Goal: Task Accomplishment & Management: Complete application form

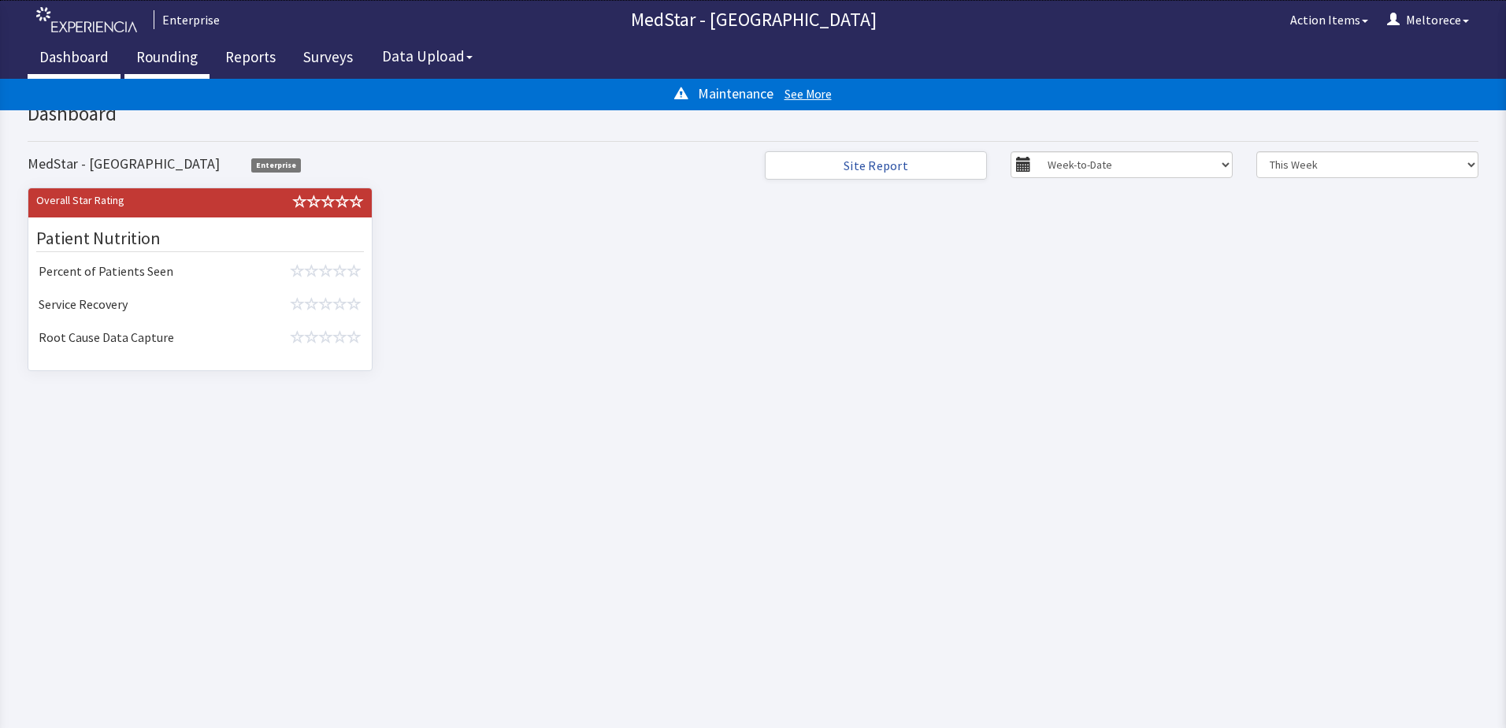
click at [175, 50] on link "Rounding" at bounding box center [166, 58] width 85 height 39
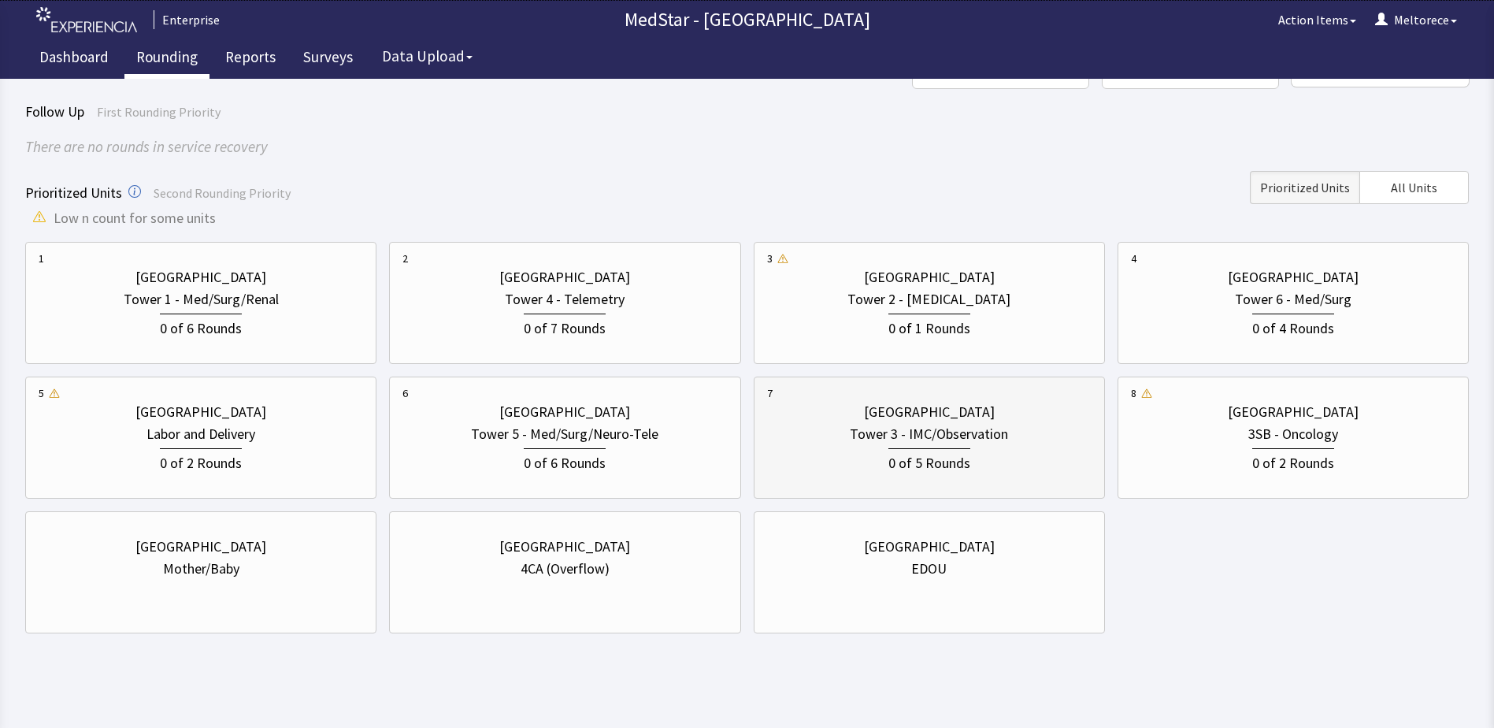
scroll to position [101, 0]
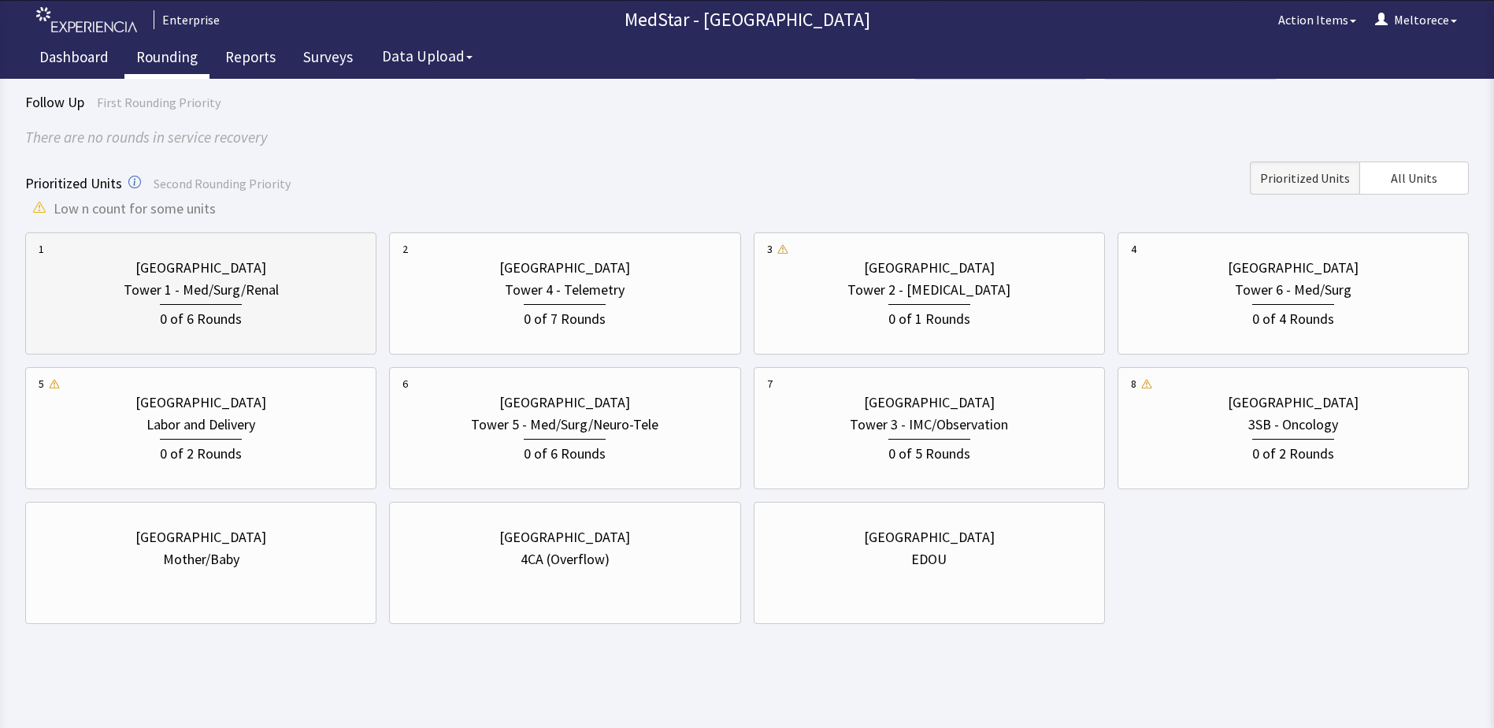
click at [250, 304] on div "0 of 6 Rounds" at bounding box center [201, 315] width 324 height 29
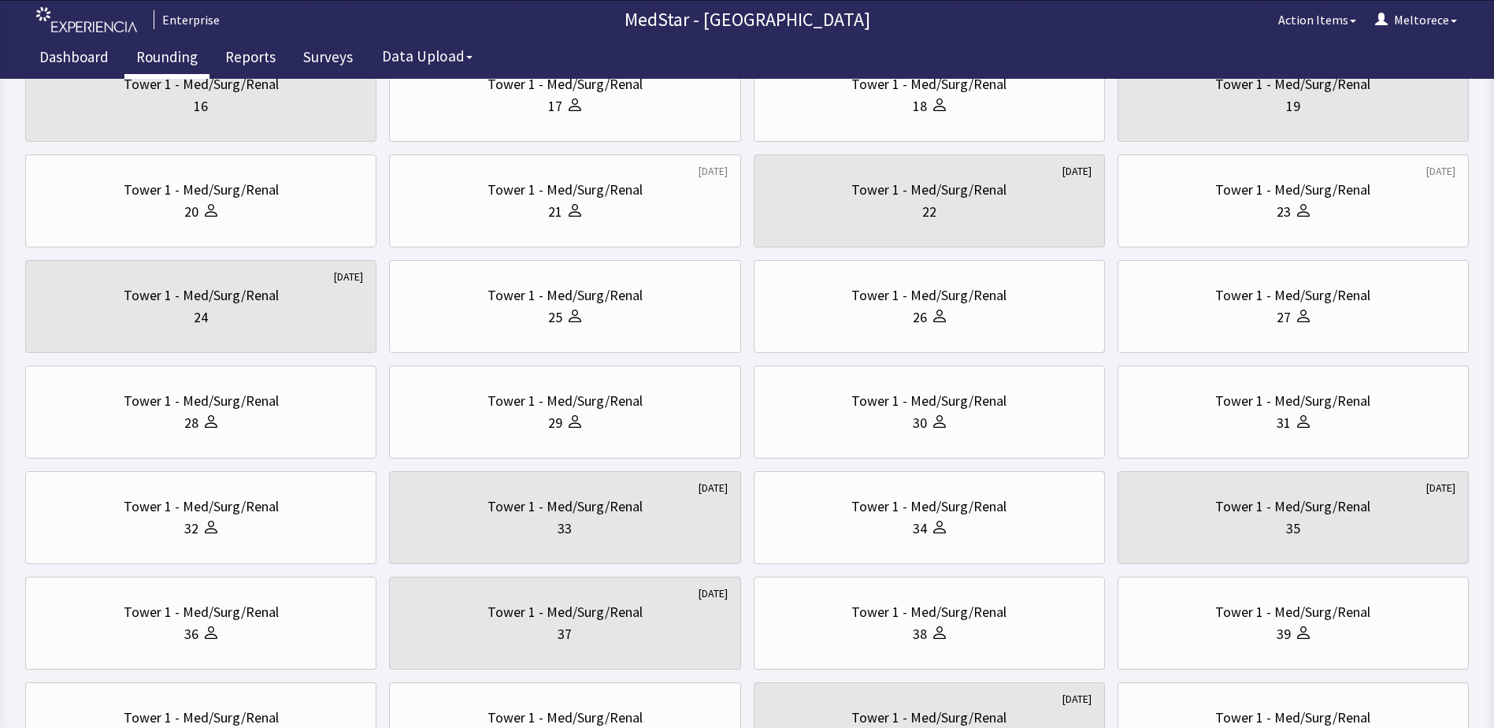
scroll to position [723, 0]
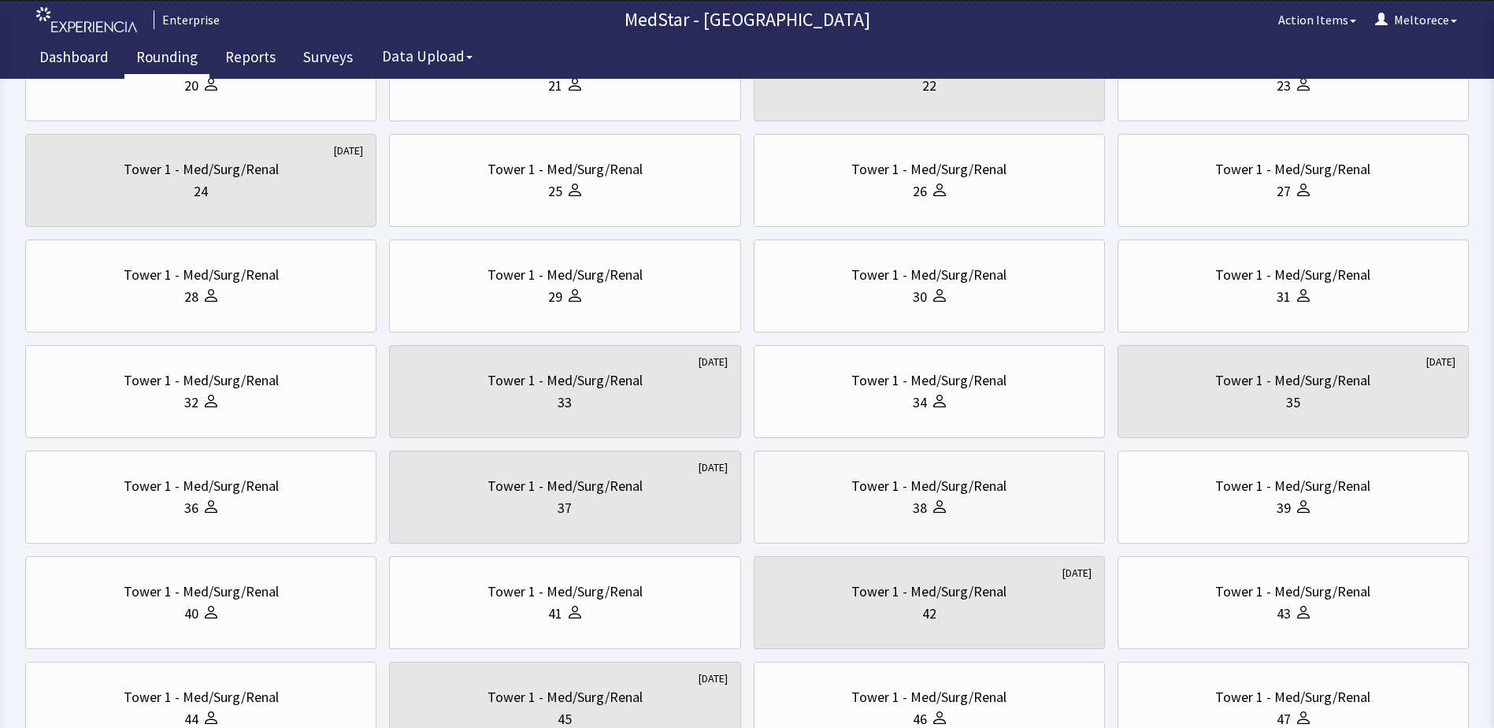
click at [986, 506] on div "38" at bounding box center [929, 508] width 324 height 22
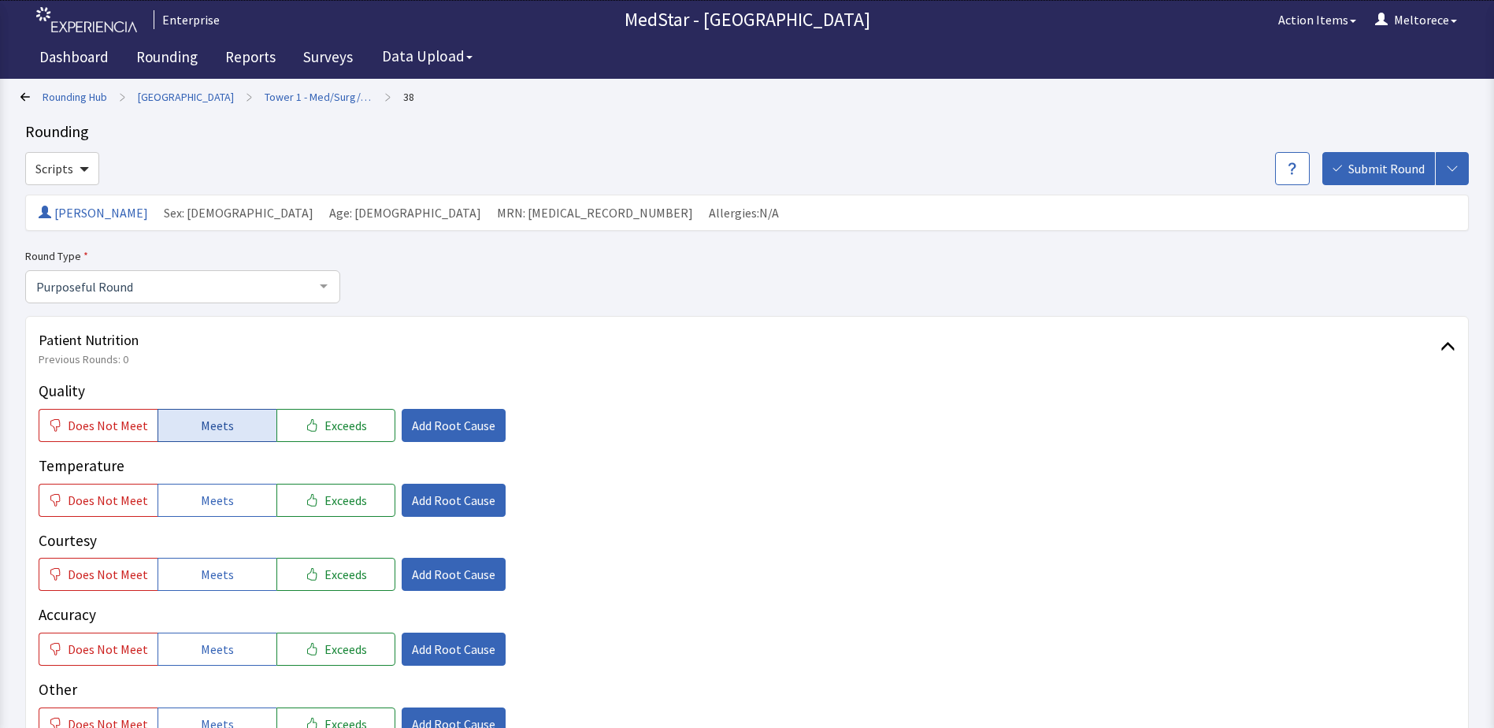
click at [225, 428] on span "Meets" at bounding box center [217, 425] width 33 height 19
click at [225, 484] on button "Meets" at bounding box center [217, 500] width 119 height 33
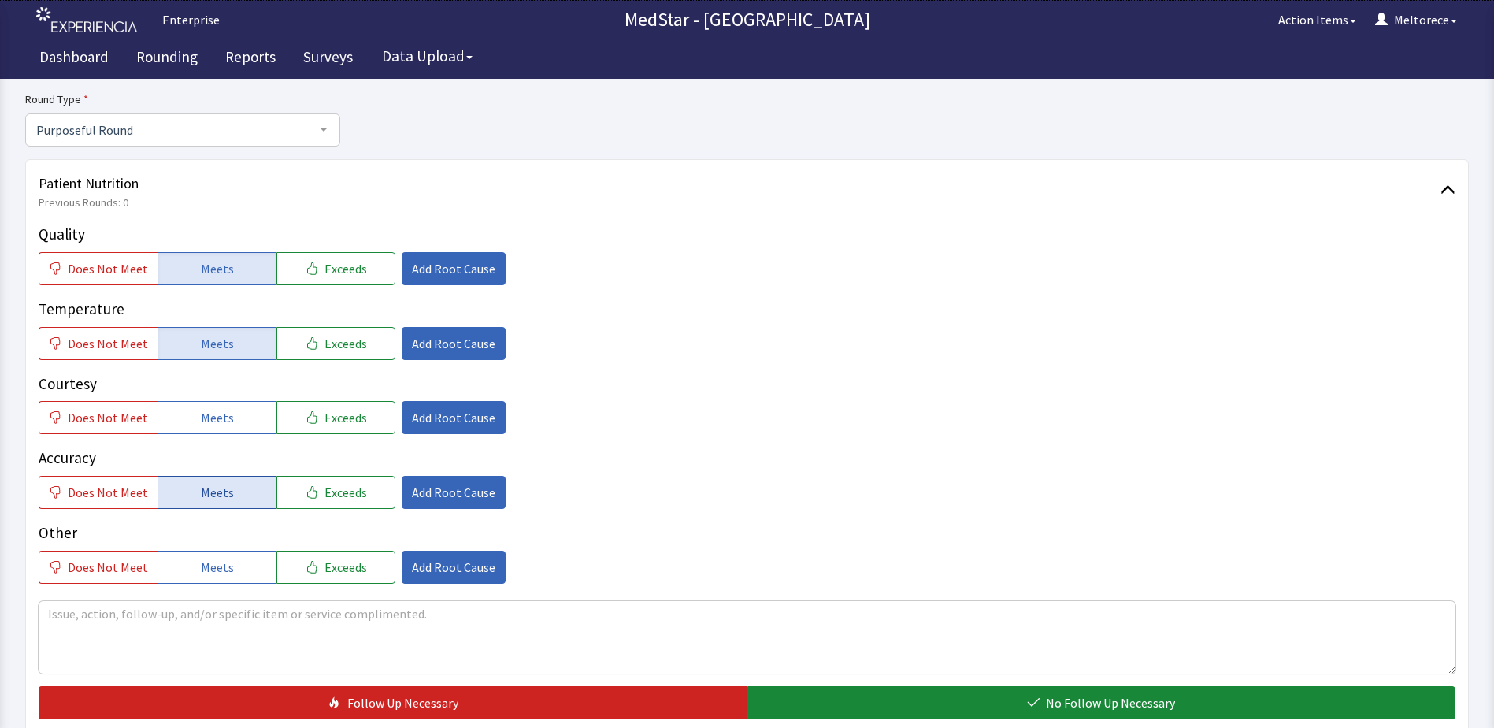
scroll to position [158, 0]
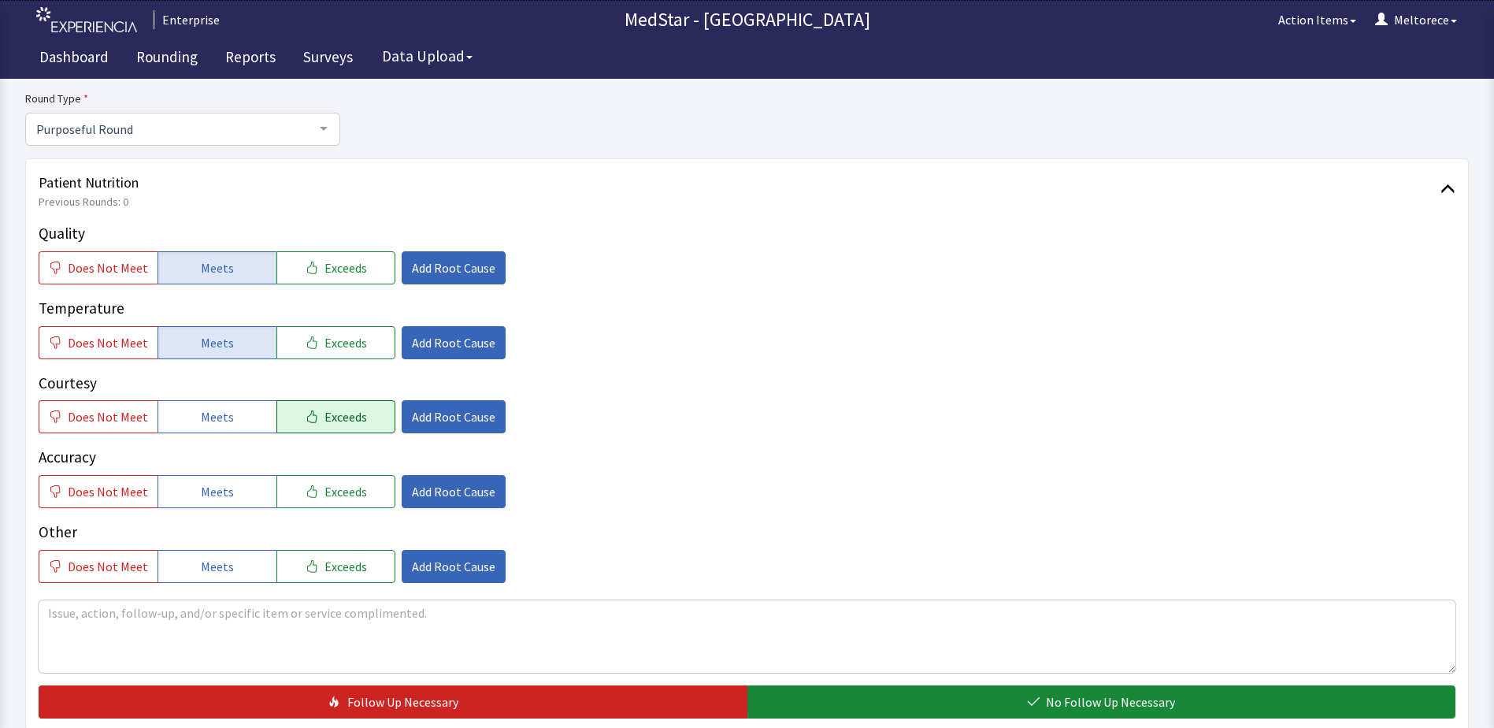
click at [363, 411] on button "Exceeds" at bounding box center [335, 416] width 119 height 33
click at [339, 492] on span "Exceeds" at bounding box center [345, 491] width 43 height 19
click at [214, 564] on span "Meets" at bounding box center [217, 566] width 33 height 19
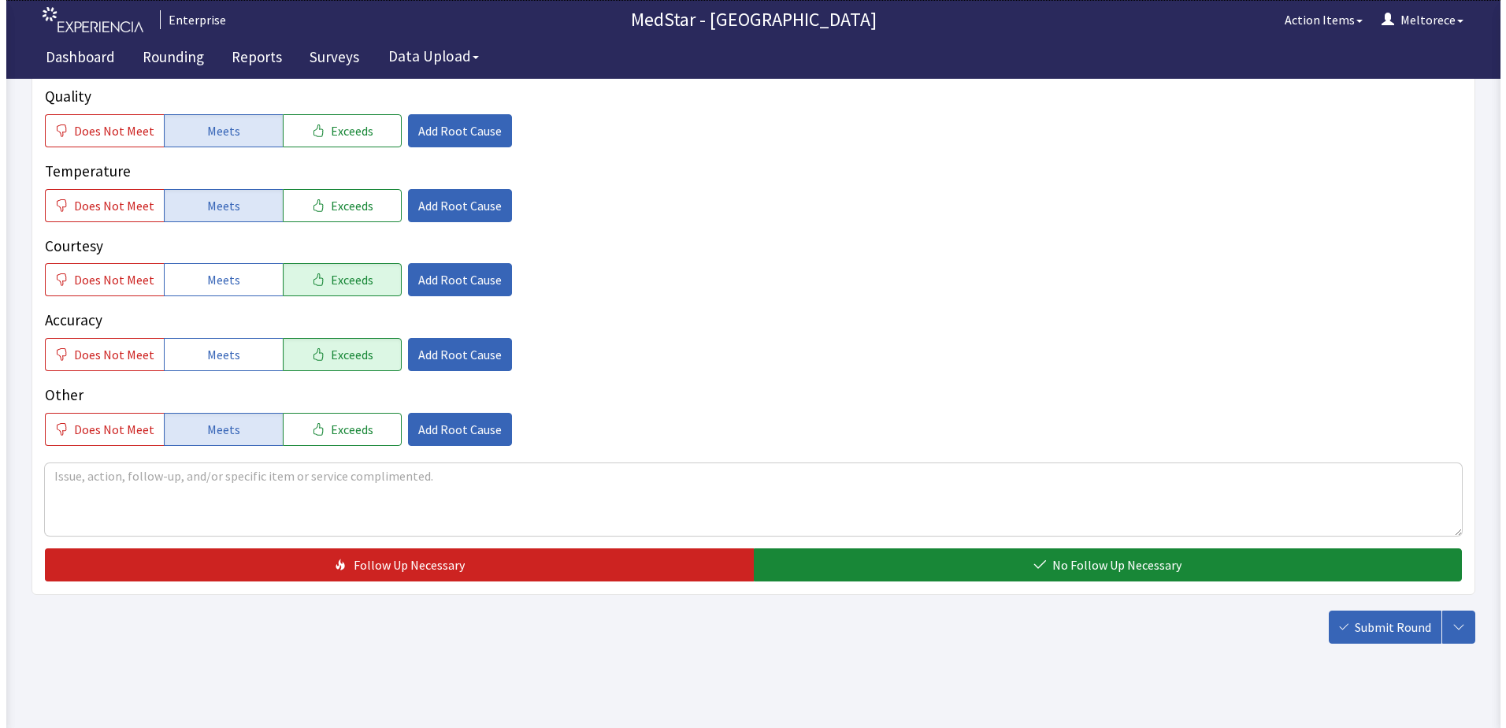
scroll to position [314, 0]
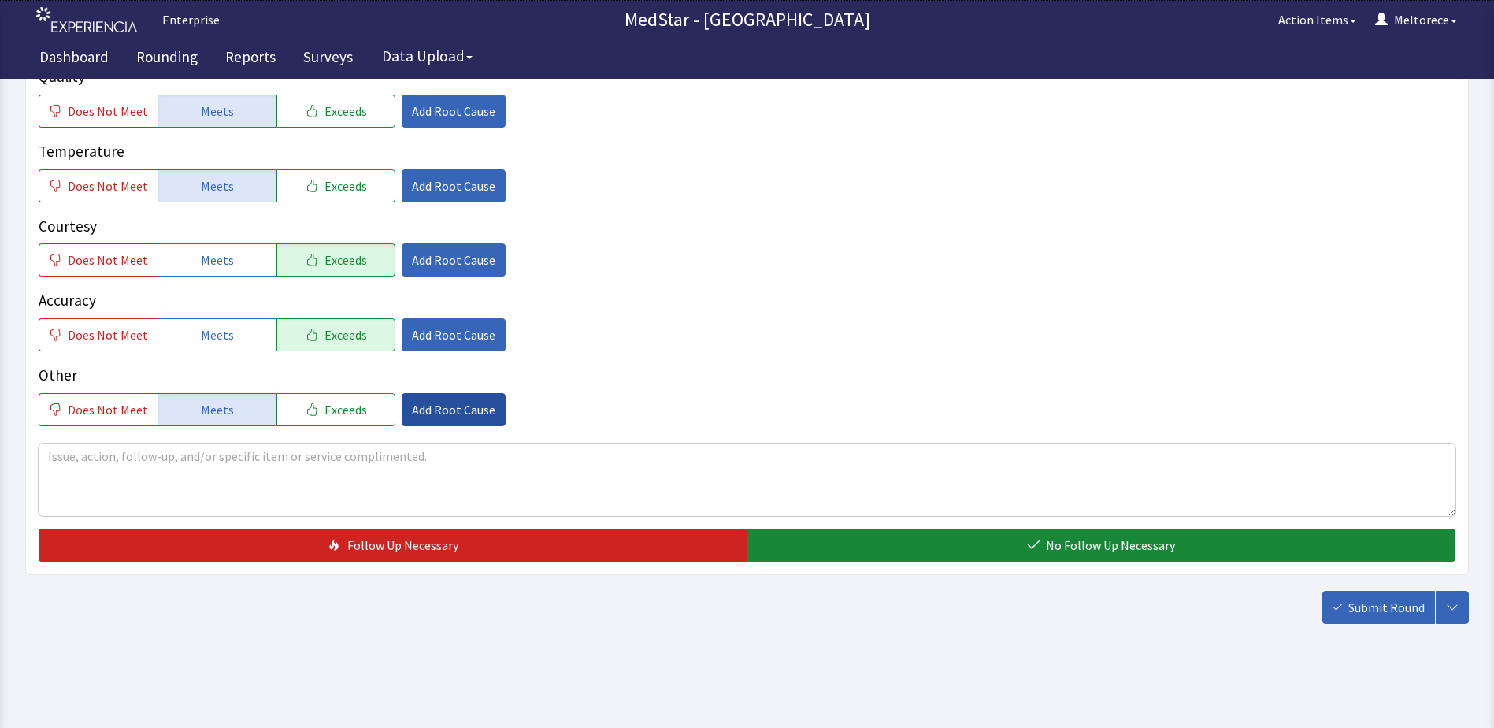
click at [454, 406] on span "Add Root Cause" at bounding box center [453, 409] width 83 height 19
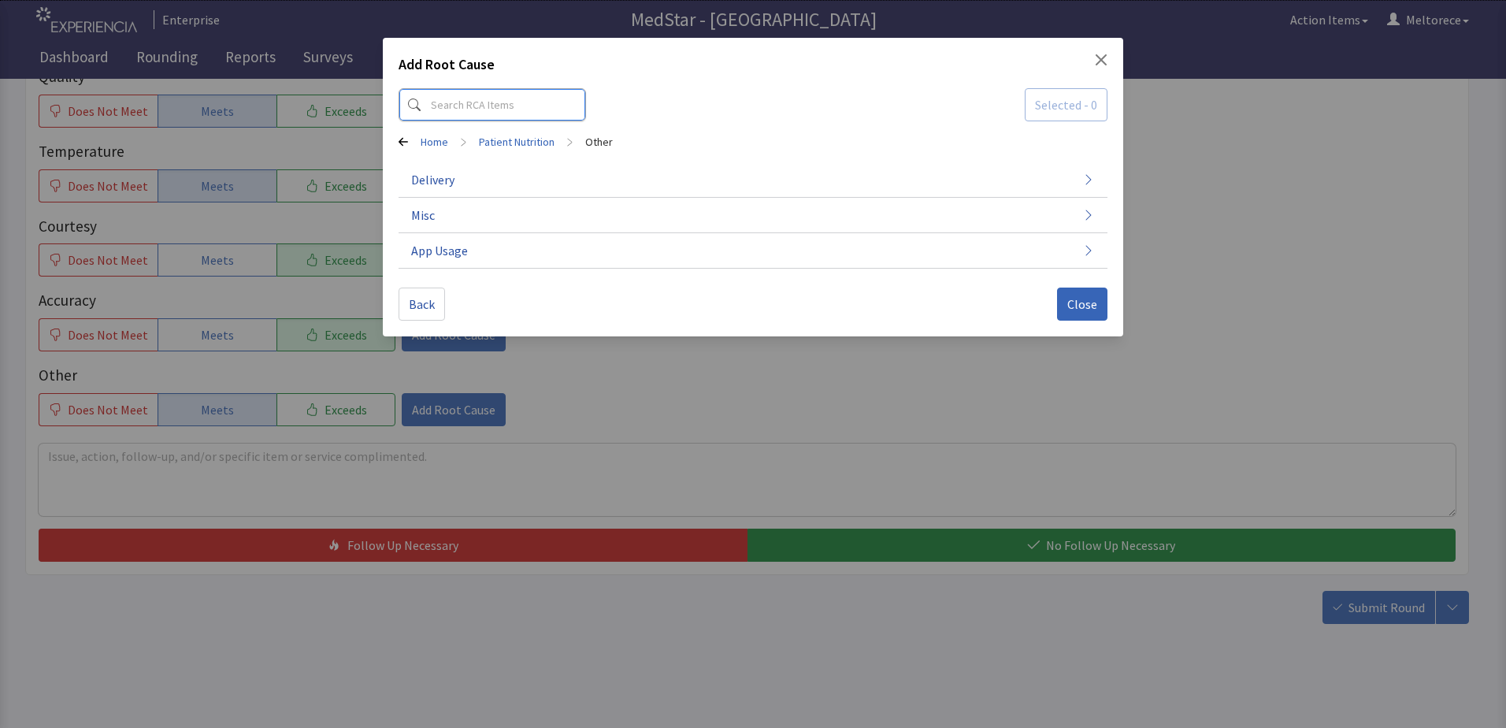
click at [469, 101] on input at bounding box center [492, 104] width 187 height 33
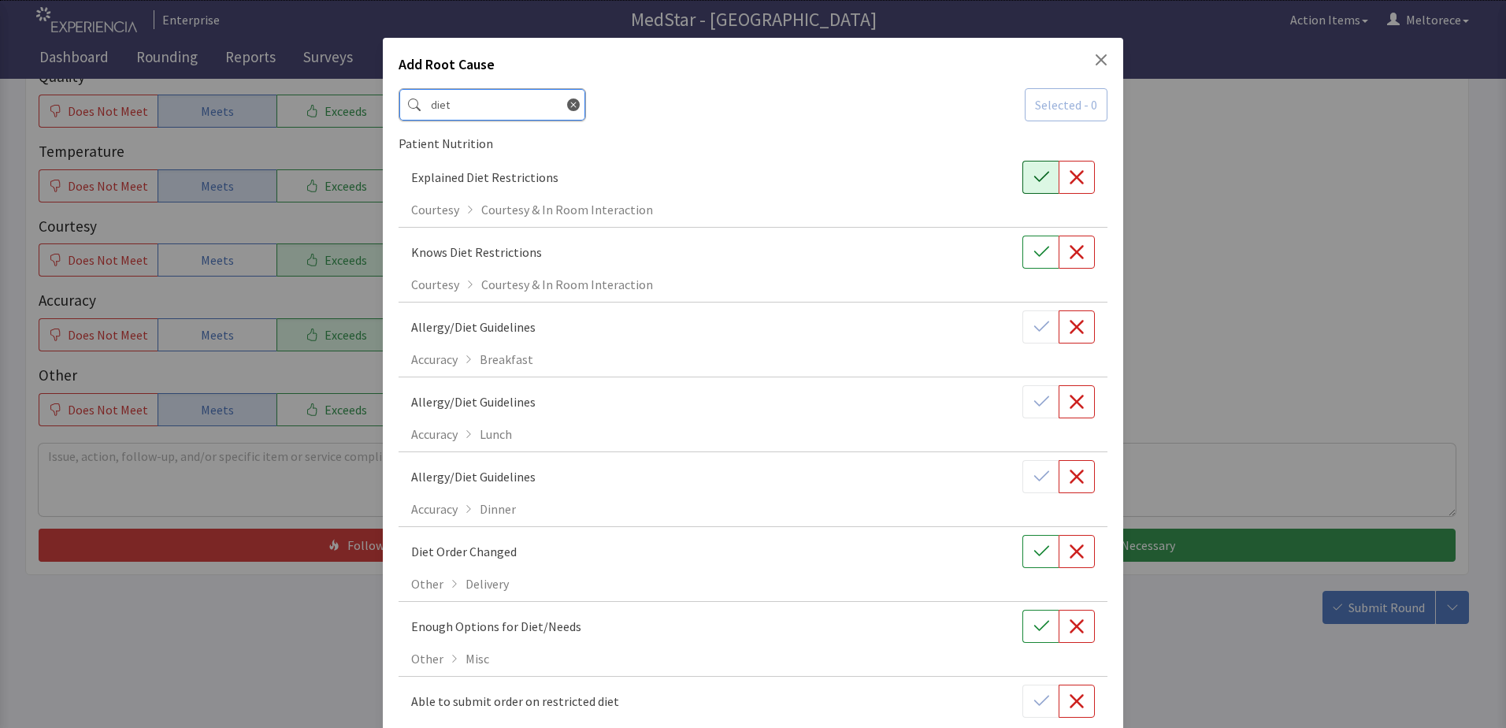
type input "diet"
click at [1033, 180] on icon "button" at bounding box center [1041, 177] width 16 height 16
click at [1034, 253] on icon "button" at bounding box center [1041, 252] width 16 height 16
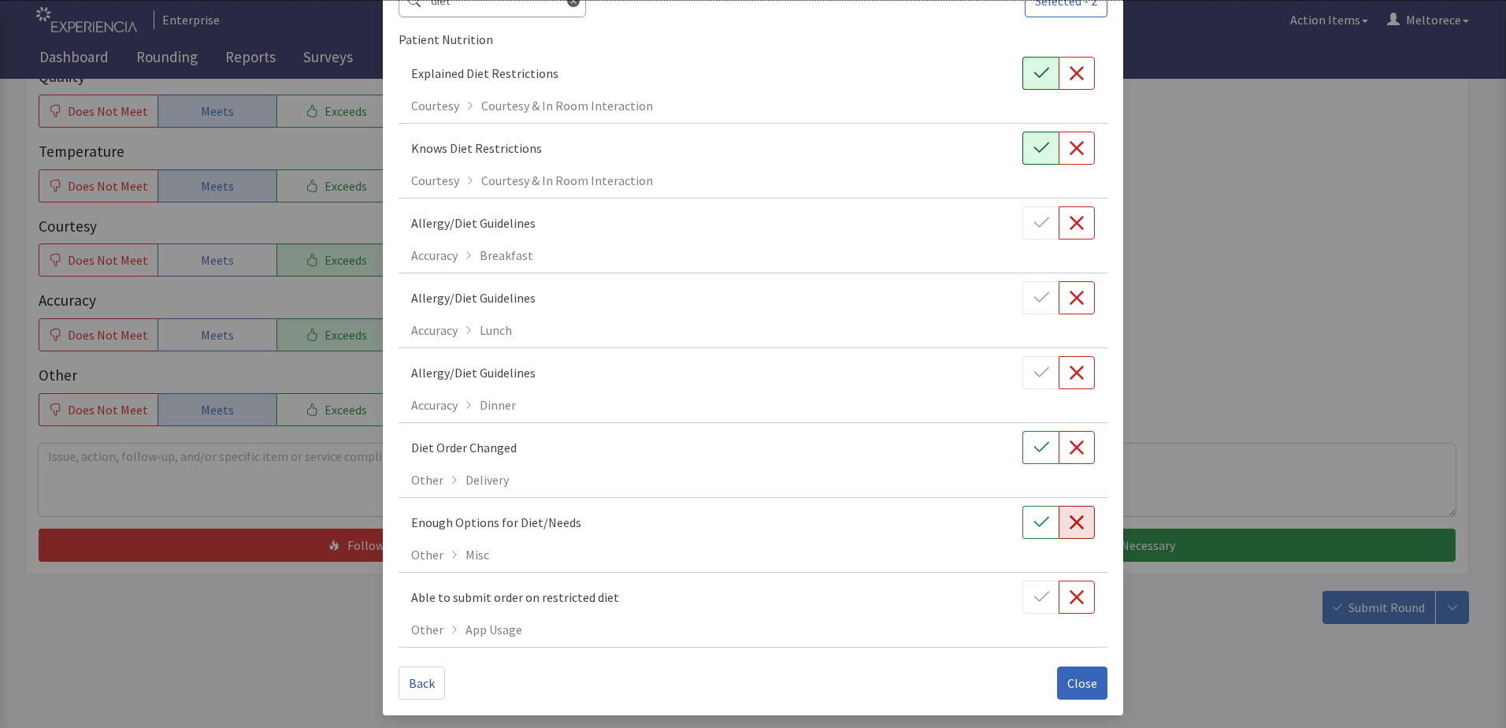
click at [1072, 520] on icon "button" at bounding box center [1077, 522] width 16 height 16
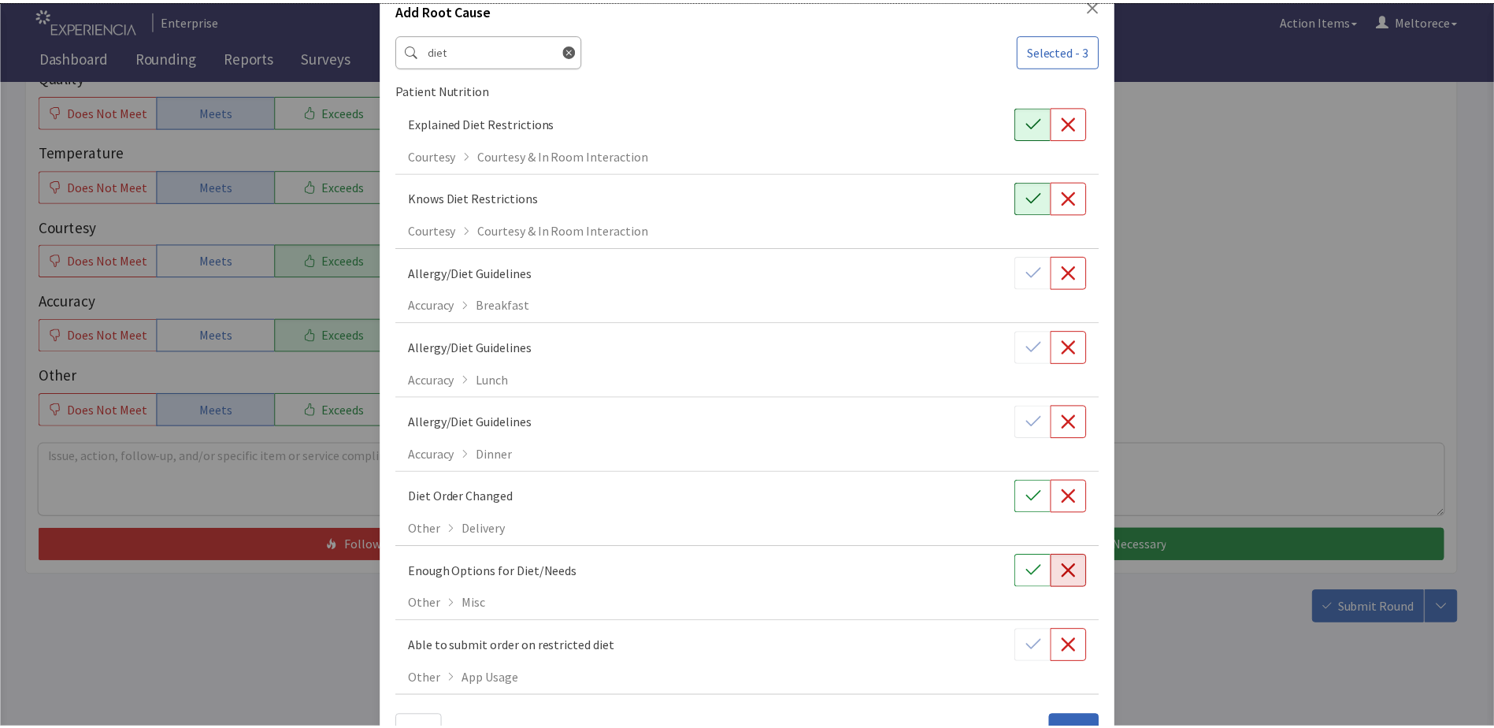
scroll to position [0, 0]
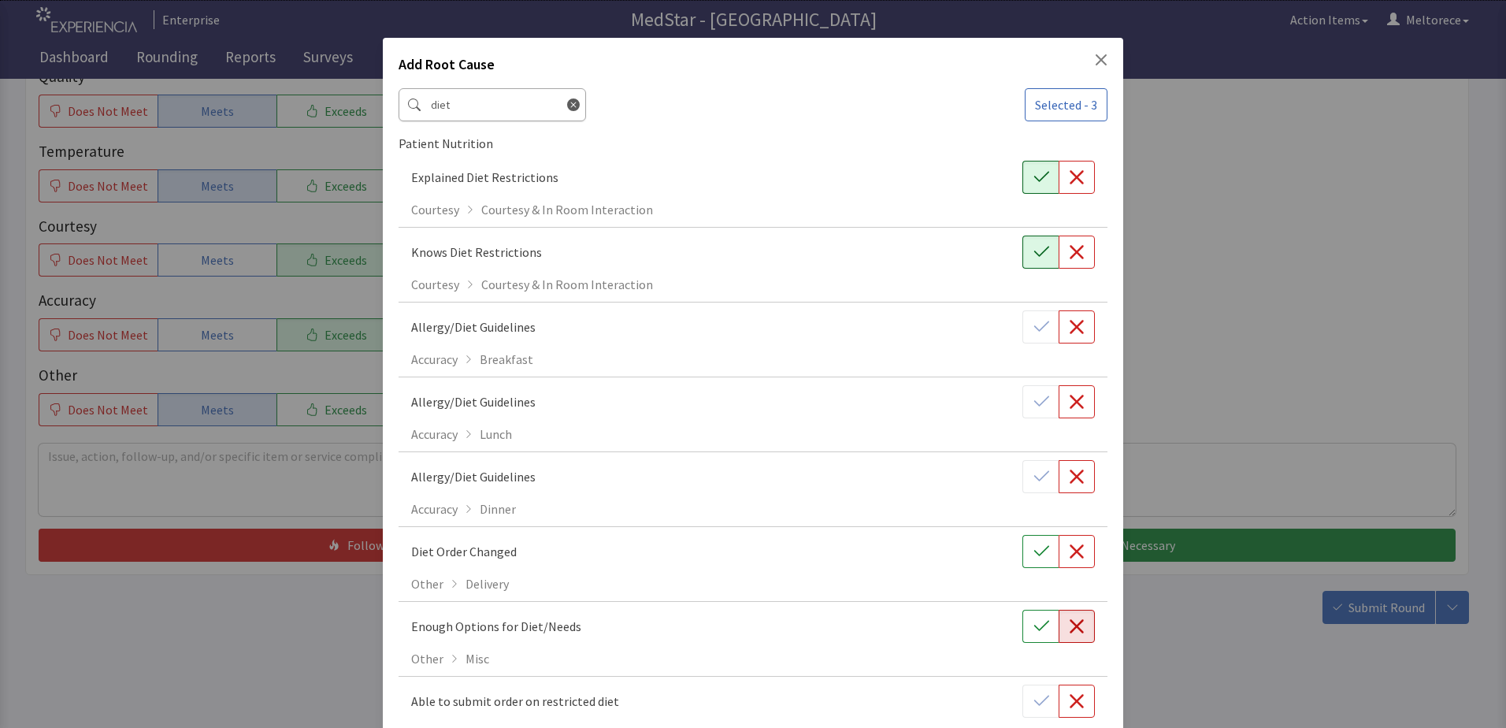
click at [1098, 57] on icon "Close" at bounding box center [1101, 60] width 13 height 13
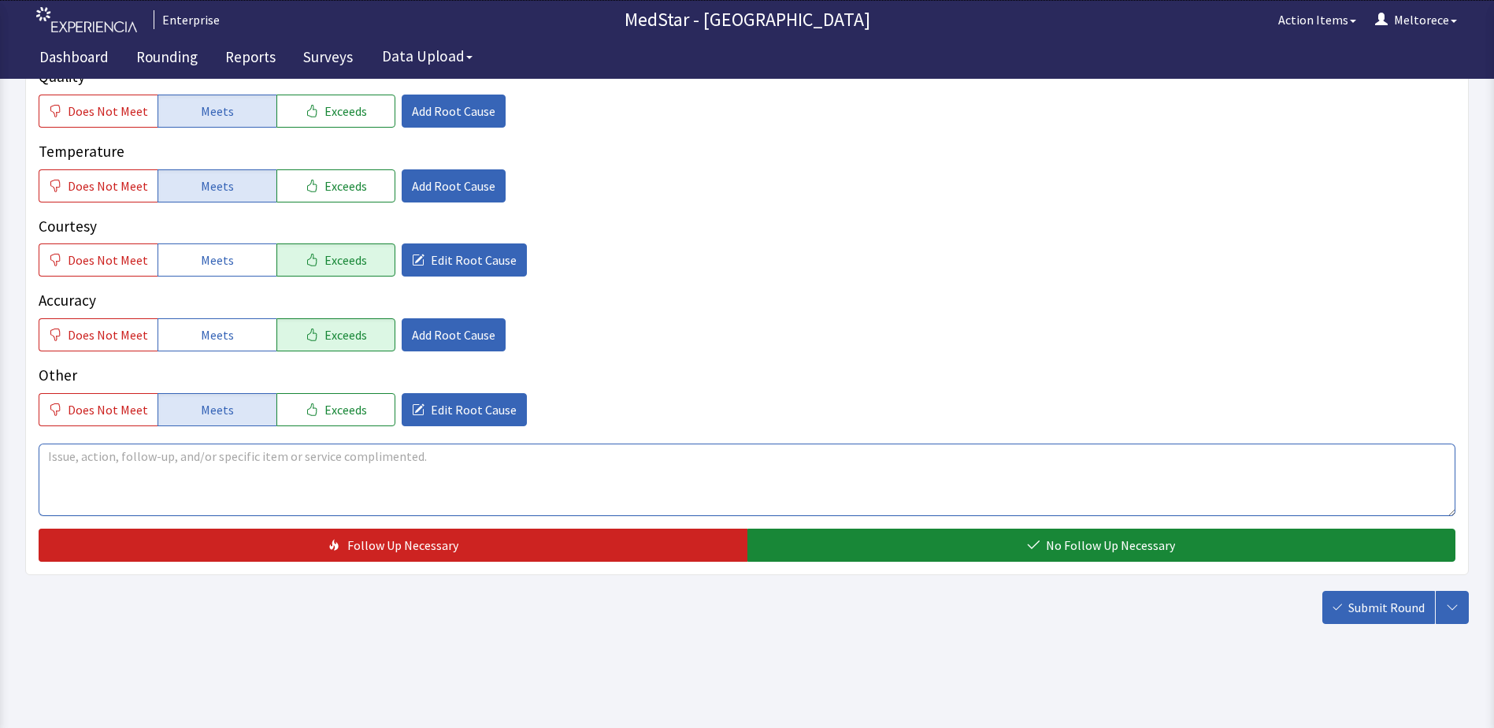
drag, startPoint x: 141, startPoint y: 446, endPoint x: 139, endPoint y: 456, distance: 10.4
click at [141, 447] on textarea at bounding box center [747, 479] width 1417 height 72
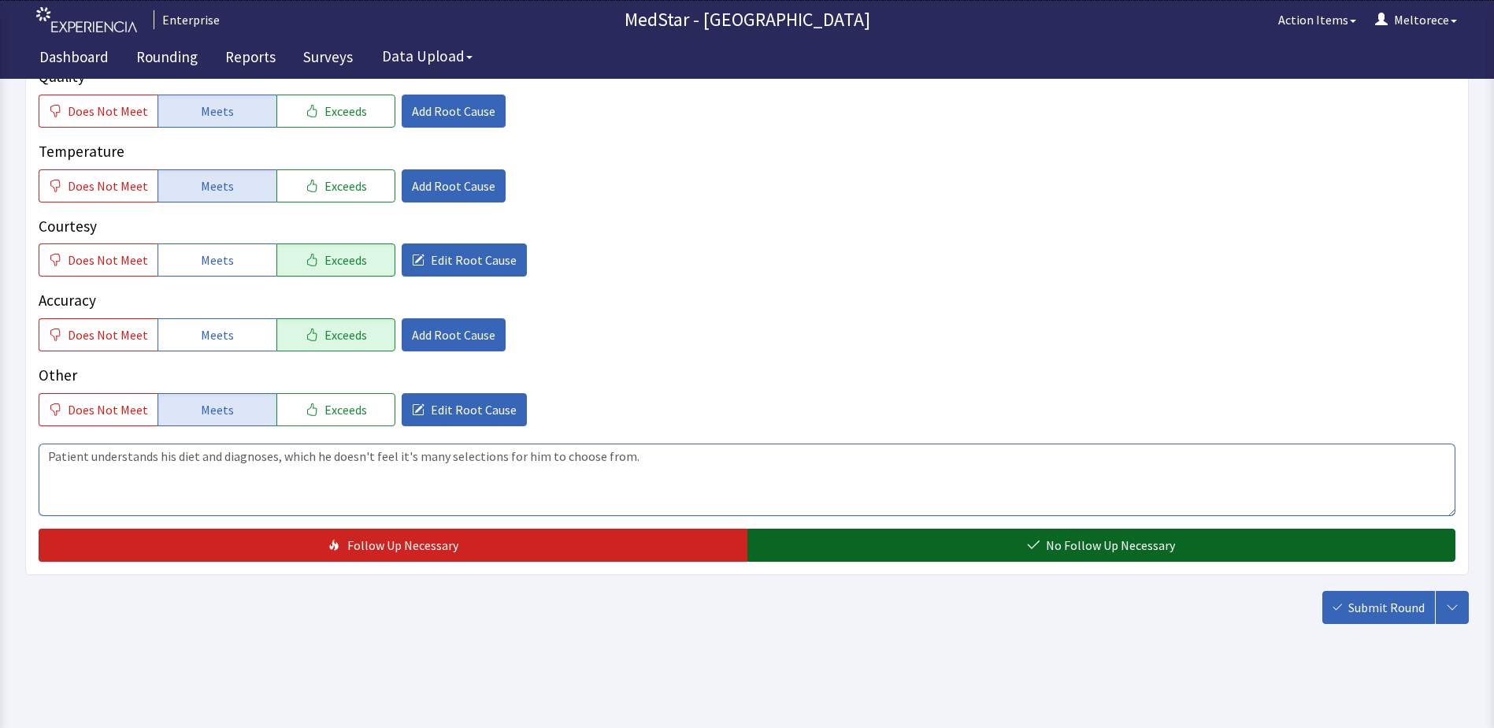
type textarea "Patient understands his diet and diagnoses, which he doesn't feel it's many sel…"
click at [1036, 543] on icon "button" at bounding box center [1033, 545] width 13 height 13
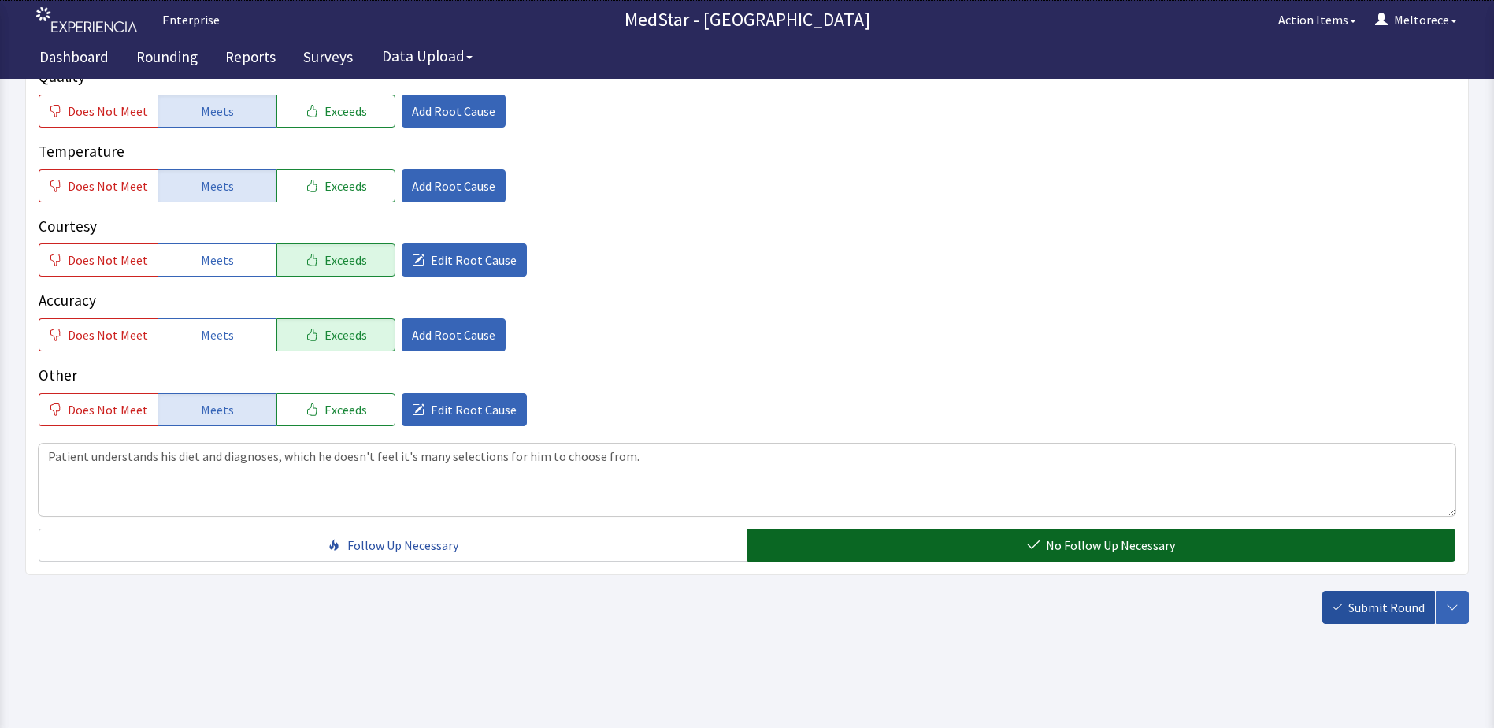
click at [1388, 614] on span "Submit Round" at bounding box center [1386, 607] width 76 height 19
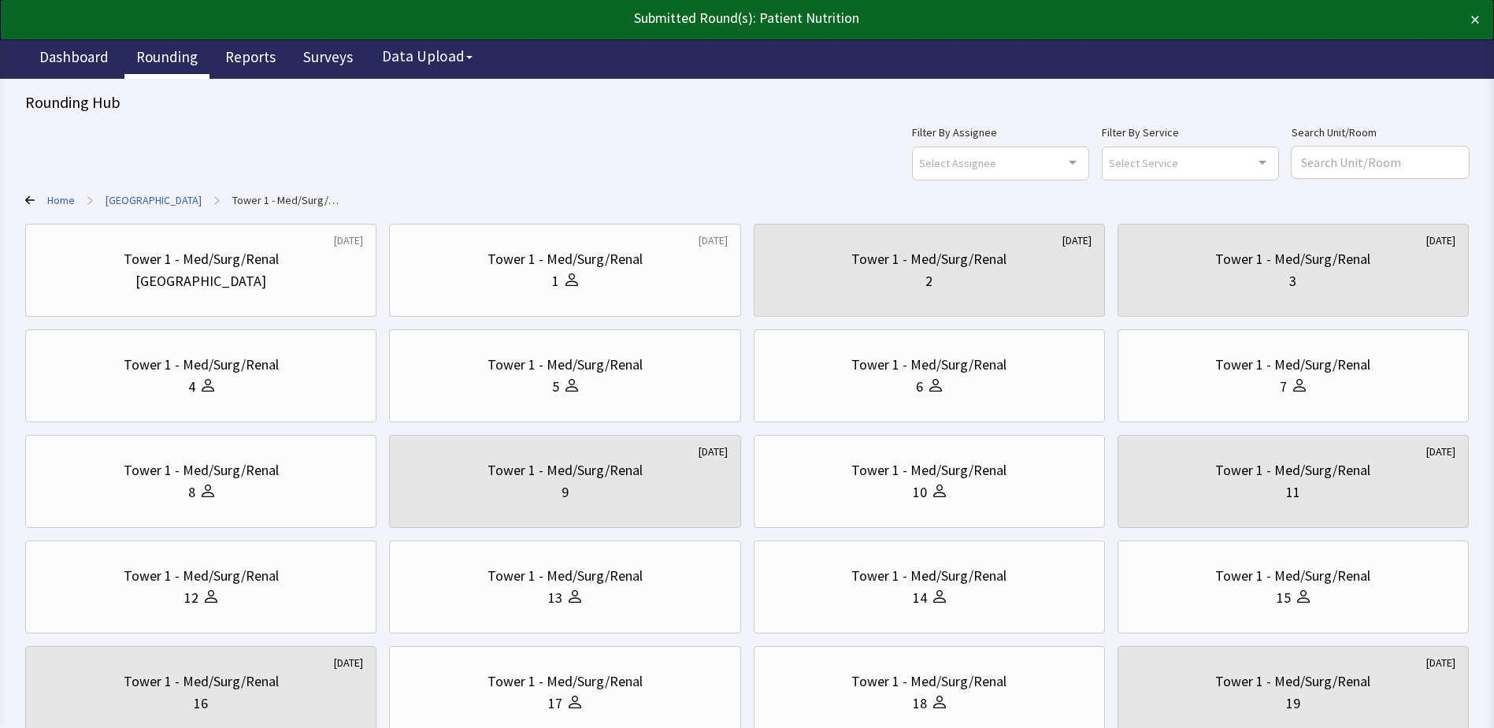
click at [195, 52] on link "Rounding" at bounding box center [166, 58] width 85 height 39
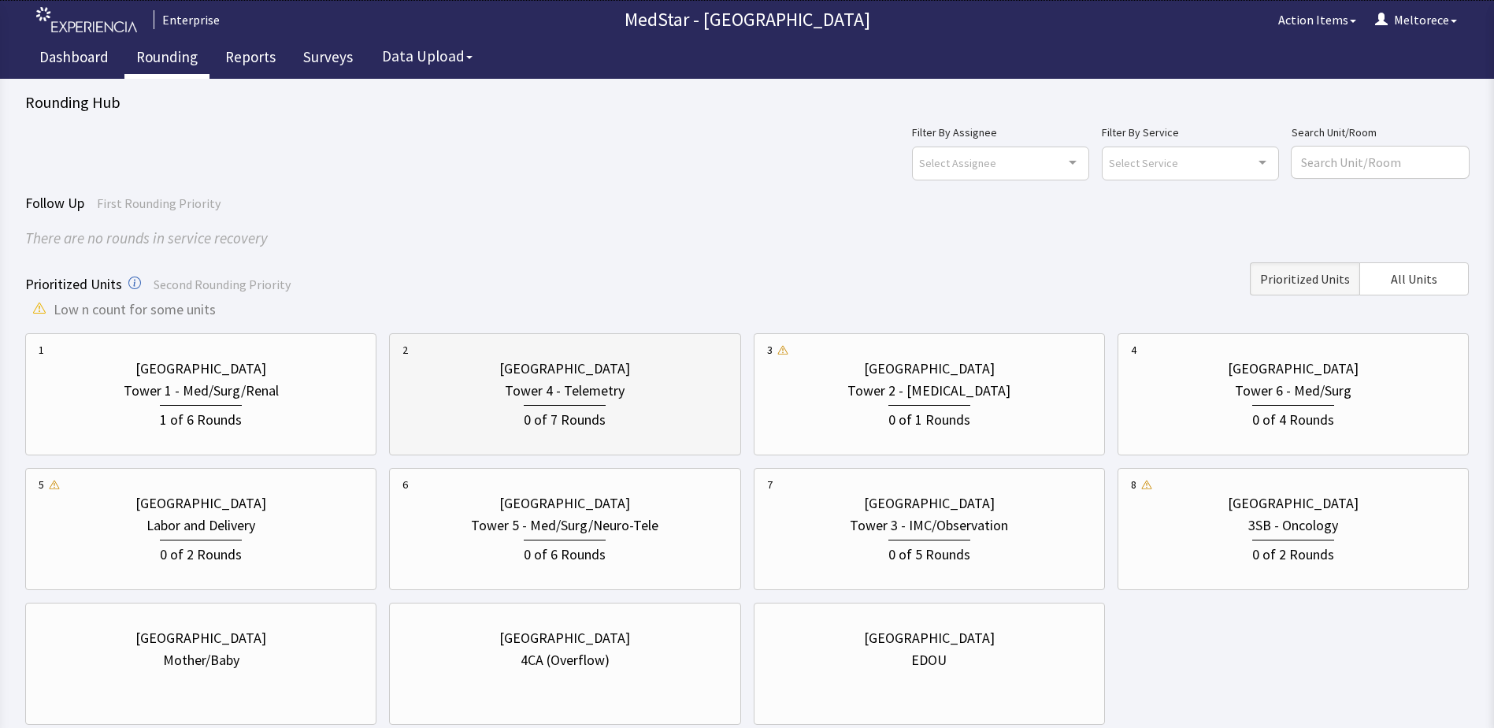
click at [595, 420] on div "0 of 7 Rounds" at bounding box center [565, 418] width 82 height 26
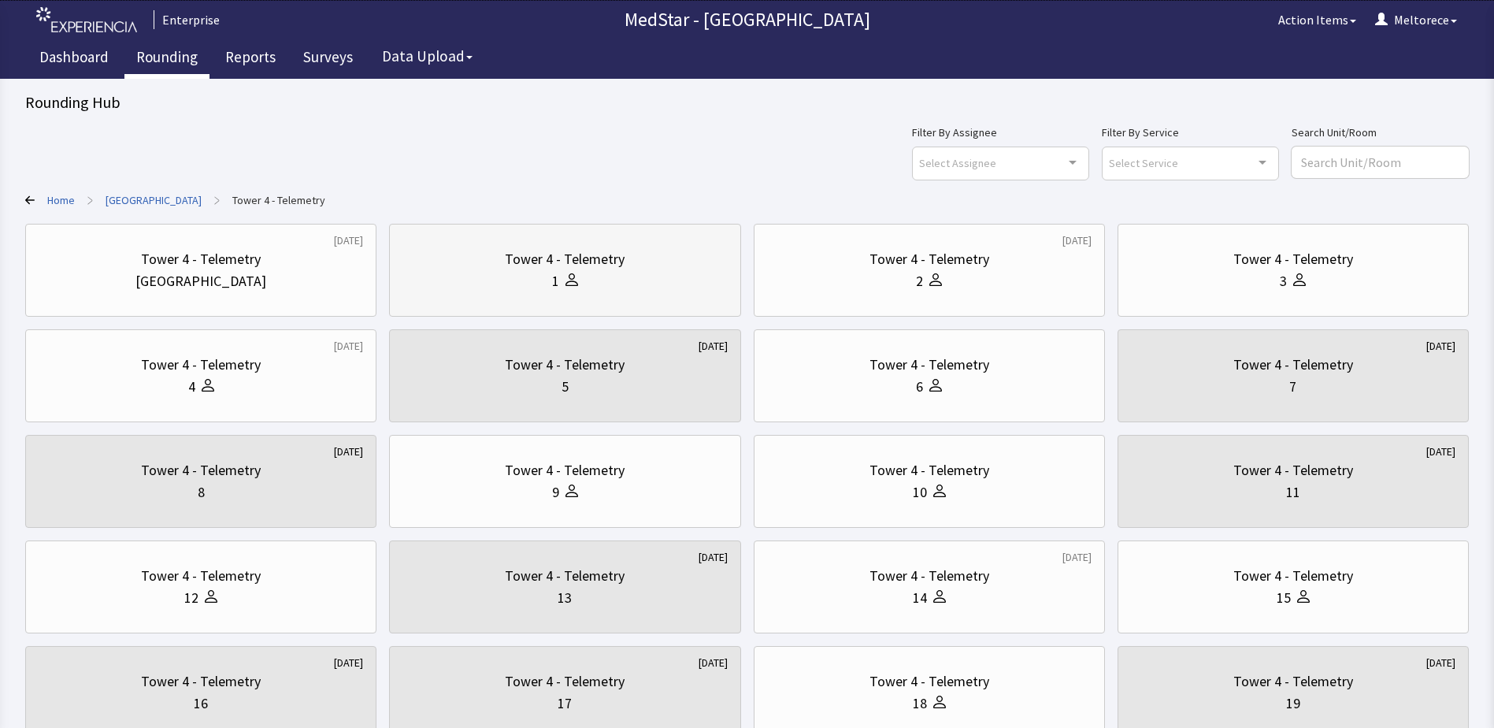
click at [604, 296] on div "Tower 4 - Telemetry 1" at bounding box center [564, 270] width 324 height 76
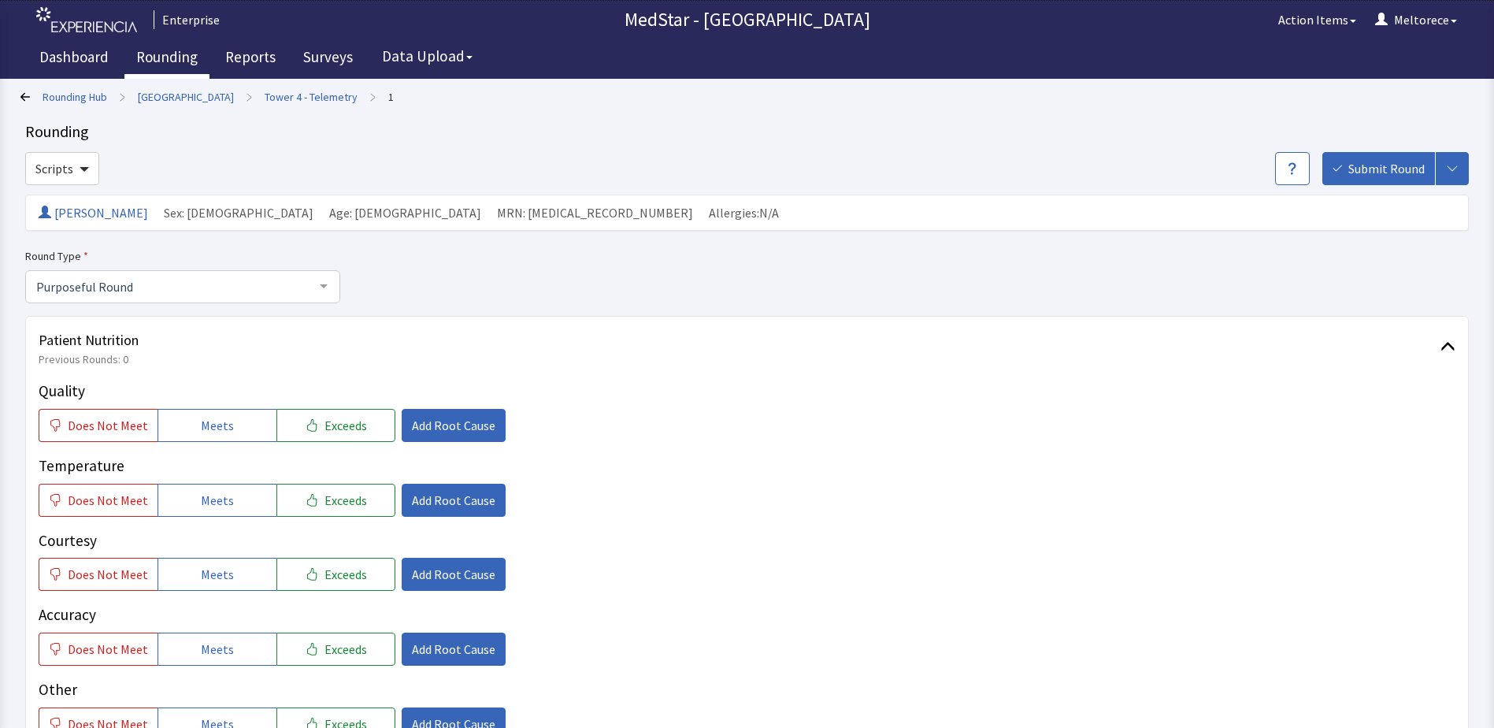
click at [180, 53] on link "Rounding" at bounding box center [166, 58] width 85 height 39
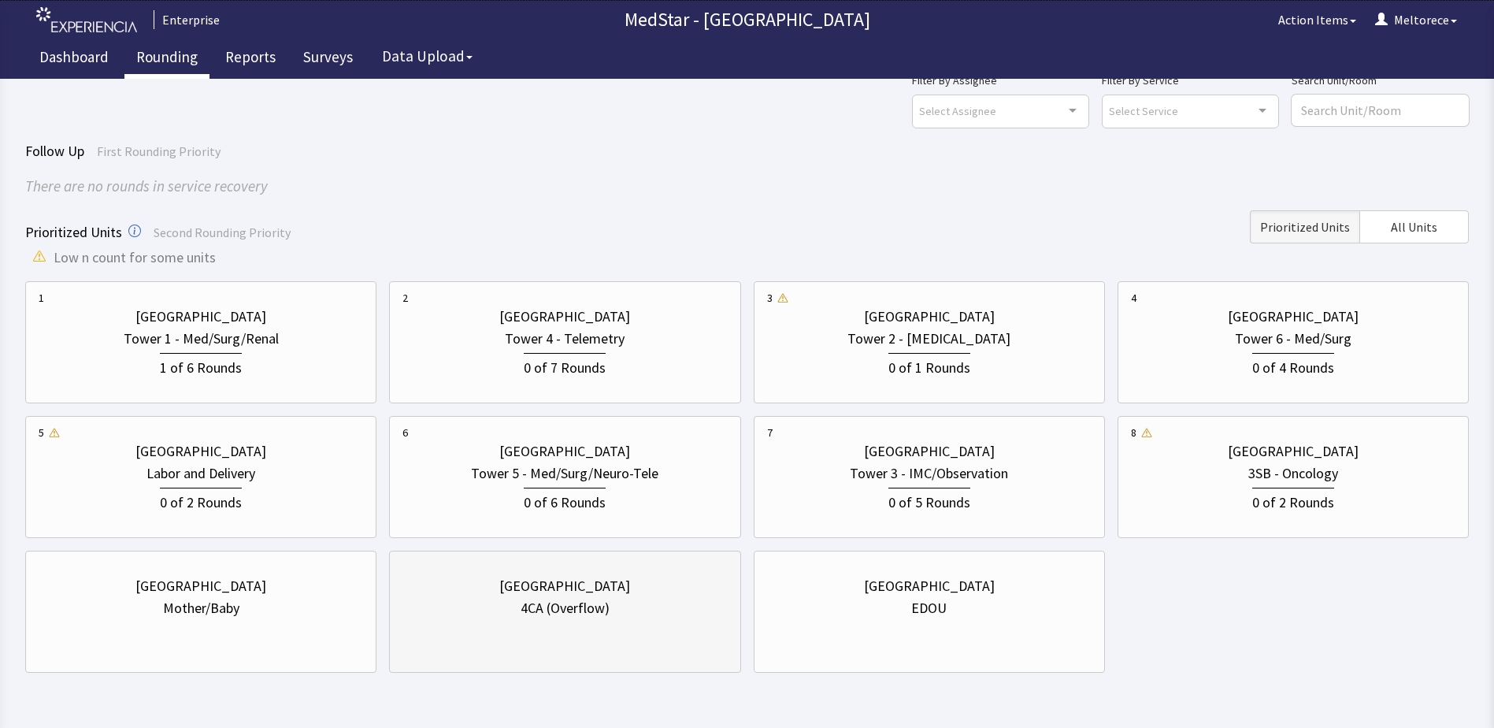
scroll to position [101, 0]
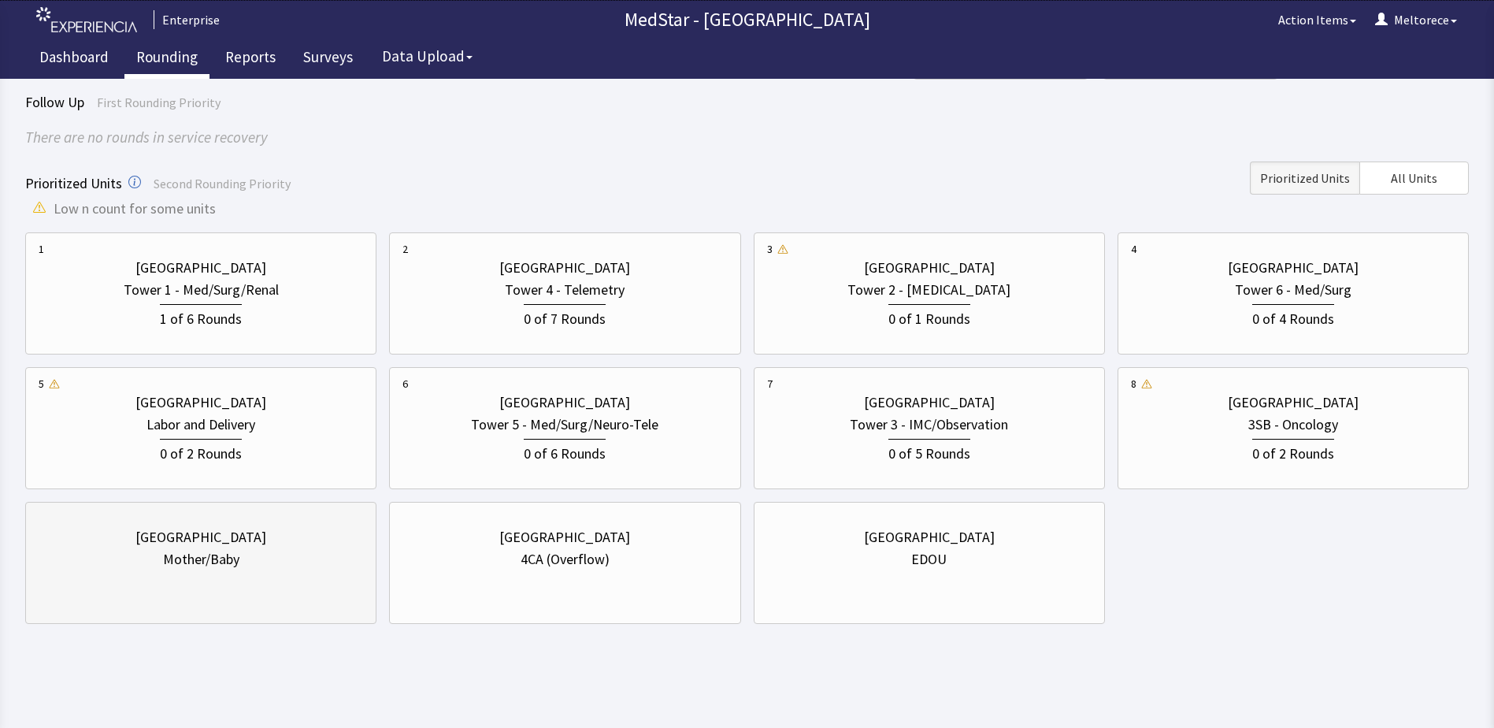
click at [224, 576] on div "Franklin Square Medical Center Mother/Baby" at bounding box center [201, 548] width 324 height 76
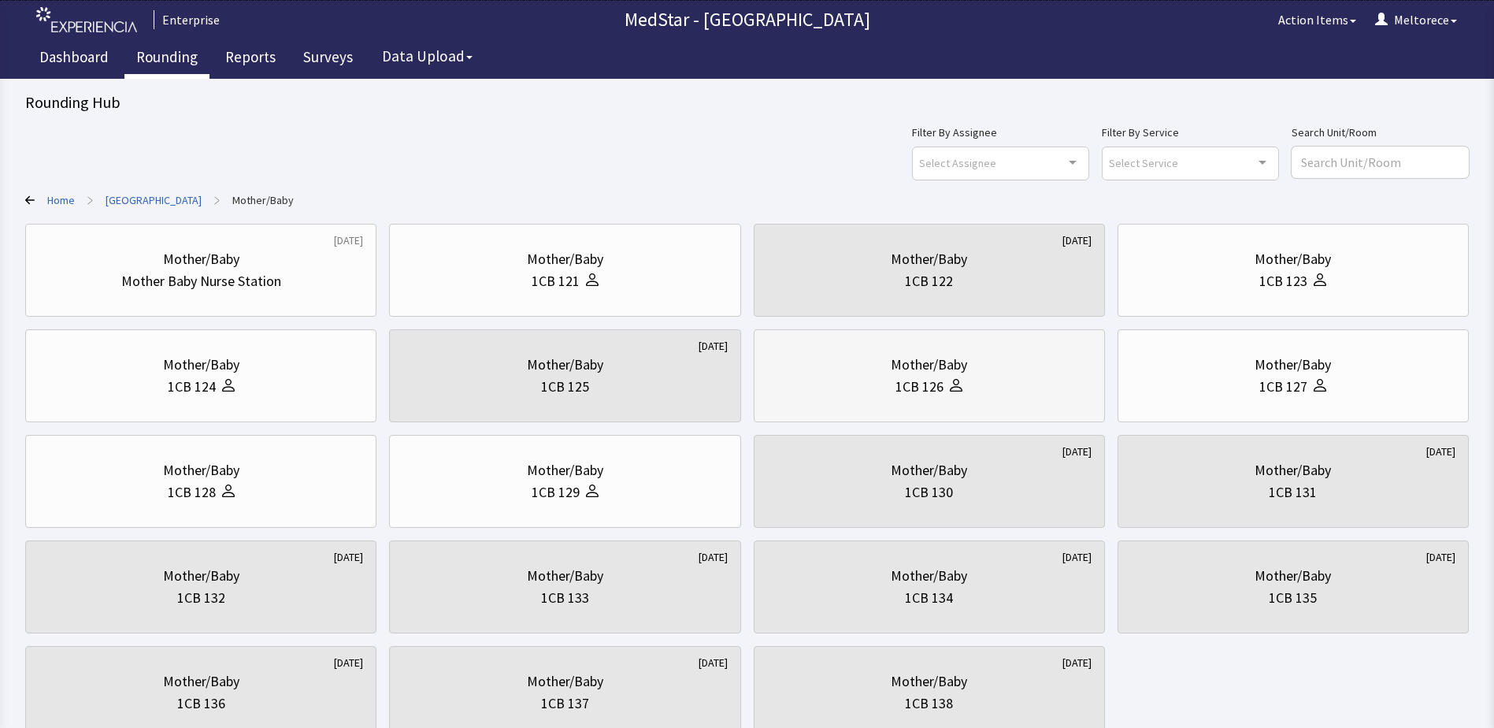
click at [1009, 408] on div "Mother/Baby 1CB 126" at bounding box center [929, 376] width 324 height 76
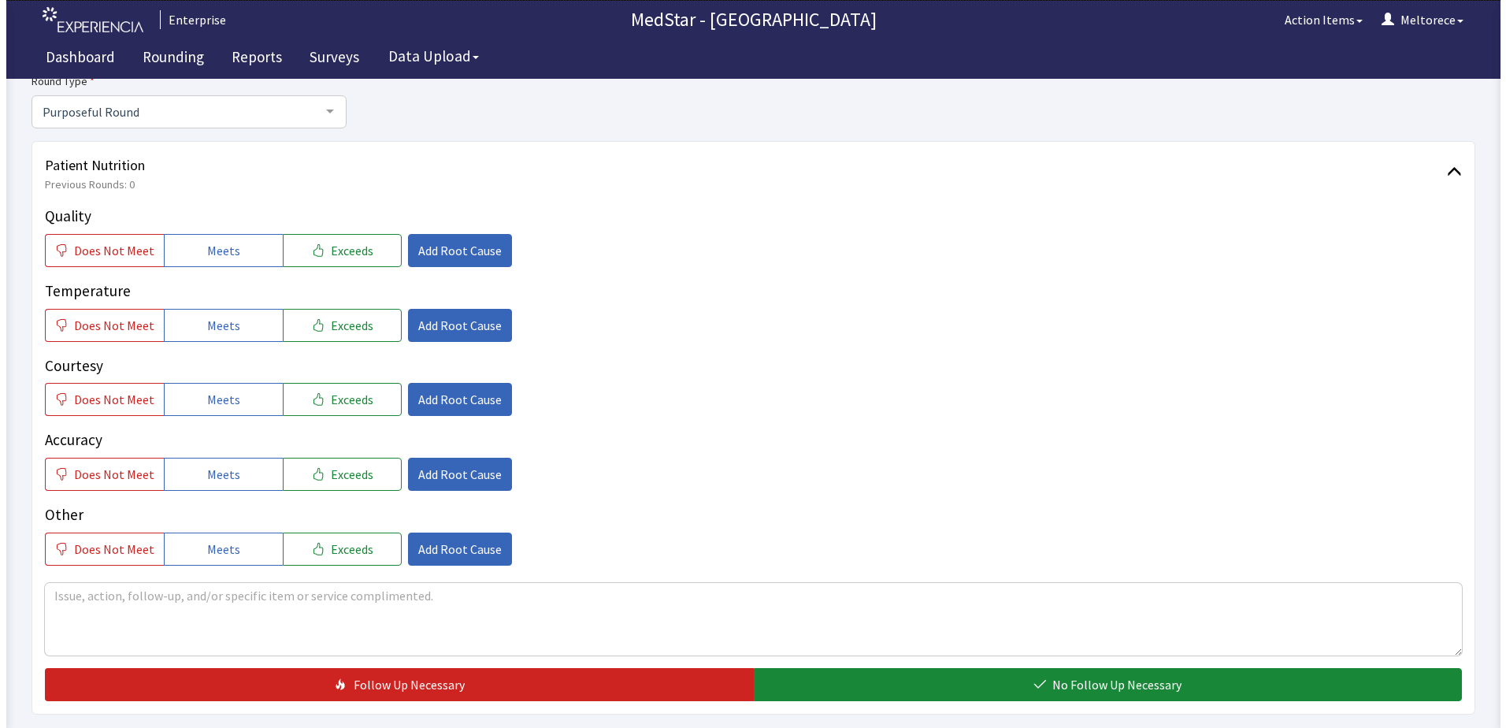
scroll to position [236, 0]
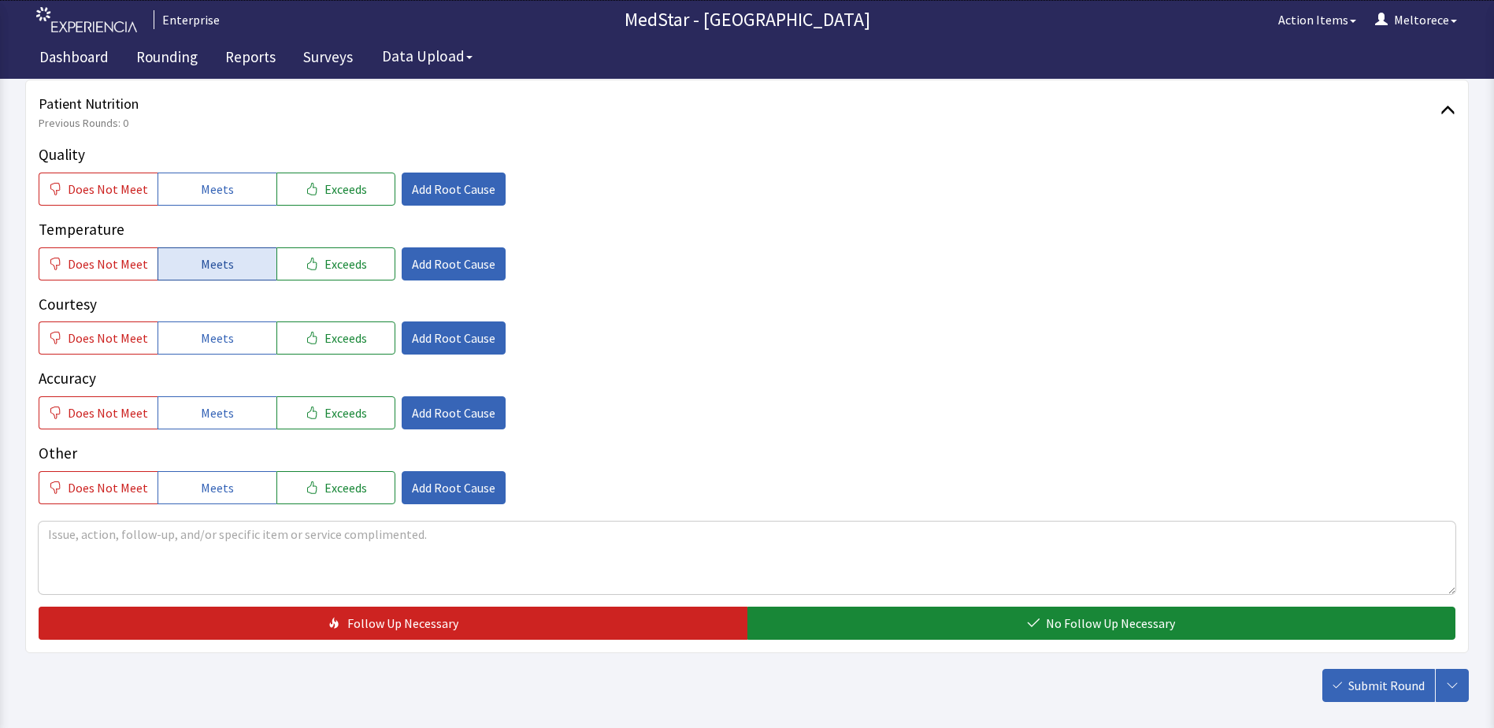
click at [216, 262] on span "Meets" at bounding box center [217, 263] width 33 height 19
click at [369, 275] on button "Exceeds" at bounding box center [335, 263] width 119 height 33
click at [252, 189] on button "Meets" at bounding box center [217, 188] width 119 height 33
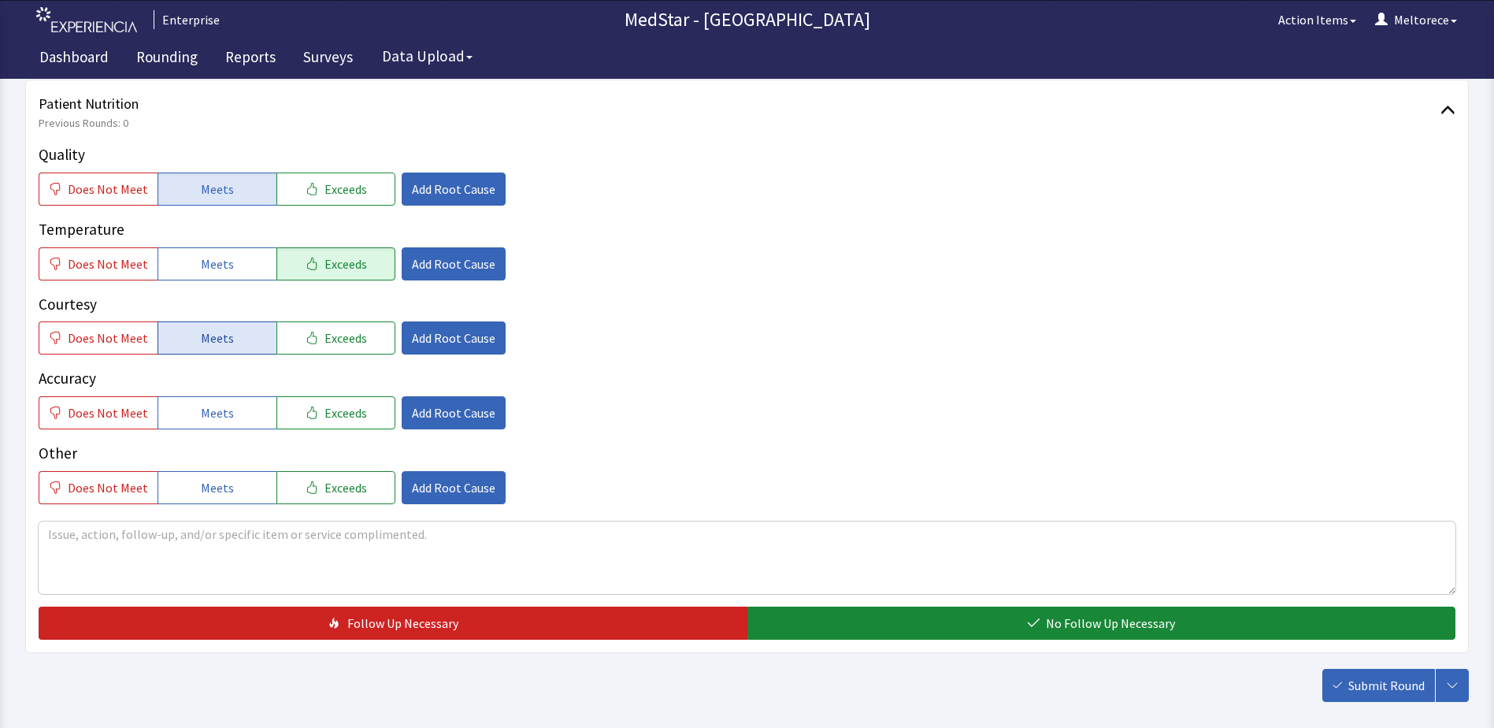
click at [203, 329] on span "Meets" at bounding box center [217, 337] width 33 height 19
click at [340, 403] on span "Exceeds" at bounding box center [345, 412] width 43 height 19
click at [210, 478] on span "Meets" at bounding box center [217, 487] width 33 height 19
click at [450, 486] on span "Add Root Cause" at bounding box center [453, 487] width 83 height 19
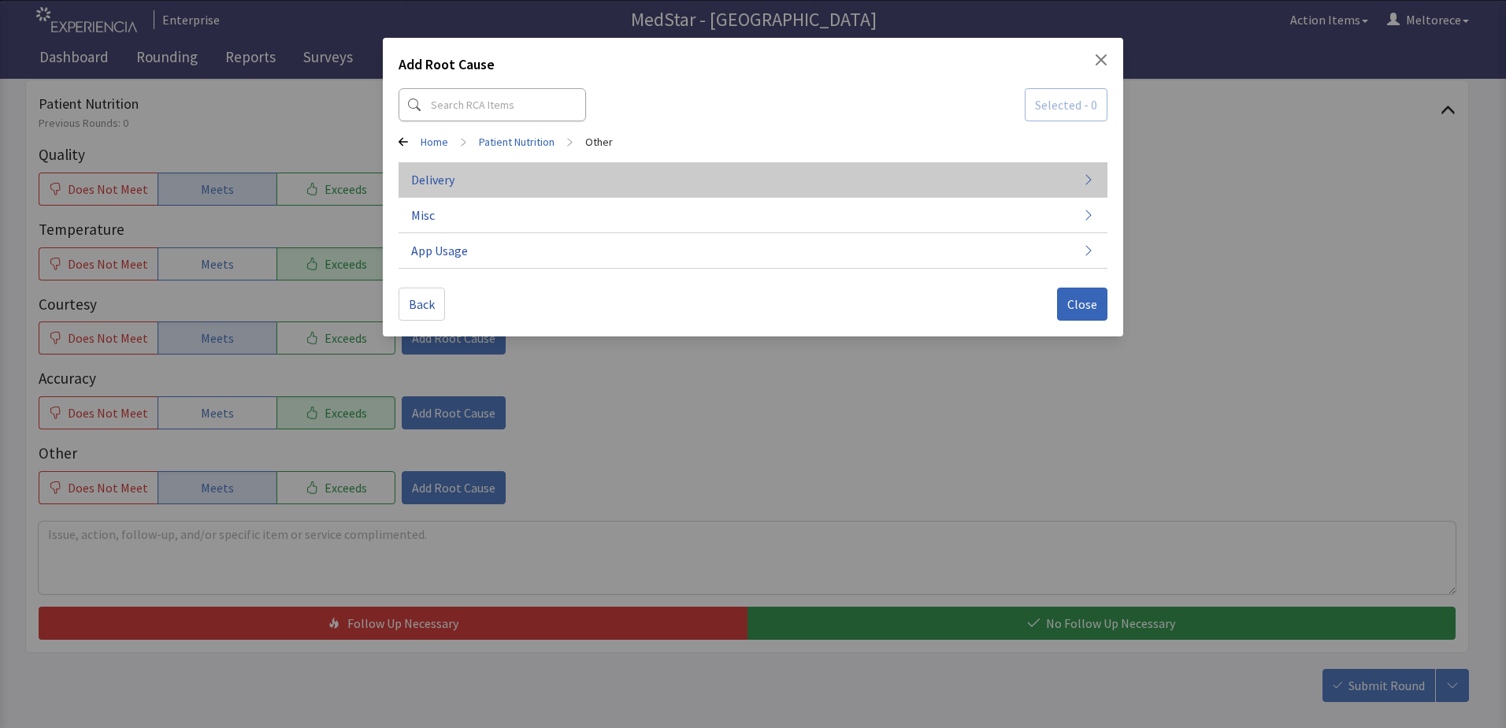
click at [450, 178] on span "Delivery" at bounding box center [432, 179] width 43 height 19
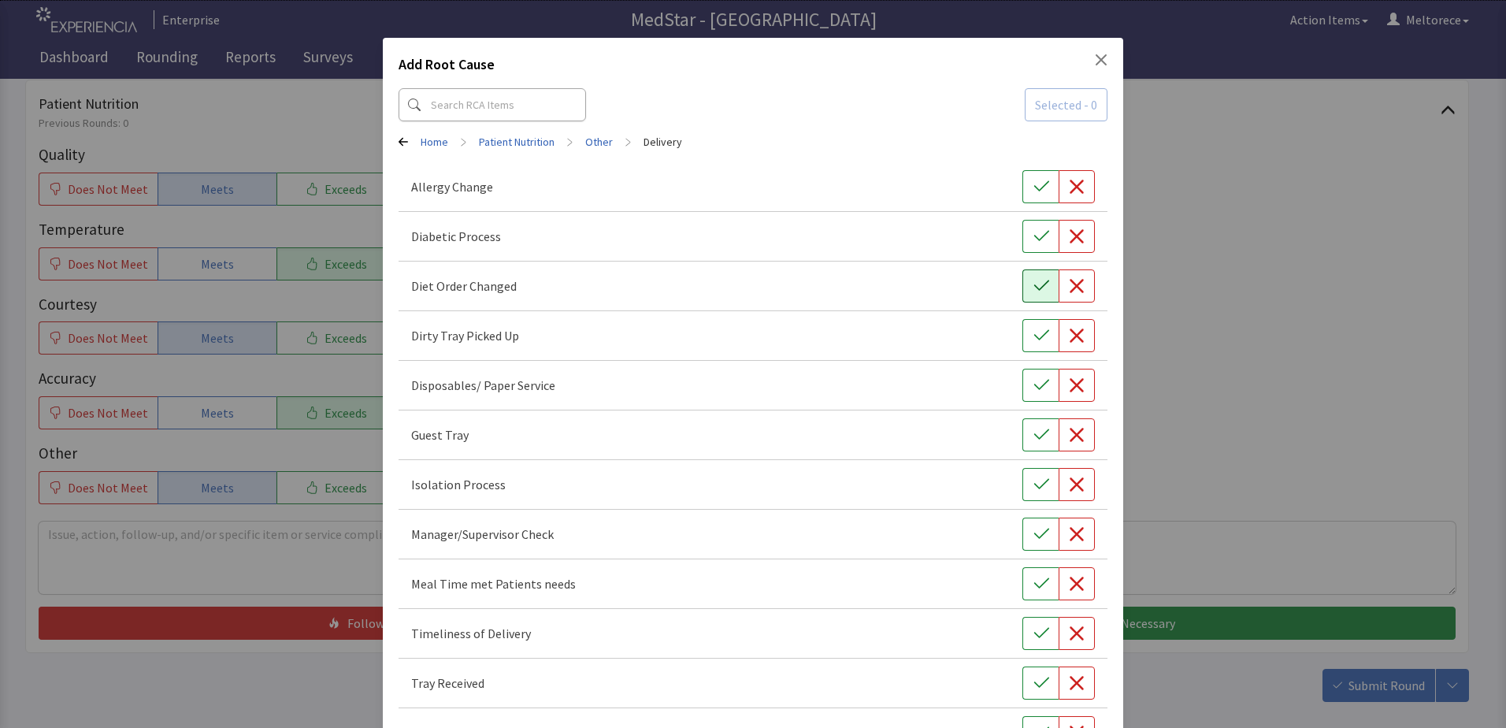
click at [1033, 284] on icon "button" at bounding box center [1041, 286] width 16 height 16
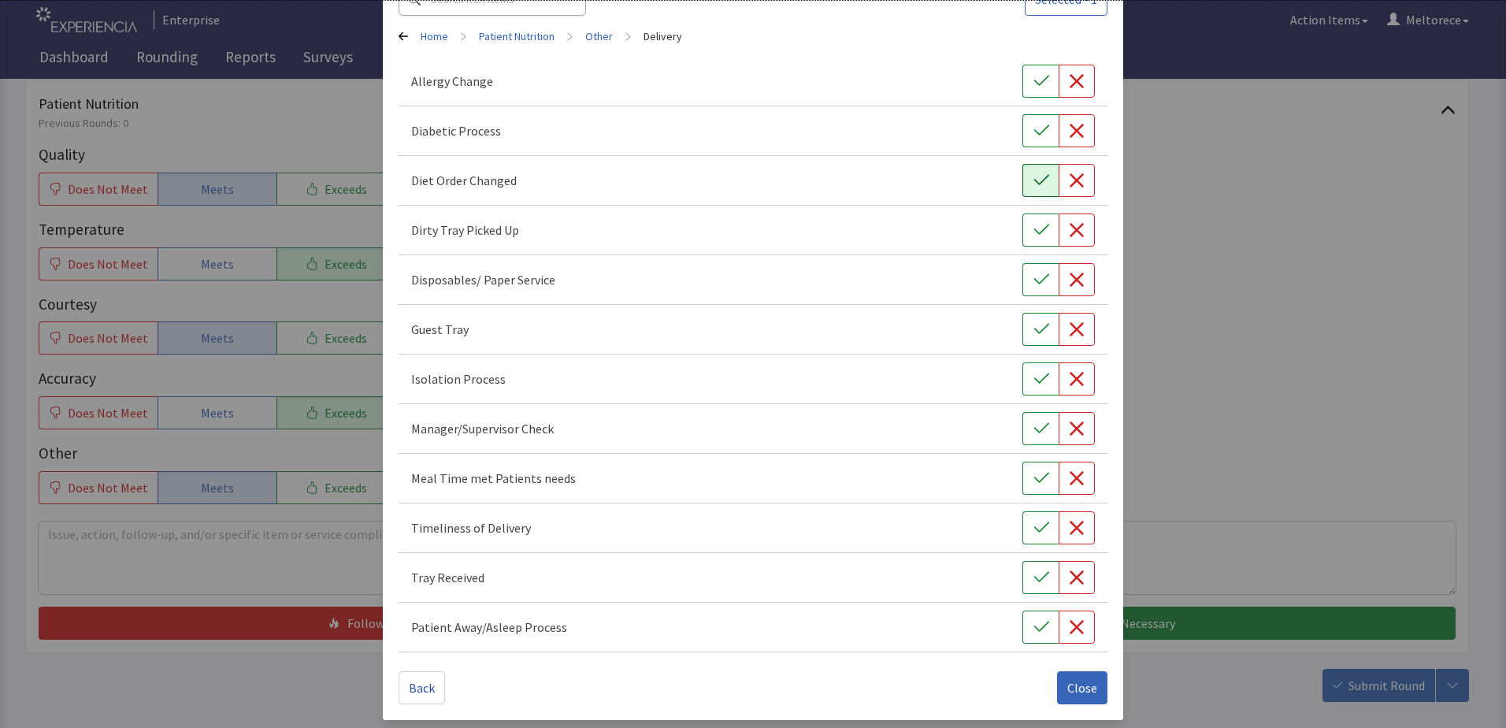
scroll to position [110, 0]
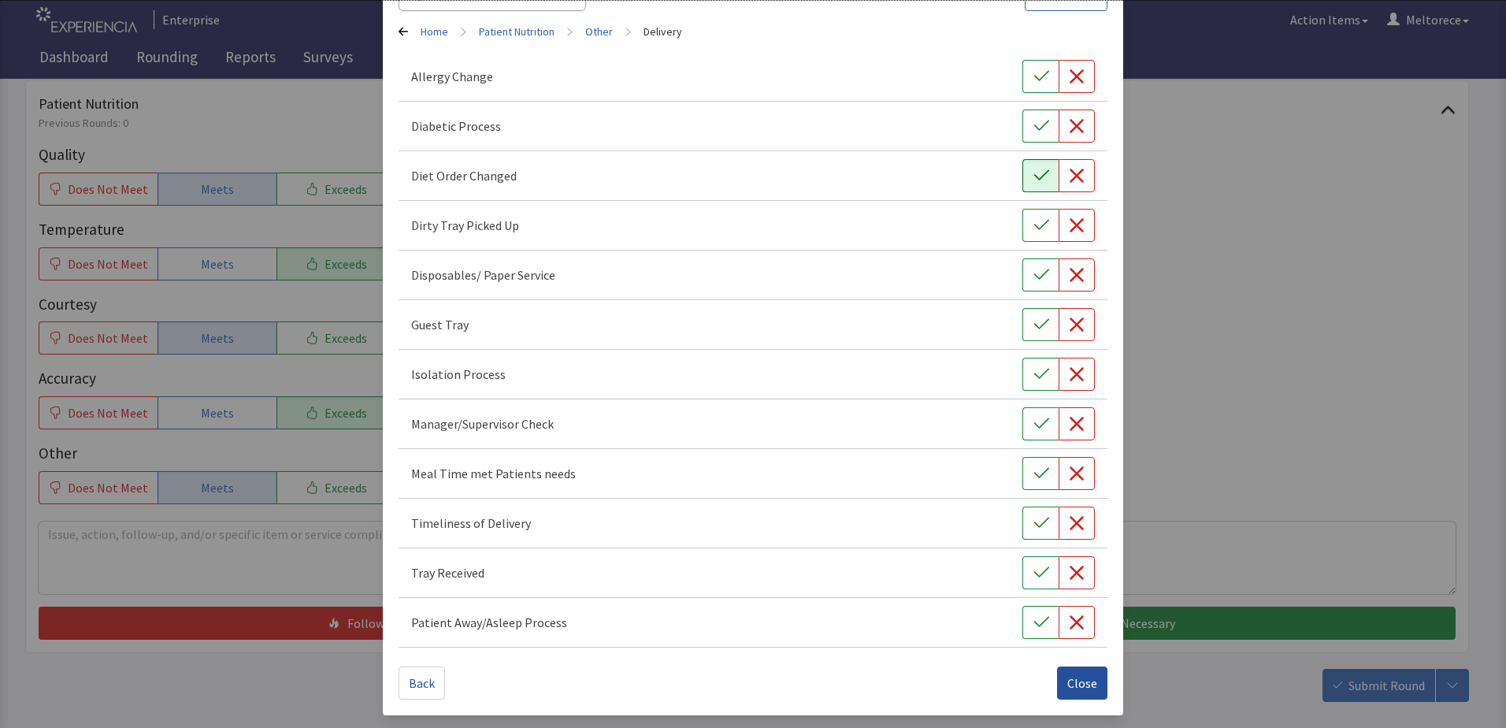
click at [1084, 678] on span "Close" at bounding box center [1082, 682] width 30 height 19
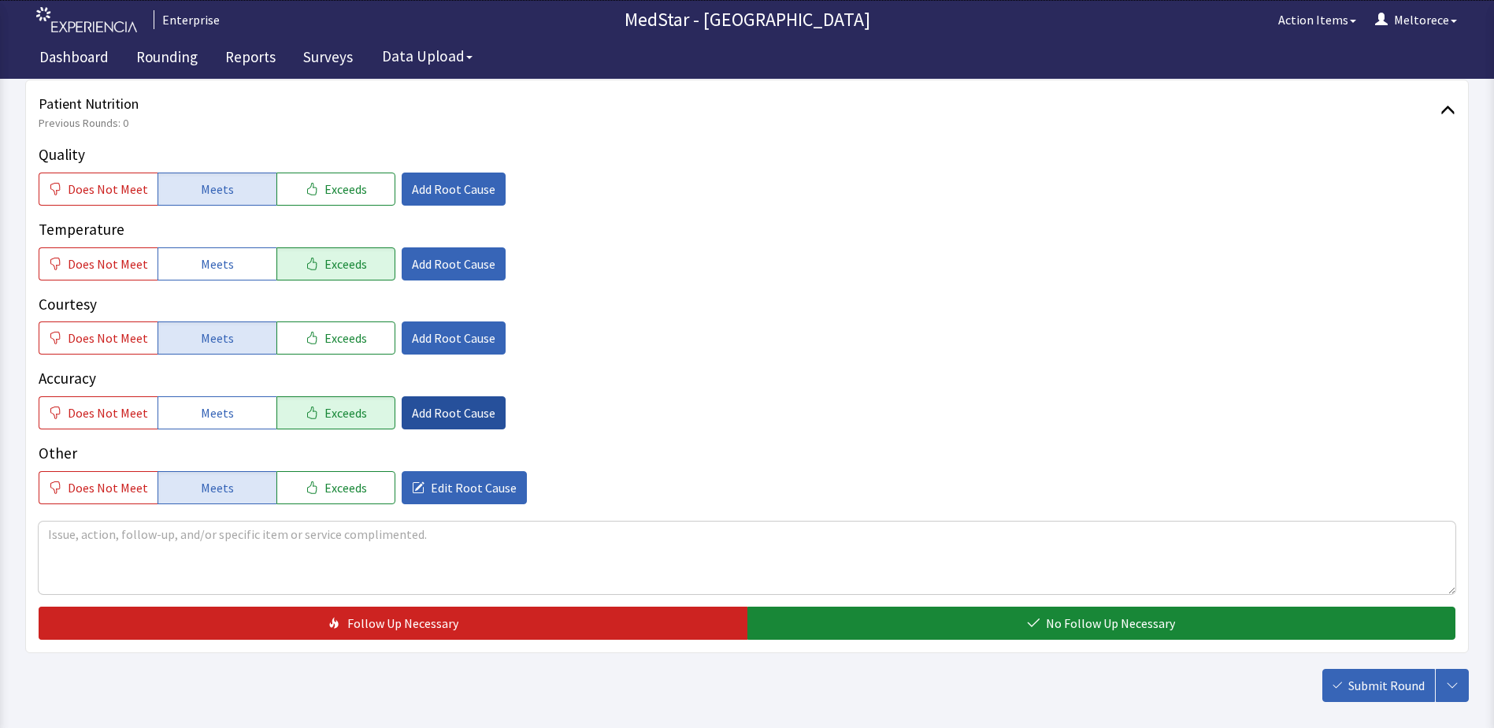
click at [444, 423] on button "Add Root Cause" at bounding box center [454, 412] width 104 height 33
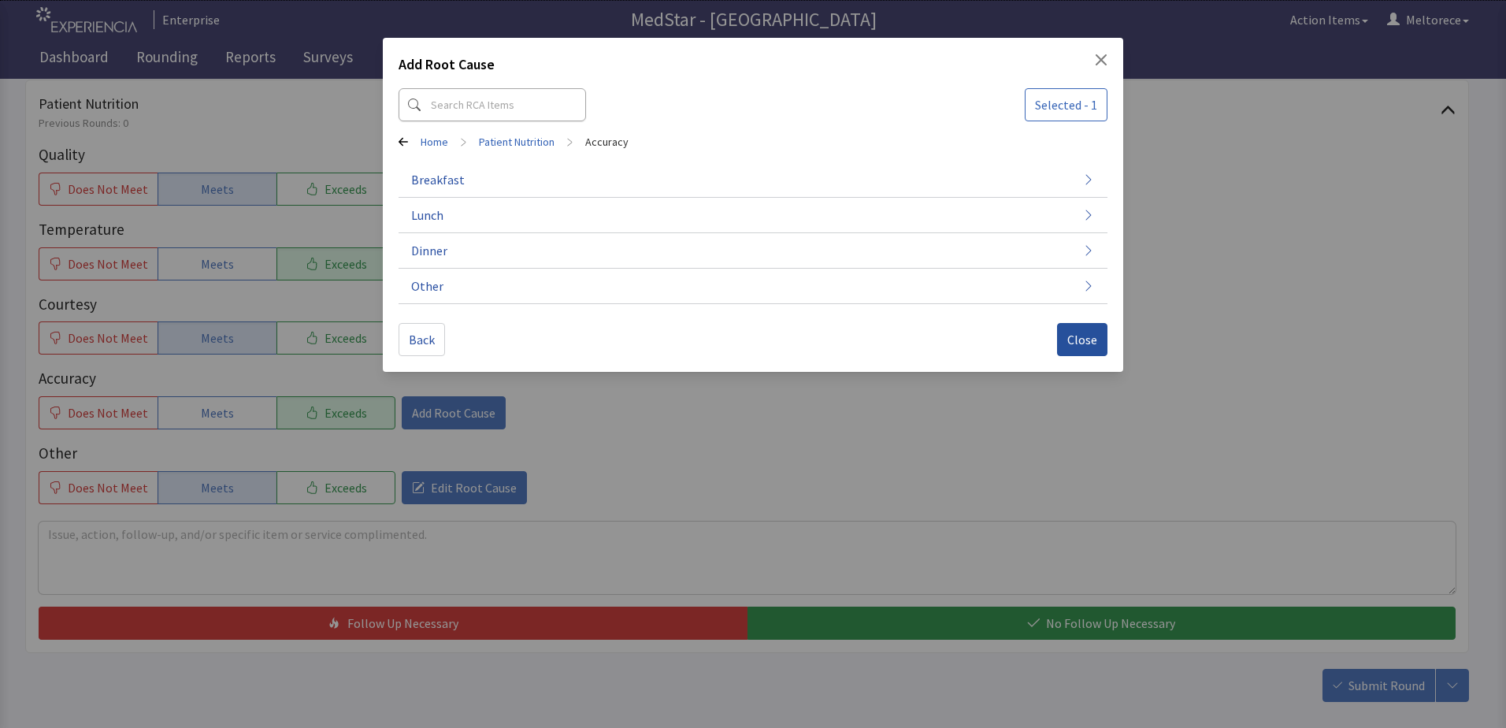
click at [1087, 348] on span "Close" at bounding box center [1082, 339] width 30 height 19
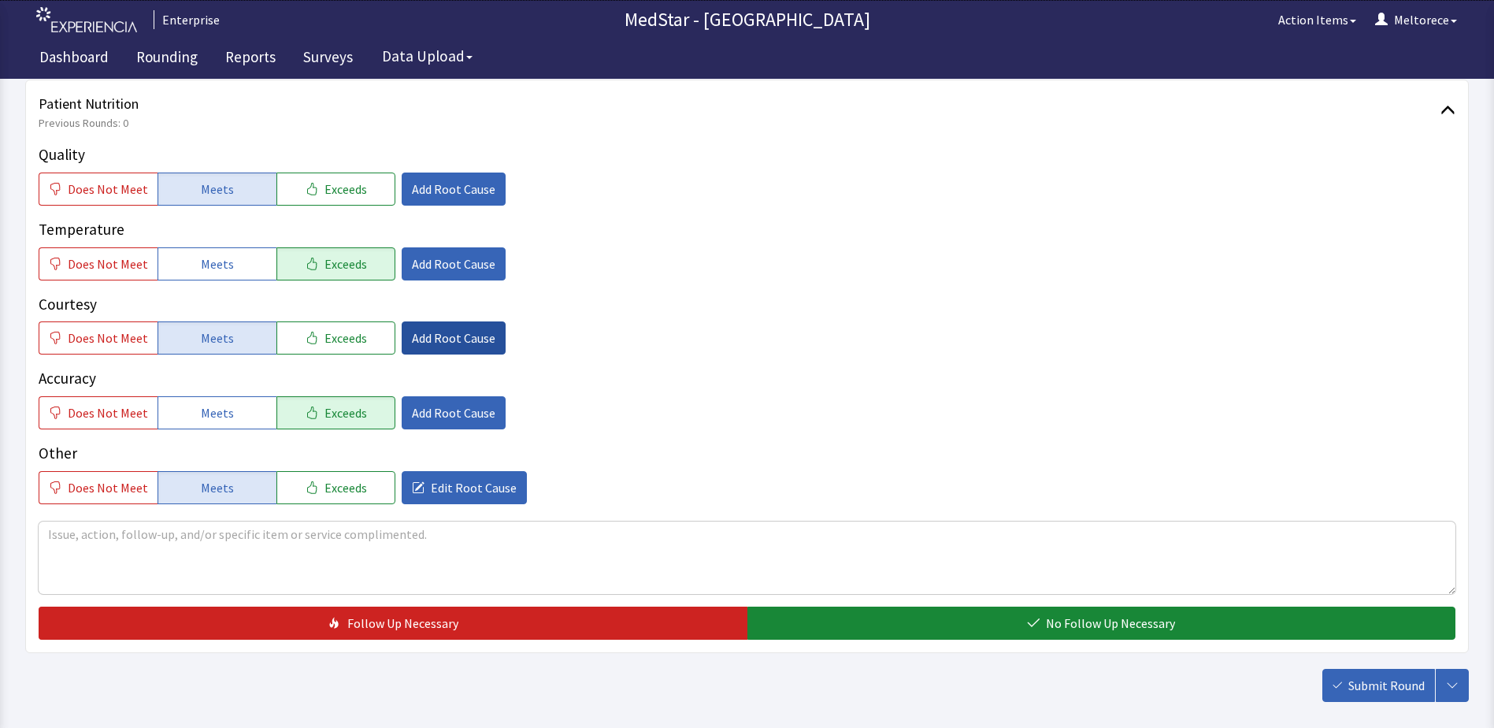
click at [477, 330] on span "Add Root Cause" at bounding box center [453, 337] width 83 height 19
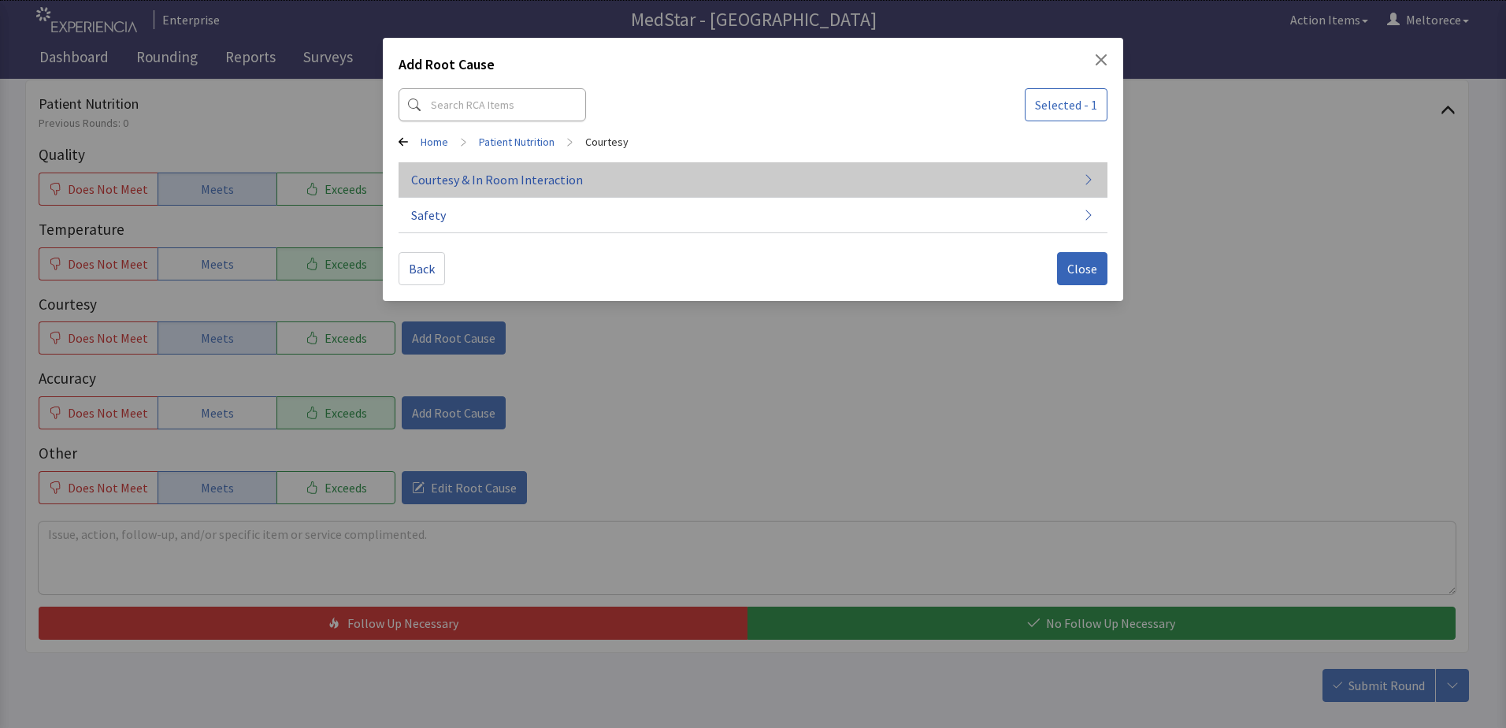
click at [521, 182] on span "Courtesy & In Room Interaction" at bounding box center [497, 179] width 172 height 19
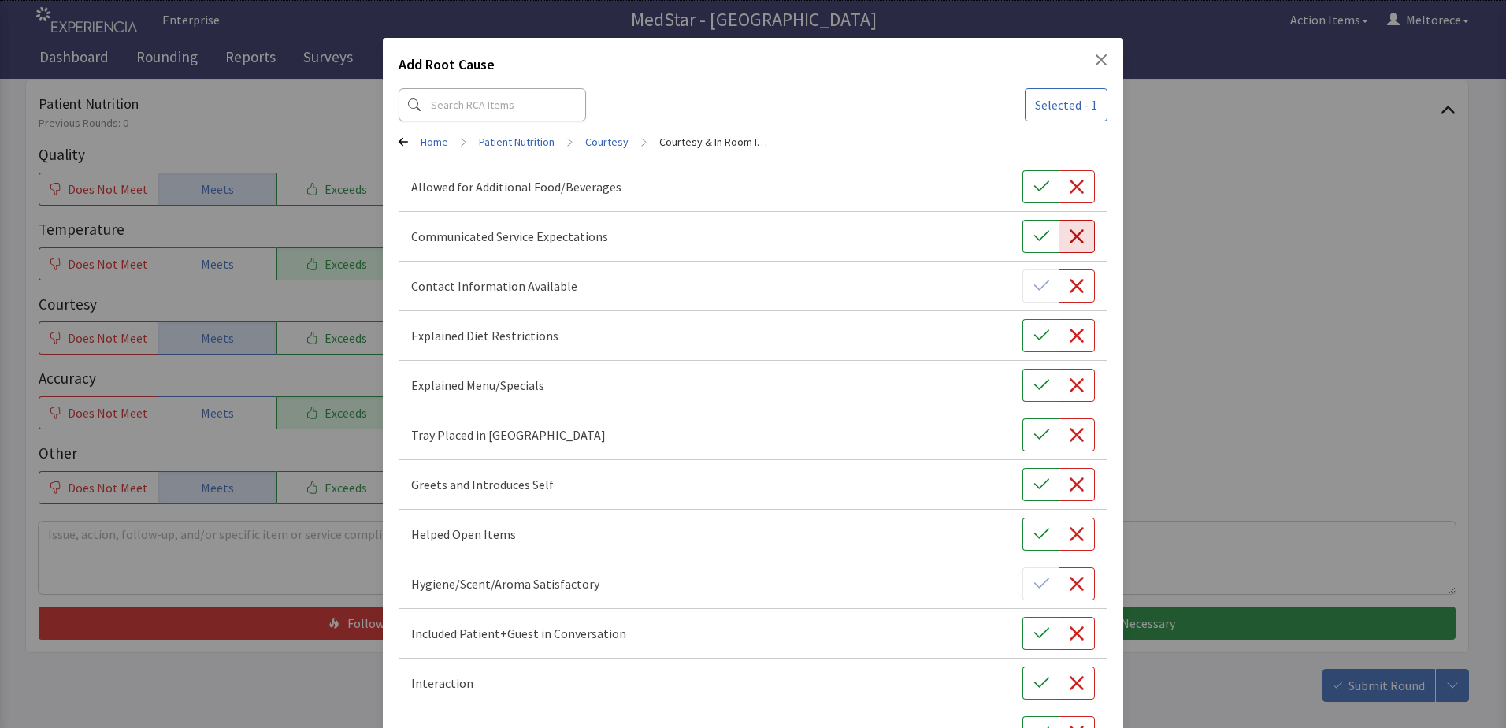
click at [1070, 229] on icon "button" at bounding box center [1077, 236] width 16 height 16
click at [1033, 235] on icon "button" at bounding box center [1041, 236] width 16 height 16
click at [1039, 235] on icon "button" at bounding box center [1041, 236] width 16 height 16
click at [1070, 284] on icon "button" at bounding box center [1077, 286] width 14 height 14
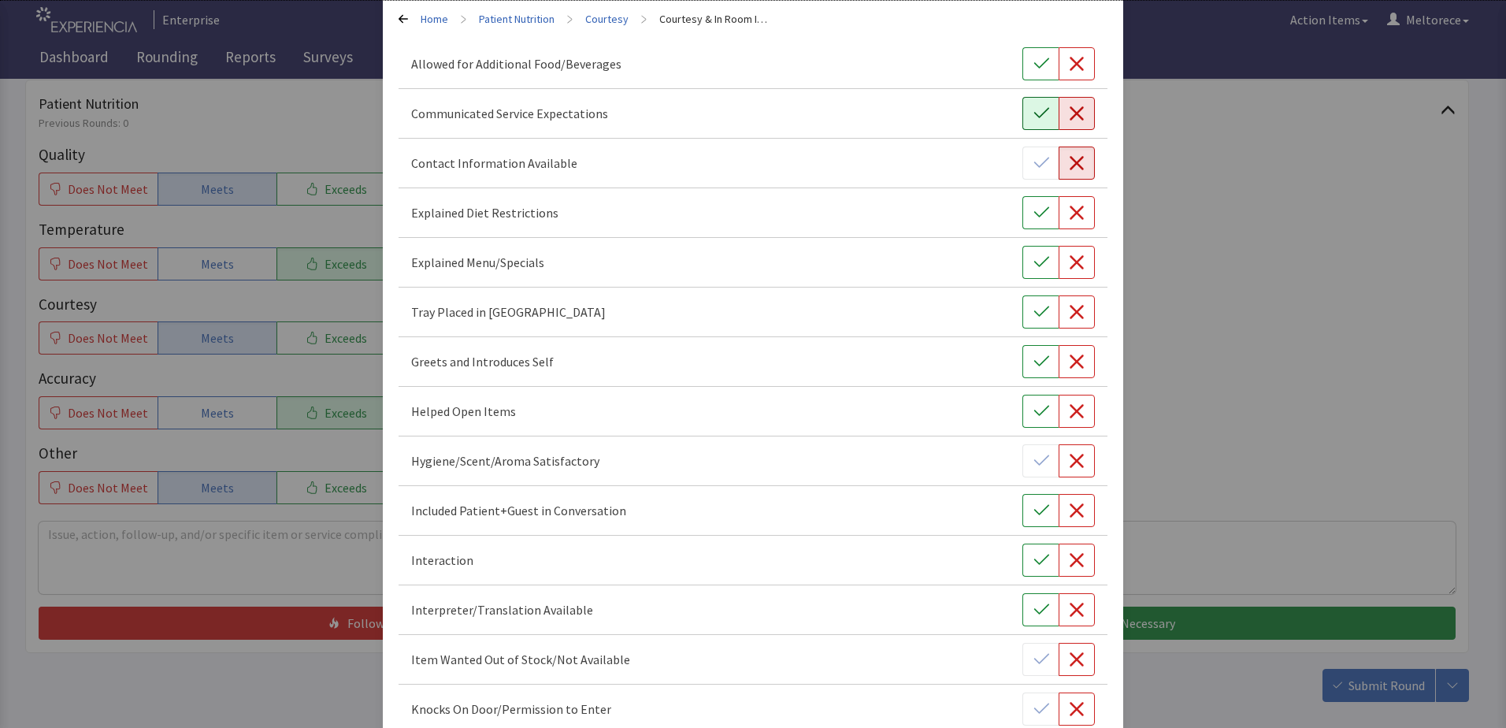
scroll to position [9, 0]
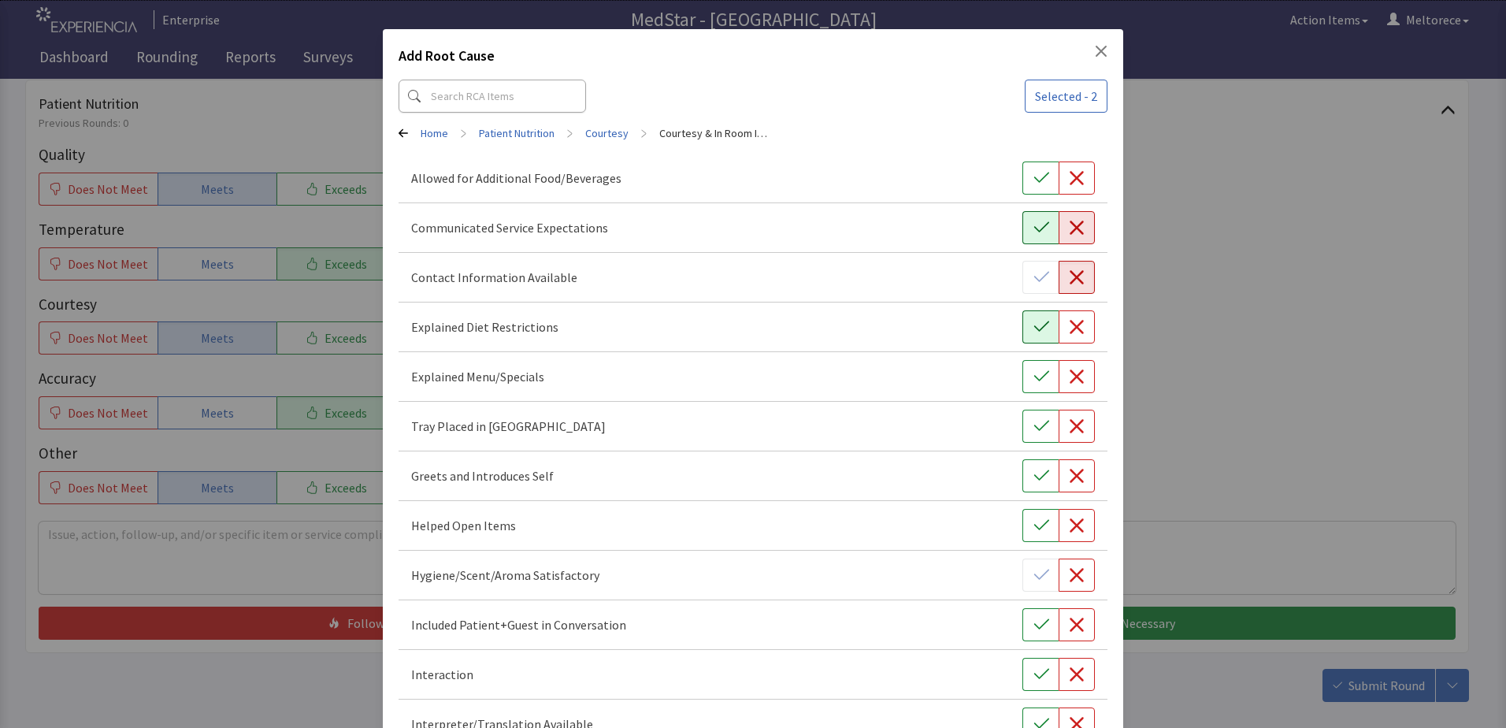
click at [1033, 326] on icon "button" at bounding box center [1041, 327] width 16 height 16
click at [1097, 55] on icon "Close" at bounding box center [1101, 51] width 11 height 11
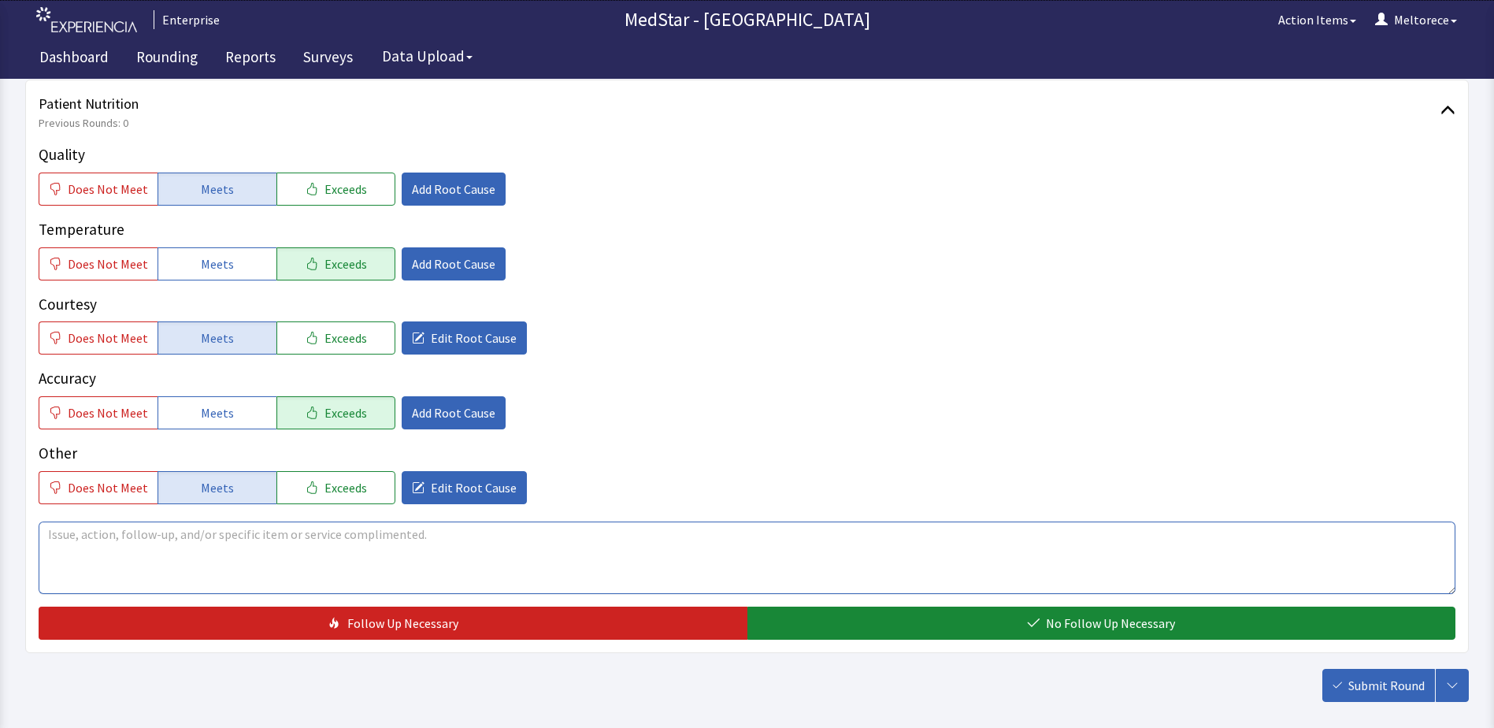
click at [265, 539] on textarea at bounding box center [747, 557] width 1417 height 72
click at [352, 535] on textarea "Patient appeared to be upset due to wait time last friday" at bounding box center [747, 557] width 1417 height 72
drag, startPoint x: 344, startPoint y: 534, endPoint x: 391, endPoint y: 537, distance: 47.4
click at [391, 537] on textarea "Patient appeared to be upset due to wait time last friday 9-19-" at bounding box center [747, 557] width 1417 height 72
click at [1132, 547] on textarea "Round conducted on 9/19/25- Patient appeared to be upset due to wait time from …" at bounding box center [747, 557] width 1417 height 72
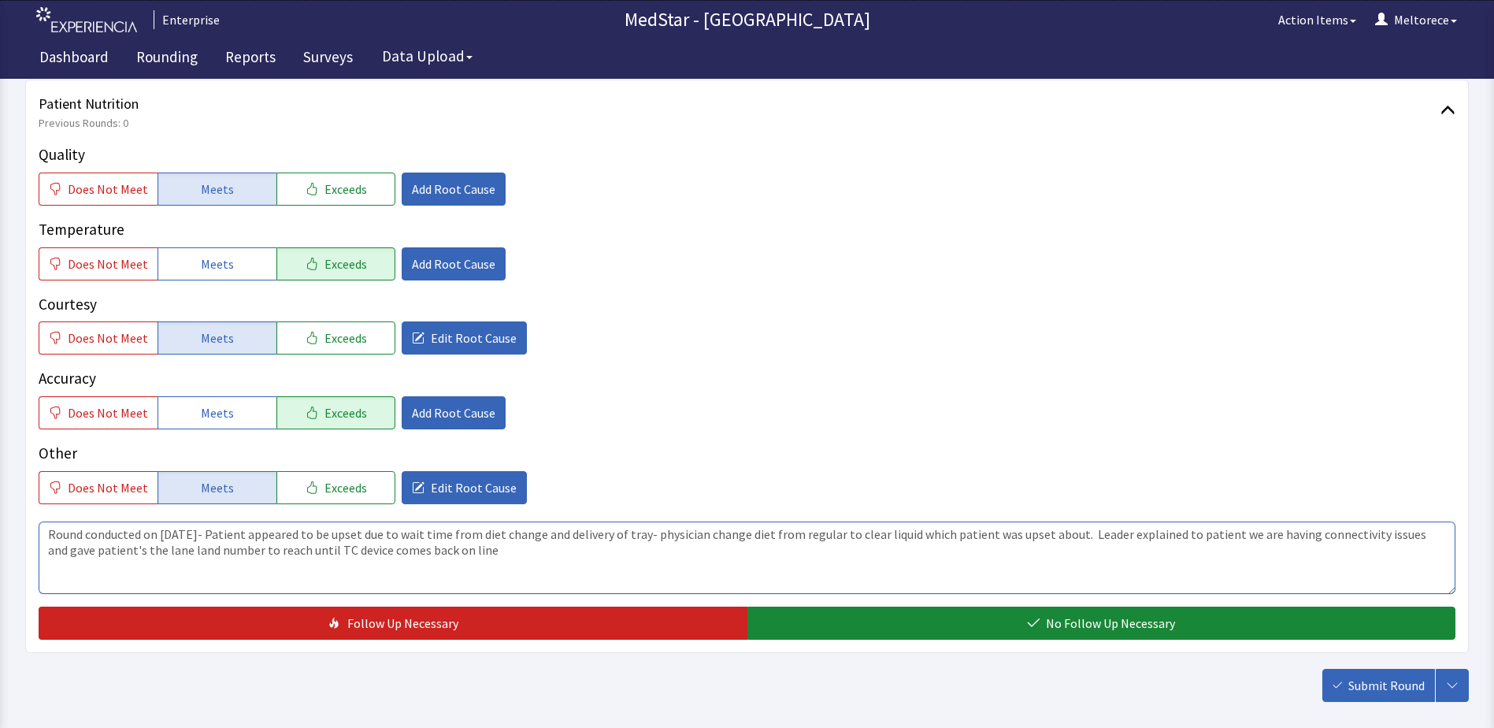
click at [169, 547] on textarea "Round conducted on 9/19/25- Patient appeared to be upset due to wait time from …" at bounding box center [747, 557] width 1417 height 72
click at [376, 568] on textarea "Round conducted on 9/19/25- Patient appeared to be upset due to wait time from …" at bounding box center [747, 557] width 1417 height 72
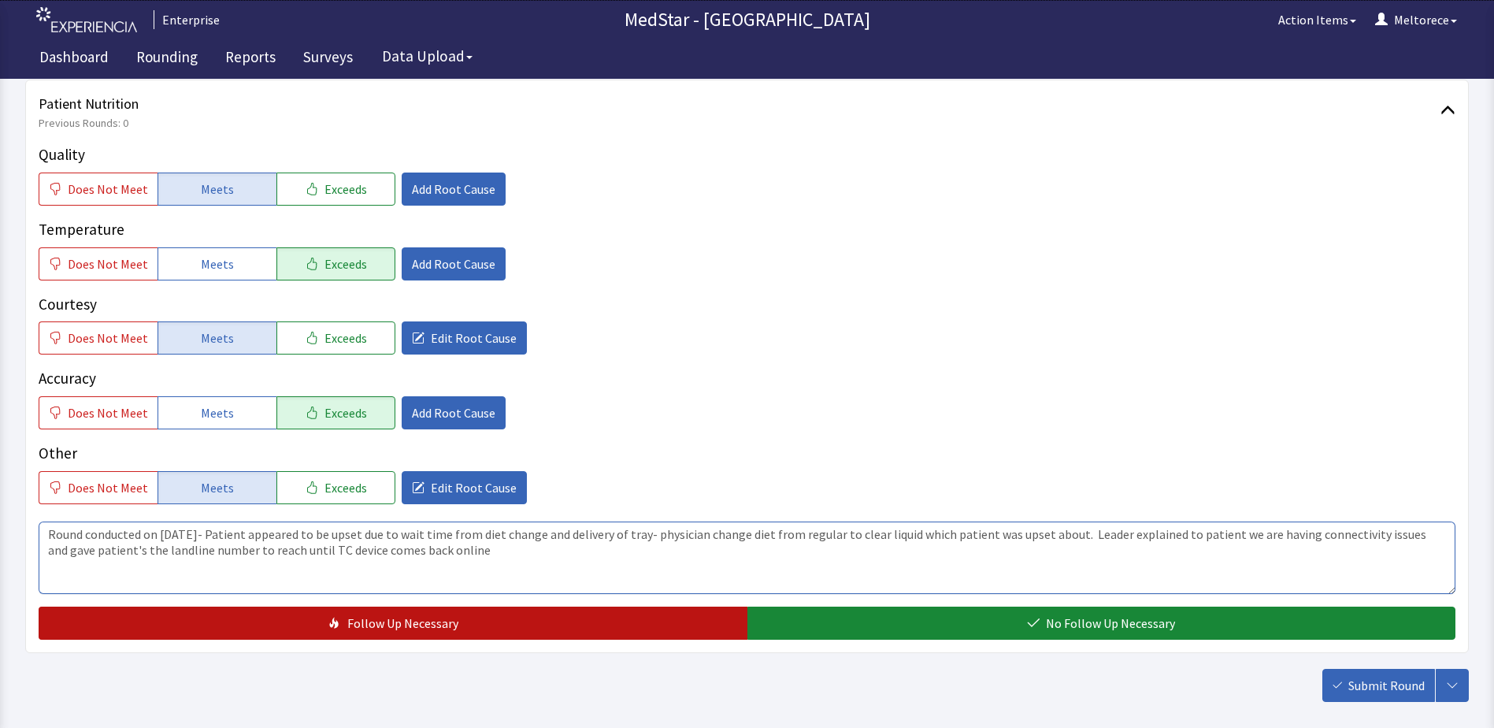
type textarea "Round conducted on 9/19/25- Patient appeared to be upset due to wait time from …"
click at [481, 625] on button "Follow Up Necessary" at bounding box center [393, 622] width 709 height 33
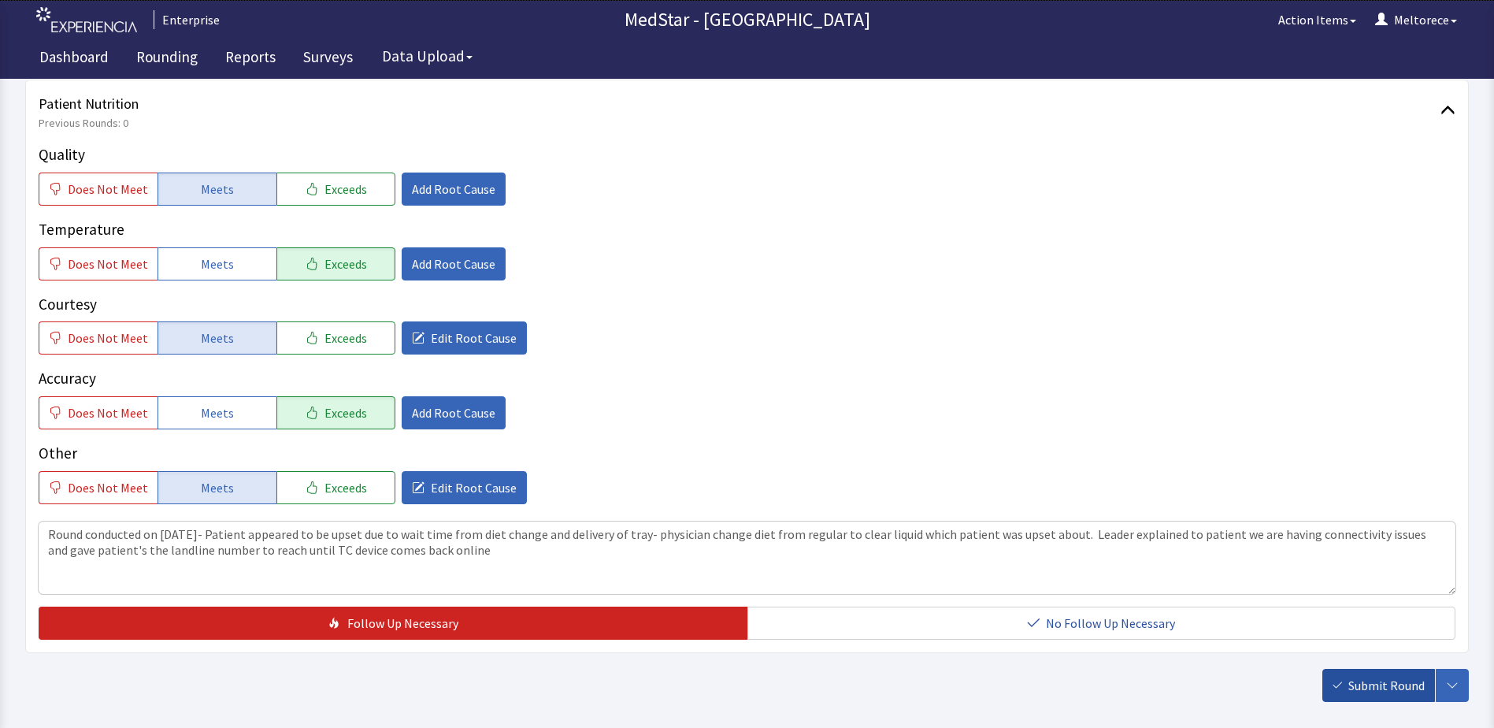
click at [1385, 689] on span "Submit Round" at bounding box center [1386, 685] width 76 height 19
click at [854, 306] on p "Courtesy" at bounding box center [747, 304] width 1417 height 23
click at [98, 484] on span "Does Not Meet" at bounding box center [108, 487] width 80 height 19
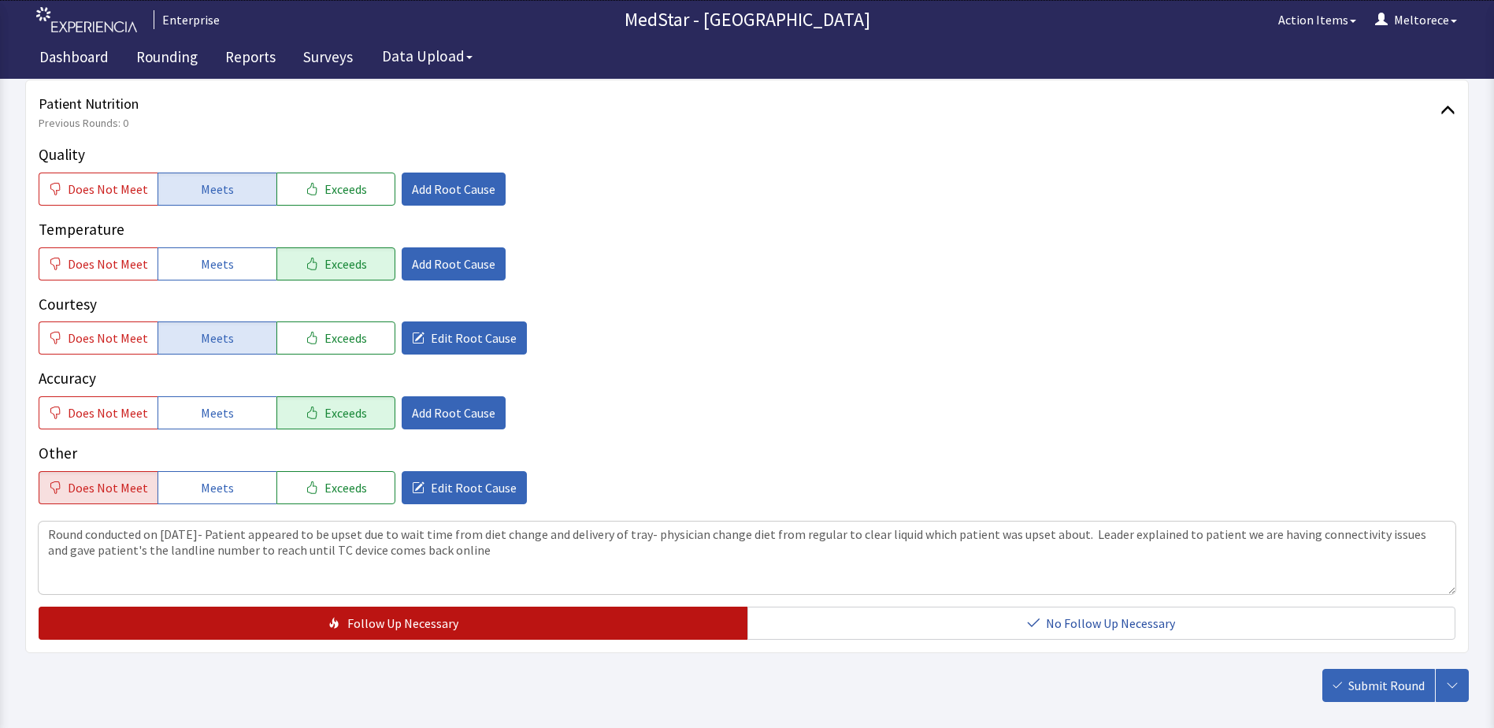
click at [473, 635] on button "Follow Up Necessary" at bounding box center [393, 622] width 709 height 33
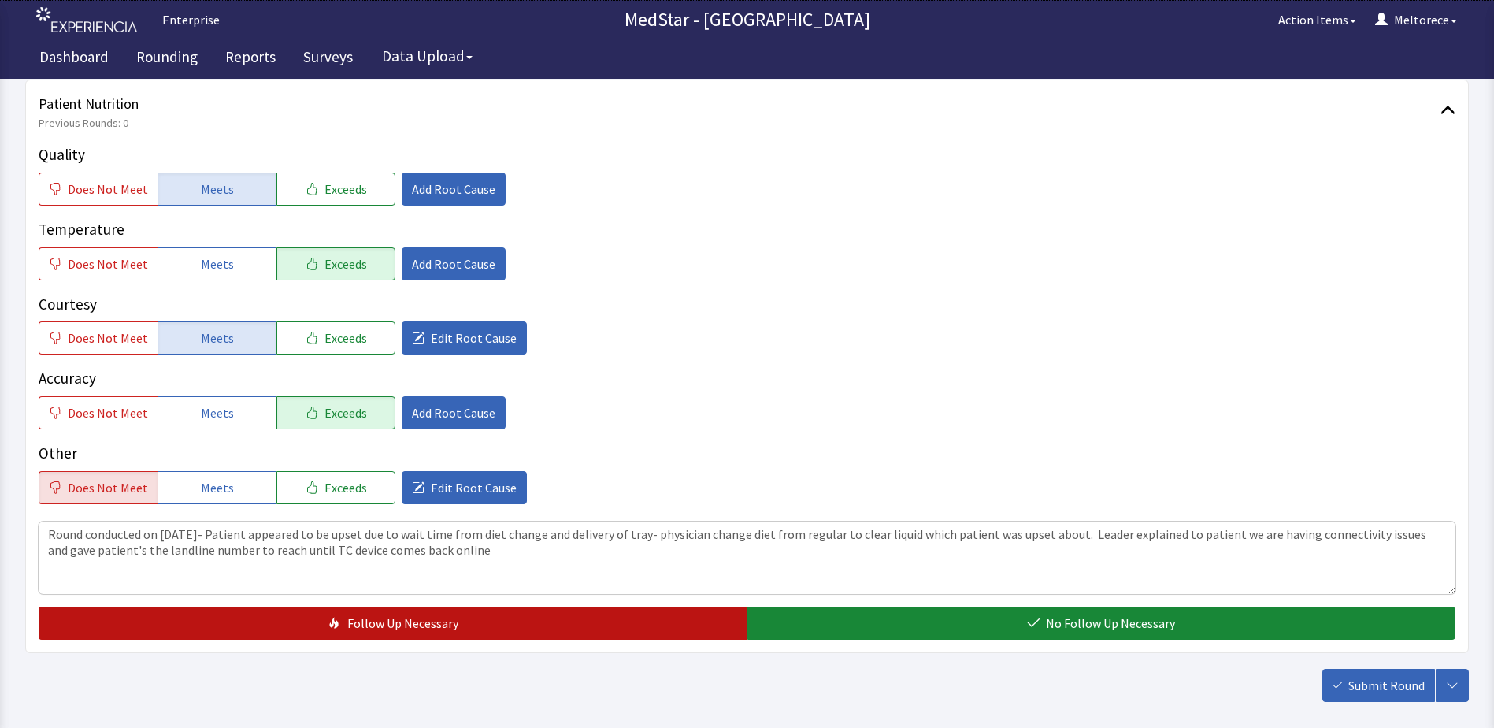
click at [476, 625] on button "Follow Up Necessary" at bounding box center [393, 622] width 709 height 33
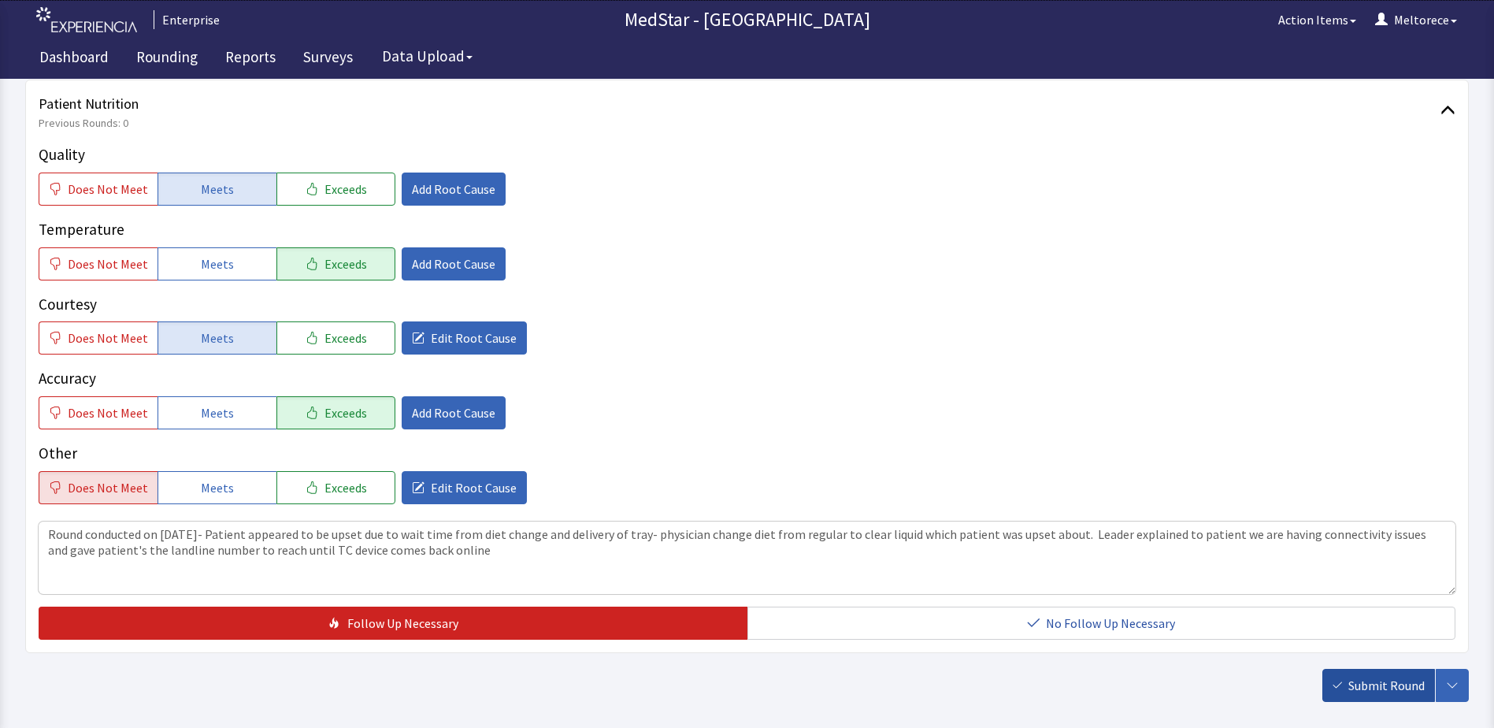
click at [1395, 685] on span "Submit Round" at bounding box center [1386, 685] width 76 height 19
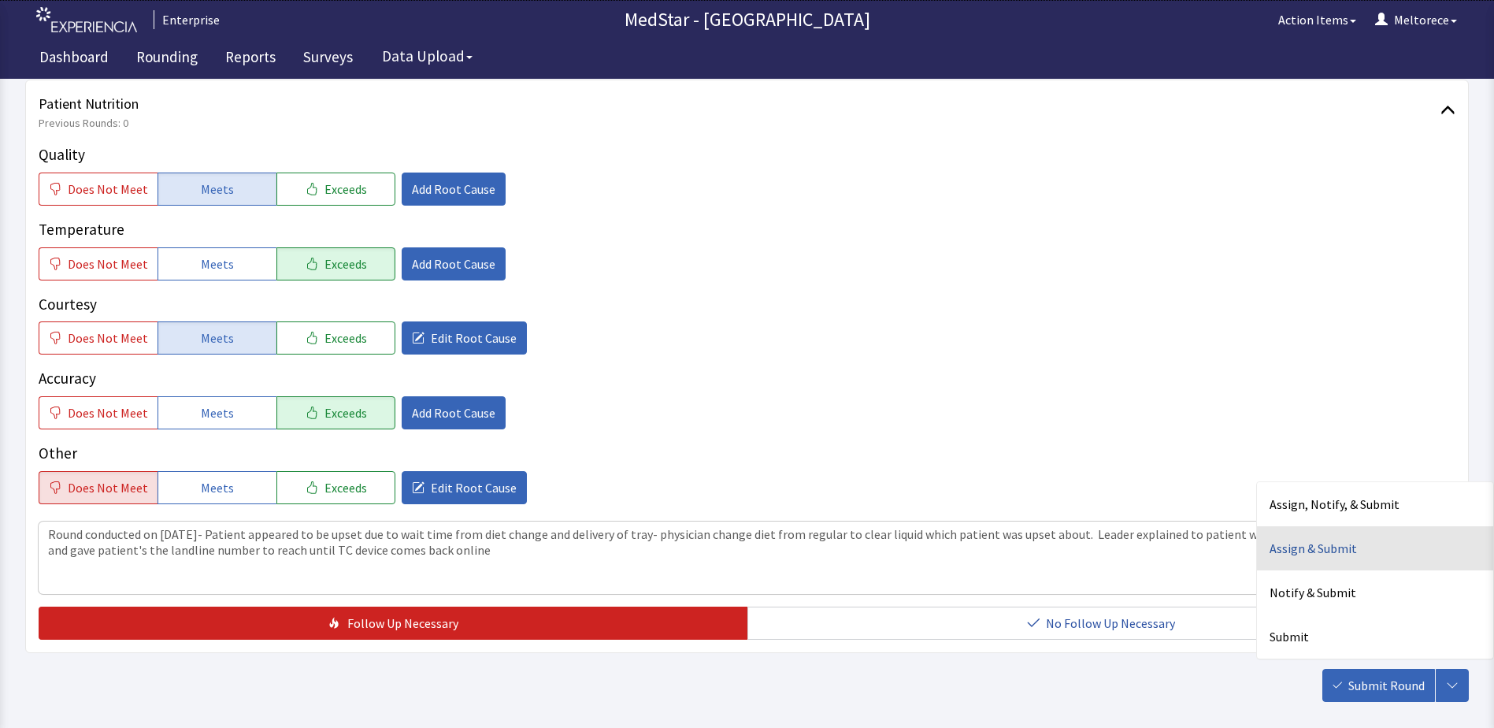
click at [1333, 547] on div "Assign & Submit" at bounding box center [1375, 548] width 236 height 44
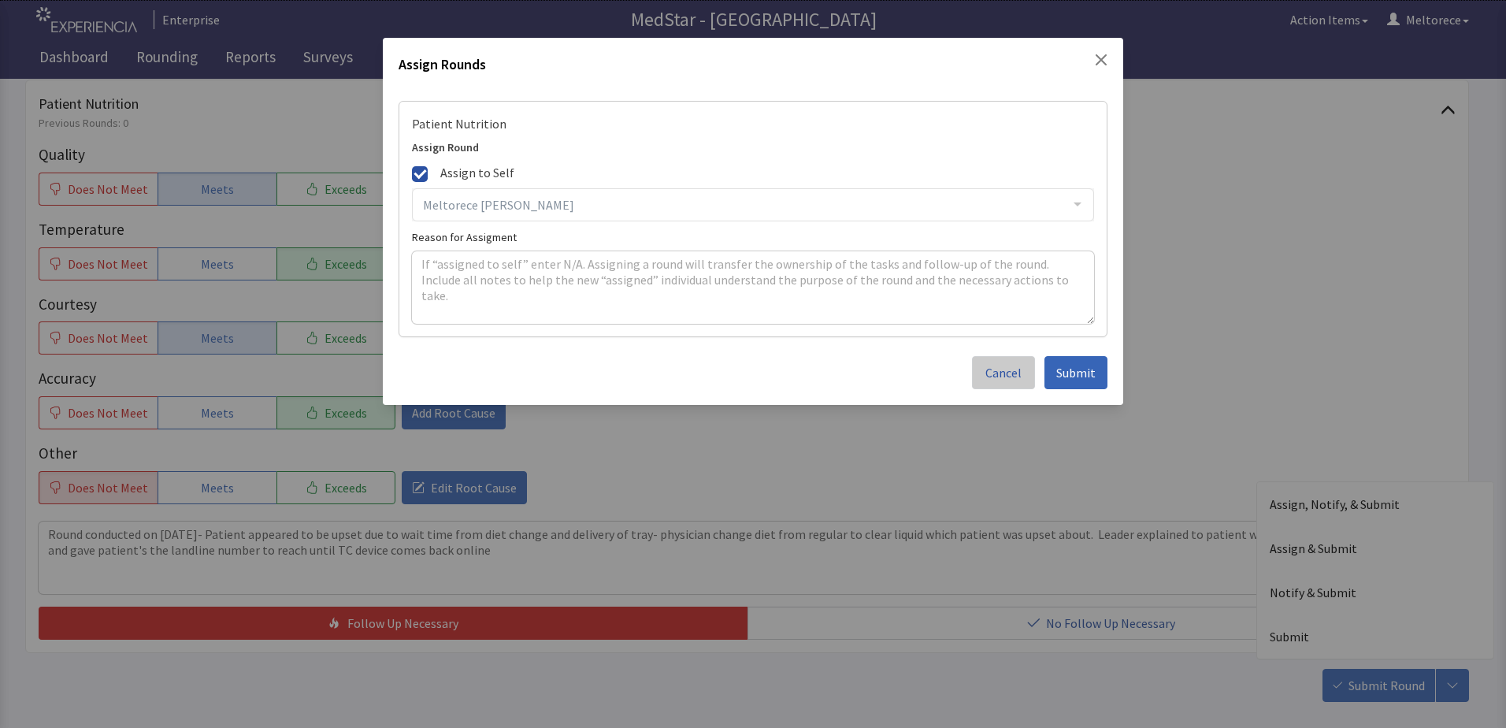
click at [982, 368] on button "Cancel" at bounding box center [1003, 372] width 63 height 33
drag, startPoint x: 1006, startPoint y: 375, endPoint x: 832, endPoint y: 54, distance: 364.4
click at [1004, 375] on span "Cancel" at bounding box center [1003, 372] width 36 height 19
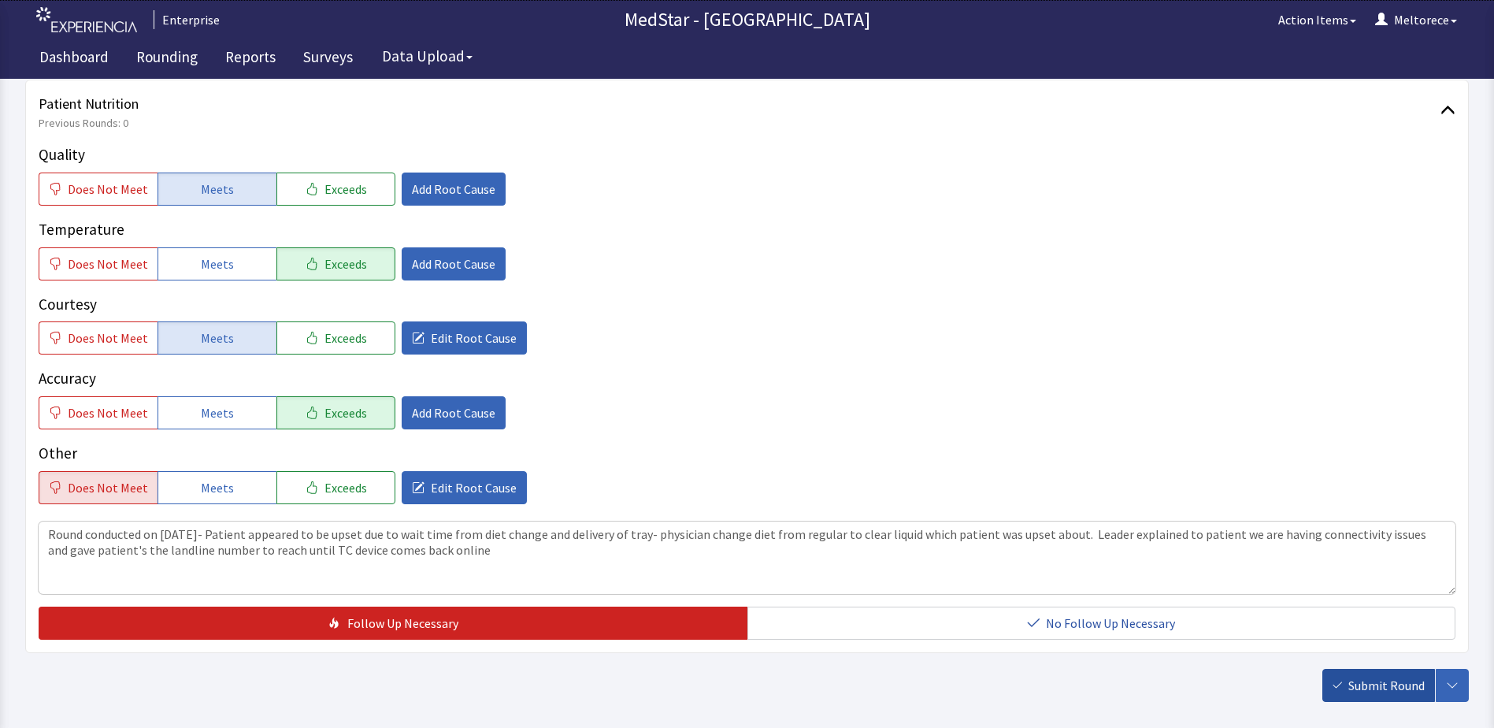
click at [1369, 686] on span "Submit Round" at bounding box center [1386, 685] width 76 height 19
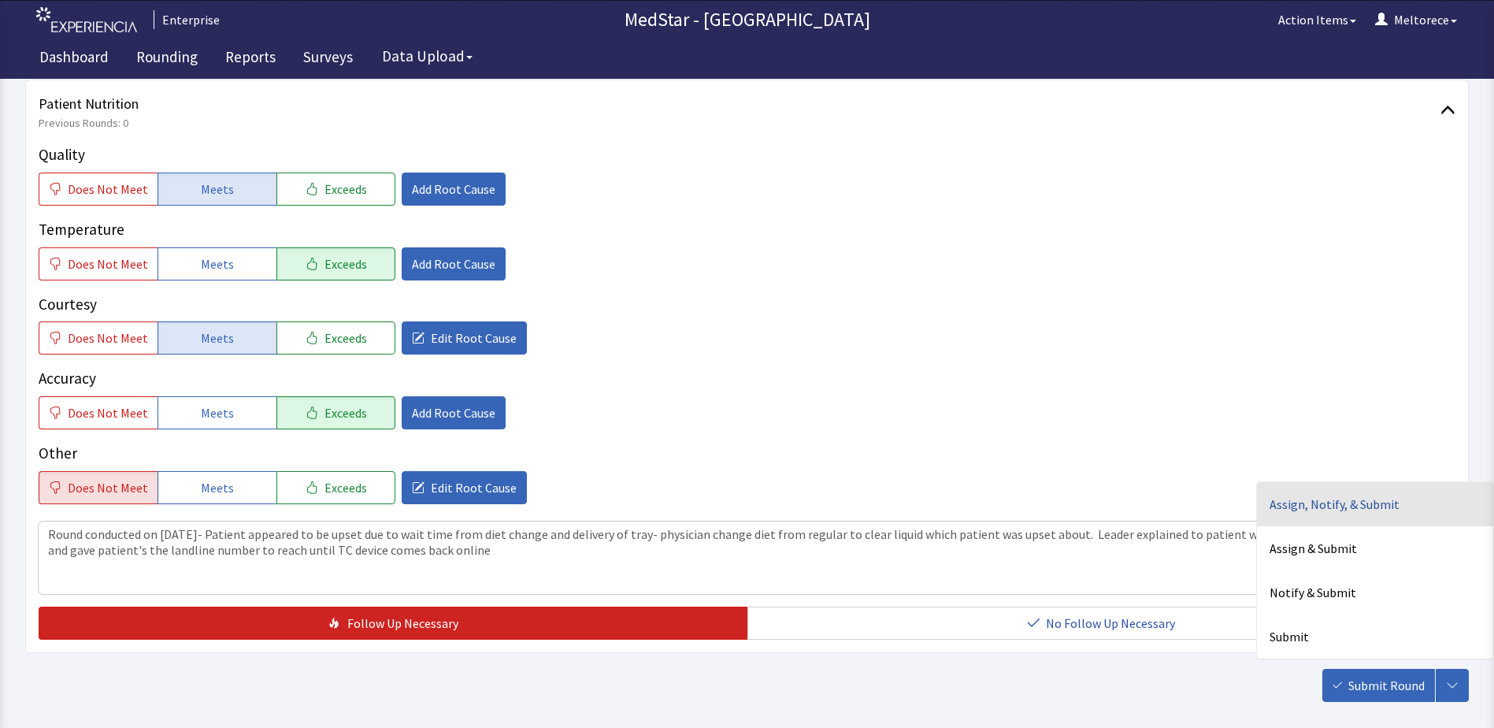
click at [1351, 502] on div "Assign, Notify, & Submit" at bounding box center [1375, 504] width 236 height 44
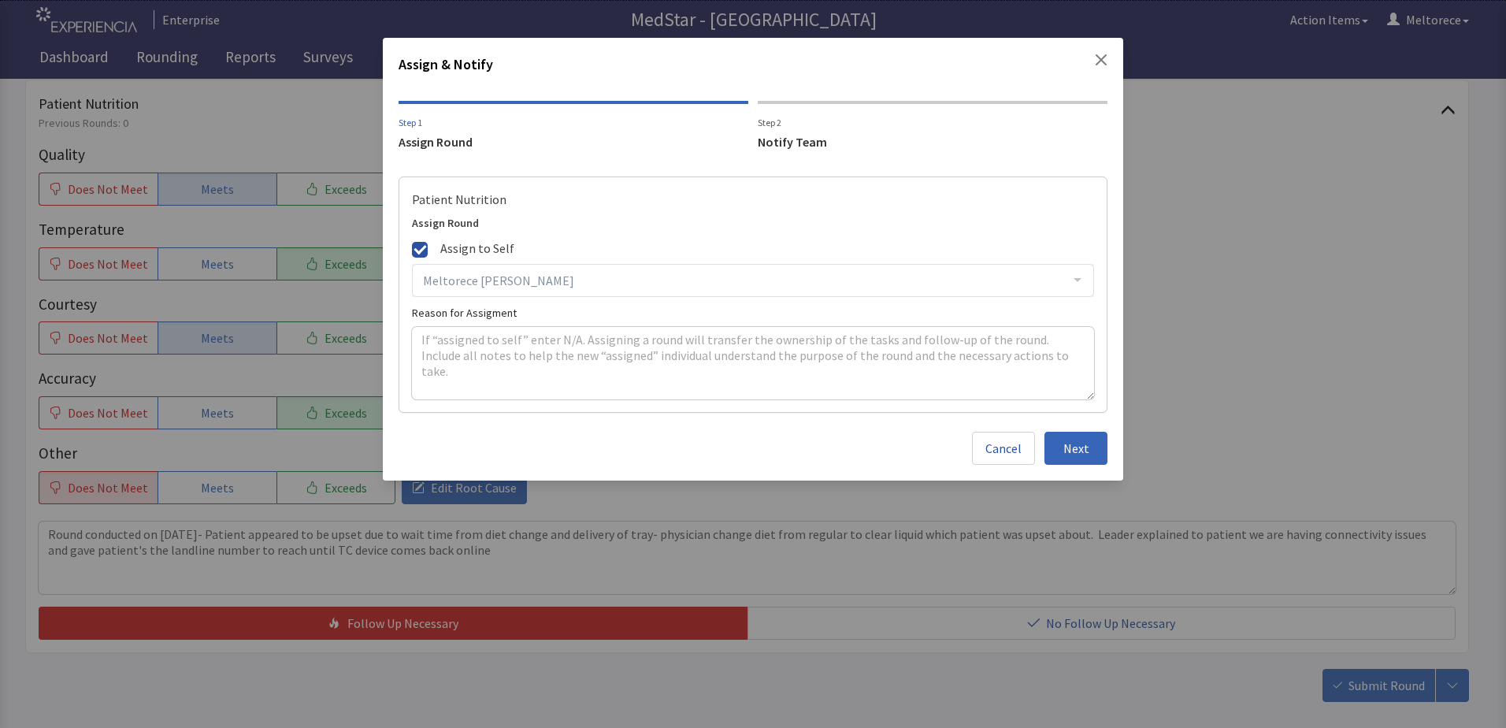
click at [419, 251] on span at bounding box center [420, 250] width 16 height 16
click at [412, 237] on input "Assign to Self" at bounding box center [412, 237] width 0 height 0
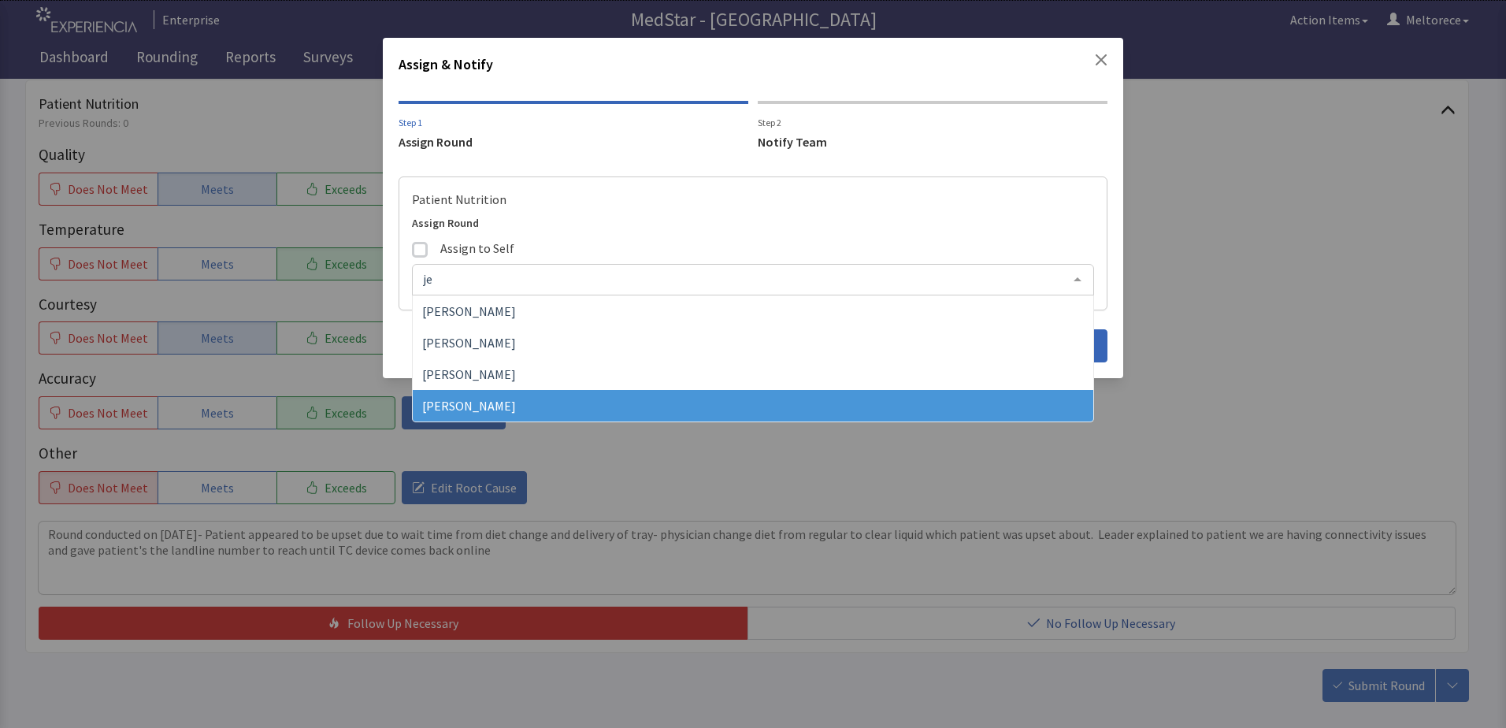
type input "jer"
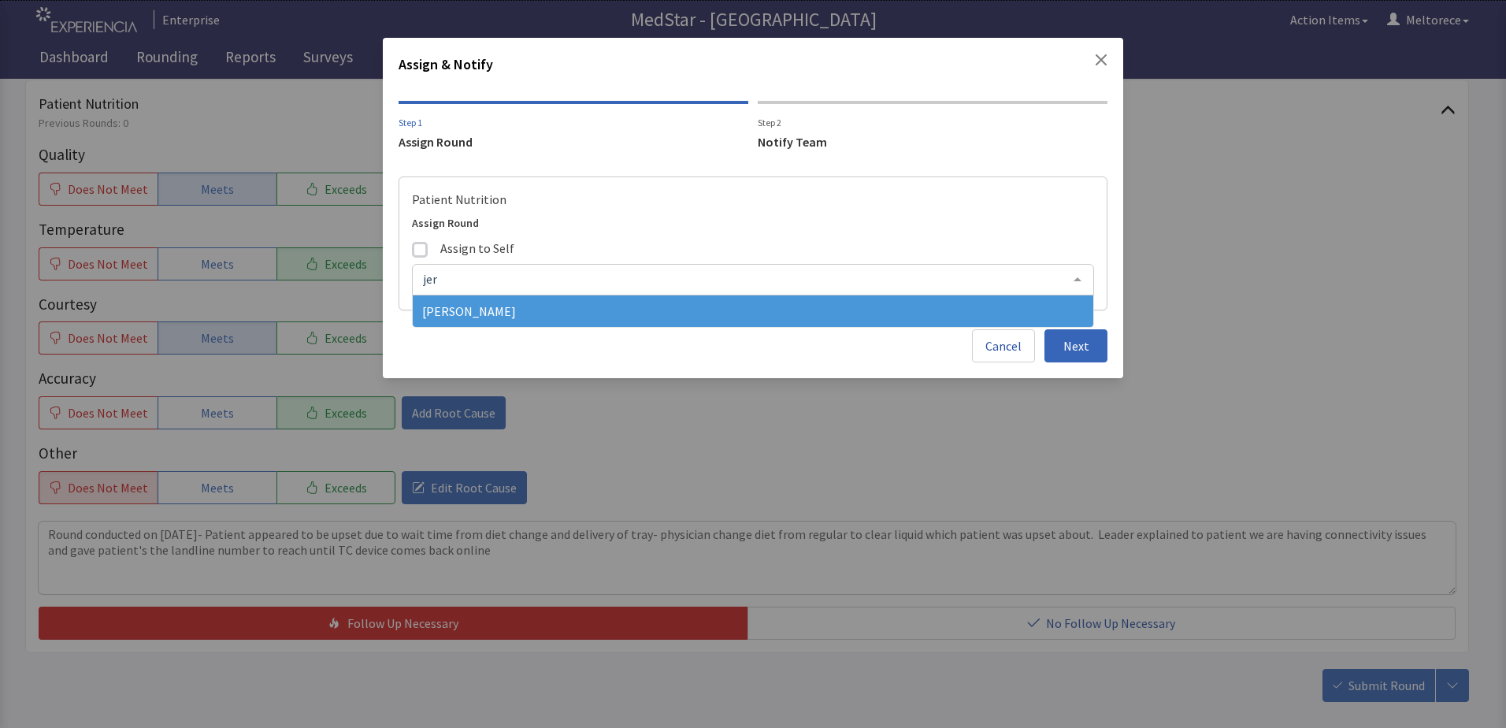
click at [472, 302] on span "[PERSON_NAME]" at bounding box center [753, 311] width 680 height 32
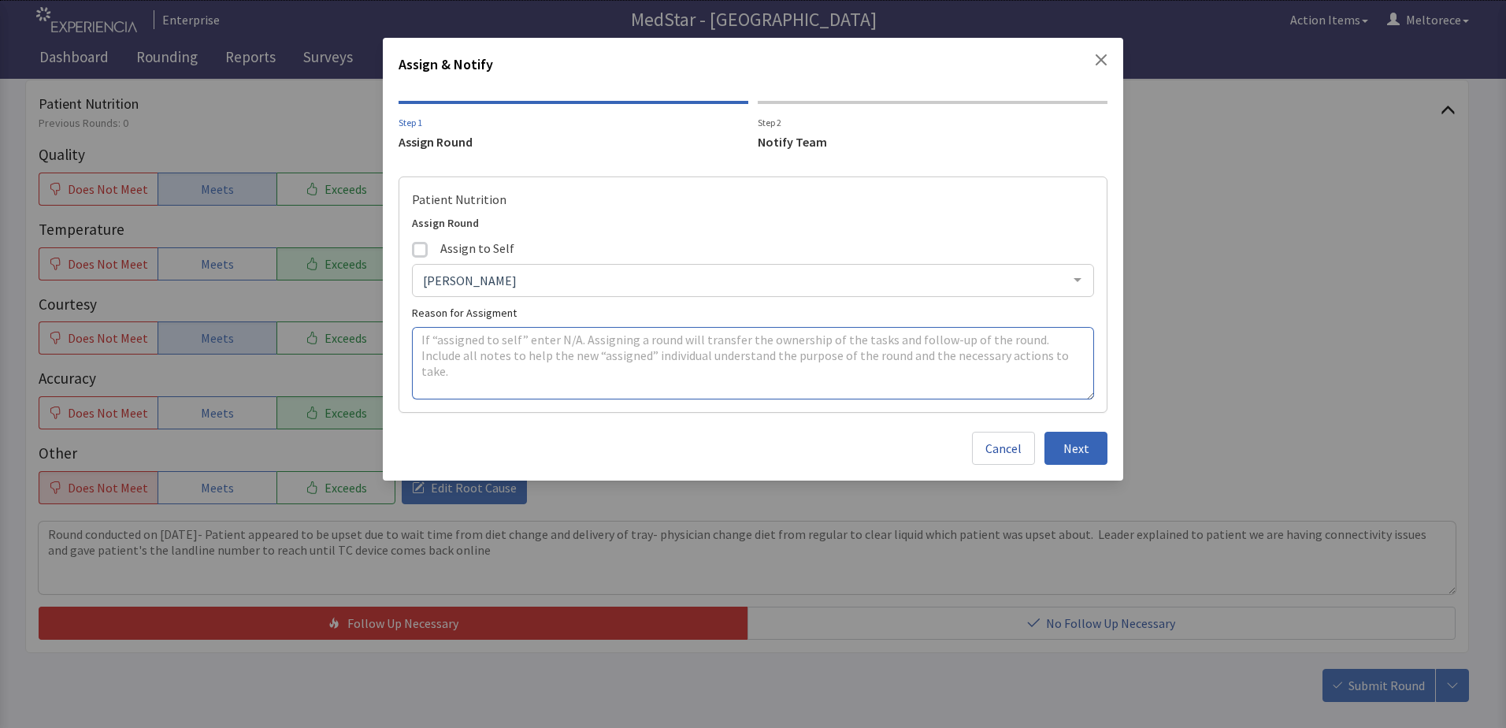
click at [559, 355] on textarea at bounding box center [753, 363] width 682 height 72
click at [491, 339] on textarea "Patients was upset due to connecting with food and Nutrition" at bounding box center [753, 363] width 682 height 72
click at [566, 339] on textarea "Patients were upset due to connecting with food and Nutrition" at bounding box center [753, 363] width 682 height 72
click at [562, 339] on textarea "Patients were upset due to connecting with food and Nutrition" at bounding box center [753, 363] width 682 height 72
drag, startPoint x: 698, startPoint y: 342, endPoint x: 758, endPoint y: 339, distance: 59.9
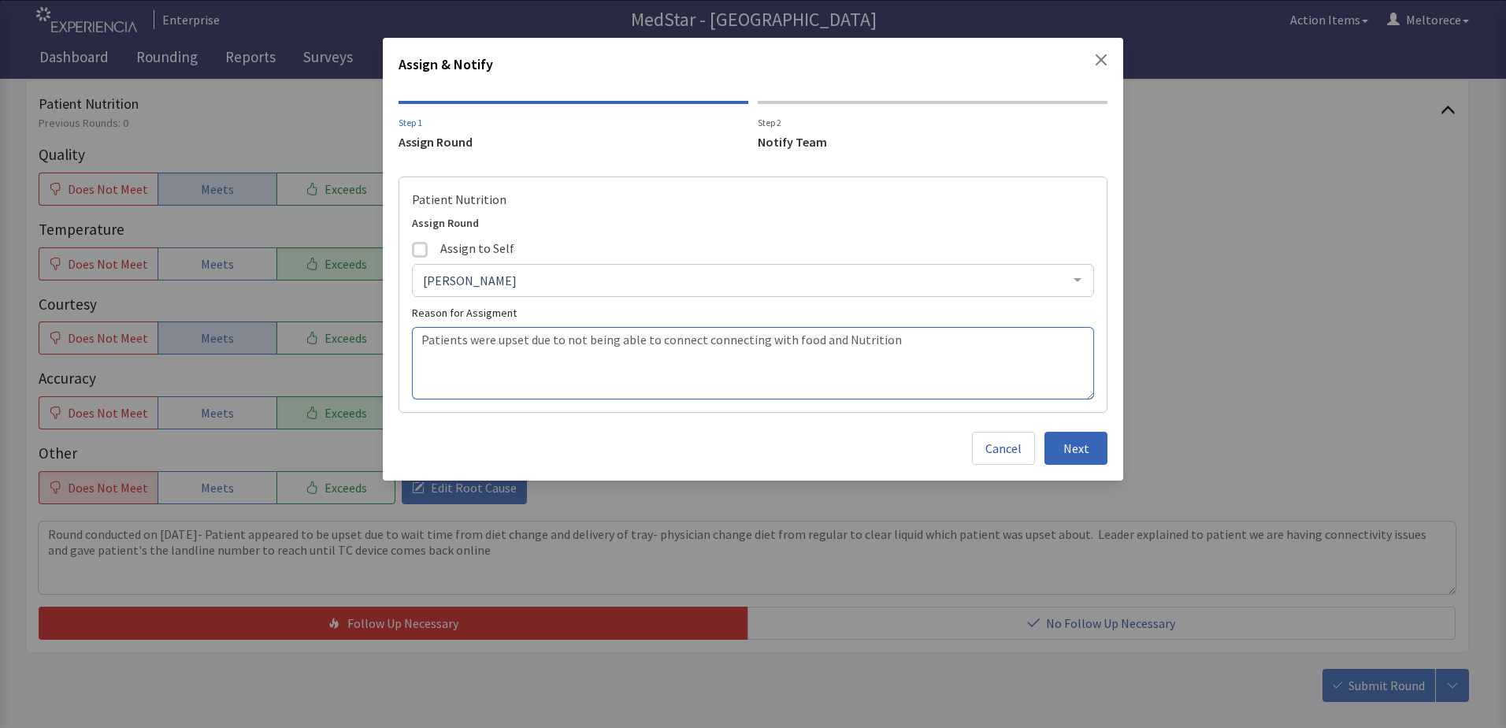
click at [758, 339] on textarea "Patients were upset due to not being able to connect connecting with food and N…" at bounding box center [753, 363] width 682 height 72
type textarea "Patients were upset due to not being able to connect with food and Nutrition"
click at [1079, 447] on span "Next" at bounding box center [1076, 448] width 26 height 19
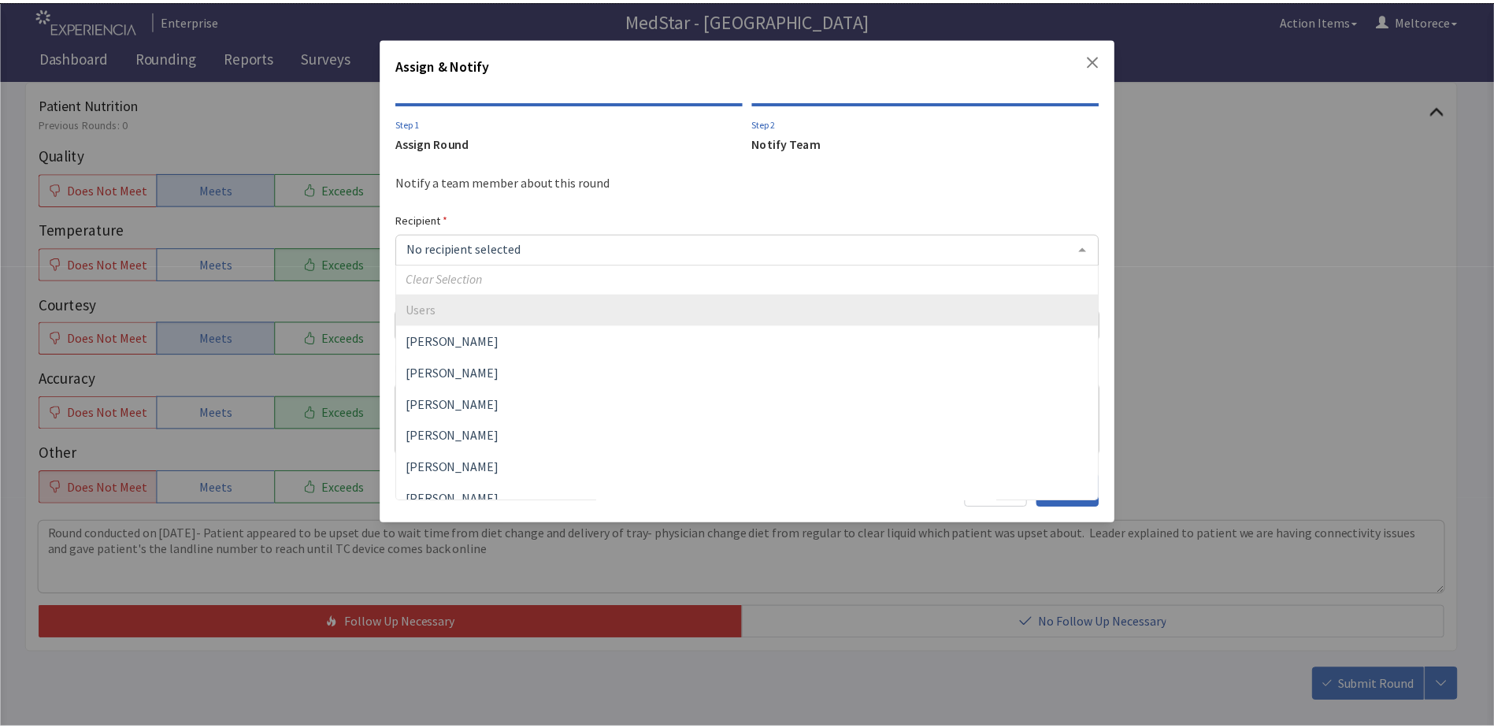
scroll to position [0, 0]
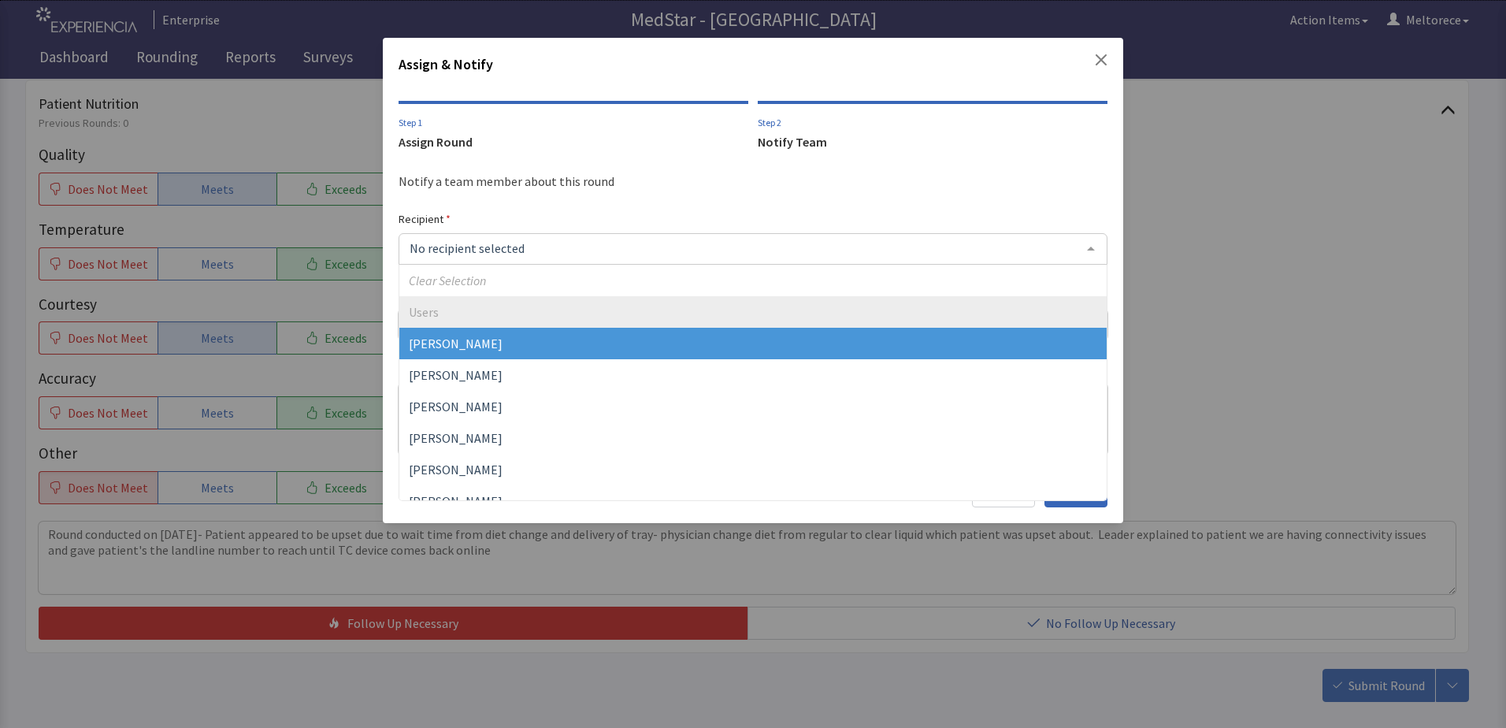
click at [465, 241] on input "text" at bounding box center [740, 248] width 669 height 16
type input "mel"
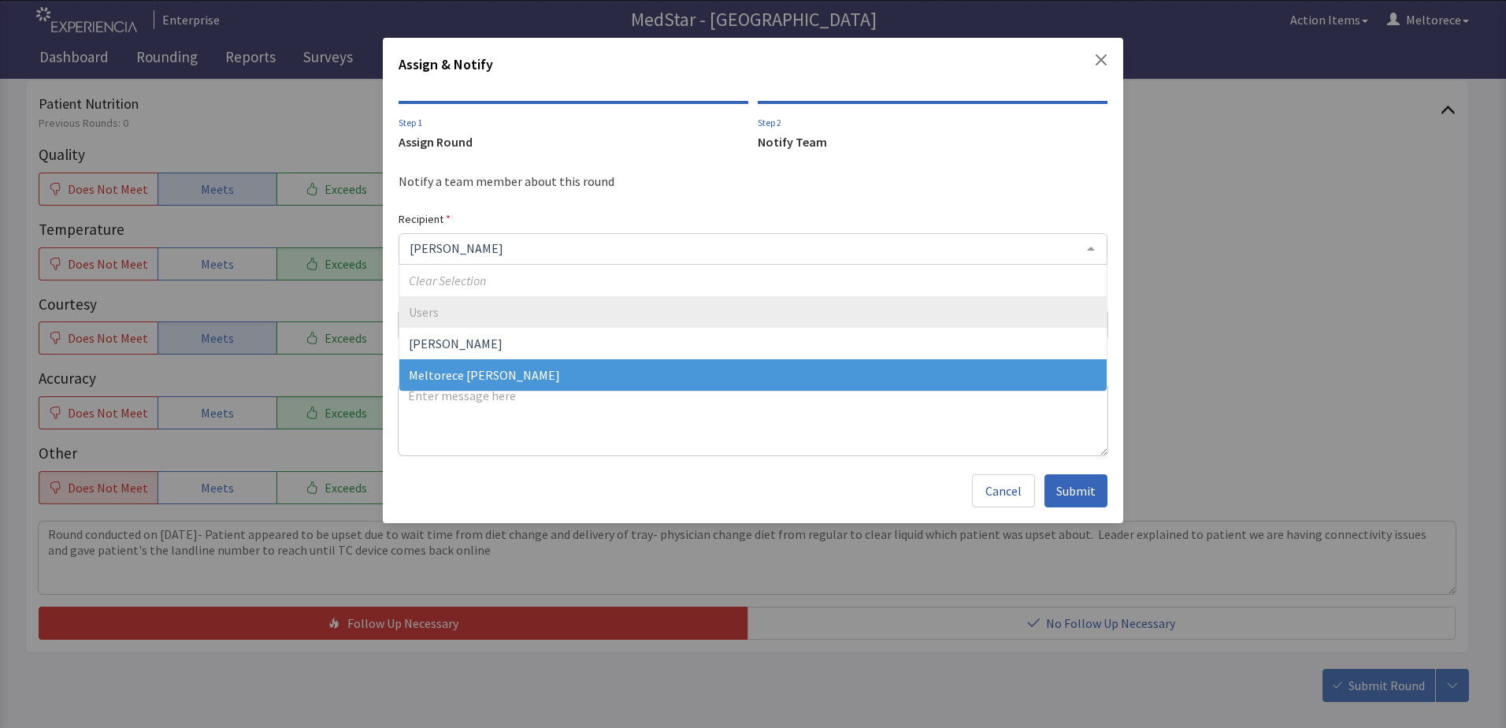
click at [447, 373] on span "Meltorece [PERSON_NAME]" at bounding box center [484, 375] width 151 height 16
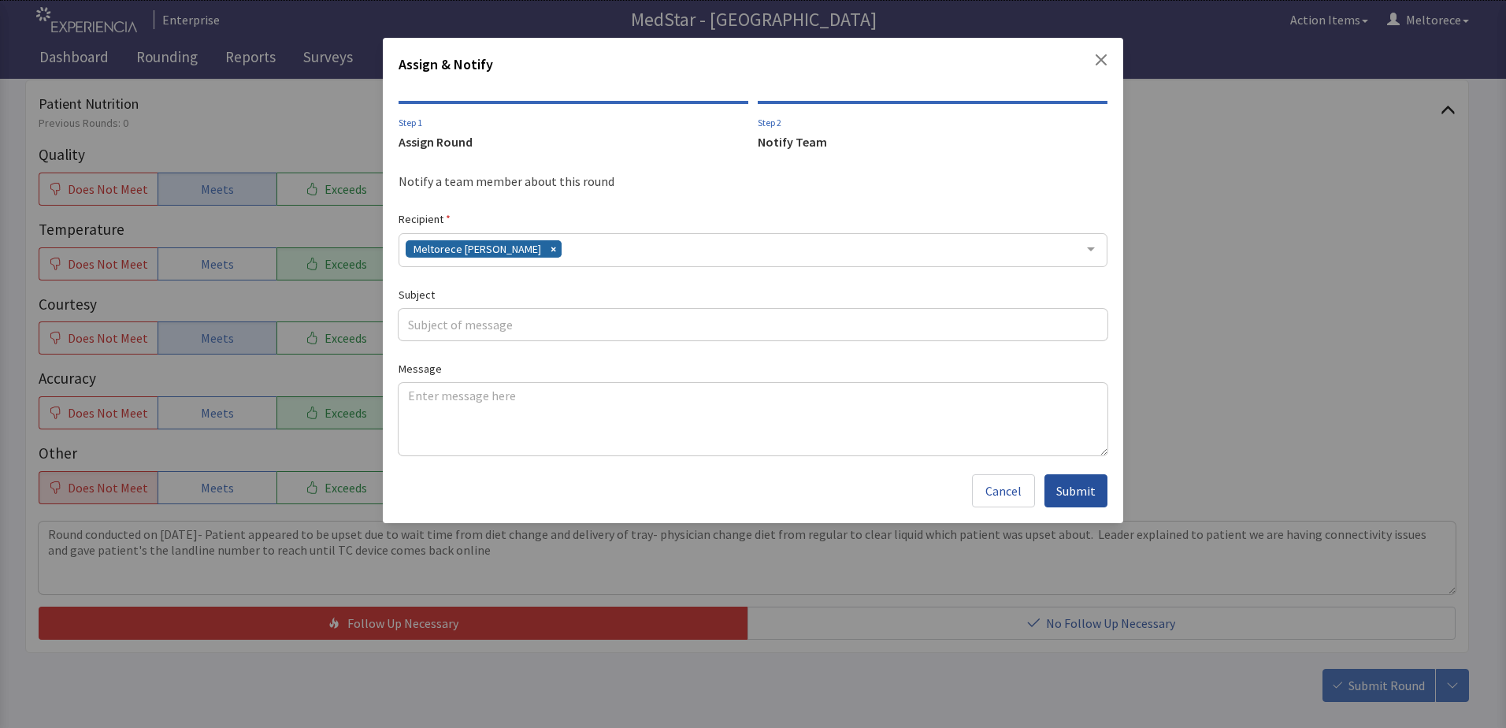
click at [1075, 493] on span "Submit" at bounding box center [1075, 490] width 39 height 19
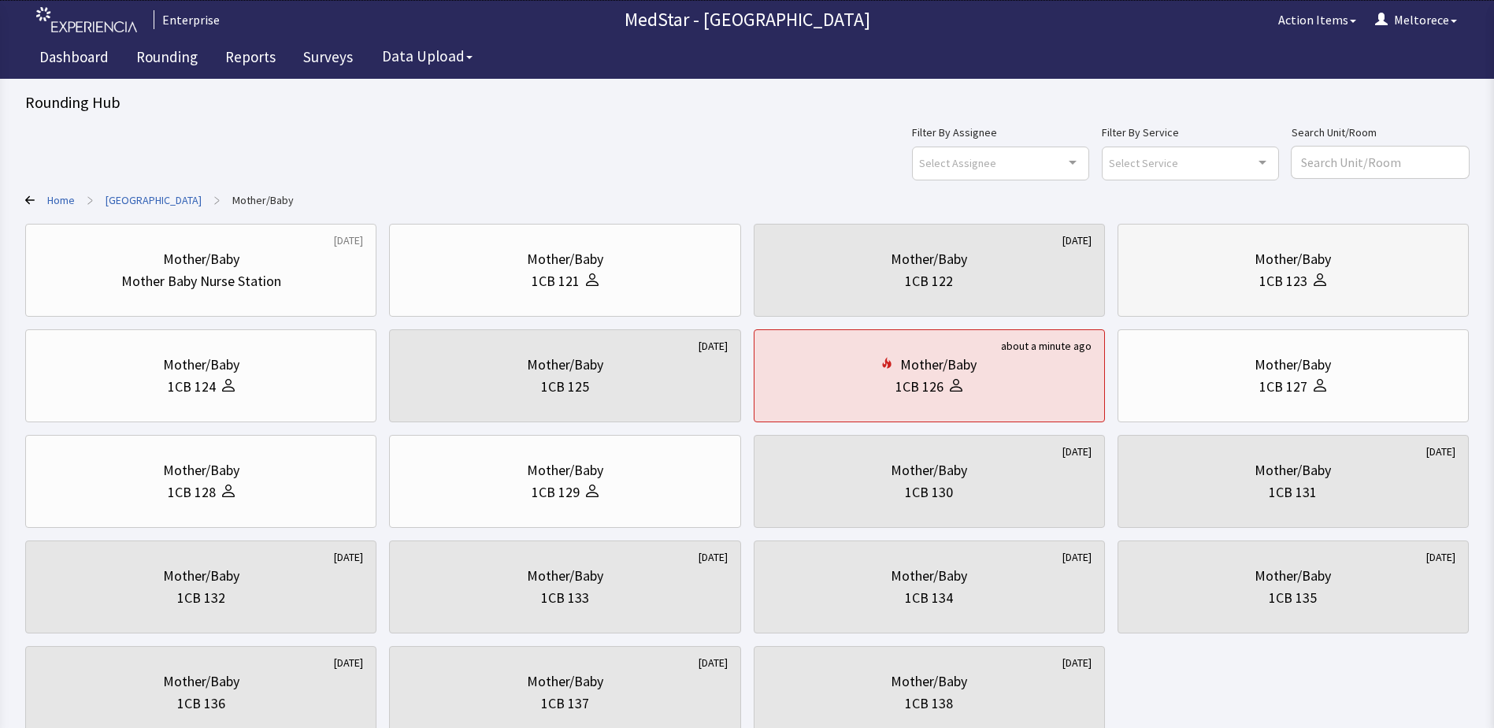
click at [1359, 276] on div "1CB 123" at bounding box center [1293, 281] width 324 height 22
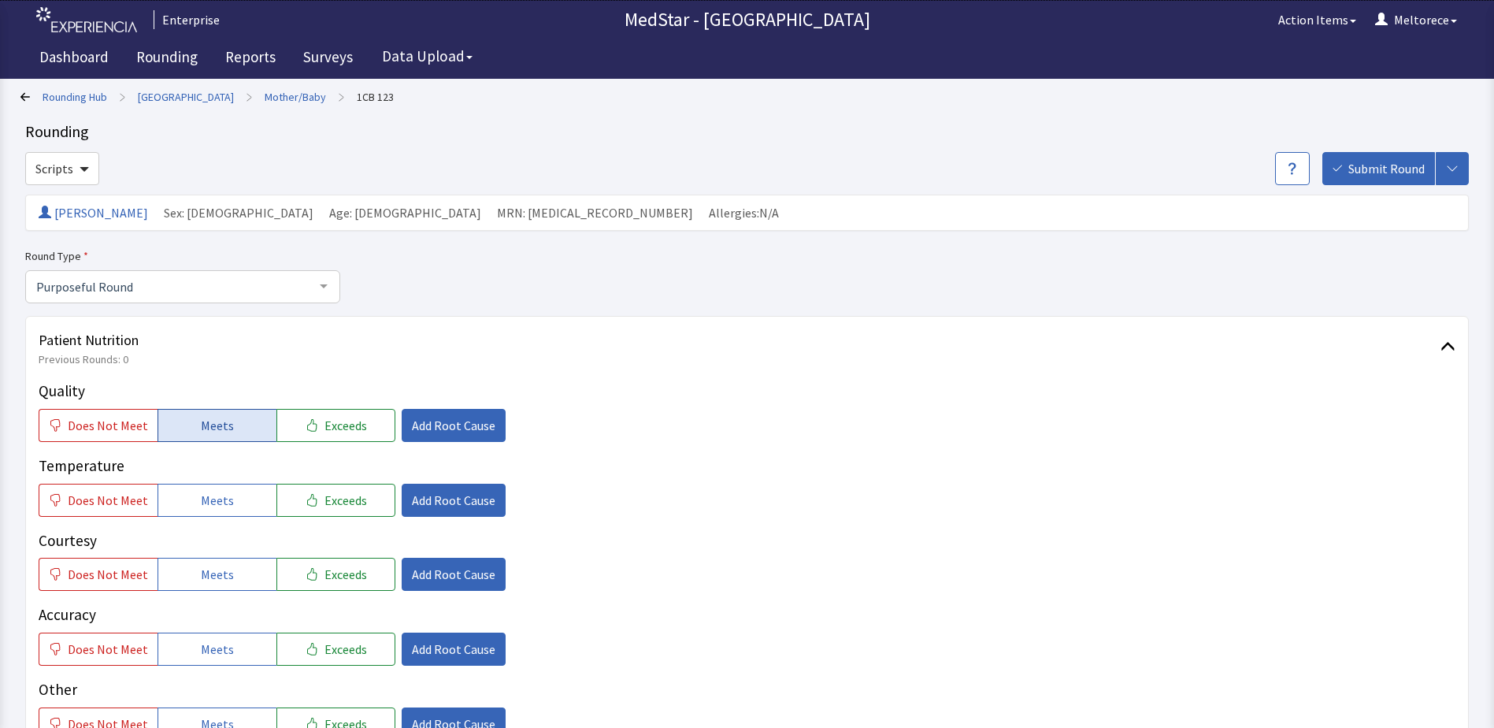
click at [201, 428] on span "Meets" at bounding box center [217, 425] width 33 height 19
click at [207, 496] on span "Meets" at bounding box center [217, 500] width 33 height 19
click at [206, 561] on button "Meets" at bounding box center [217, 574] width 119 height 33
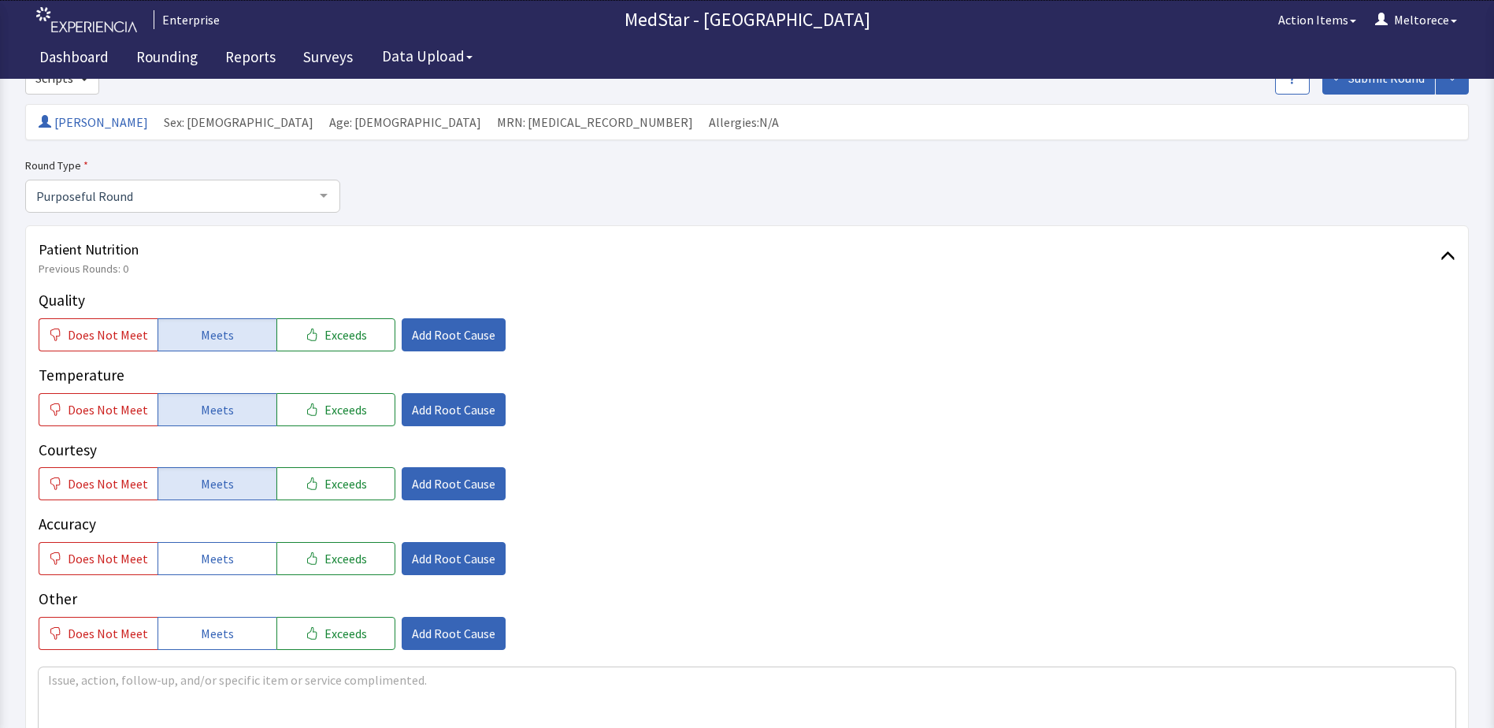
scroll to position [236, 0]
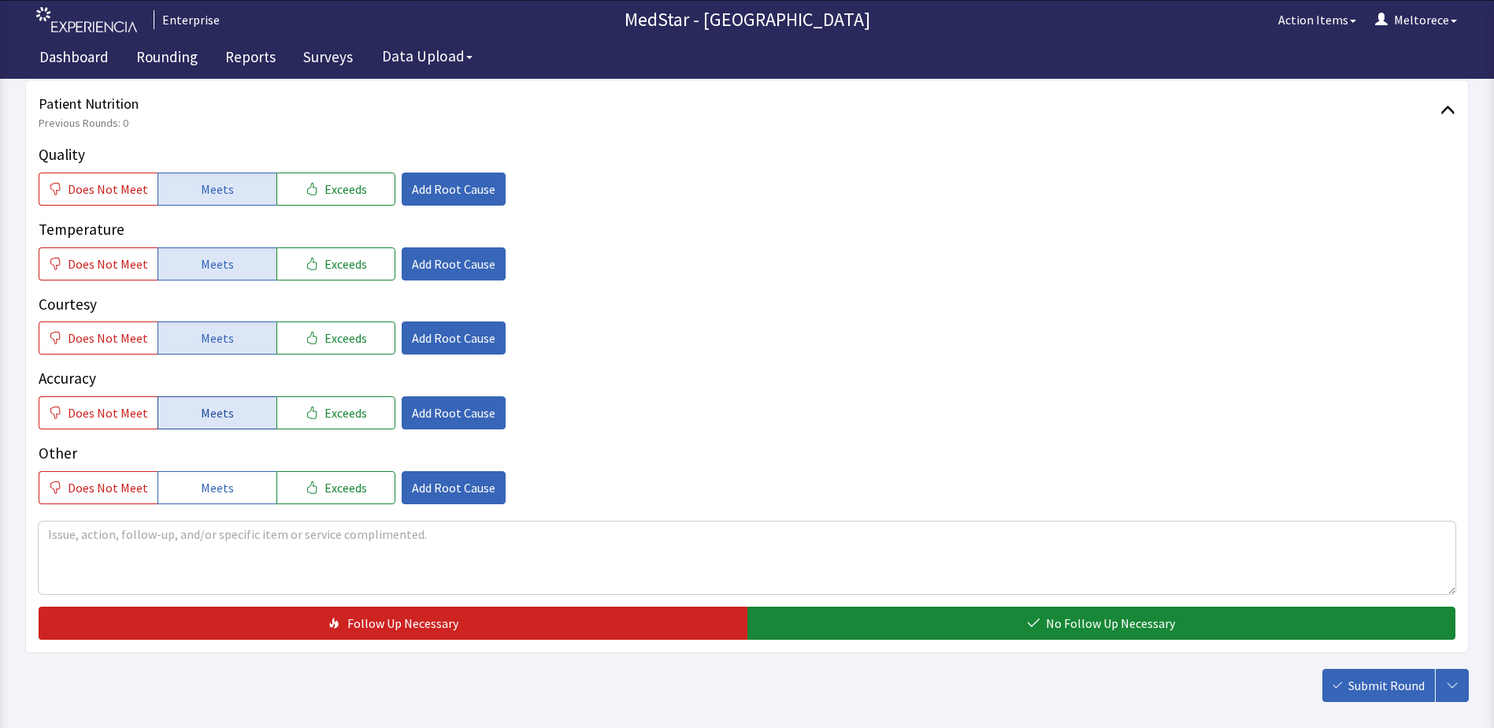
click at [205, 404] on span "Meets" at bounding box center [217, 412] width 33 height 19
click at [202, 472] on button "Meets" at bounding box center [217, 487] width 119 height 33
click at [171, 579] on textarea at bounding box center [747, 557] width 1417 height 72
click at [51, 531] on textarea "Upset due to not recieving a hold of Food and Nutrition patient were not giving…" at bounding box center [747, 557] width 1417 height 72
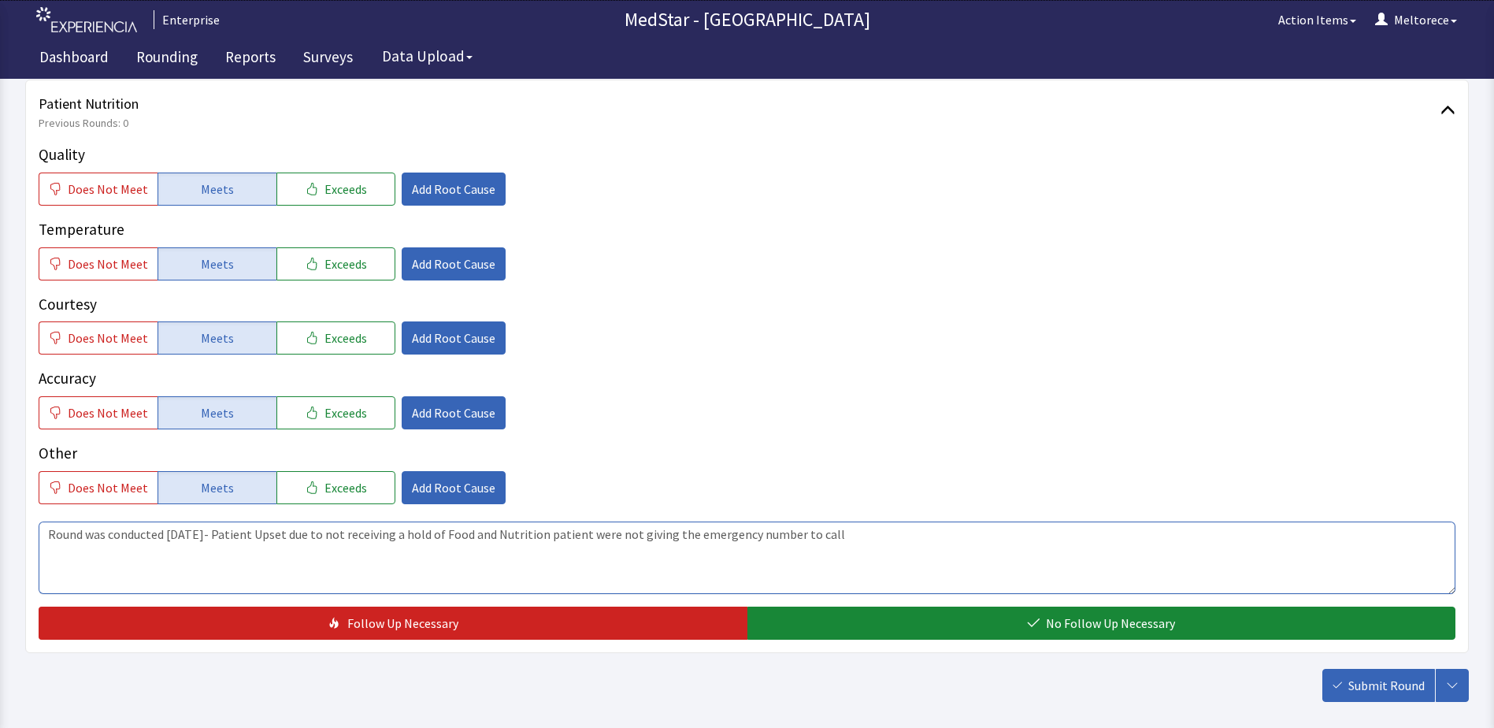
click at [842, 529] on textarea "Round was conducted [DATE]- Patient Upset due to not receiving a hold of Food a…" at bounding box center [747, 557] width 1417 height 72
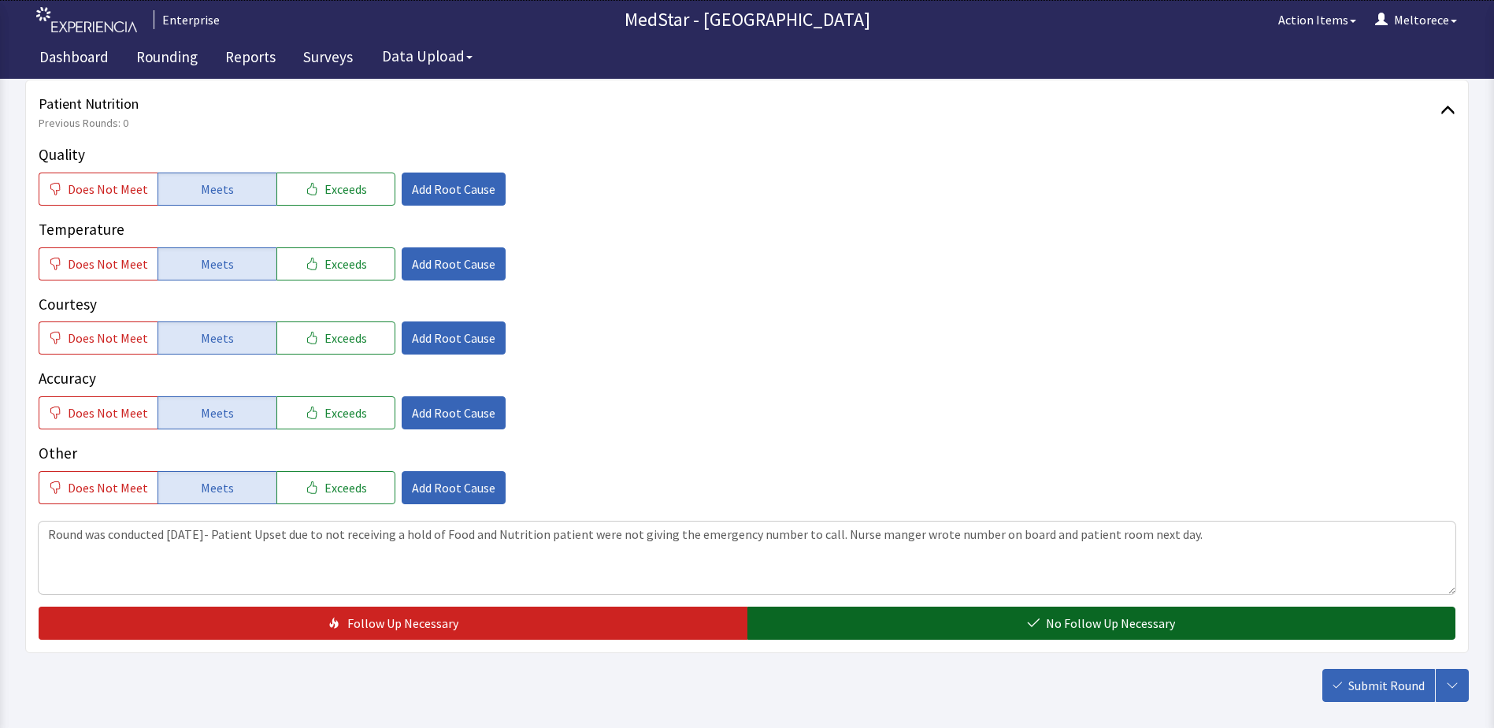
click at [992, 632] on button "No Follow Up Necessary" at bounding box center [1101, 622] width 709 height 33
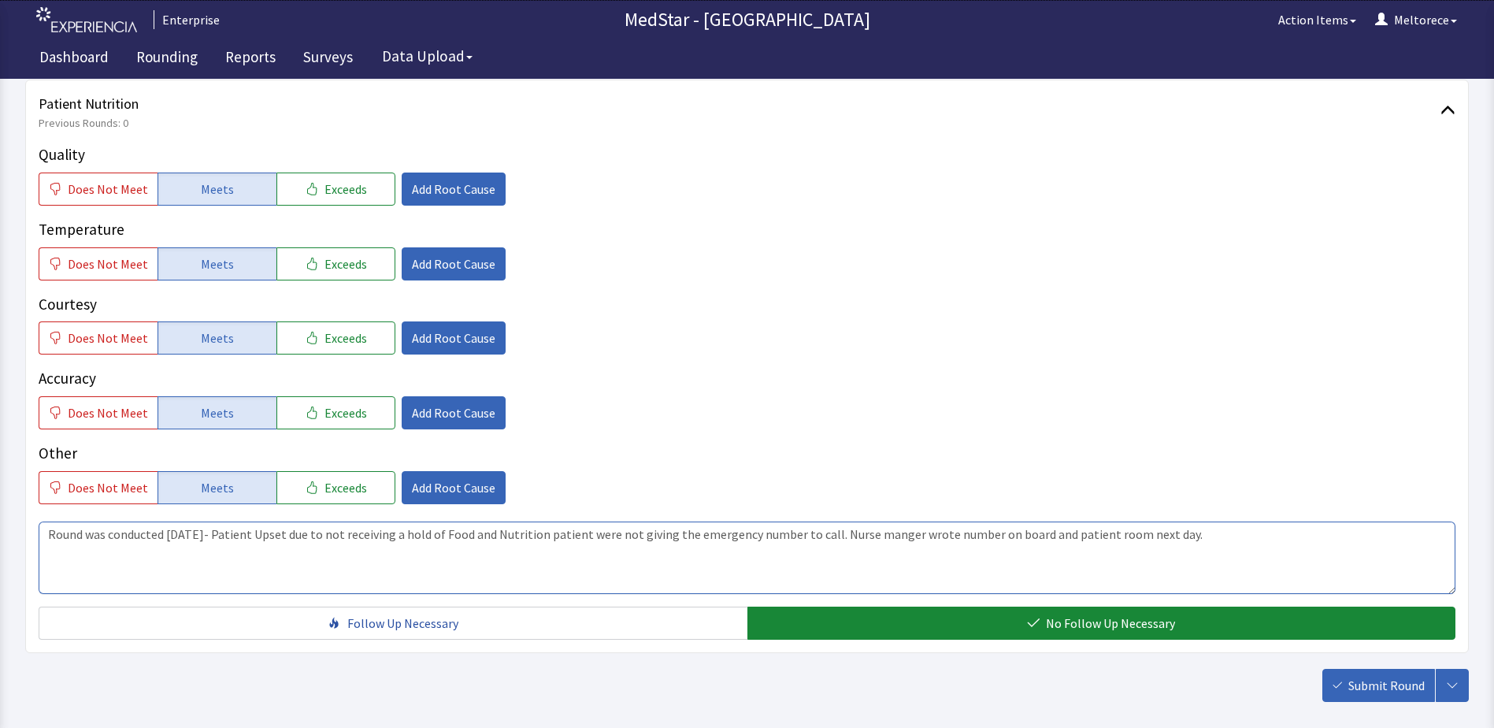
click at [1196, 530] on textarea "Round was conducted [DATE]- Patient Upset due to not receiving a hold of Food a…" at bounding box center [747, 557] width 1417 height 72
click at [1414, 539] on textarea "Round was conducted [DATE]- Patient Upset due to not receiving a hold of Food a…" at bounding box center [747, 557] width 1417 height 72
type textarea "Round was conducted [DATE]- Patient Upset due to not receiving a hold of Food a…"
click at [1356, 679] on span "Submit Round" at bounding box center [1386, 685] width 76 height 19
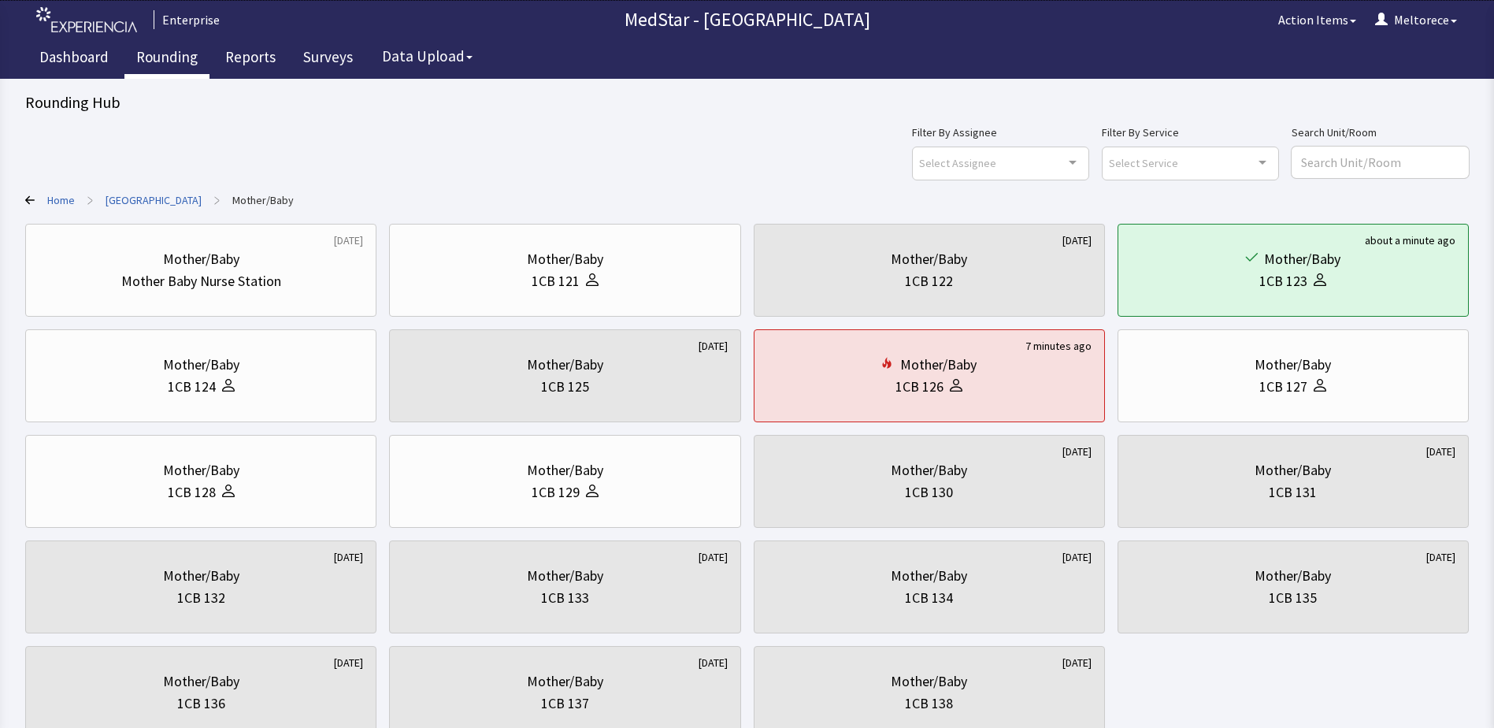
click at [199, 45] on link "Rounding" at bounding box center [166, 58] width 85 height 39
click at [260, 54] on link "Reports" at bounding box center [250, 58] width 74 height 39
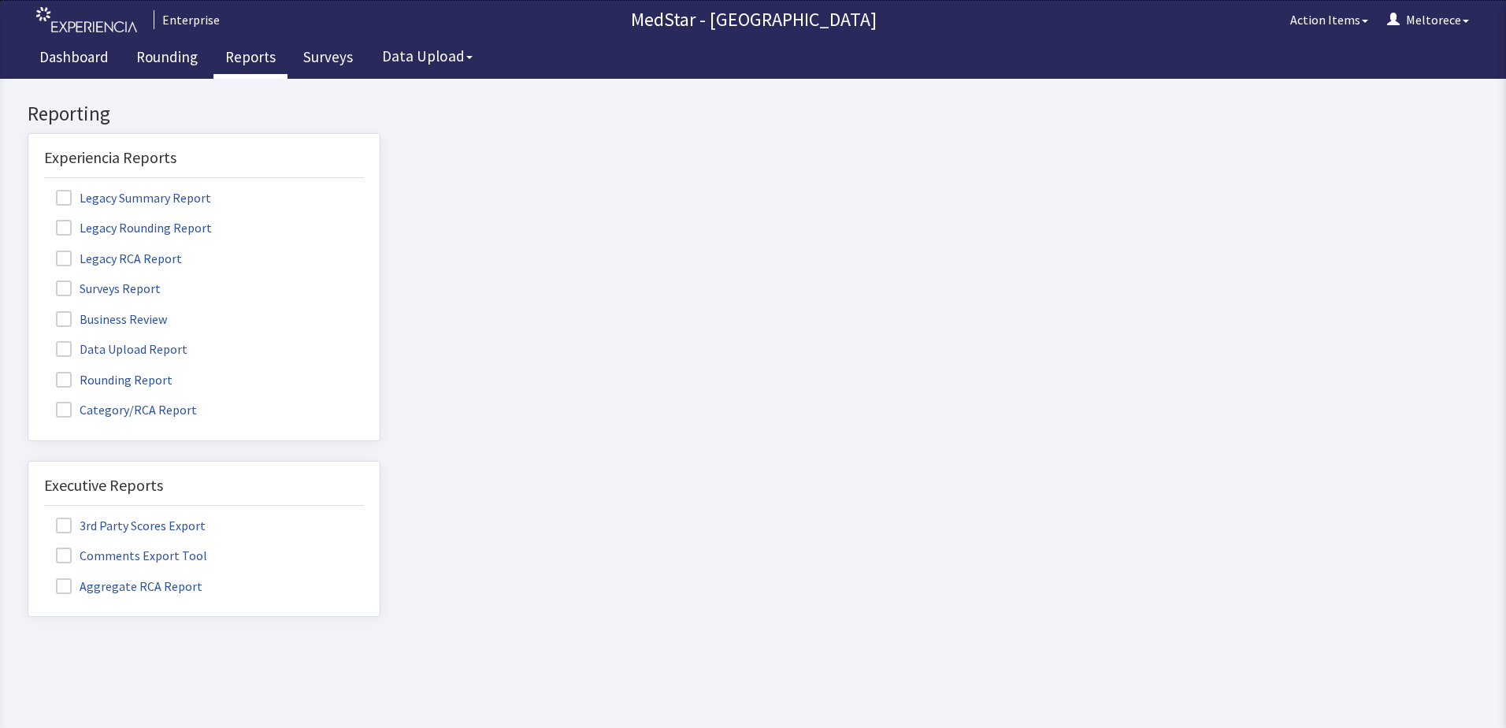
click at [71, 377] on span at bounding box center [64, 380] width 16 height 16
click at [28, 371] on input "Rounding Report" at bounding box center [28, 371] width 0 height 0
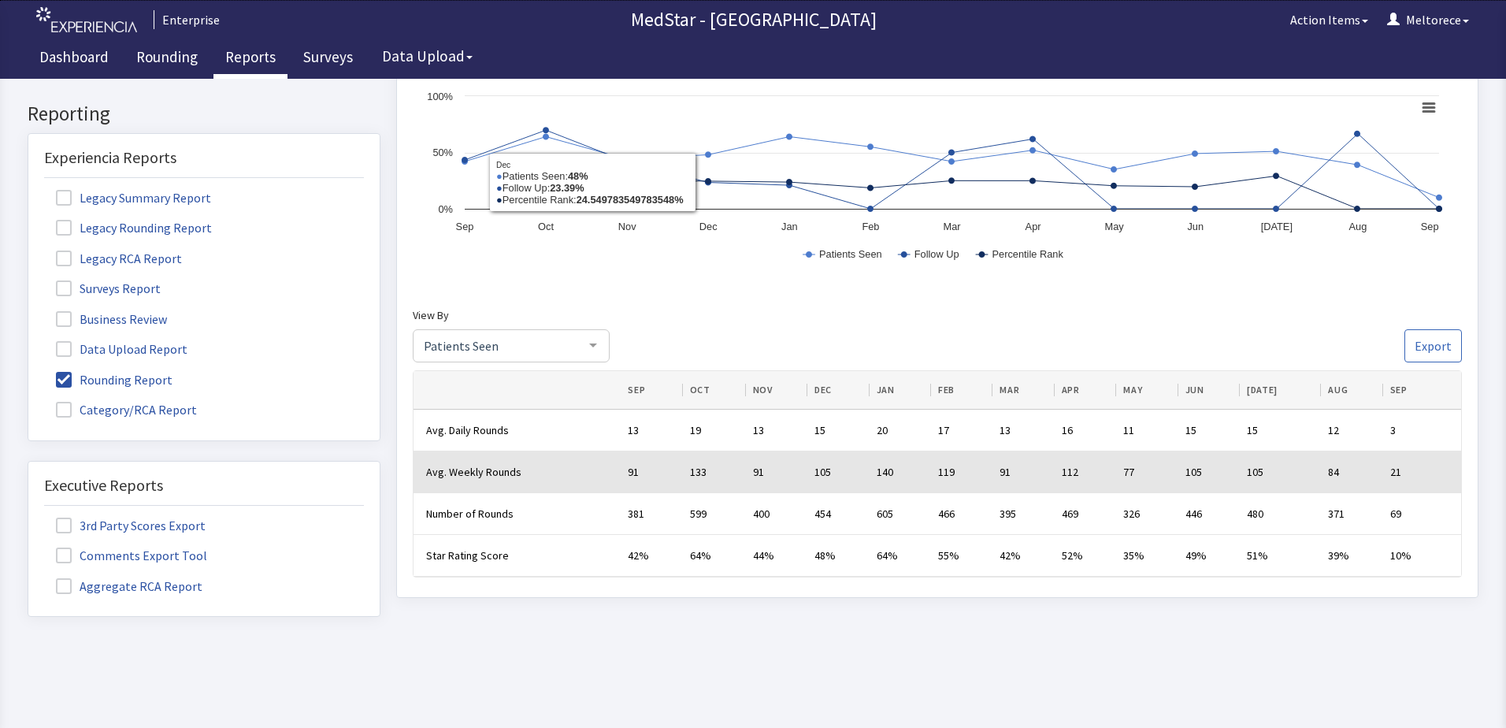
scroll to position [618, 0]
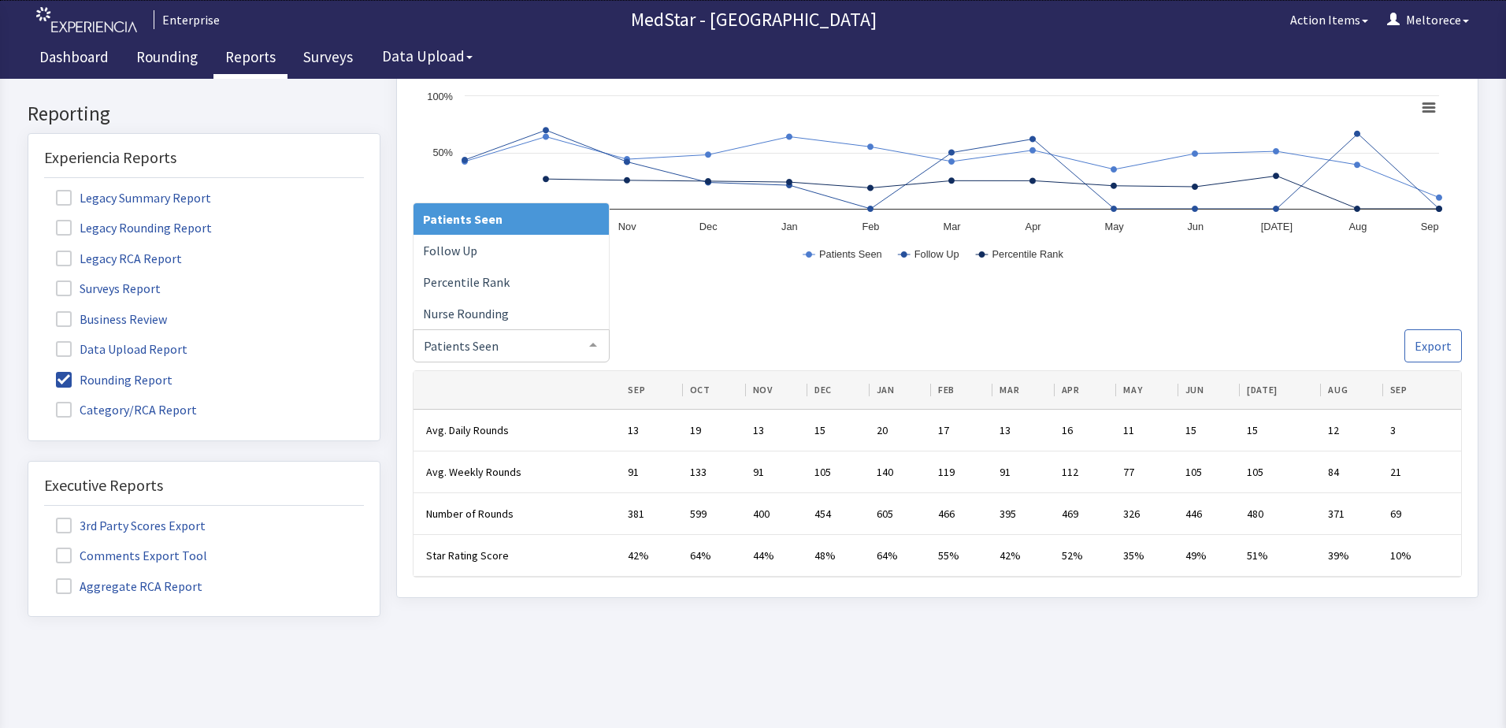
click at [595, 345] on div at bounding box center [593, 345] width 32 height 30
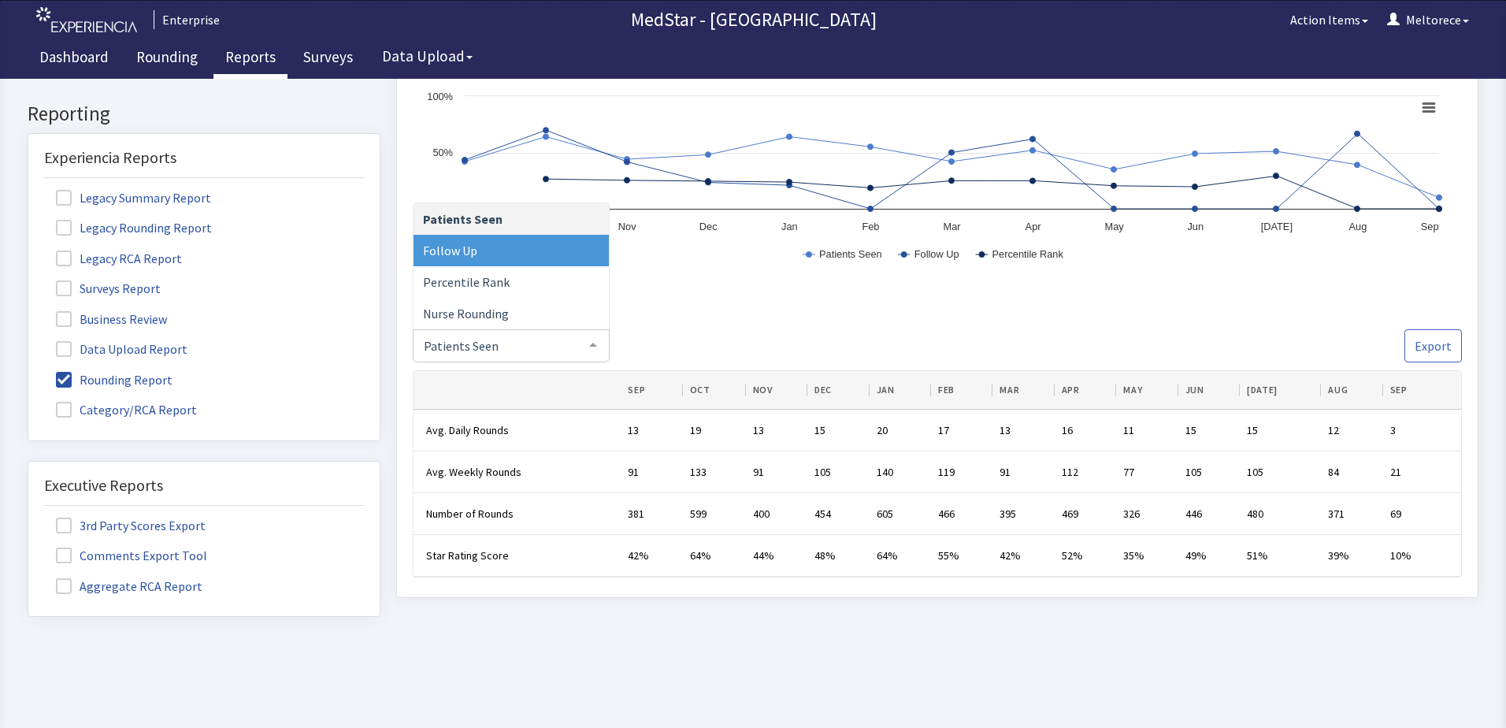
click at [469, 247] on span "Follow Up" at bounding box center [450, 251] width 54 height 16
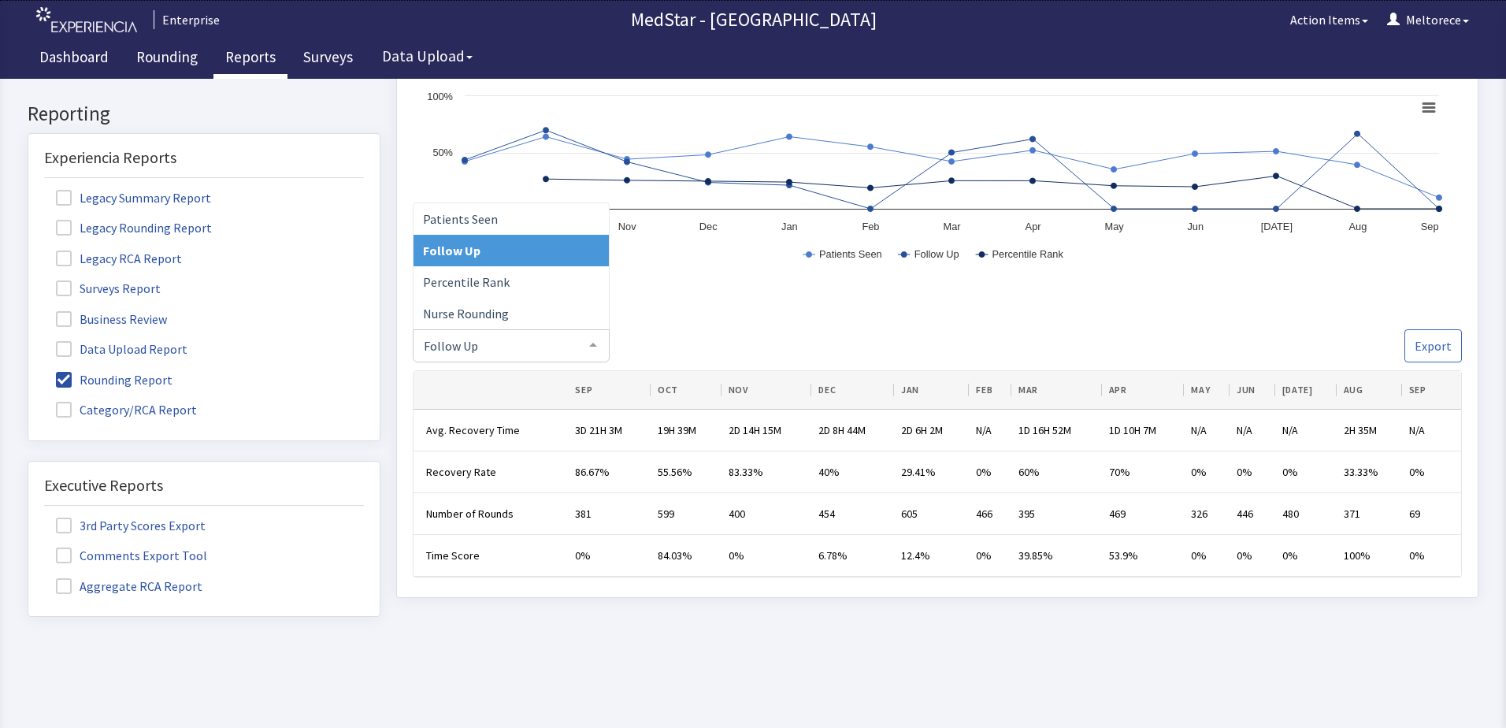
click at [508, 345] on span "Follow Up" at bounding box center [499, 344] width 158 height 17
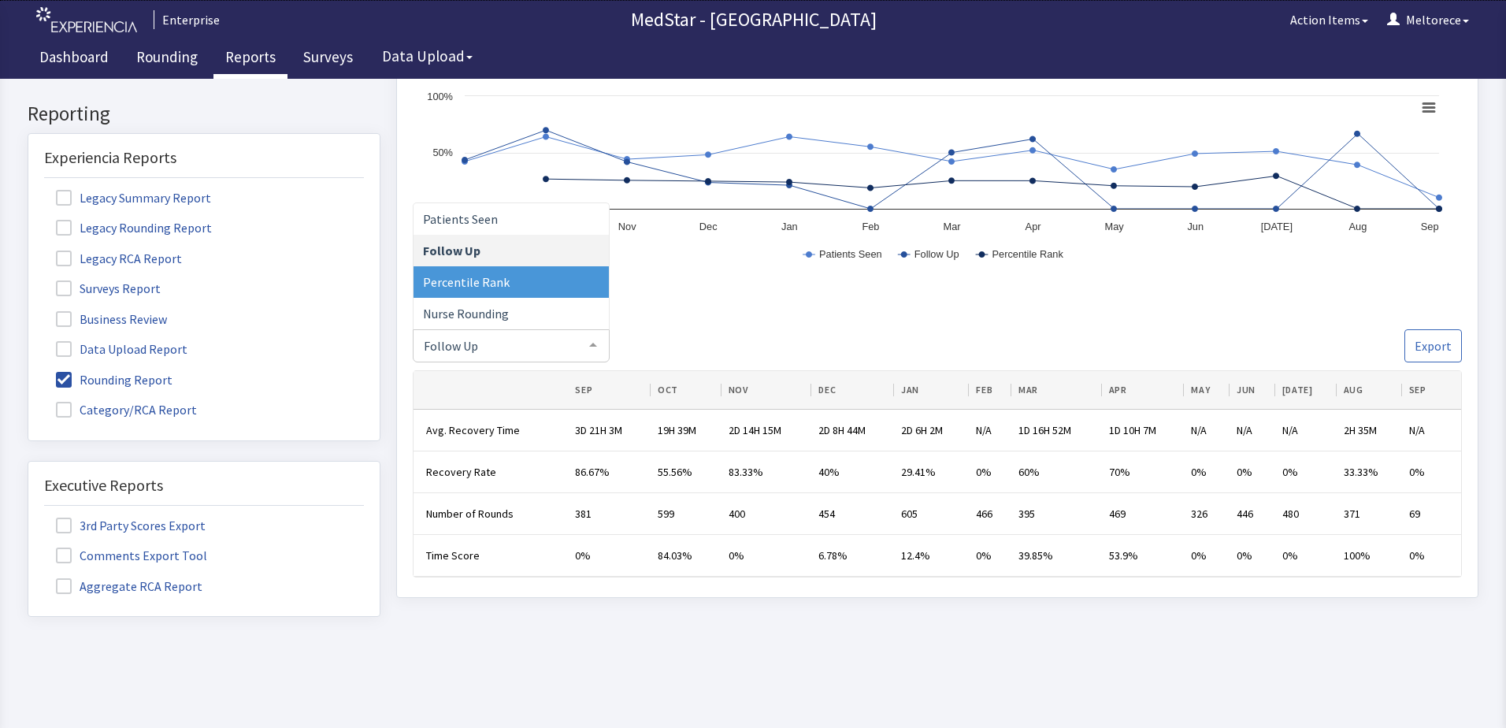
click at [480, 275] on span "Percentile Rank" at bounding box center [466, 282] width 87 height 16
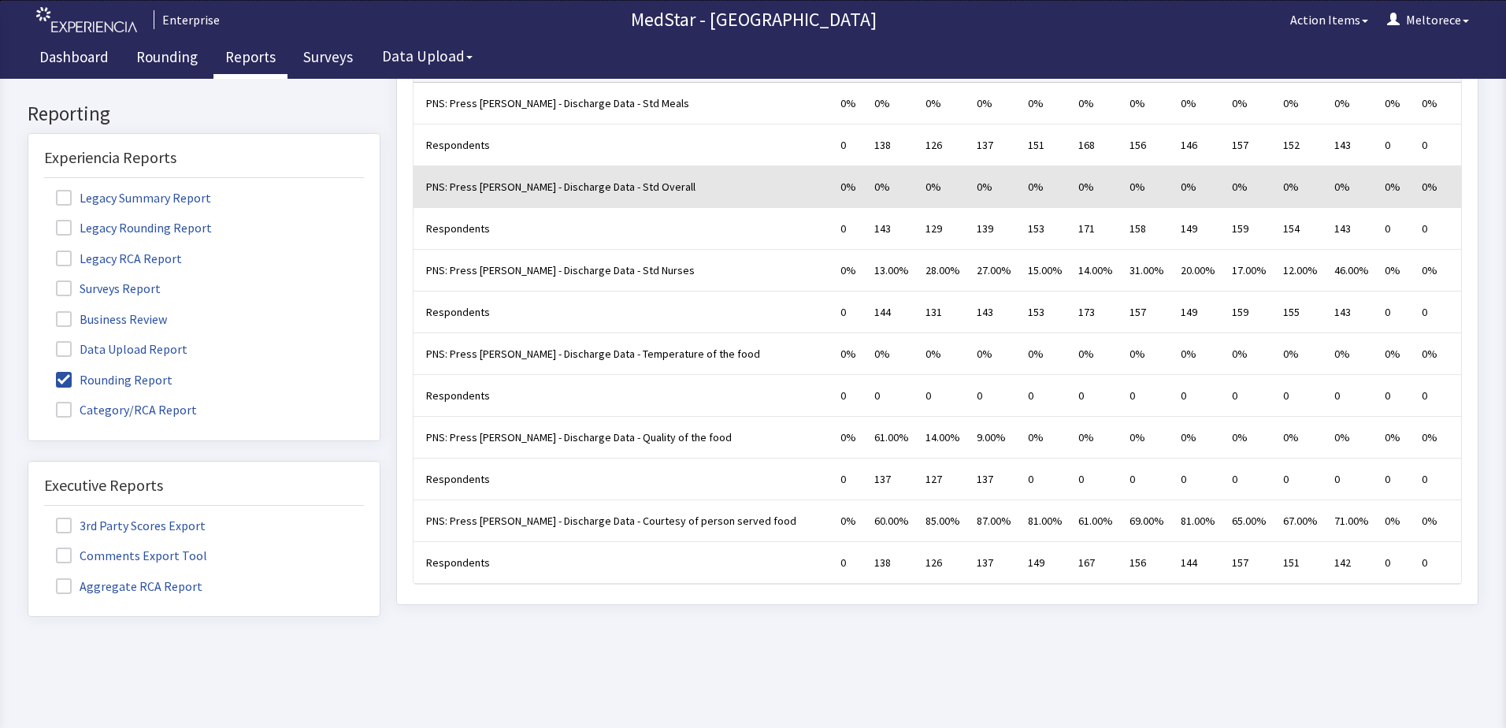
scroll to position [461, 0]
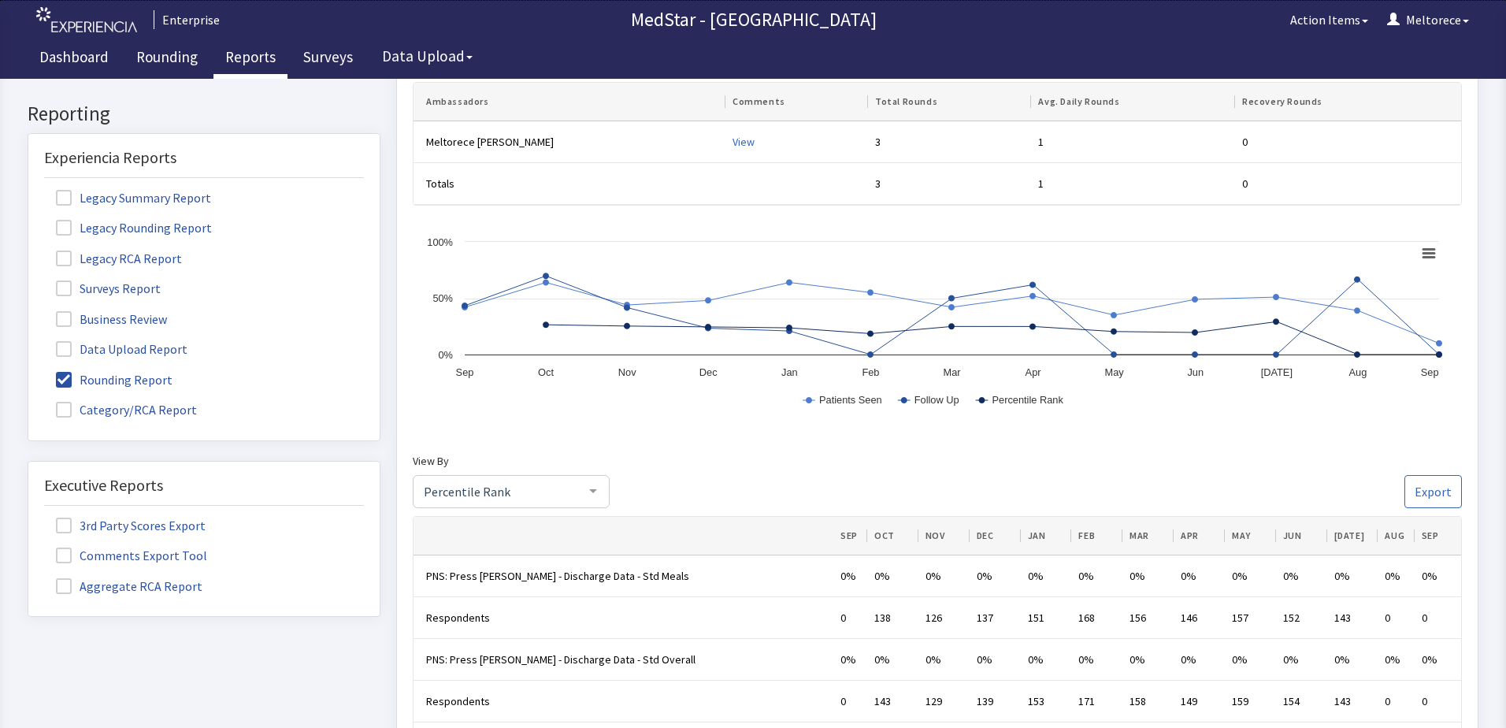
click at [529, 491] on span "Percentile Rank" at bounding box center [499, 490] width 158 height 17
click at [476, 554] on span "Follow Up" at bounding box center [510, 555] width 195 height 32
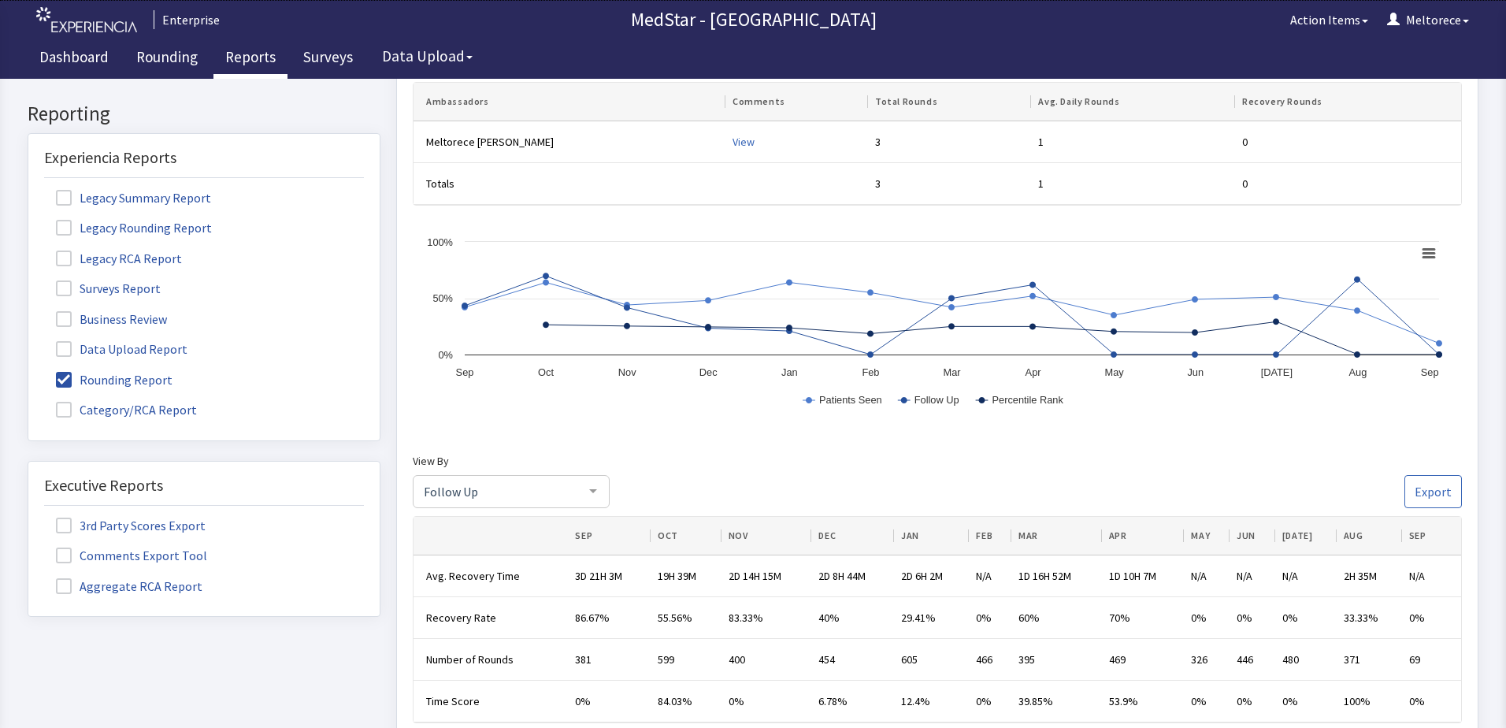
click at [577, 483] on div at bounding box center [593, 491] width 32 height 30
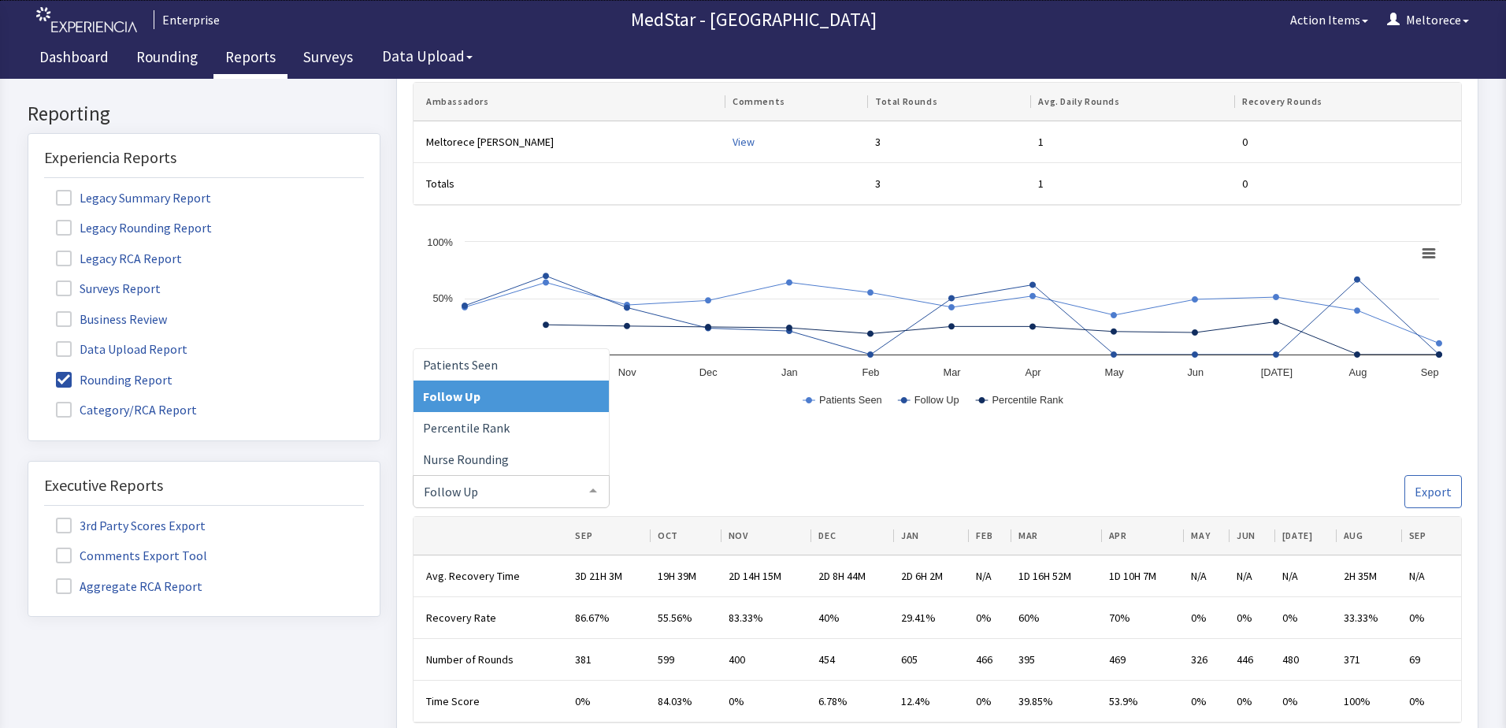
click at [584, 491] on div at bounding box center [593, 491] width 32 height 30
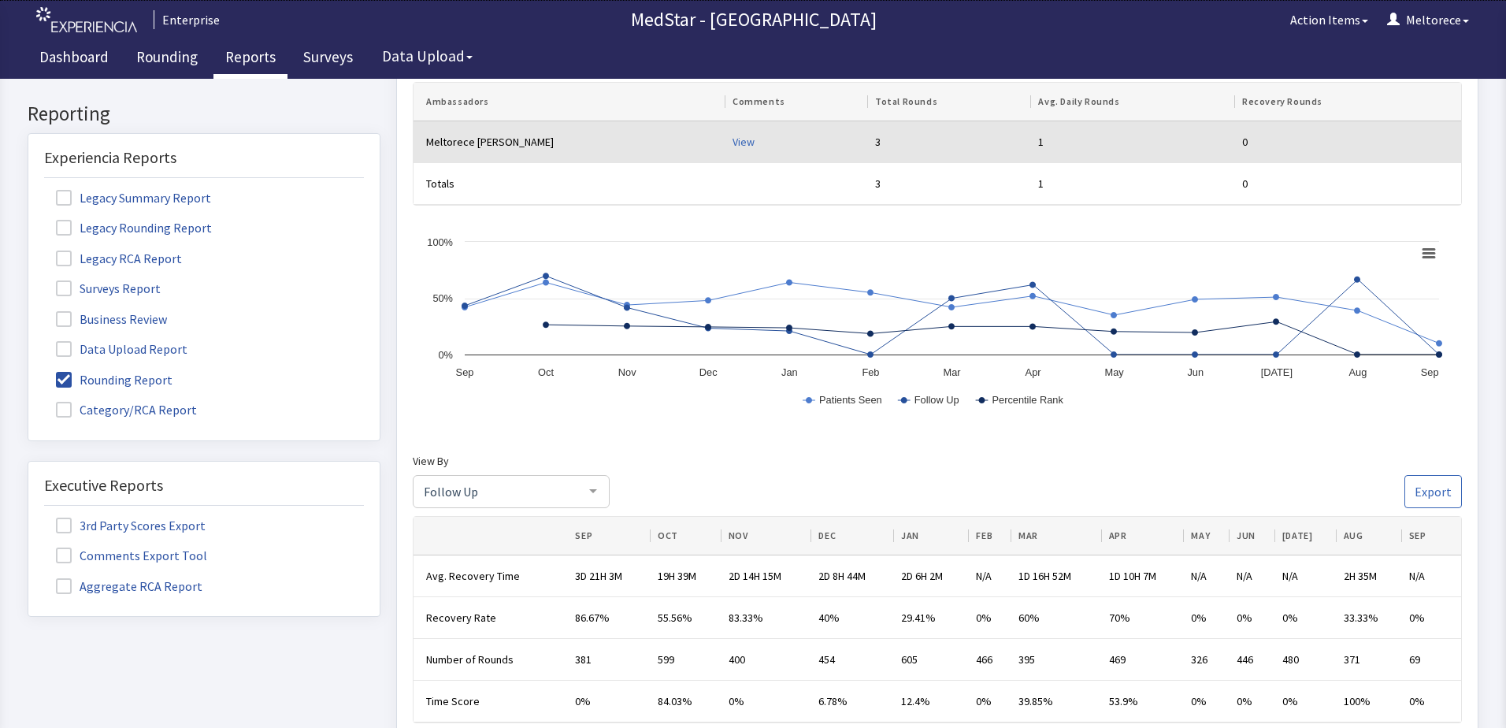
click at [732, 137] on div "View" at bounding box center [797, 142] width 130 height 16
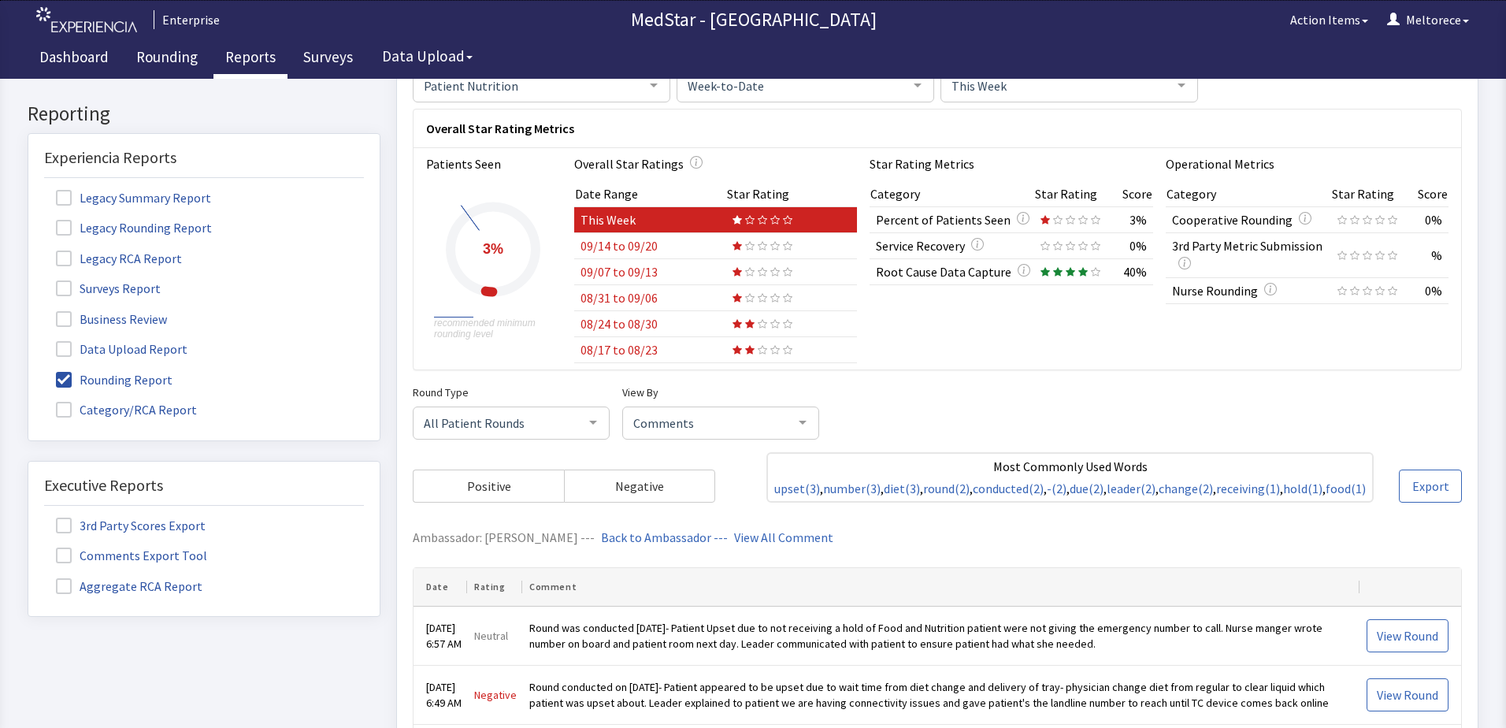
scroll to position [0, 0]
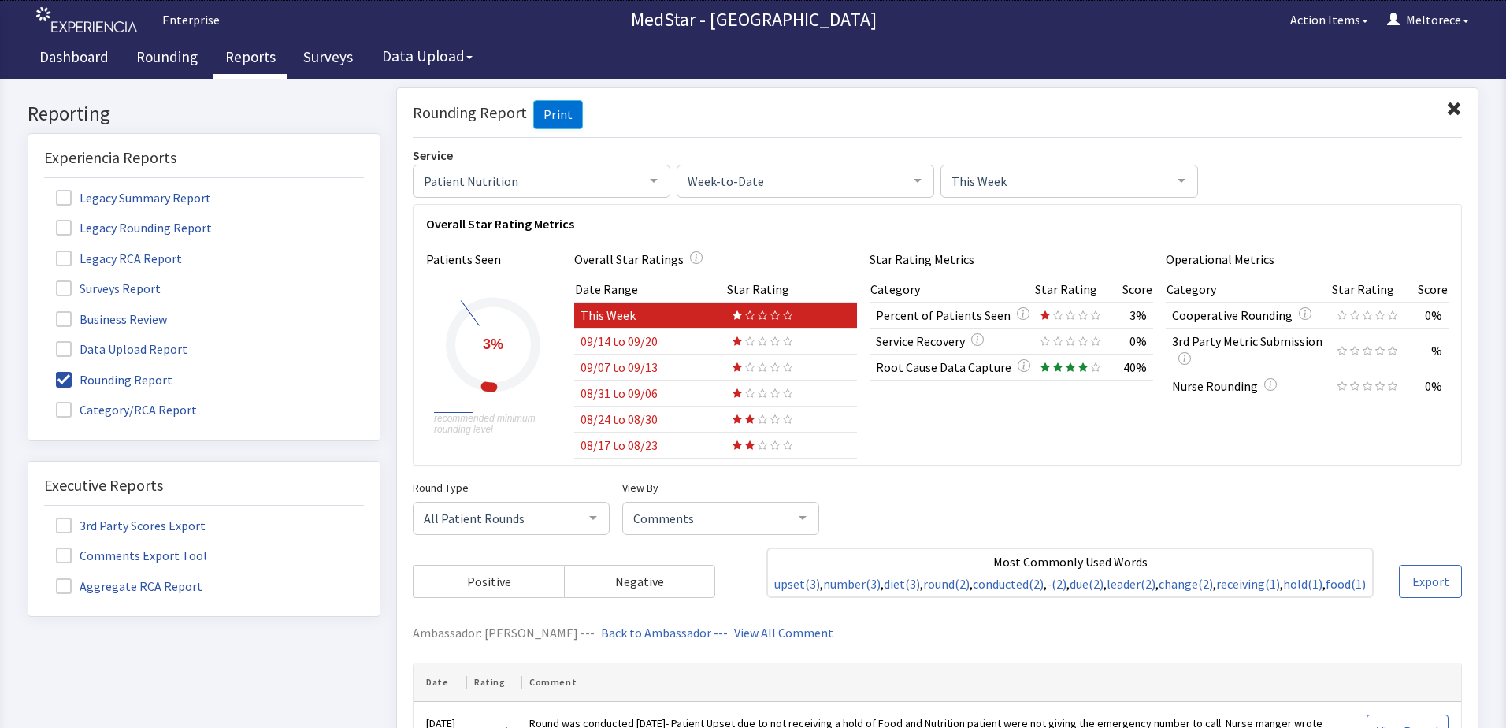
click at [632, 385] on td "08/31 to 09/06" at bounding box center [650, 393] width 152 height 26
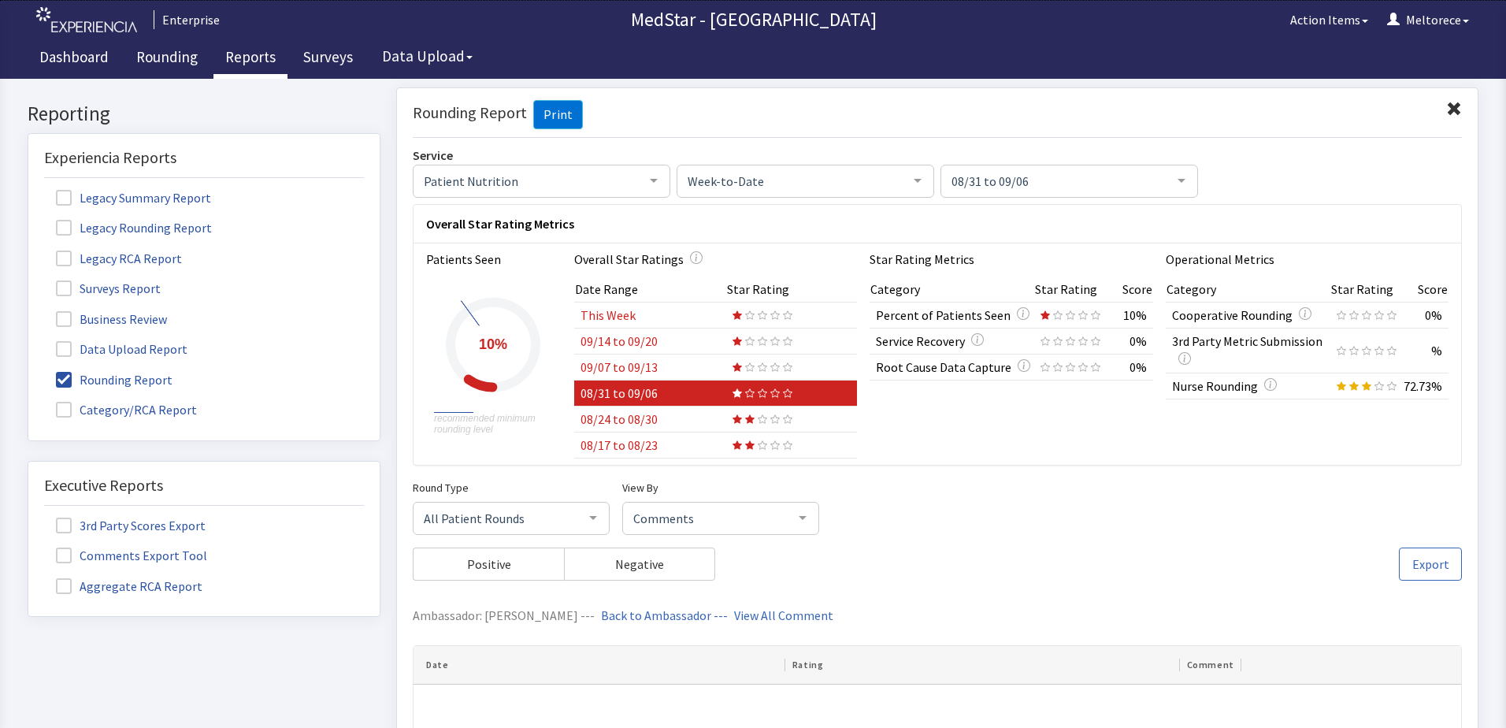
click at [636, 438] on td "08/17 to 08/23" at bounding box center [650, 445] width 152 height 26
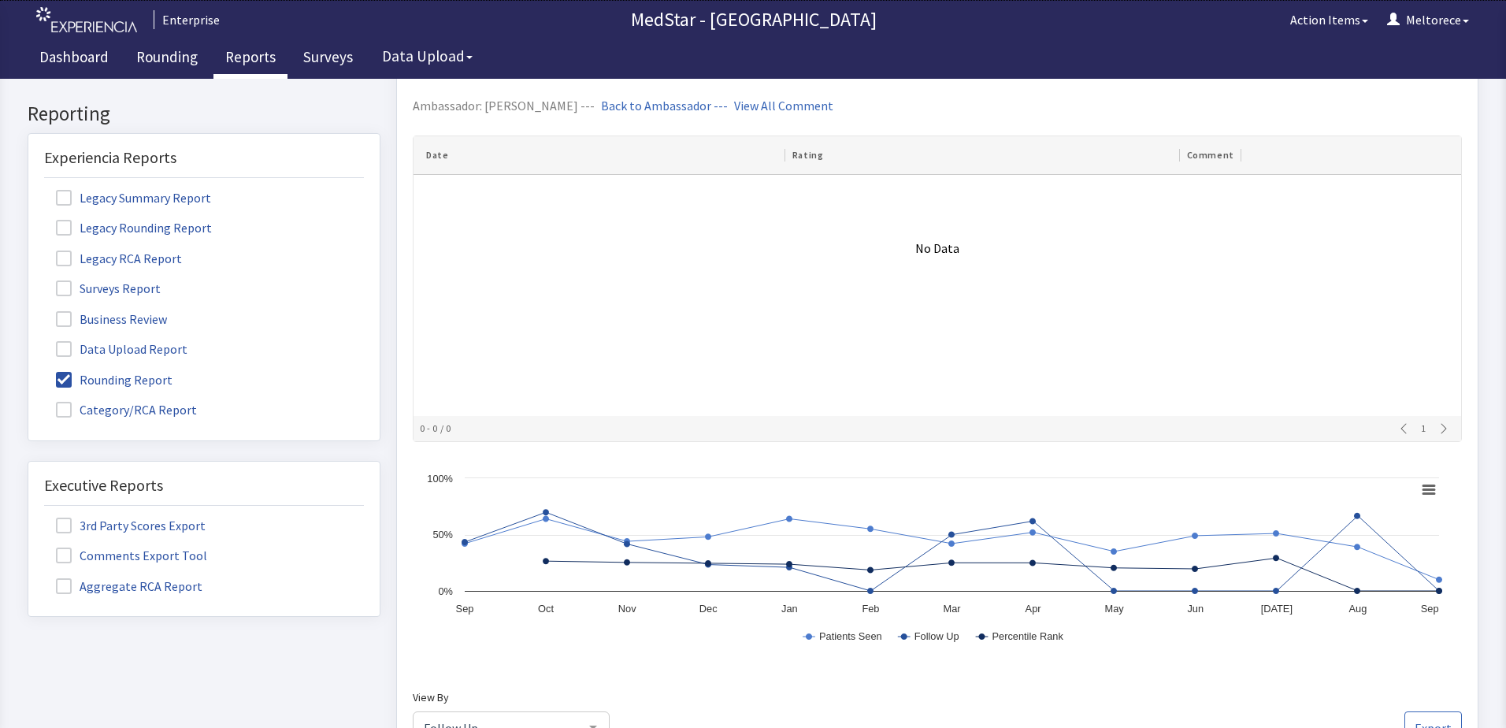
scroll to position [273, 0]
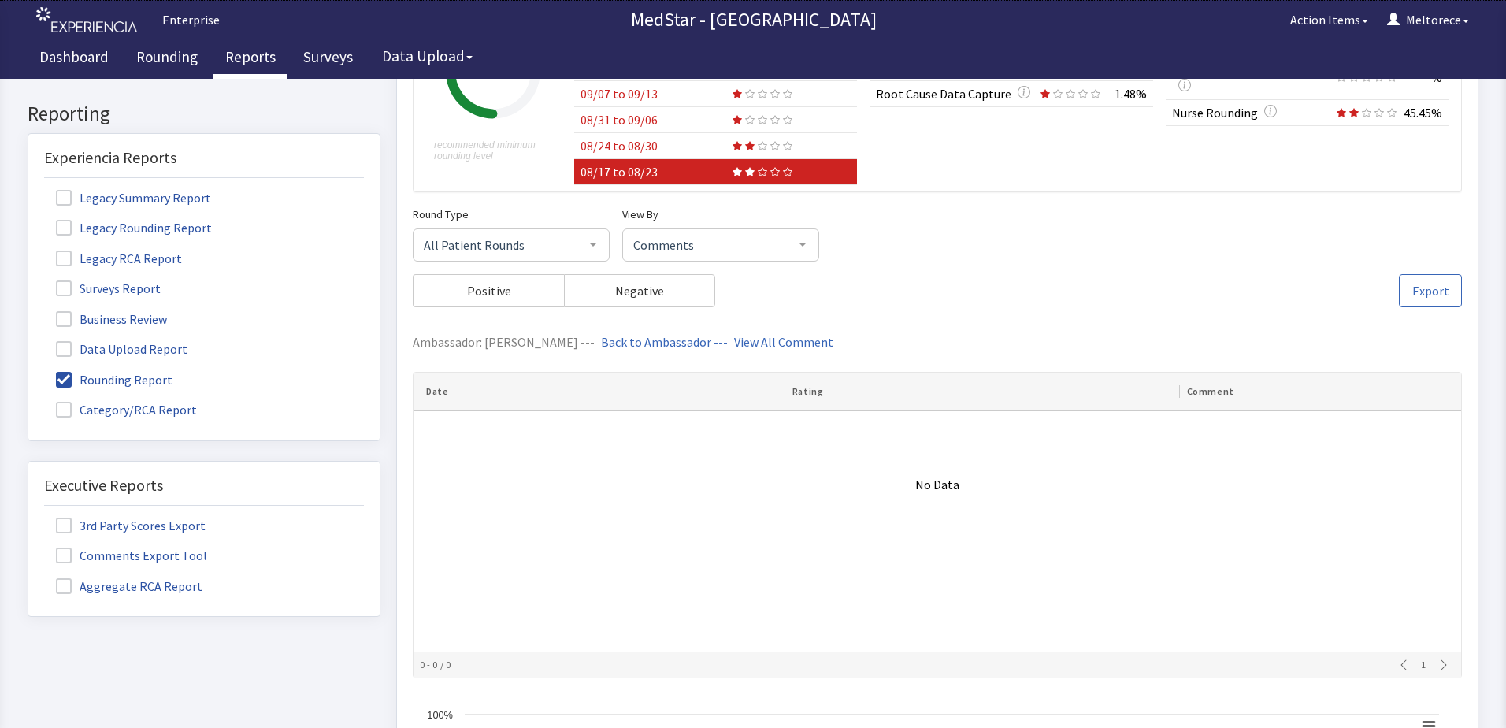
click at [810, 346] on link "View All Comment" at bounding box center [783, 342] width 99 height 16
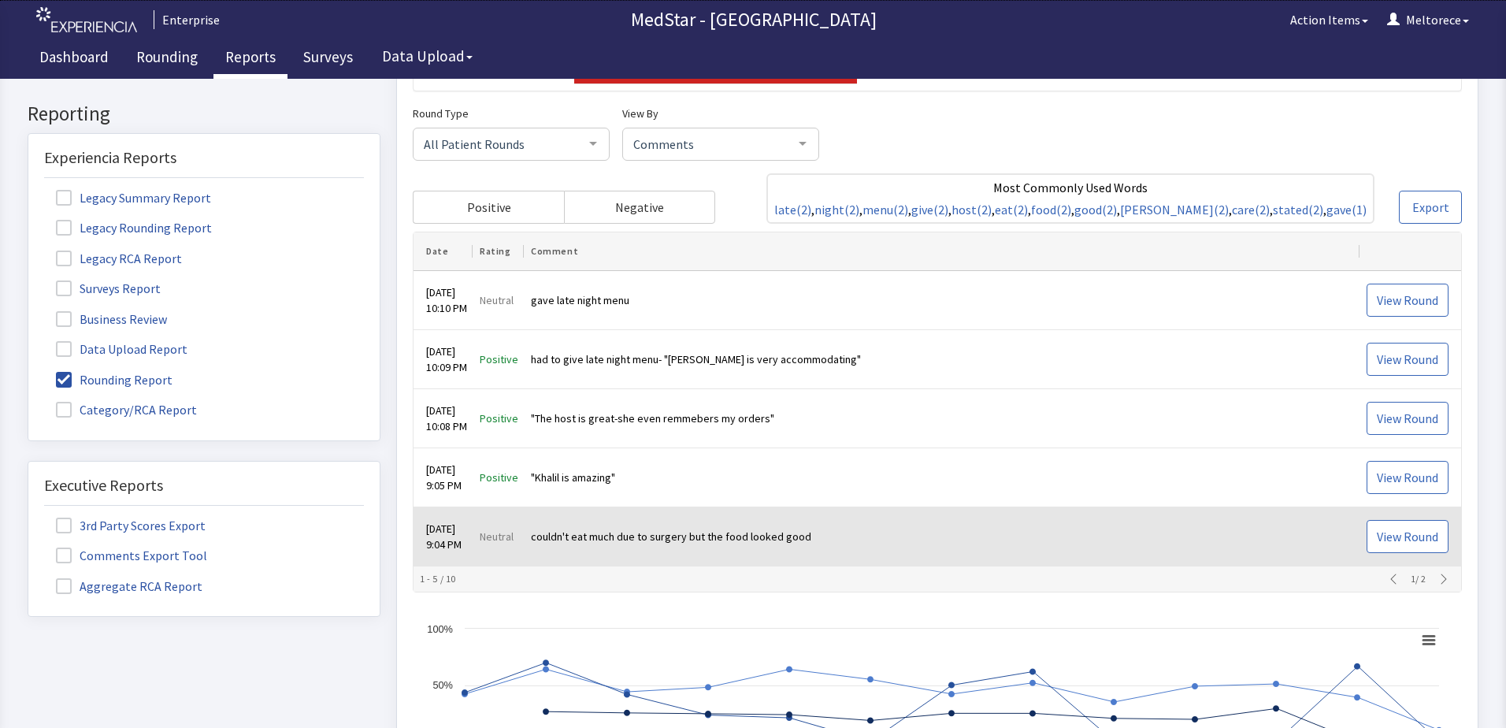
scroll to position [461, 0]
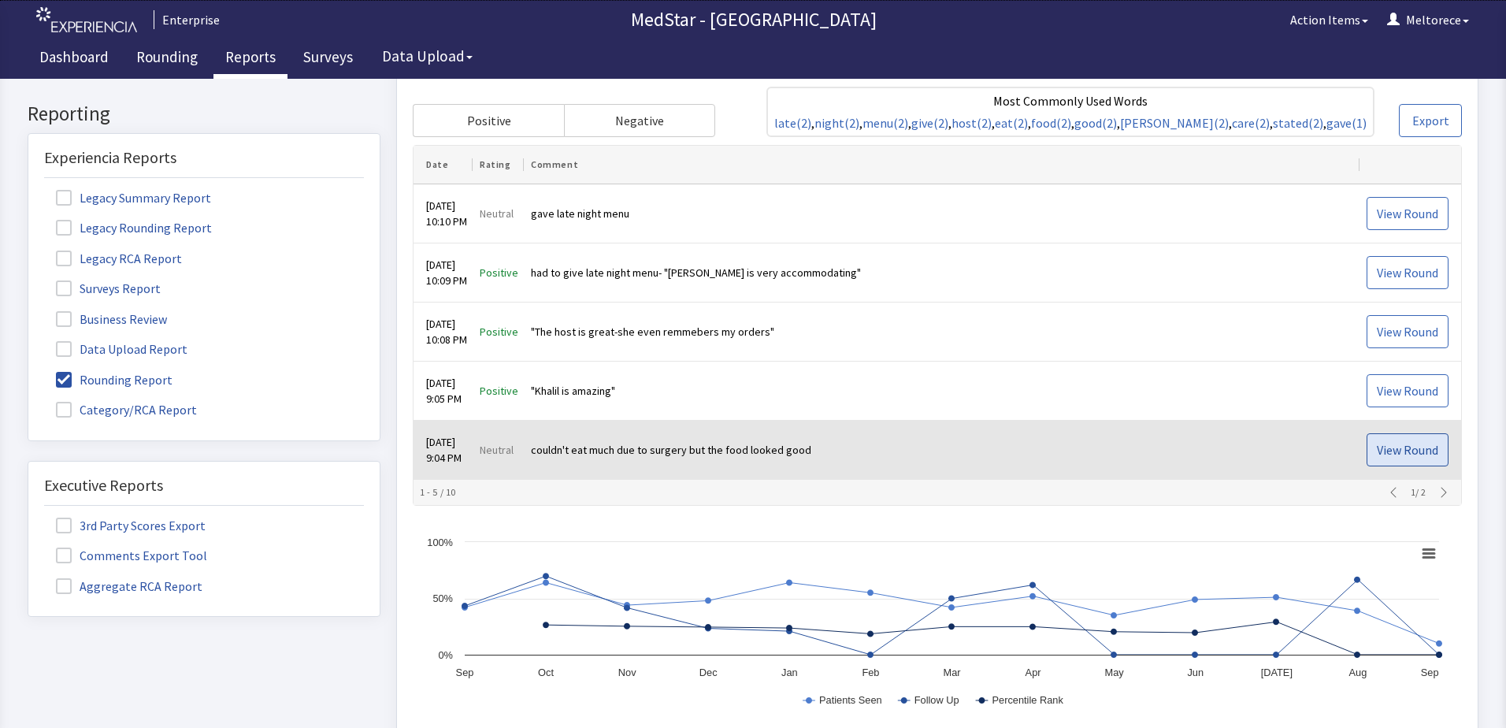
click at [1397, 449] on span "View Round" at bounding box center [1407, 449] width 61 height 19
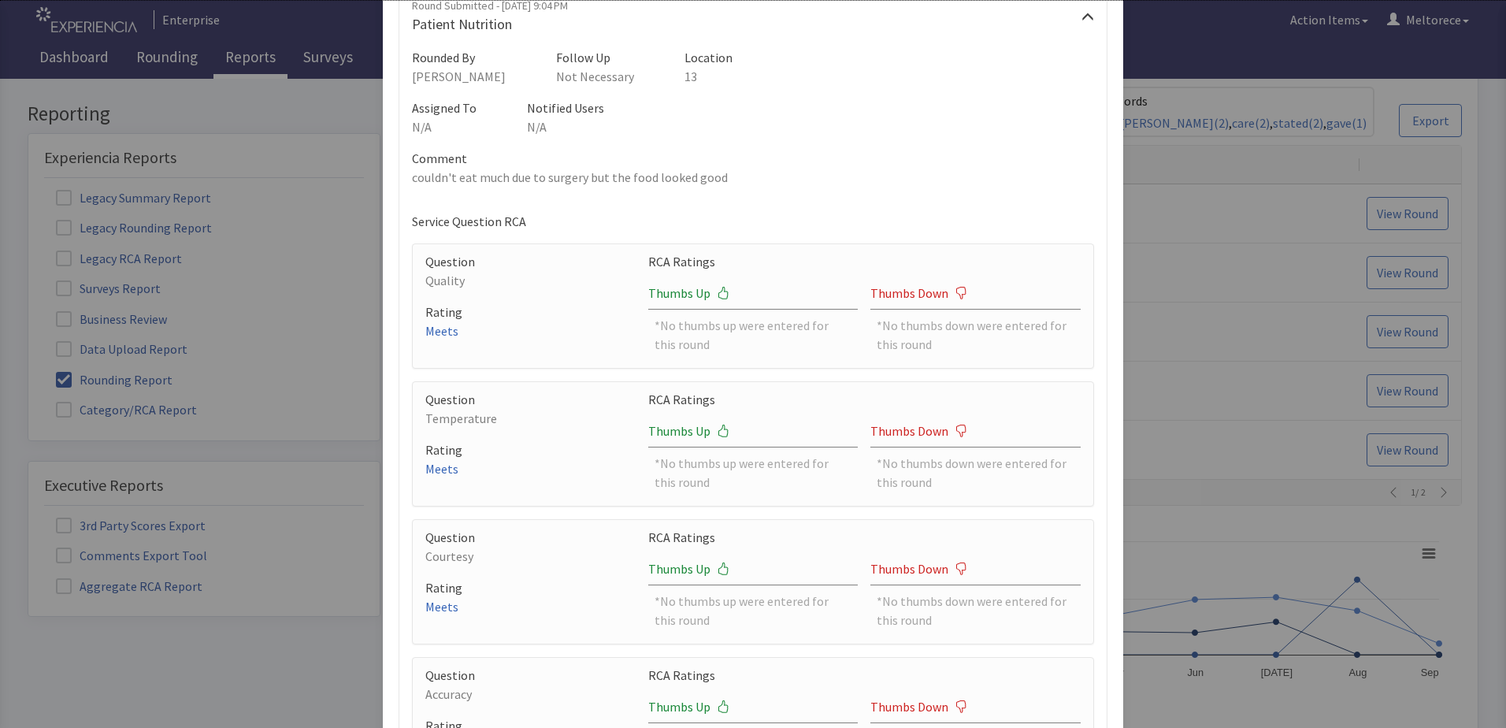
scroll to position [0, 0]
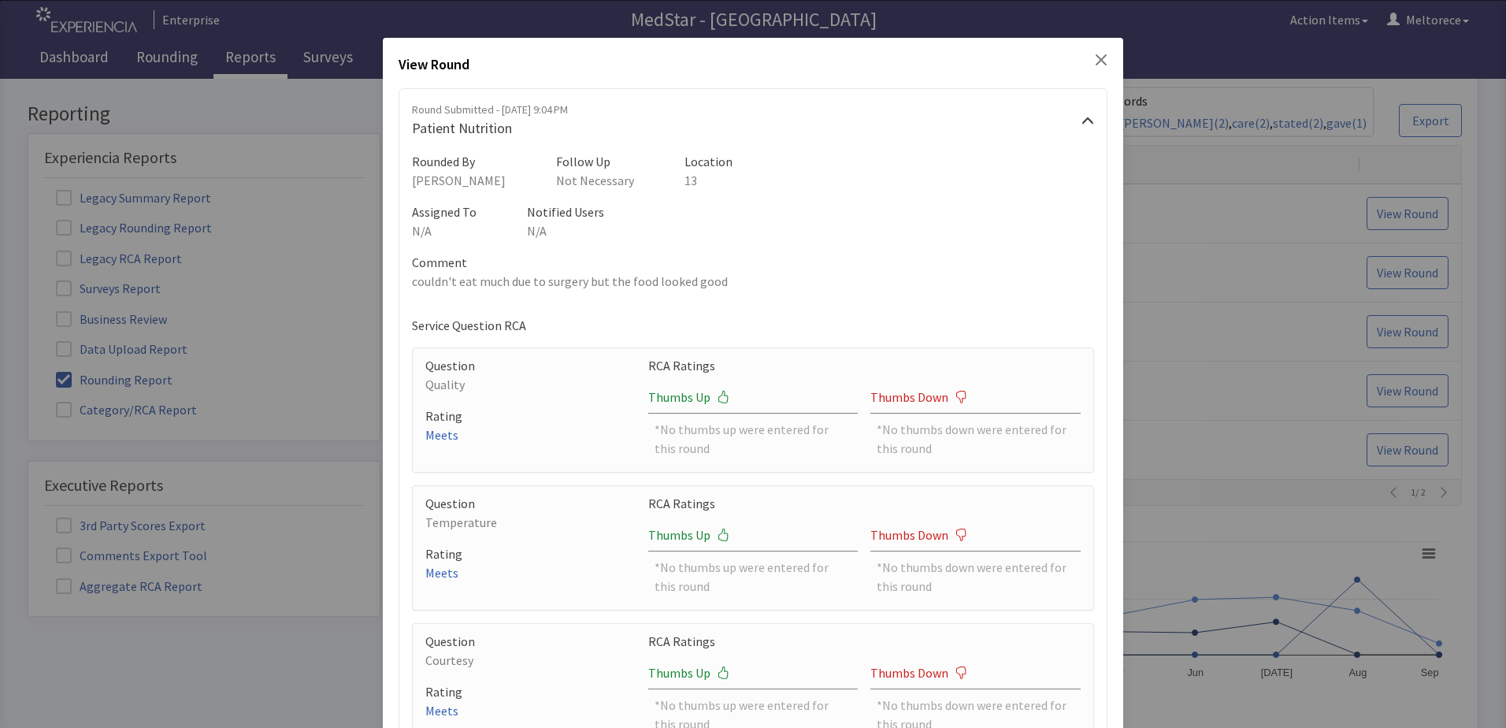
click at [1095, 55] on icon "Close" at bounding box center [1101, 60] width 13 height 13
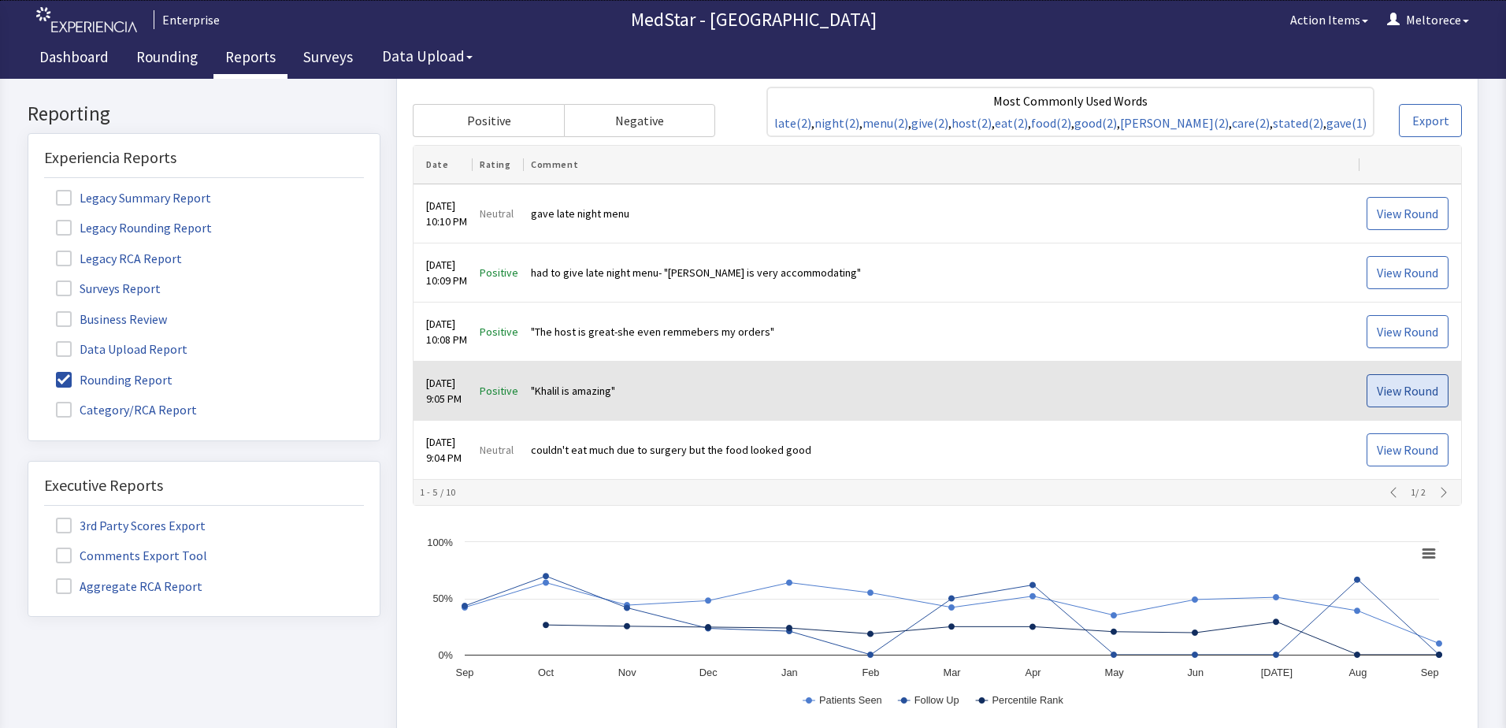
click at [1407, 391] on span "View Round" at bounding box center [1407, 390] width 61 height 19
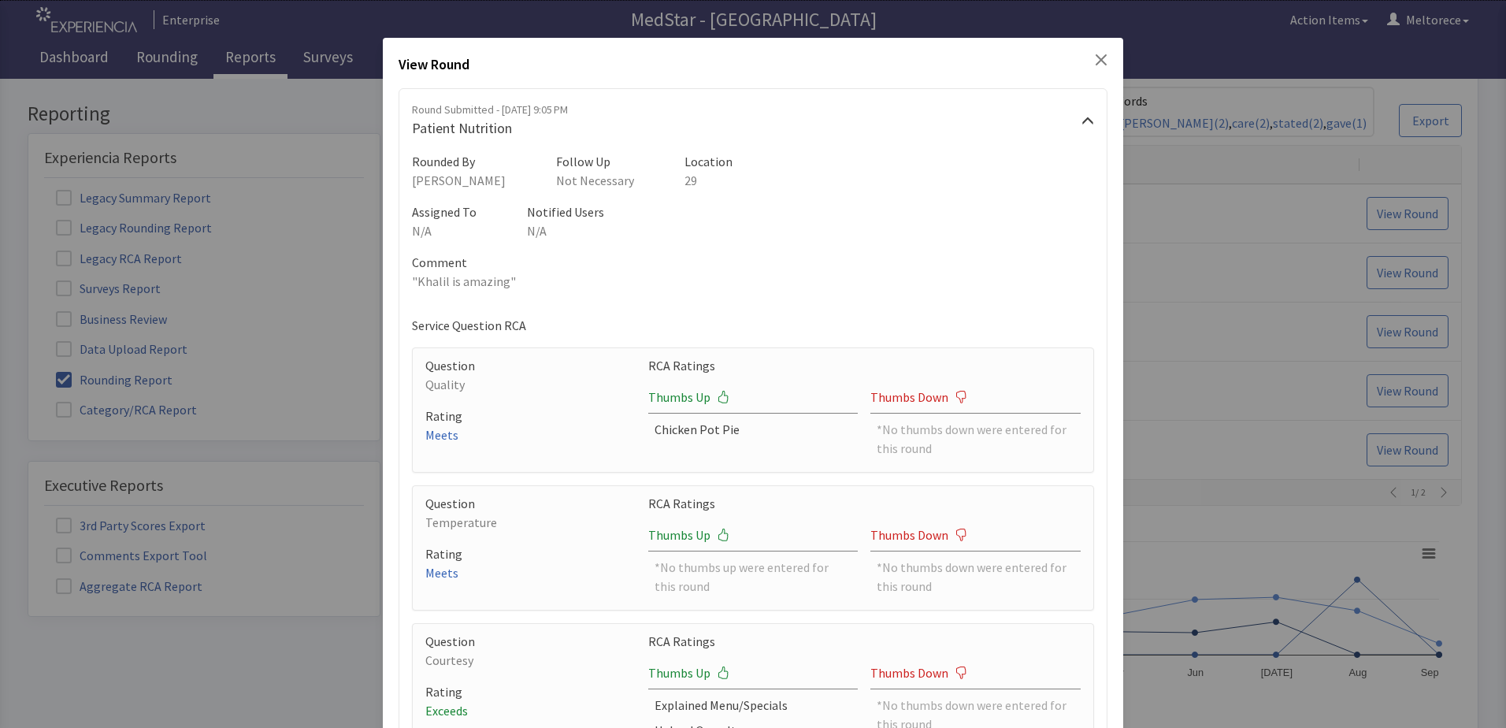
click at [1095, 57] on icon "Close" at bounding box center [1101, 60] width 13 height 13
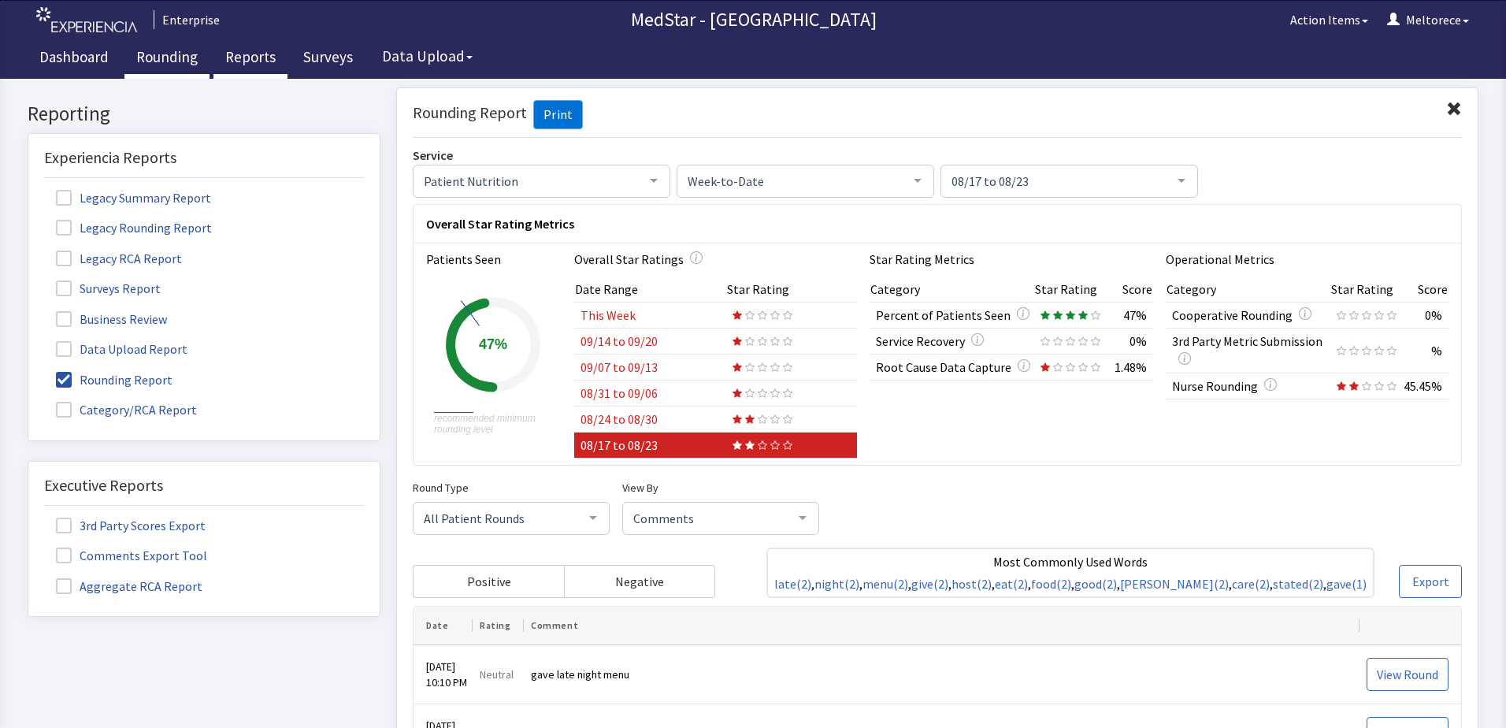
click at [164, 57] on link "Rounding" at bounding box center [166, 58] width 85 height 39
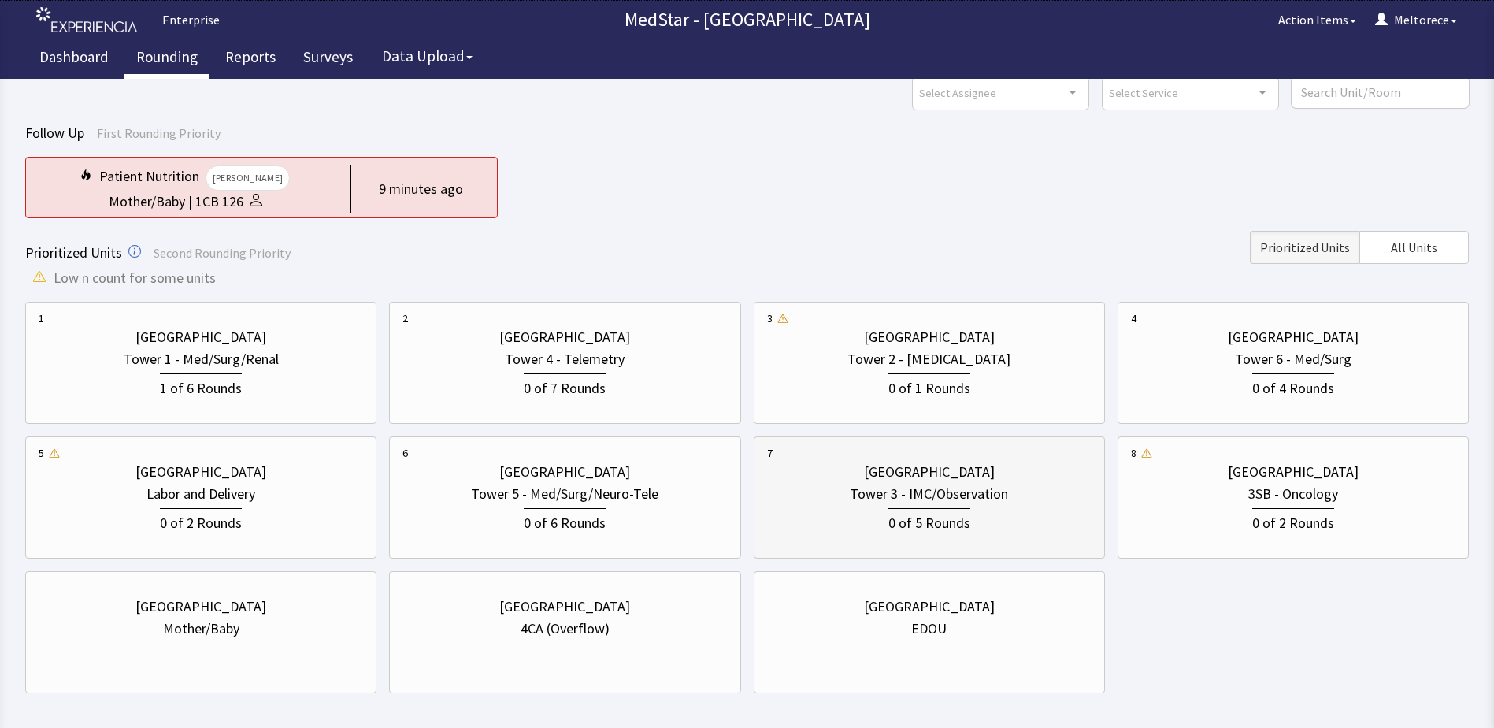
scroll to position [139, 0]
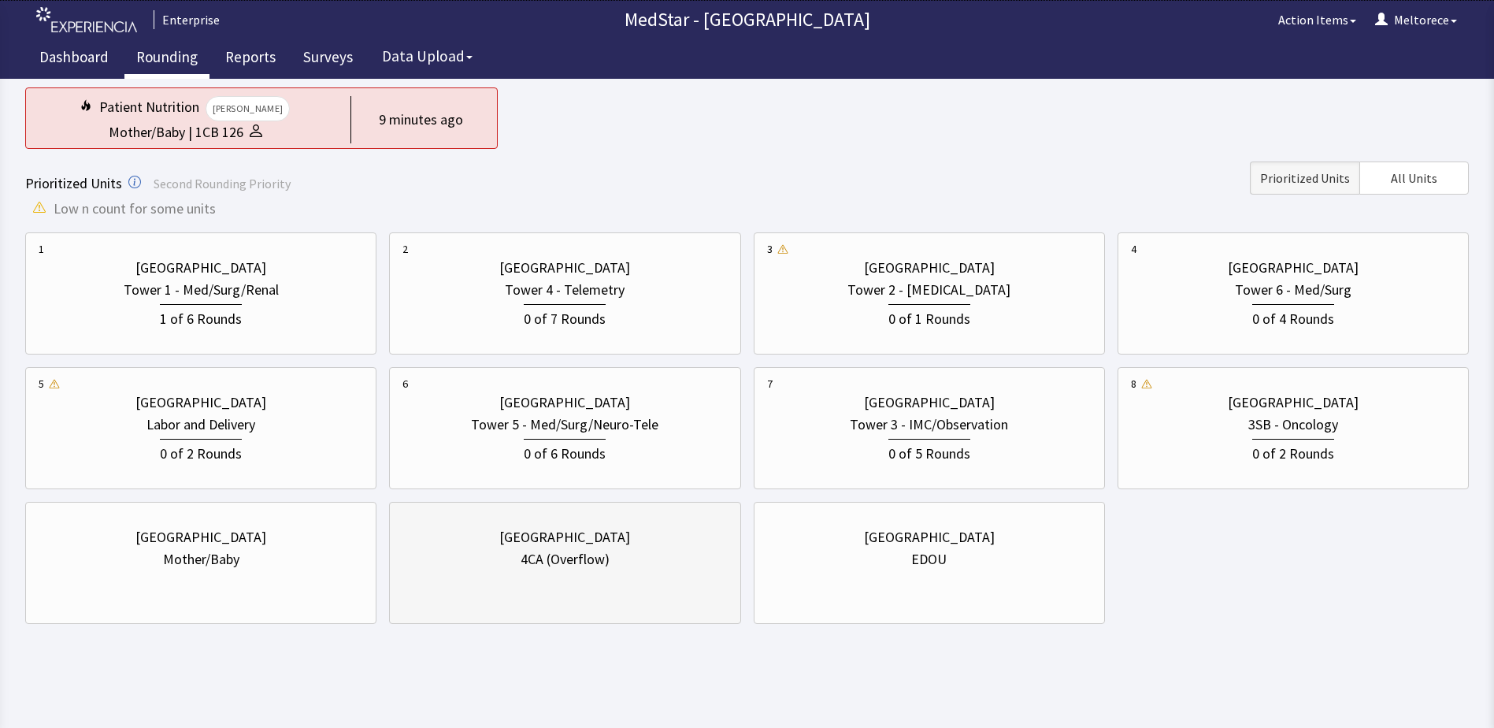
click at [579, 585] on div "[GEOGRAPHIC_DATA] 4CA (Overflow)" at bounding box center [564, 548] width 324 height 76
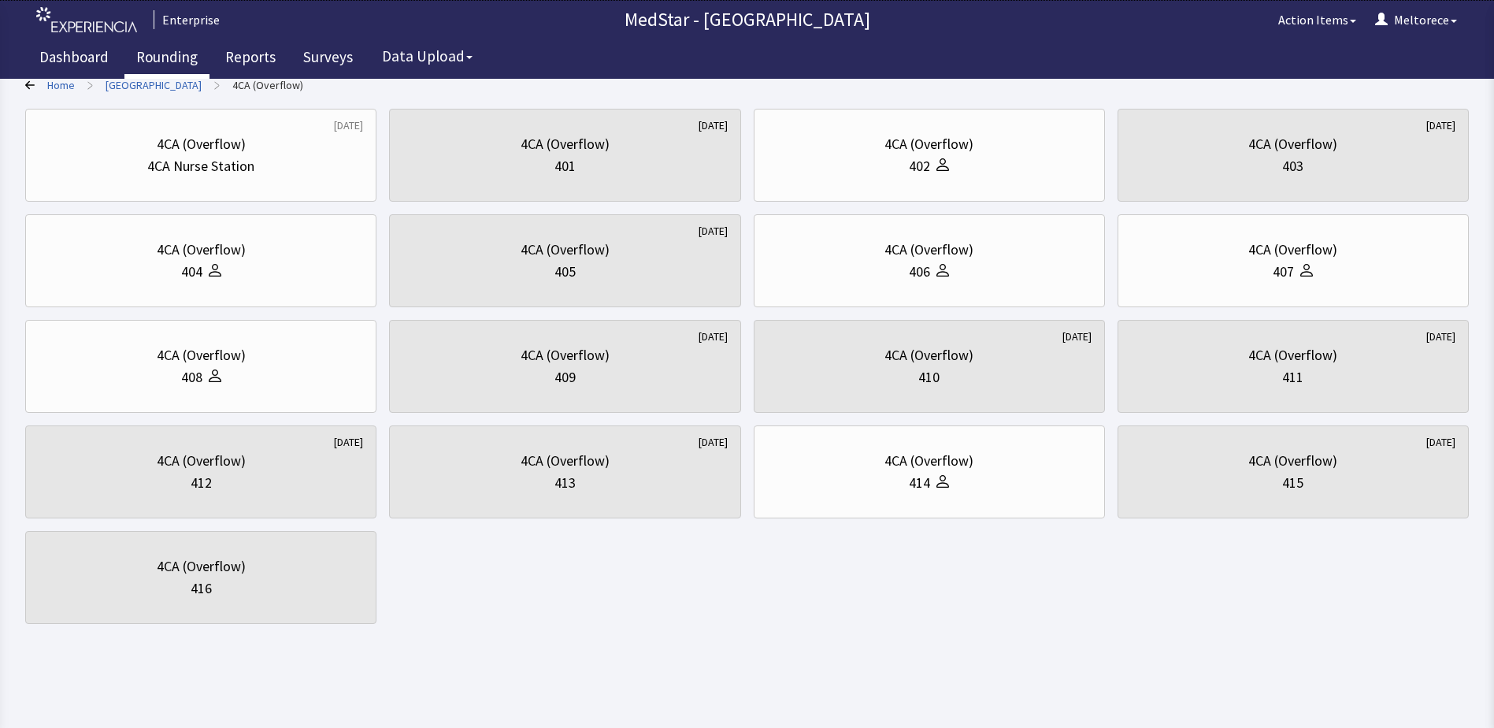
scroll to position [0, 0]
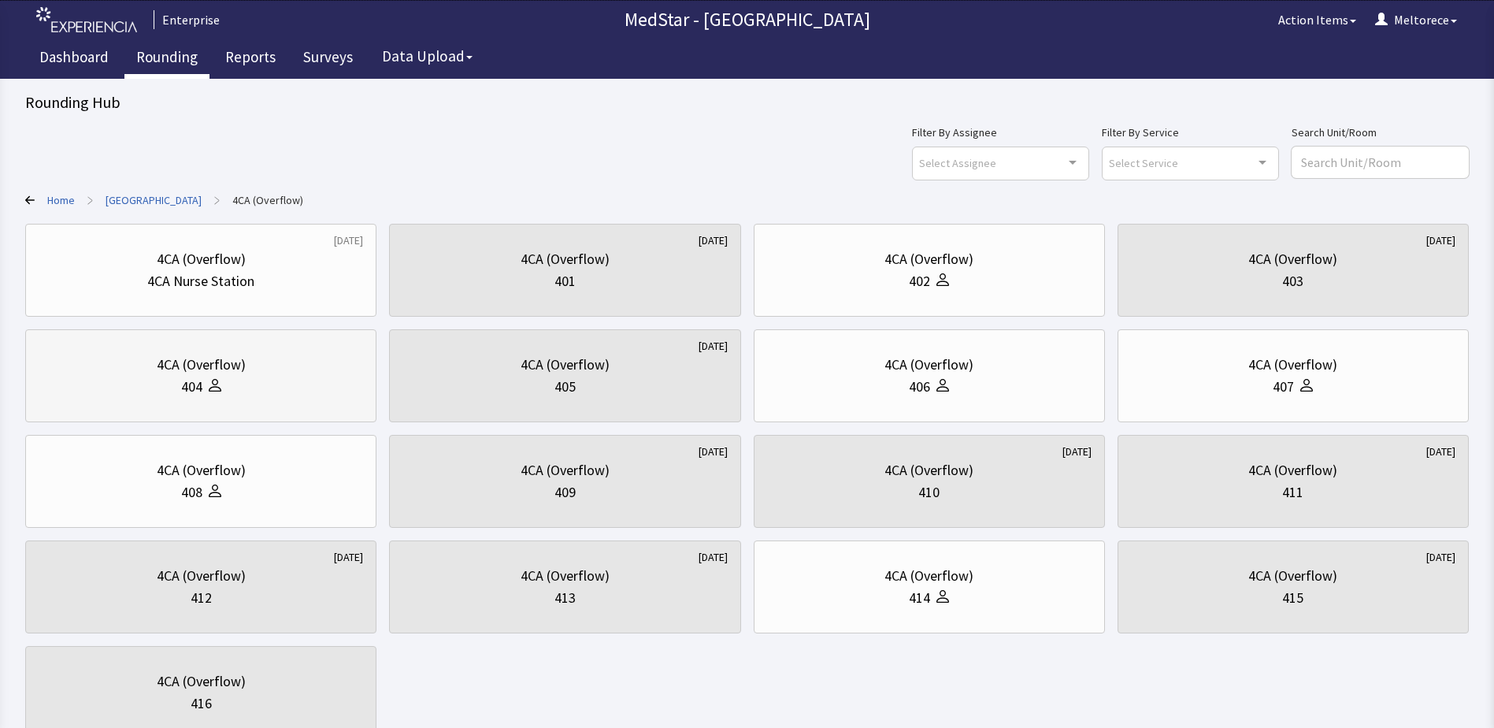
click at [313, 359] on div "4CA (Overflow)" at bounding box center [201, 365] width 324 height 22
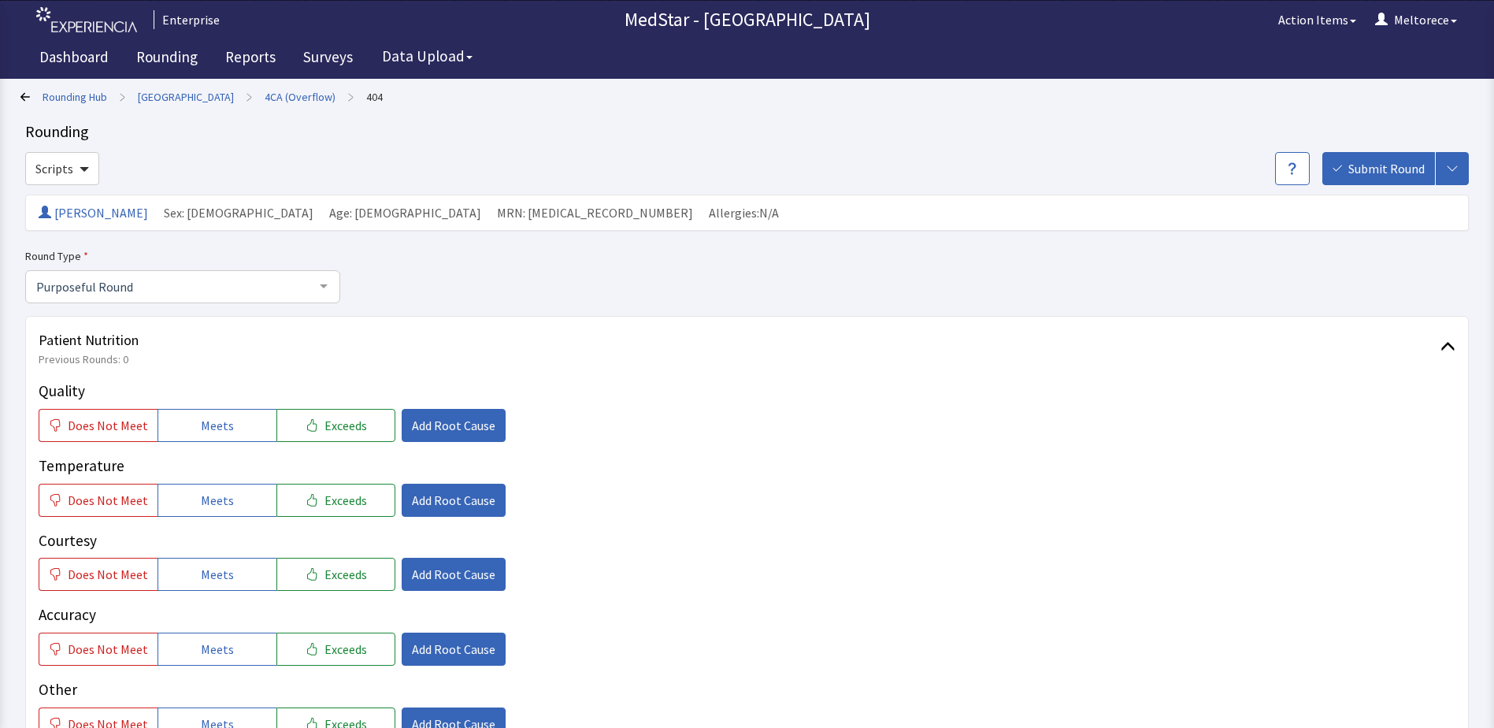
click at [24, 98] on icon at bounding box center [24, 96] width 9 height 9
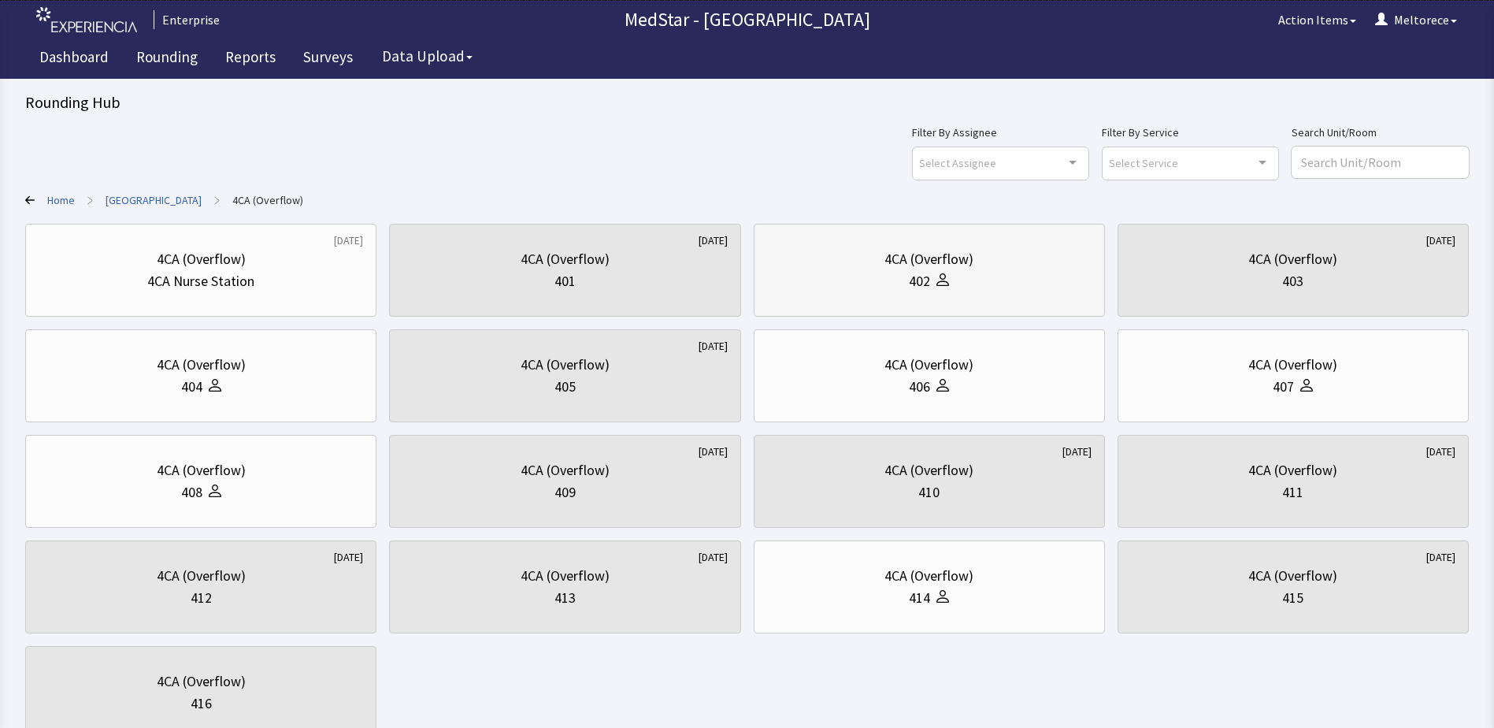
click at [867, 258] on div "4CA (Overflow)" at bounding box center [929, 259] width 324 height 22
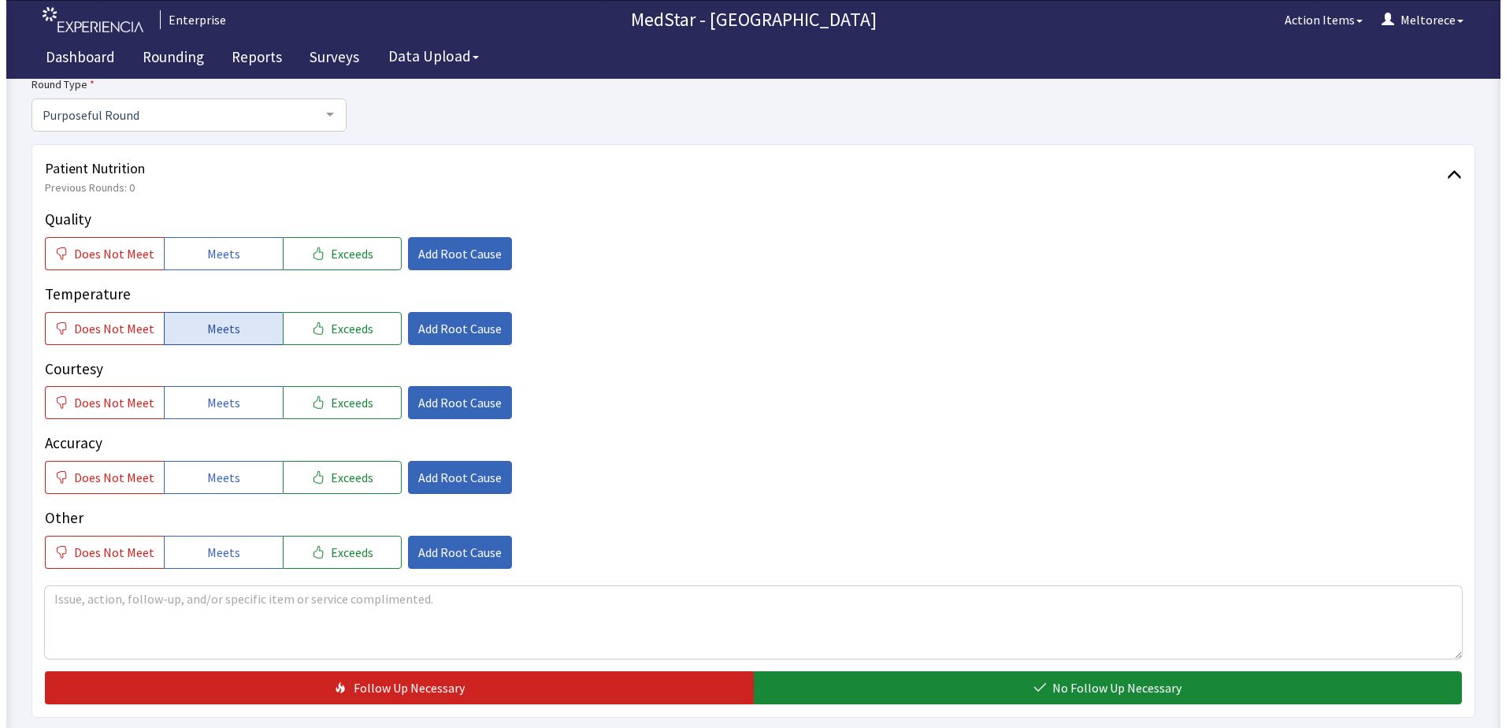
scroll to position [157, 0]
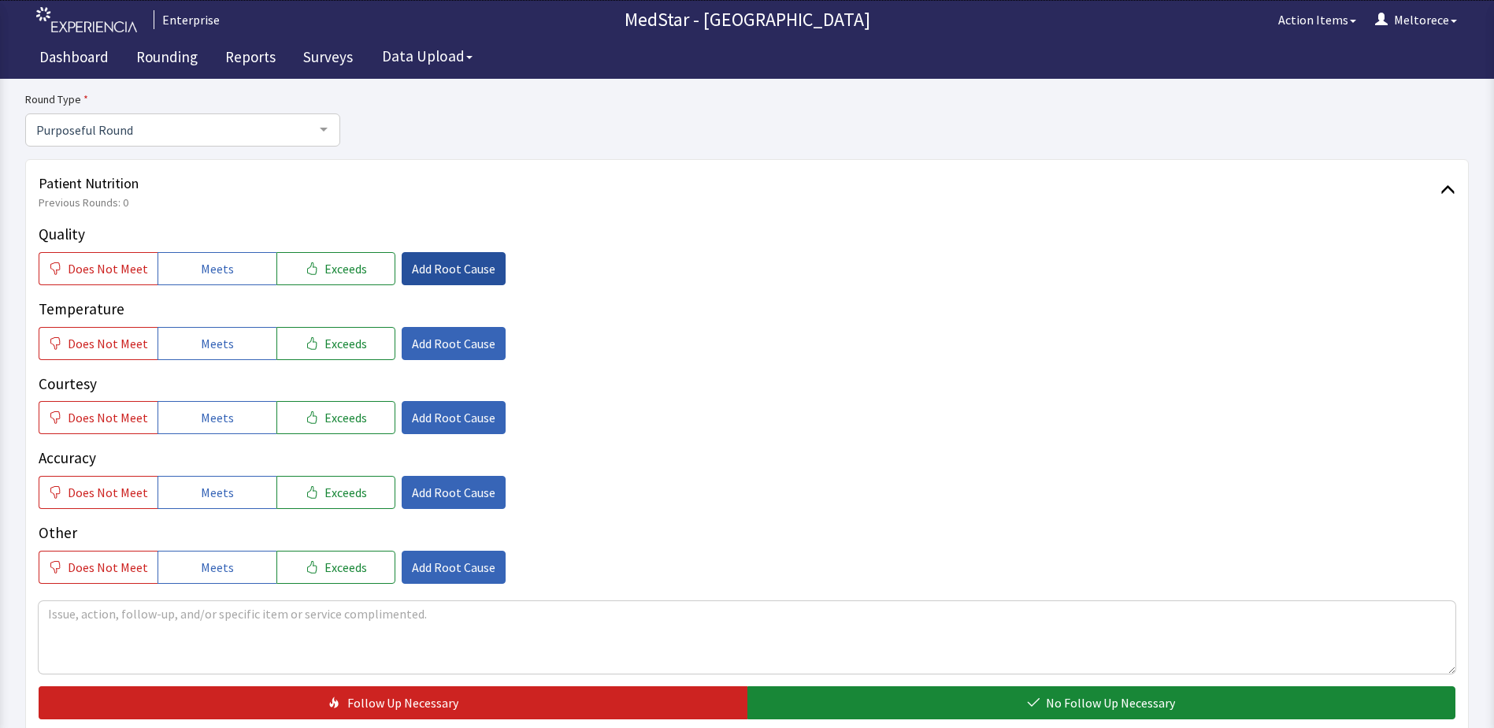
click at [437, 269] on span "Add Root Cause" at bounding box center [453, 268] width 83 height 19
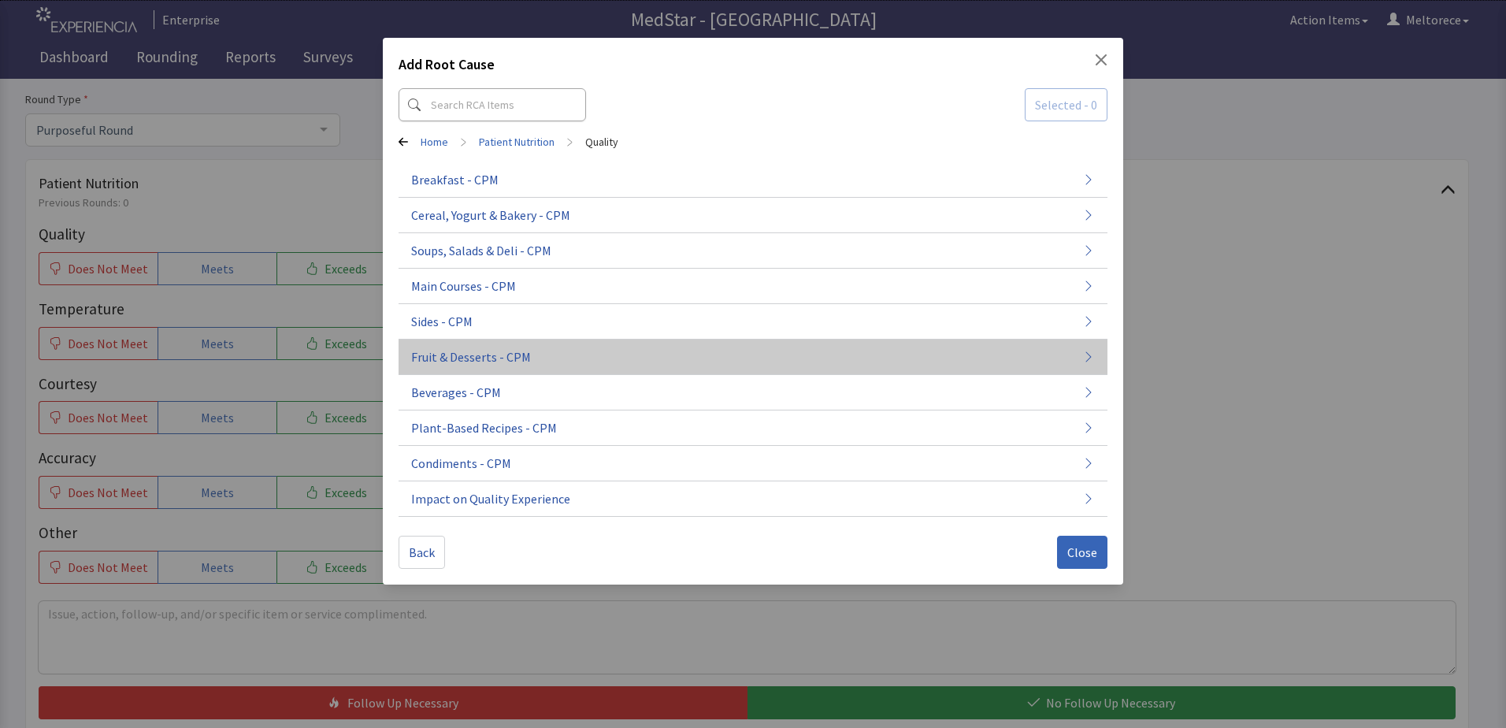
click at [1084, 357] on icon "button" at bounding box center [1088, 356] width 13 height 13
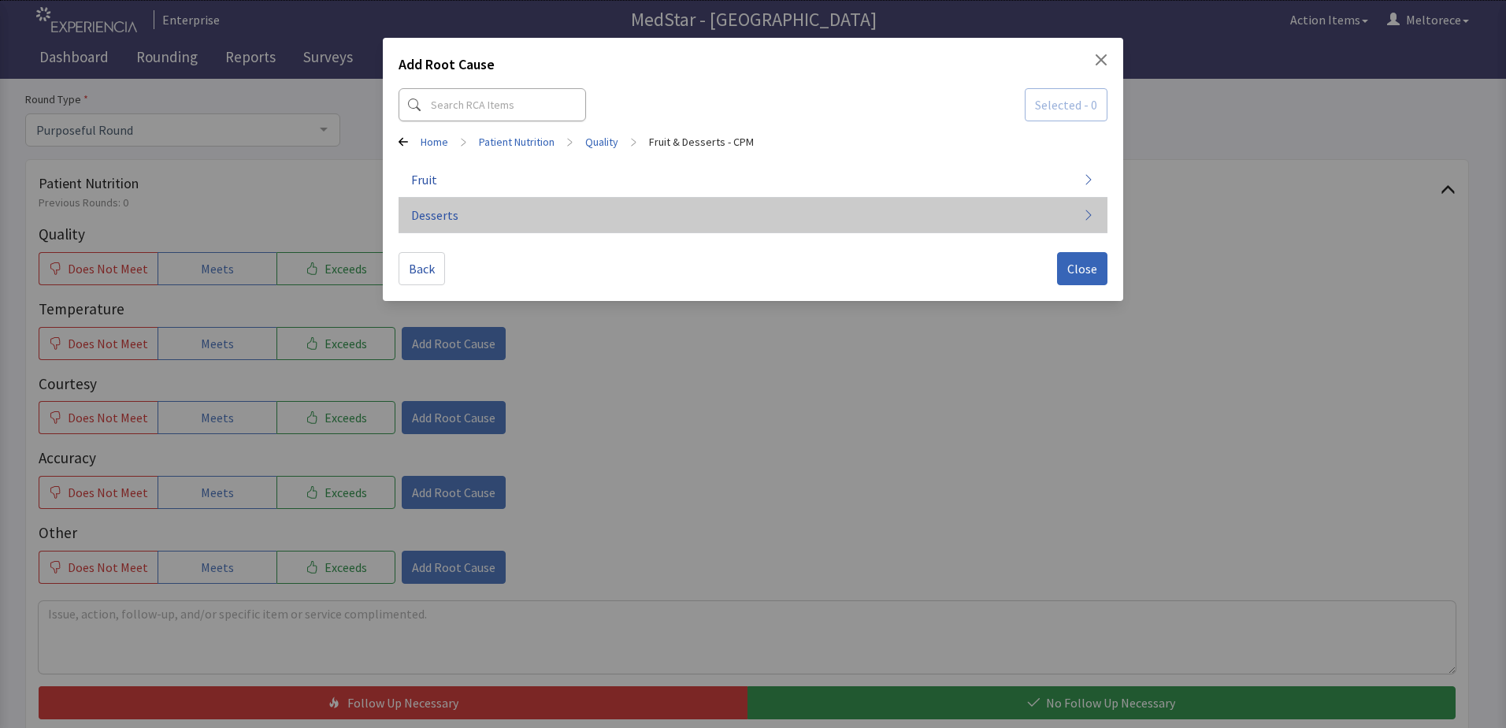
click at [447, 214] on span "Desserts" at bounding box center [434, 215] width 47 height 19
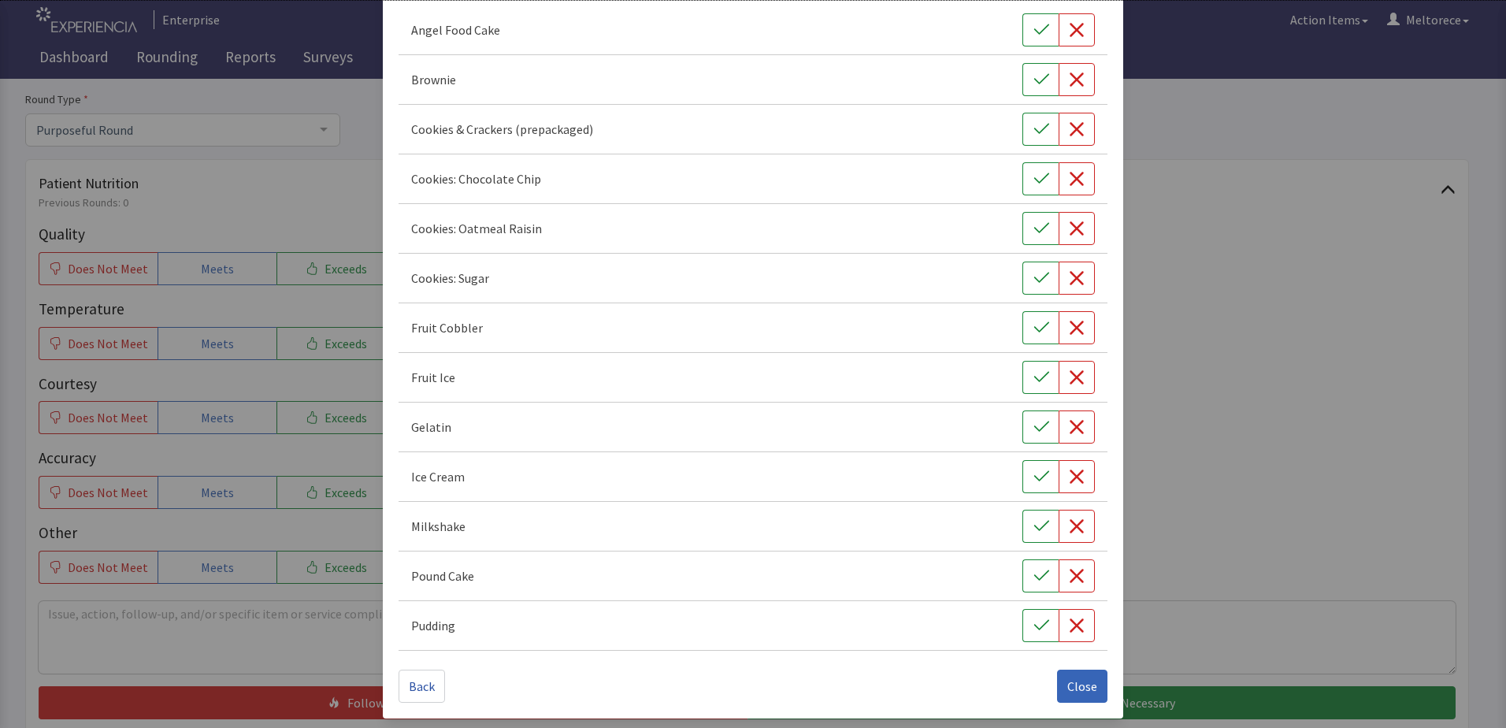
scroll to position [160, 0]
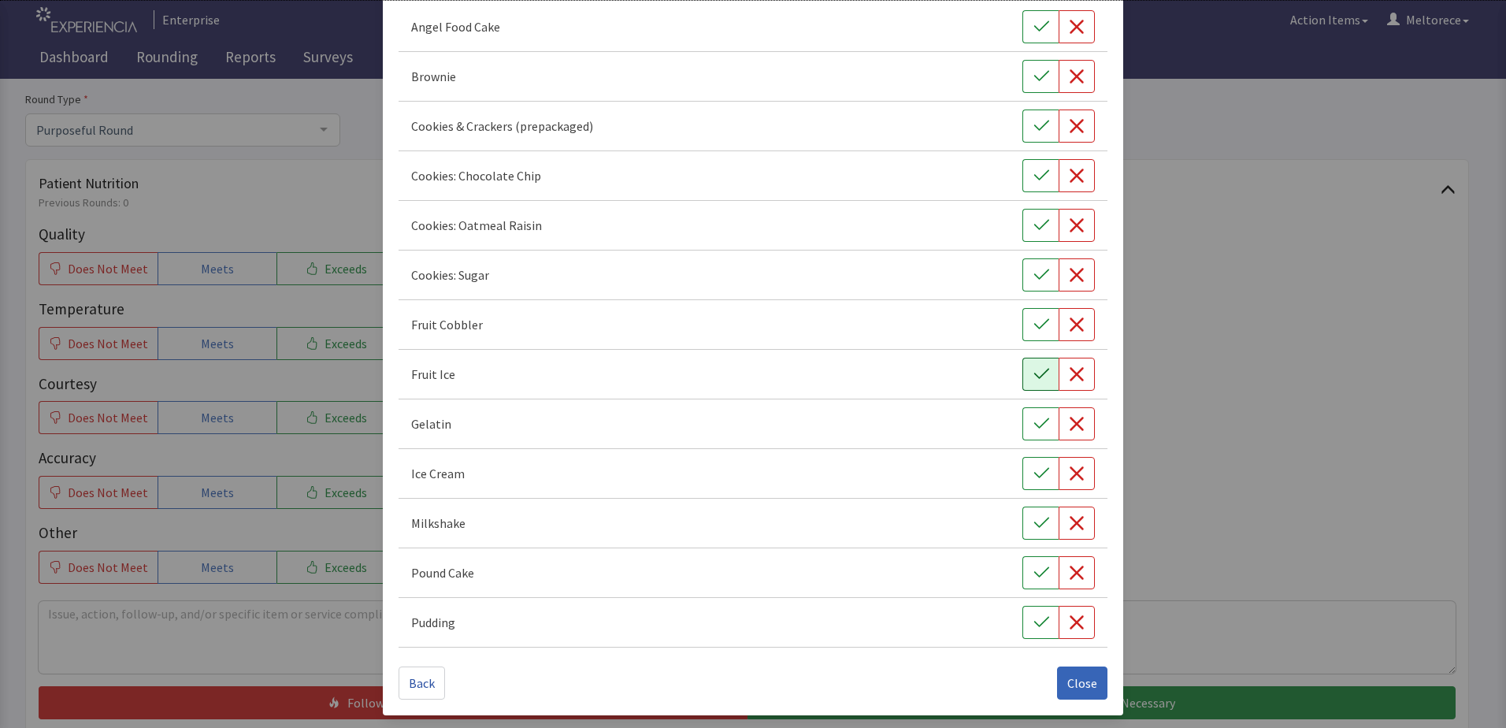
click at [1033, 376] on icon "button" at bounding box center [1041, 374] width 16 height 16
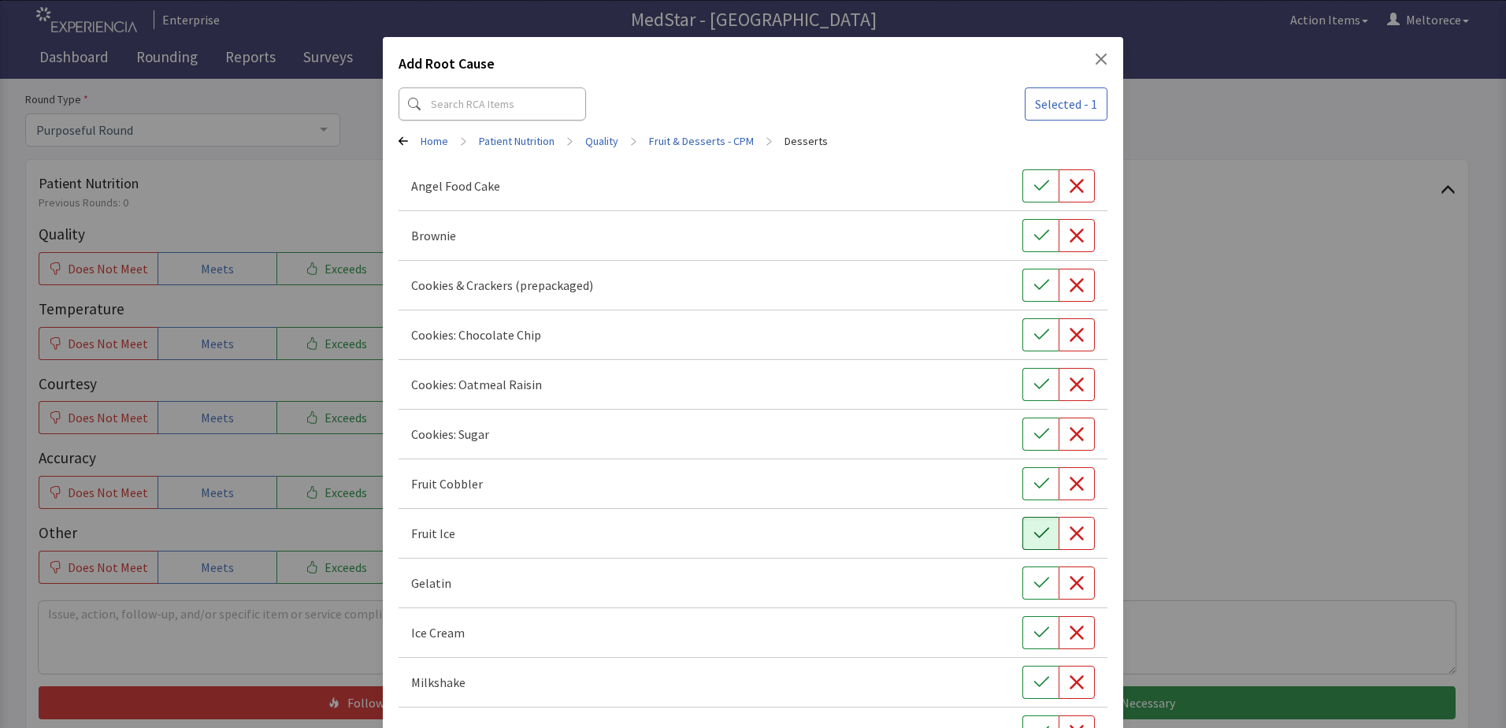
scroll to position [0, 0]
click at [395, 146] on div "Add Root Cause Selected - 1 Home > Patient Nutrition > Quality > Fruit & Desser…" at bounding box center [753, 456] width 740 height 837
click at [399, 142] on icon at bounding box center [403, 142] width 9 height 9
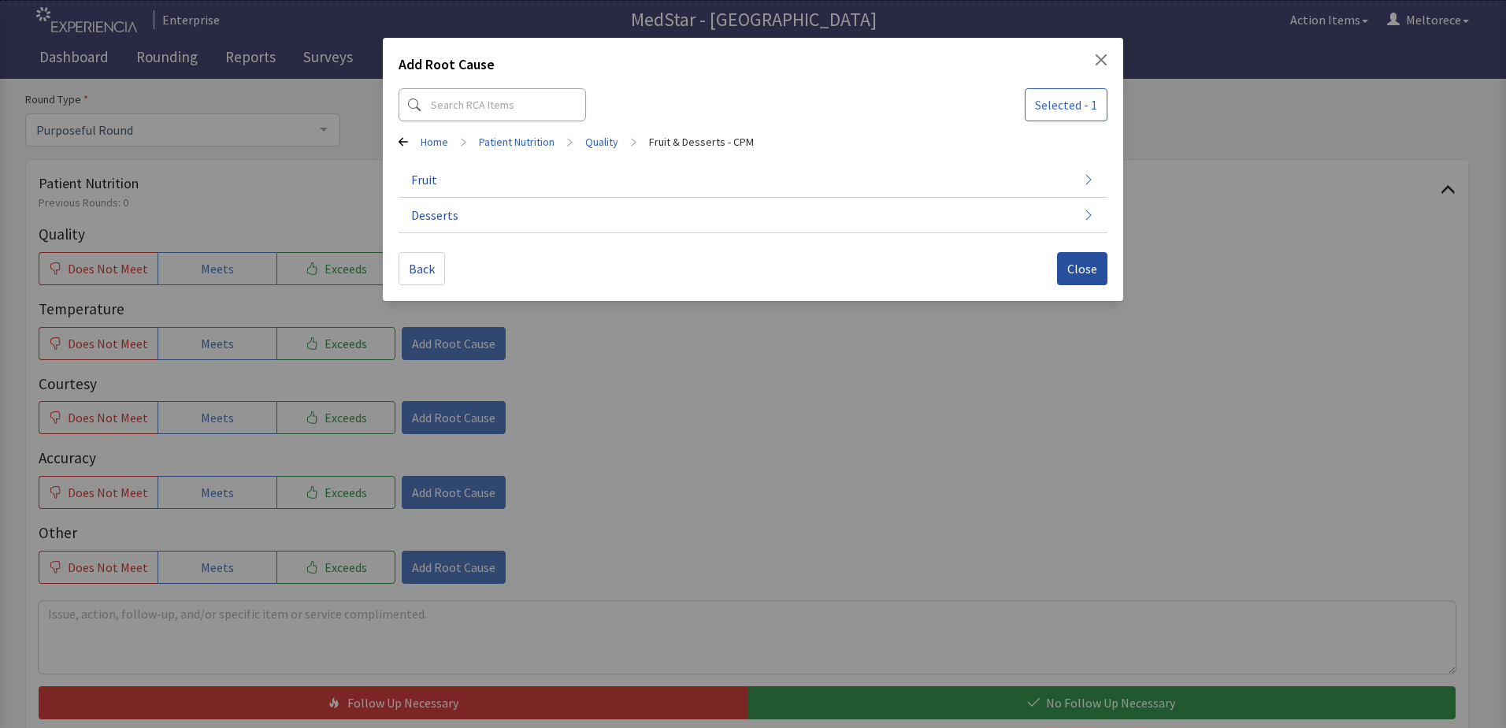
click at [1095, 272] on span "Close" at bounding box center [1082, 268] width 30 height 19
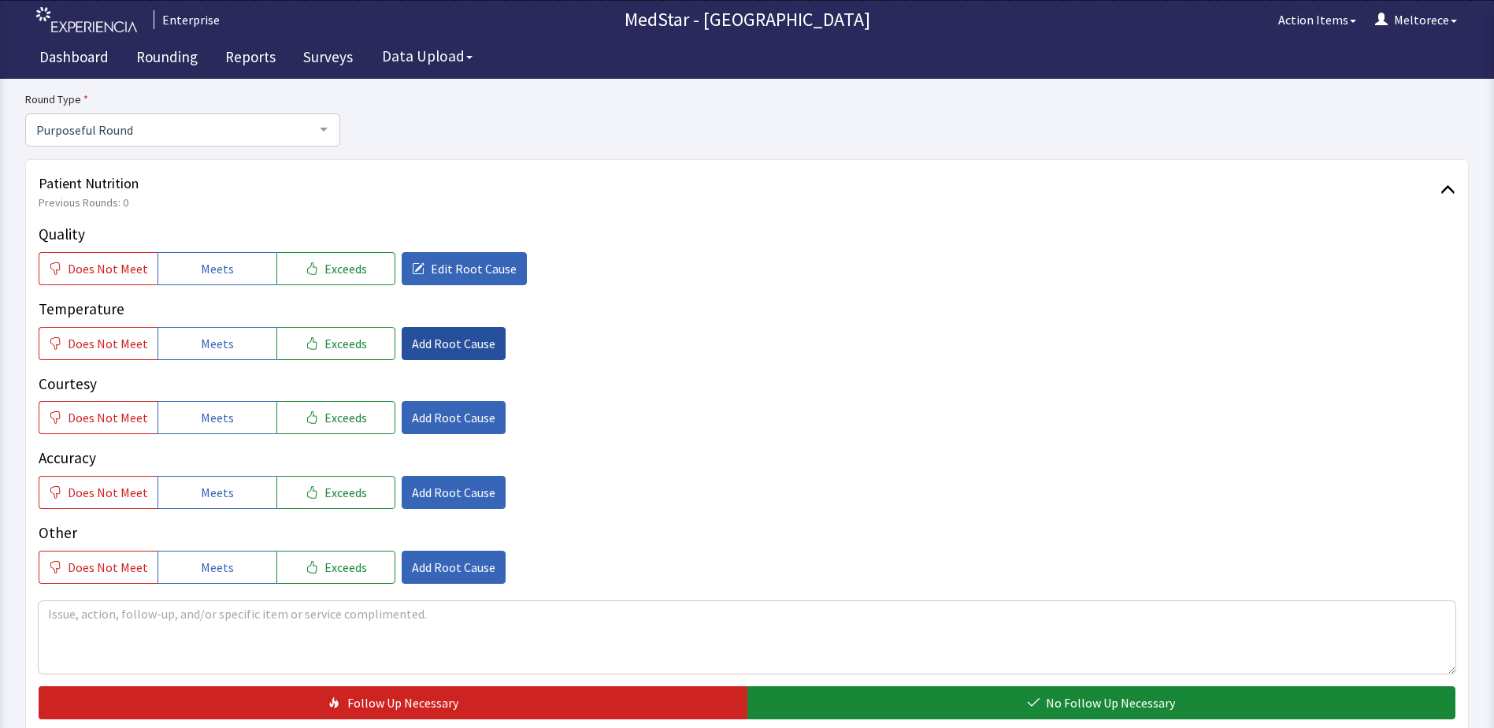
click at [447, 343] on span "Add Root Cause" at bounding box center [453, 343] width 83 height 19
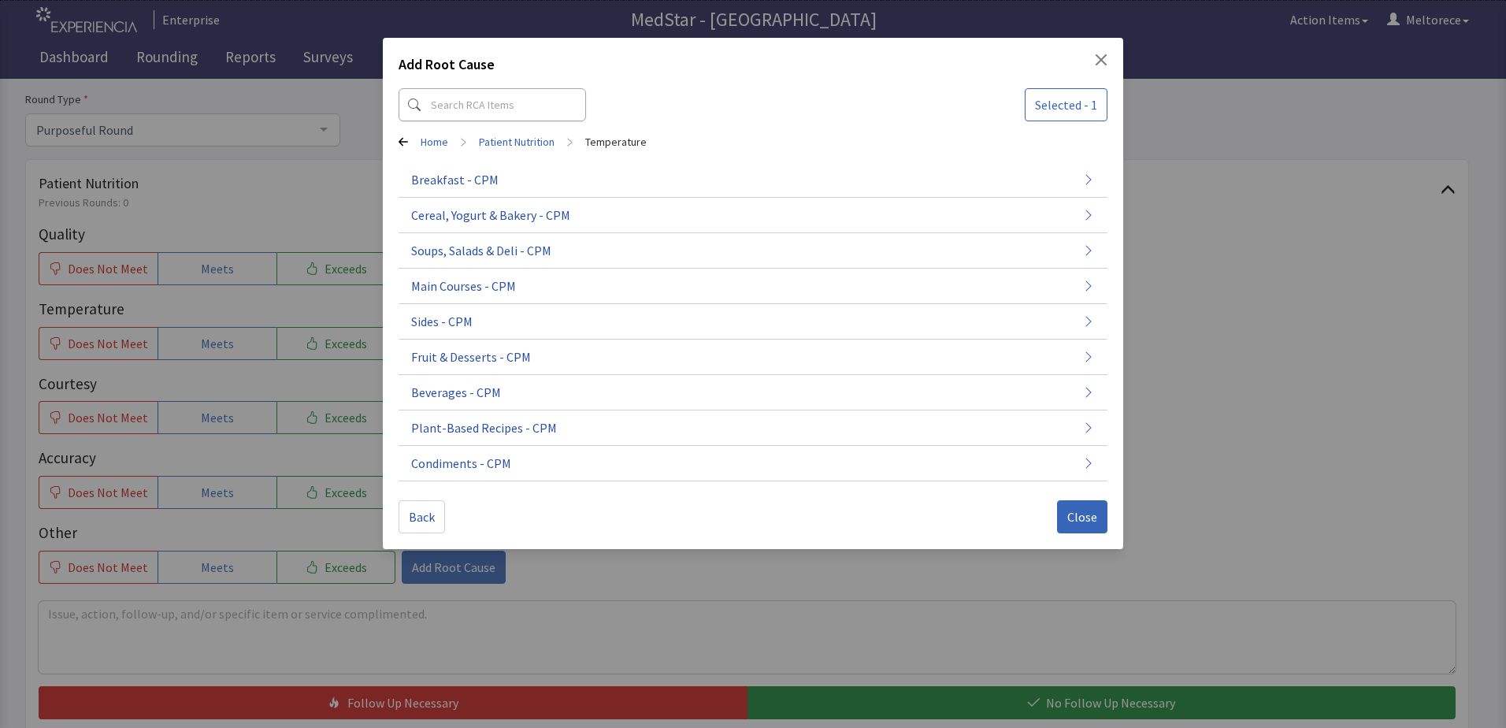
click at [1043, 516] on div "Back Close" at bounding box center [753, 516] width 709 height 33
click at [1062, 514] on button "Close" at bounding box center [1082, 516] width 50 height 33
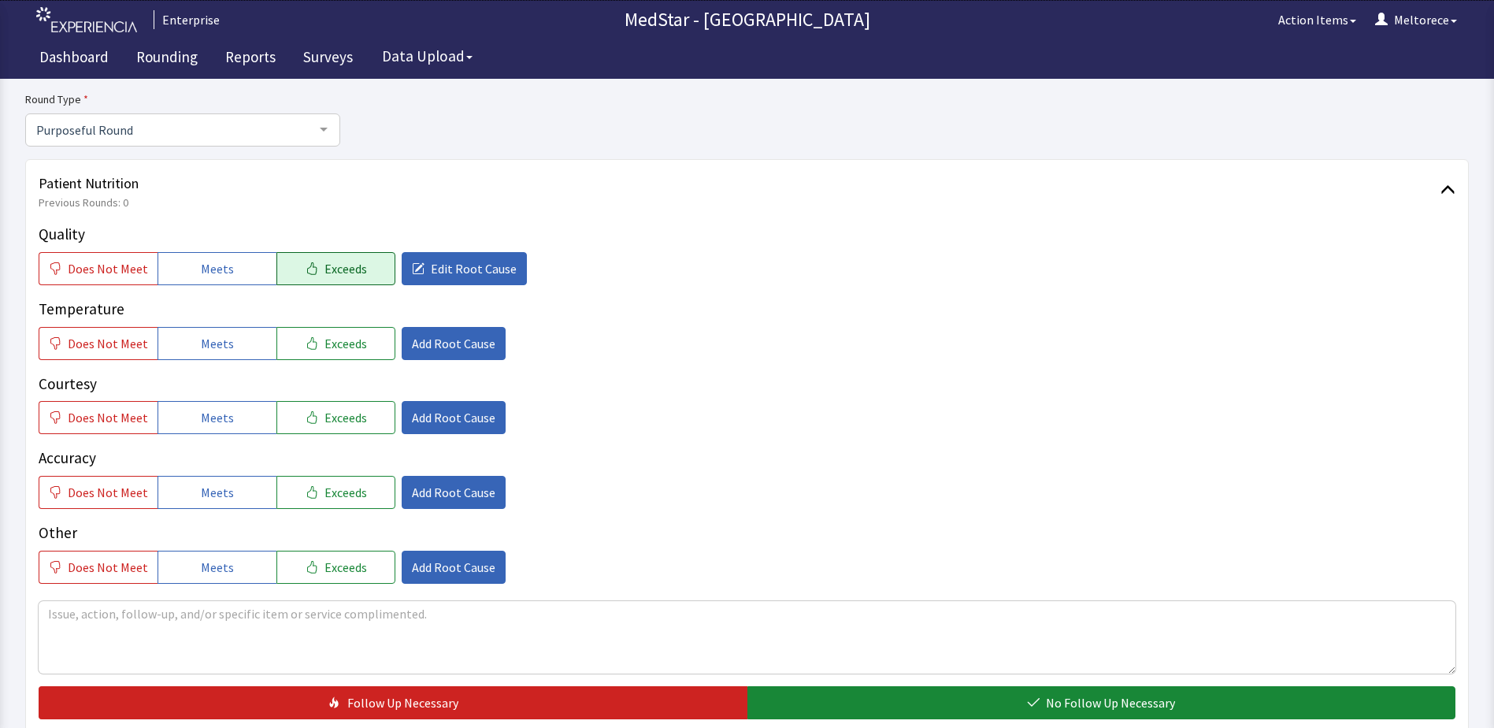
click at [328, 268] on span "Exceeds" at bounding box center [345, 268] width 43 height 19
click at [343, 410] on span "Exceeds" at bounding box center [345, 417] width 43 height 19
click at [421, 408] on button "Add Root Cause" at bounding box center [454, 417] width 104 height 33
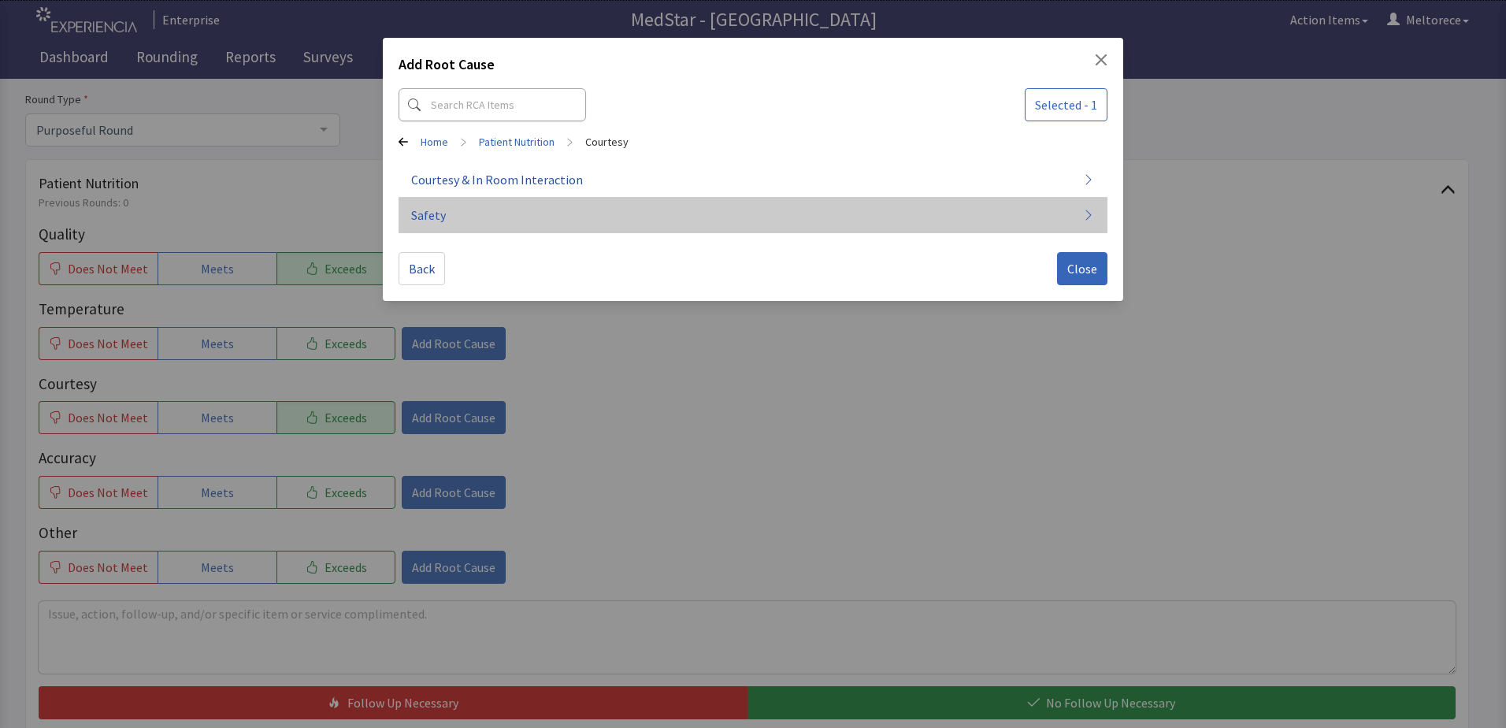
click at [462, 213] on button "Safety" at bounding box center [753, 215] width 709 height 35
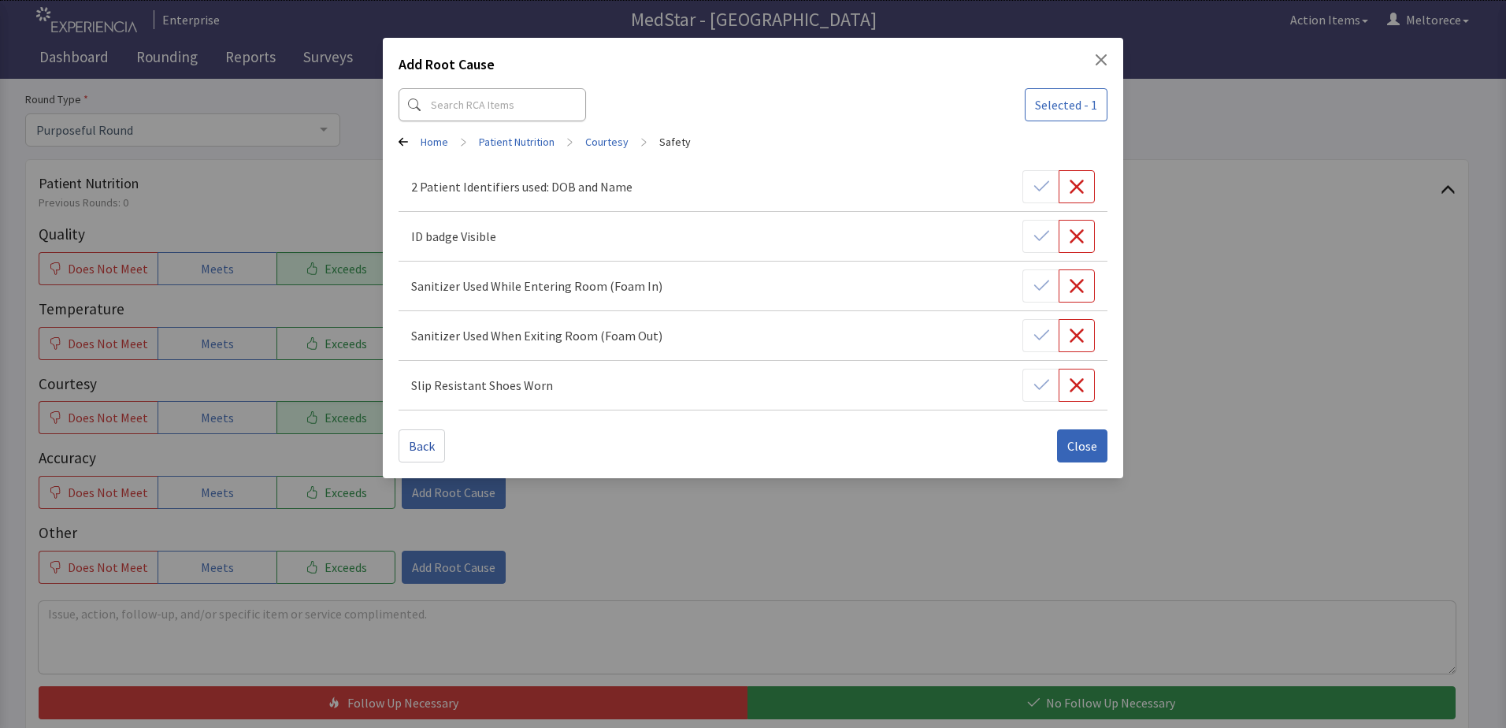
click at [1033, 237] on div at bounding box center [1058, 236] width 72 height 33
click at [1038, 237] on div at bounding box center [1058, 236] width 72 height 33
click at [1074, 437] on span "Close" at bounding box center [1082, 445] width 30 height 19
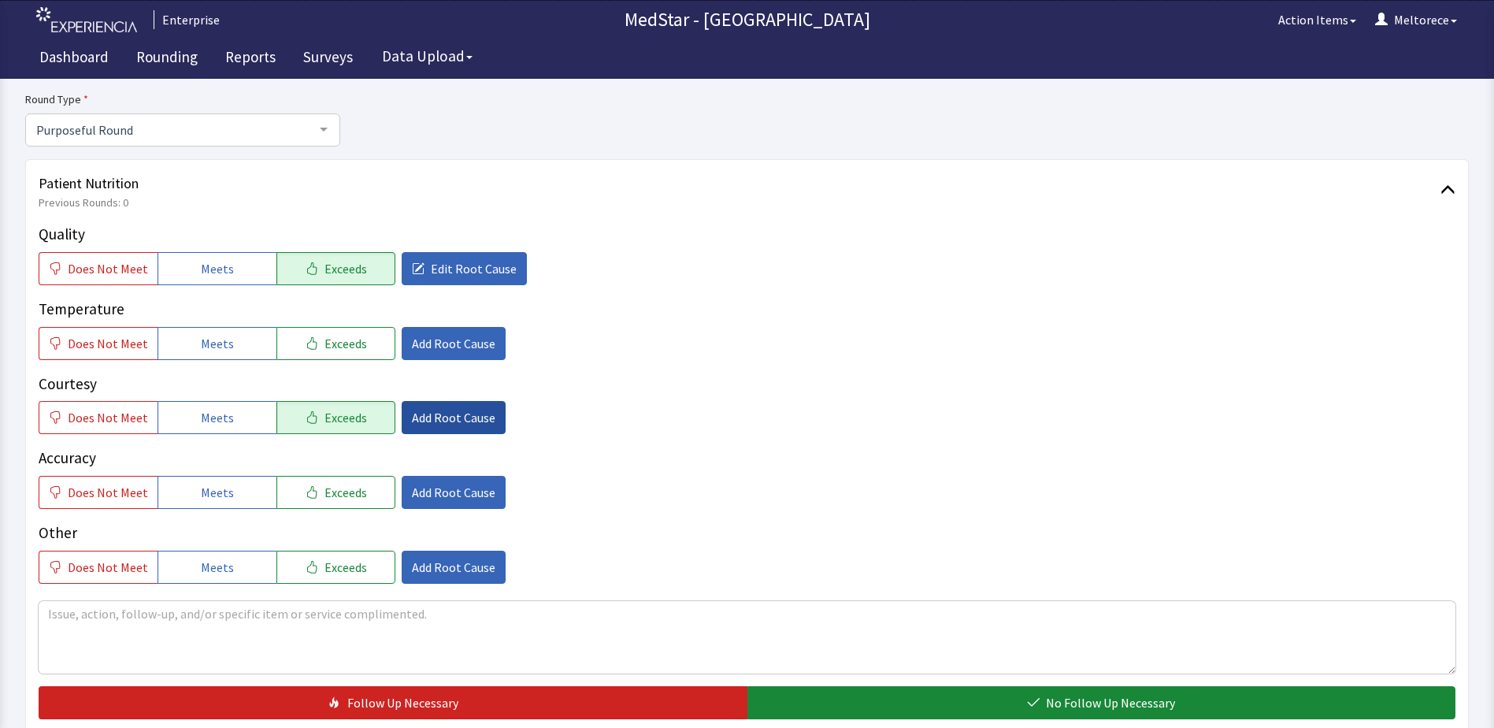
click at [447, 418] on span "Add Root Cause" at bounding box center [453, 417] width 83 height 19
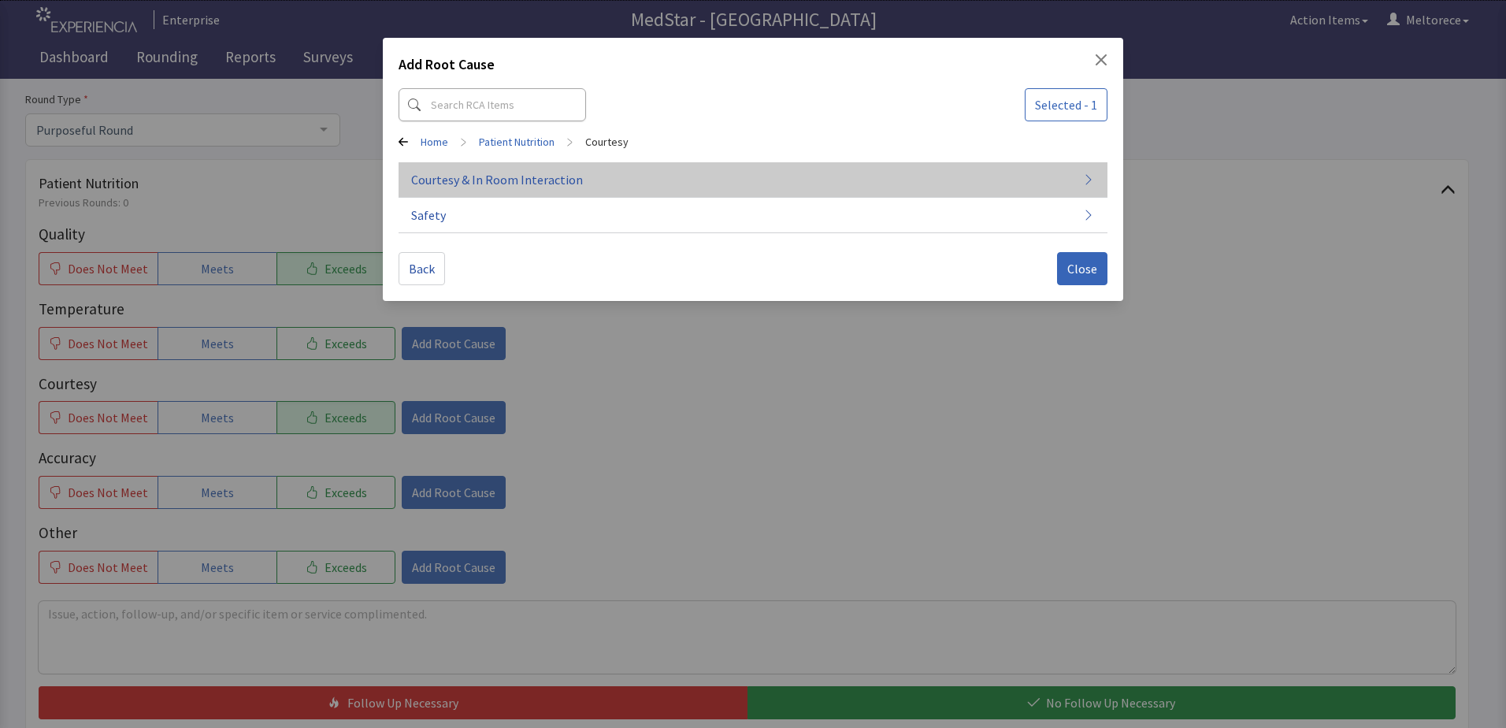
click at [513, 184] on span "Courtesy & In Room Interaction" at bounding box center [497, 179] width 172 height 19
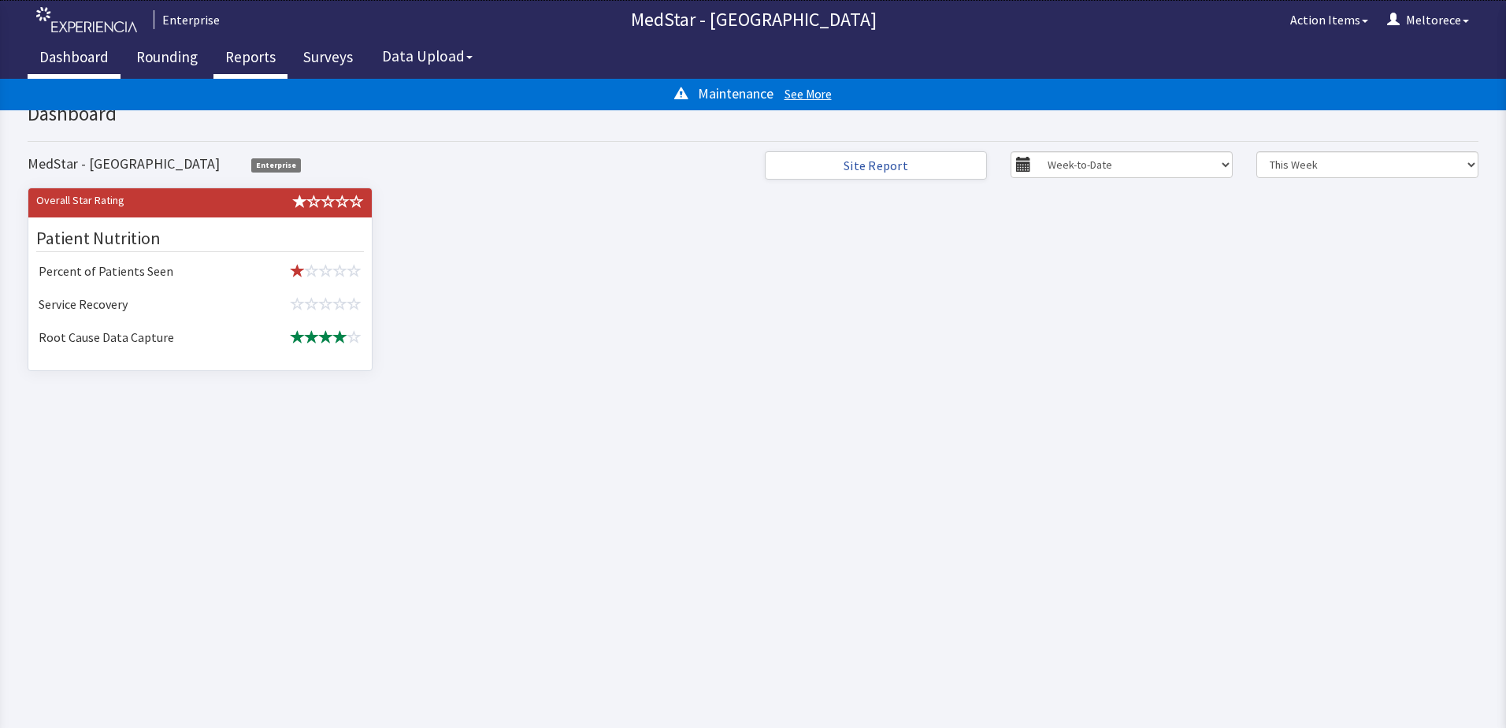
click at [256, 58] on link "Reports" at bounding box center [250, 58] width 74 height 39
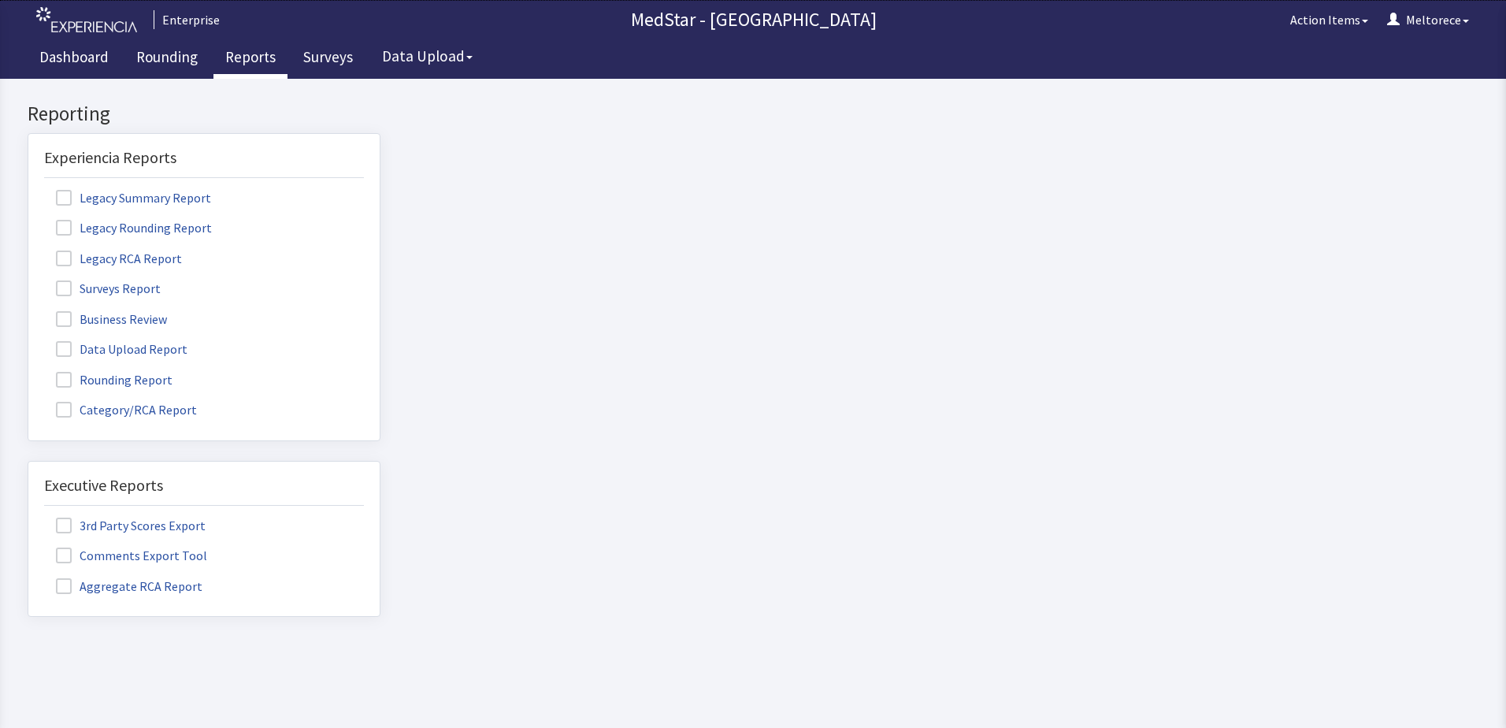
click at [66, 377] on span at bounding box center [64, 380] width 16 height 16
click at [28, 371] on input "Rounding Report" at bounding box center [28, 371] width 0 height 0
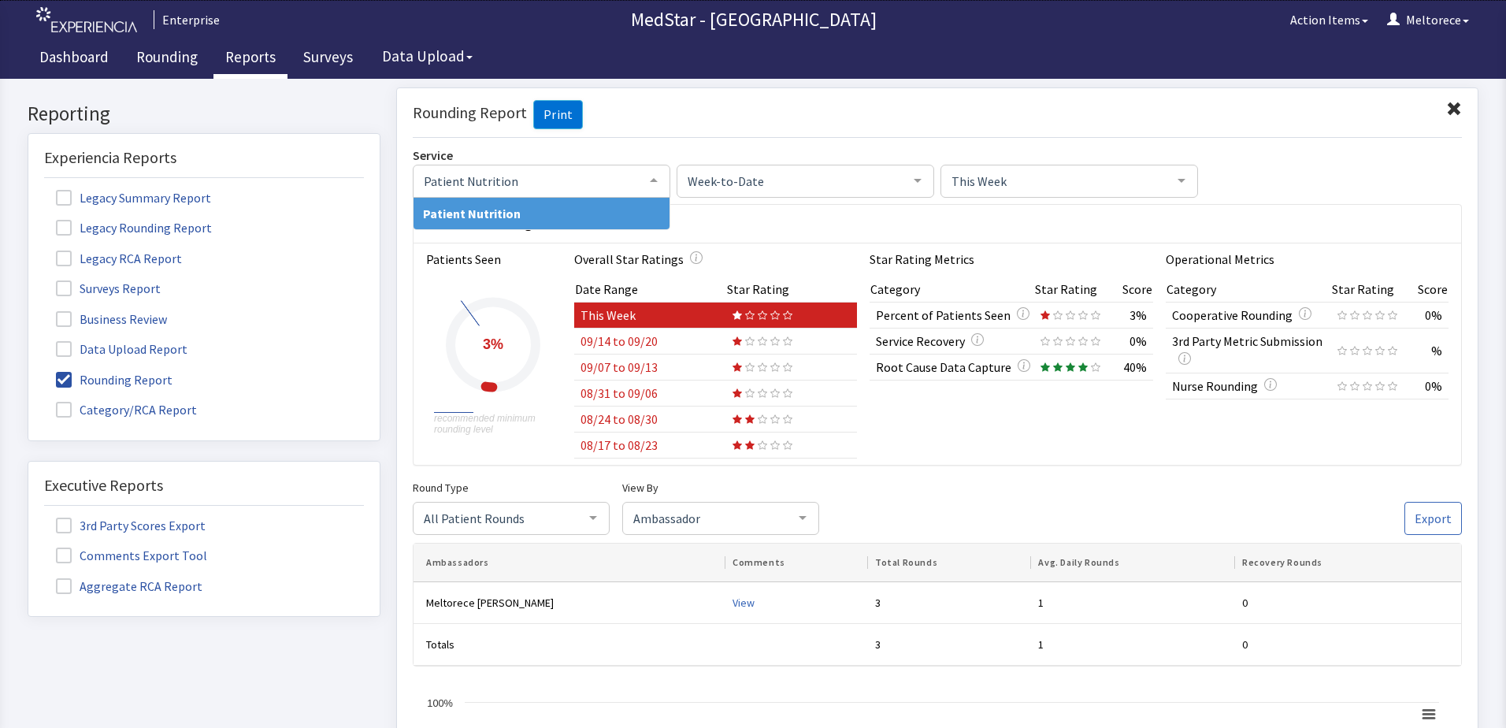
click at [650, 172] on div at bounding box center [654, 180] width 32 height 30
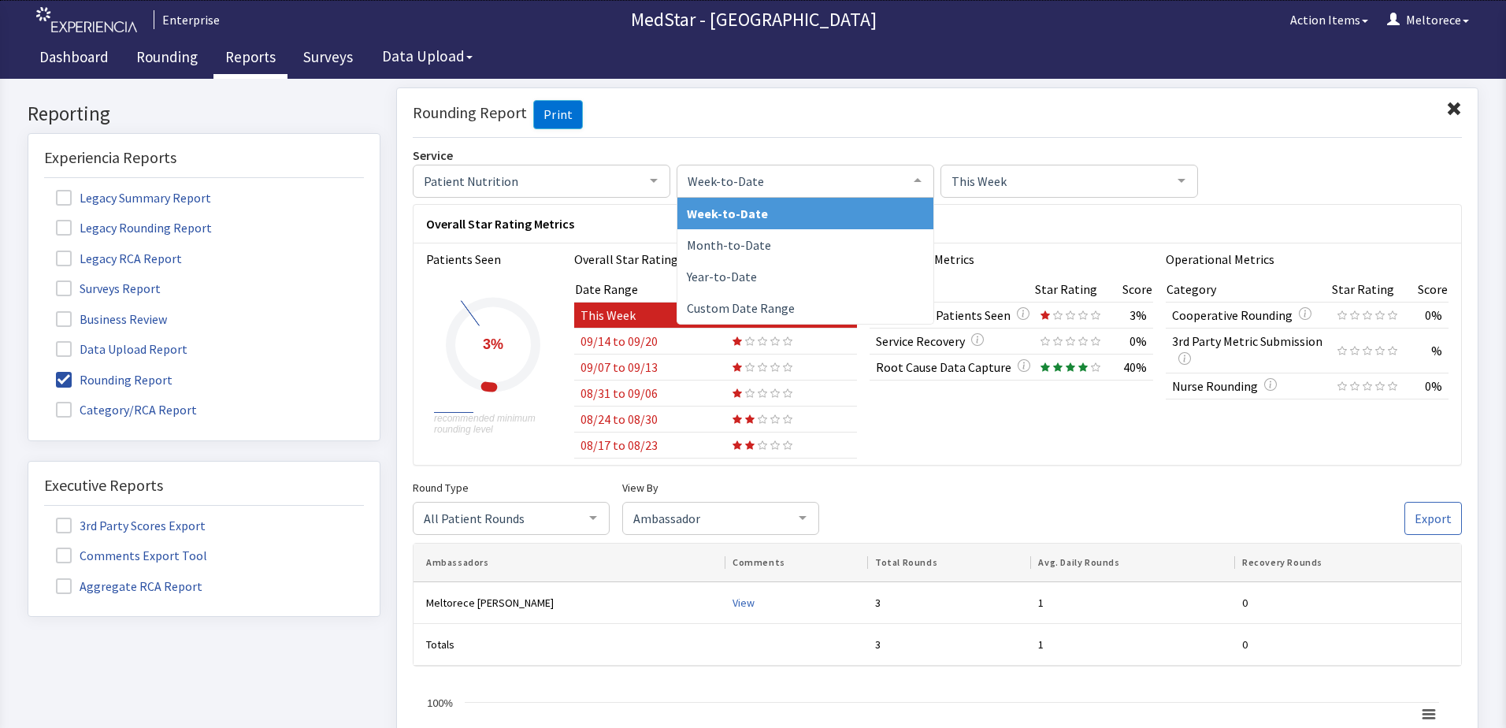
click at [907, 177] on div at bounding box center [918, 180] width 32 height 30
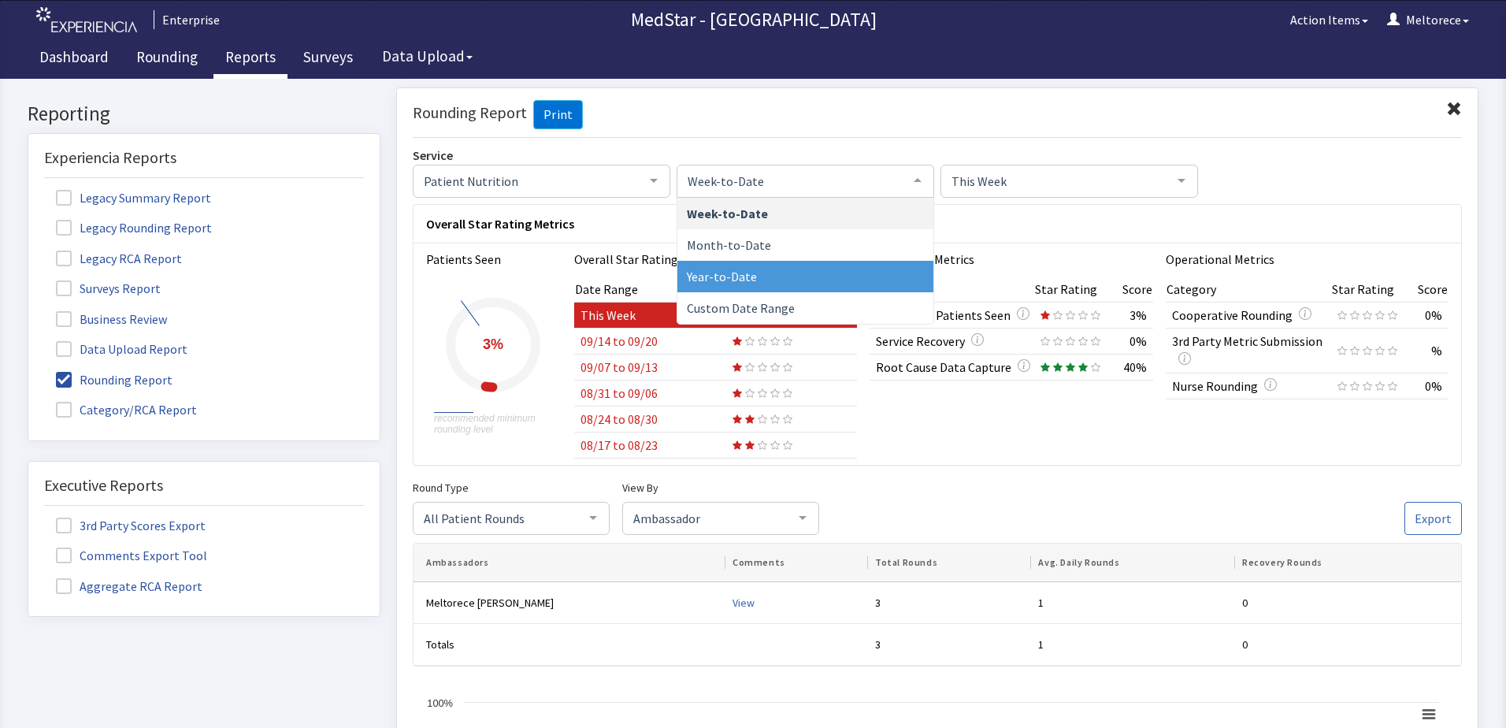
click at [749, 273] on span "Year-to-Date" at bounding box center [805, 276] width 256 height 32
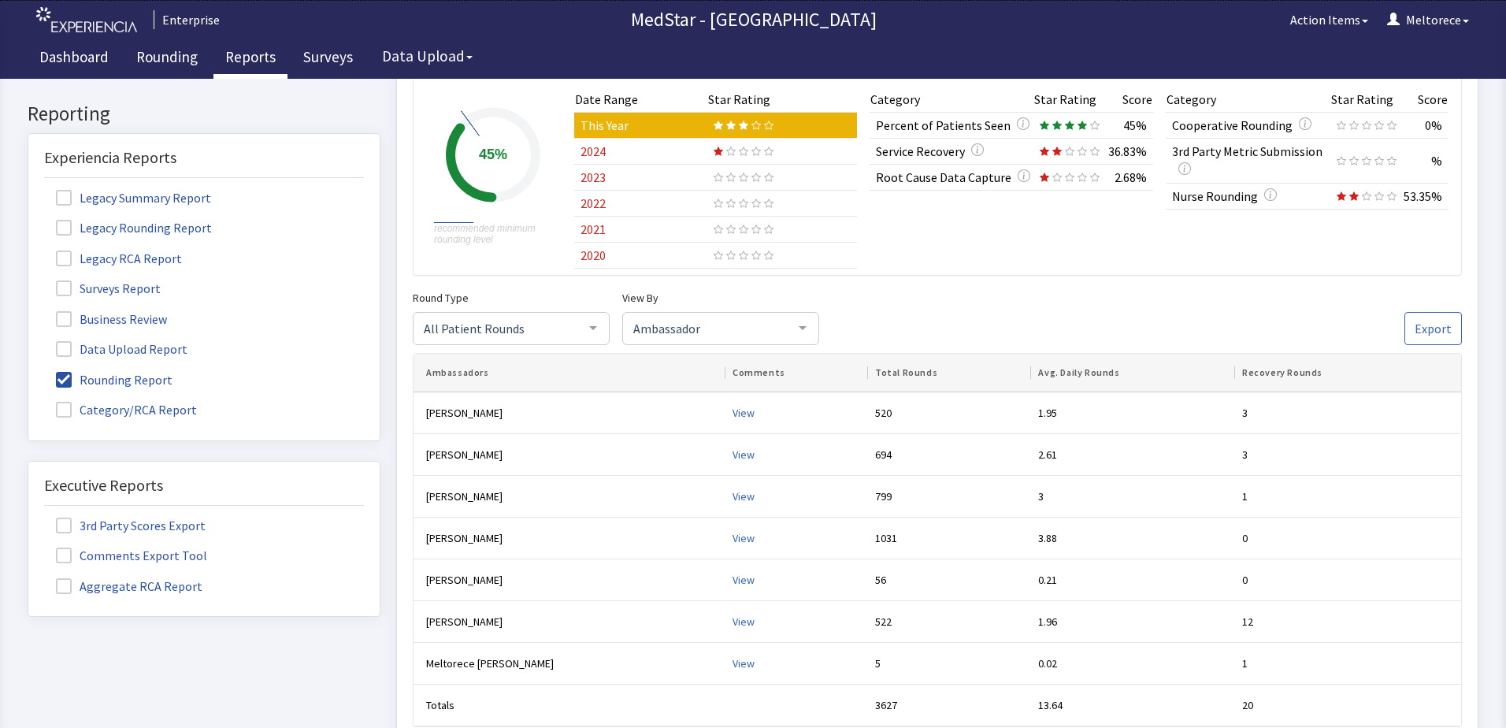
scroll to position [394, 0]
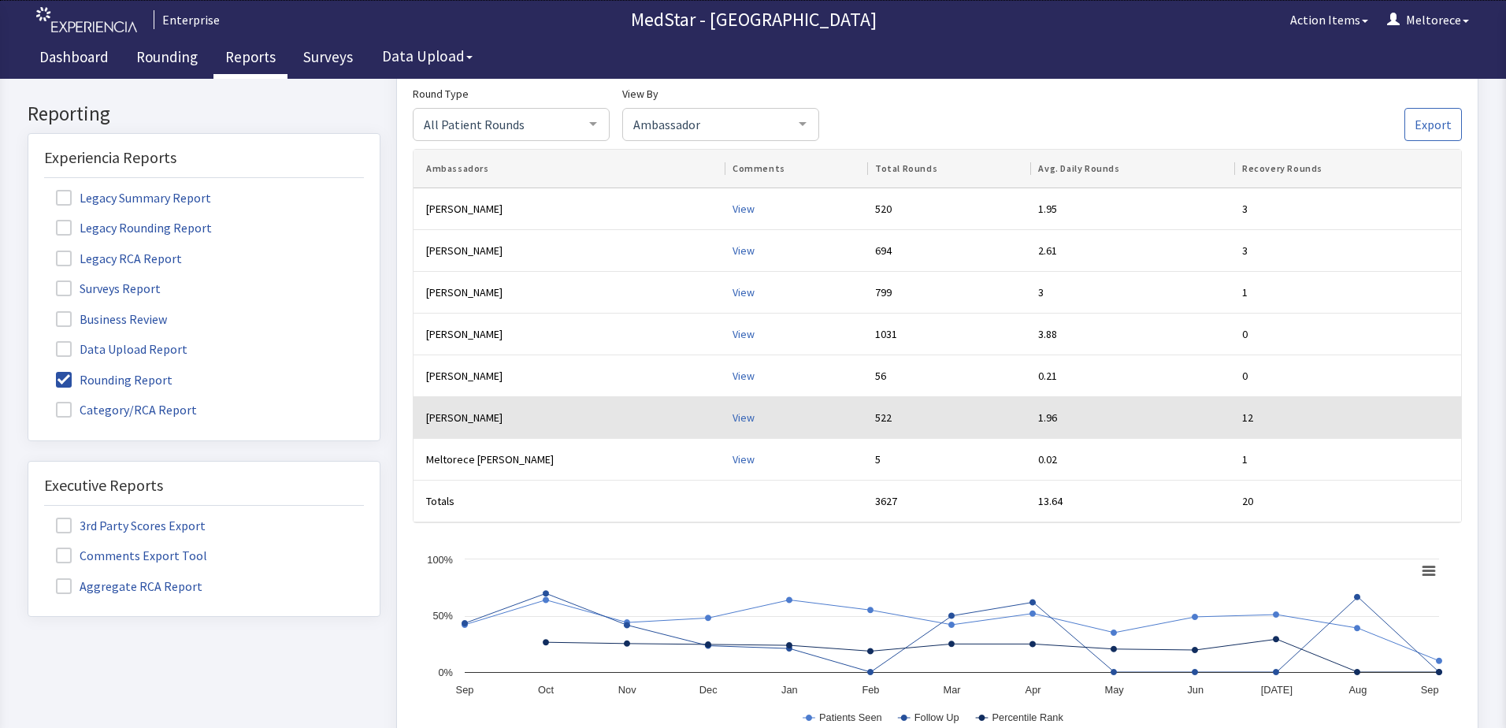
click at [732, 421] on div "View" at bounding box center [797, 418] width 130 height 16
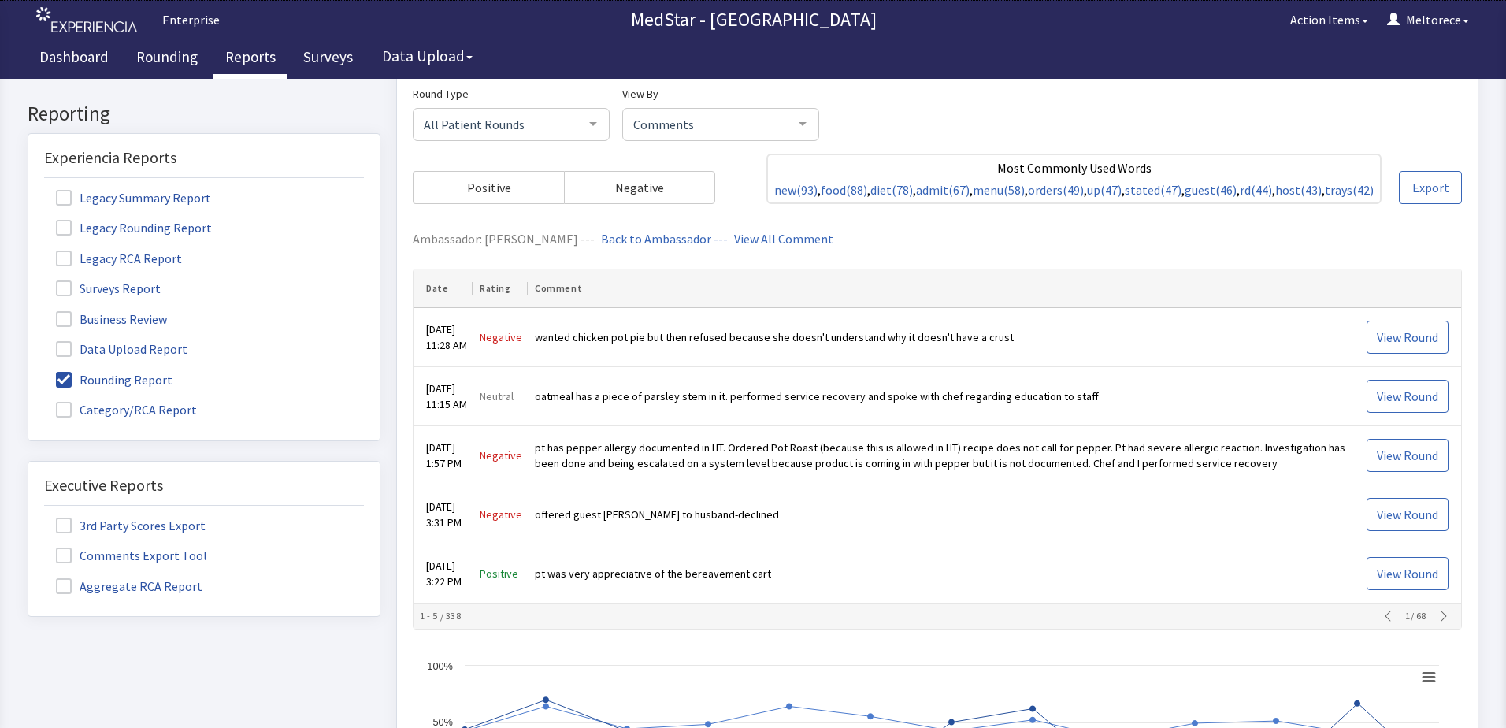
click at [1437, 622] on icon "button" at bounding box center [1443, 616] width 13 height 13
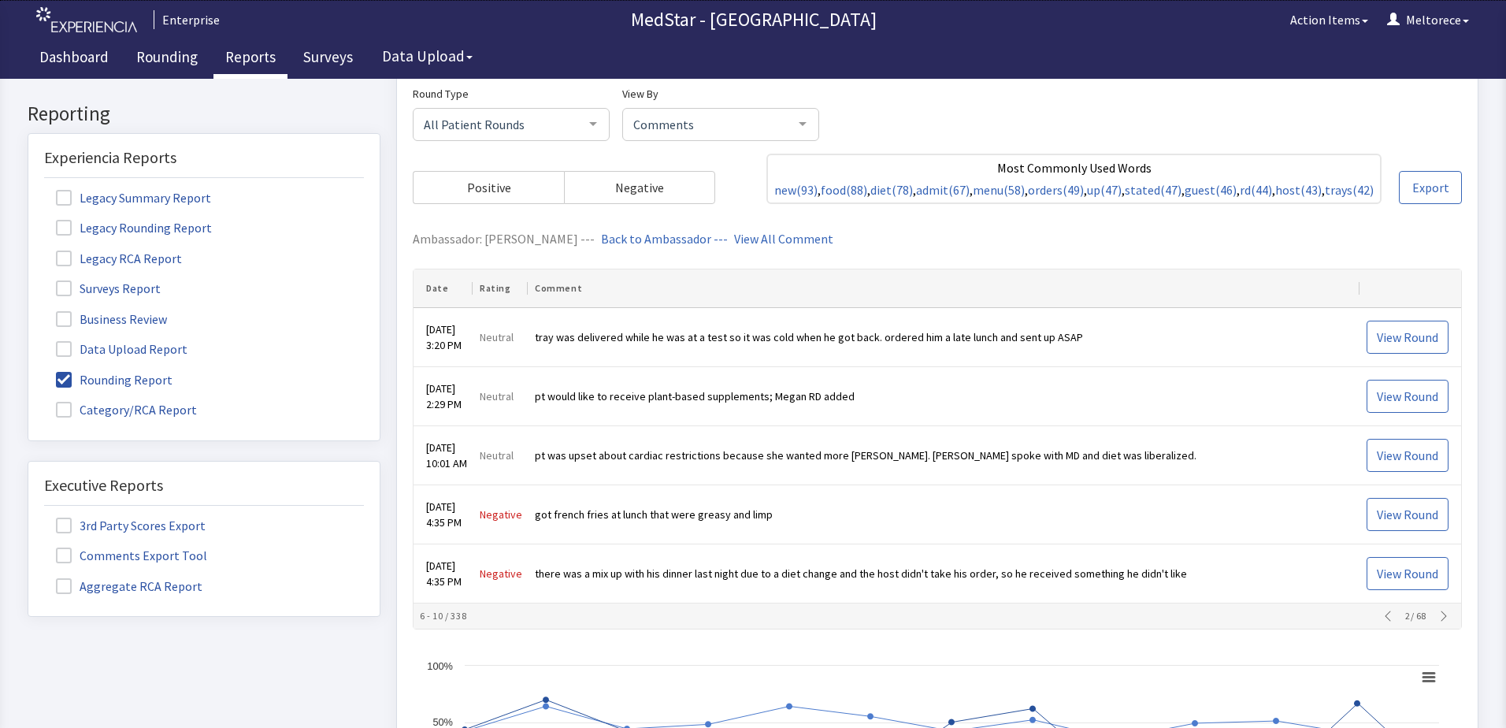
click at [1437, 622] on icon "button" at bounding box center [1443, 616] width 13 height 13
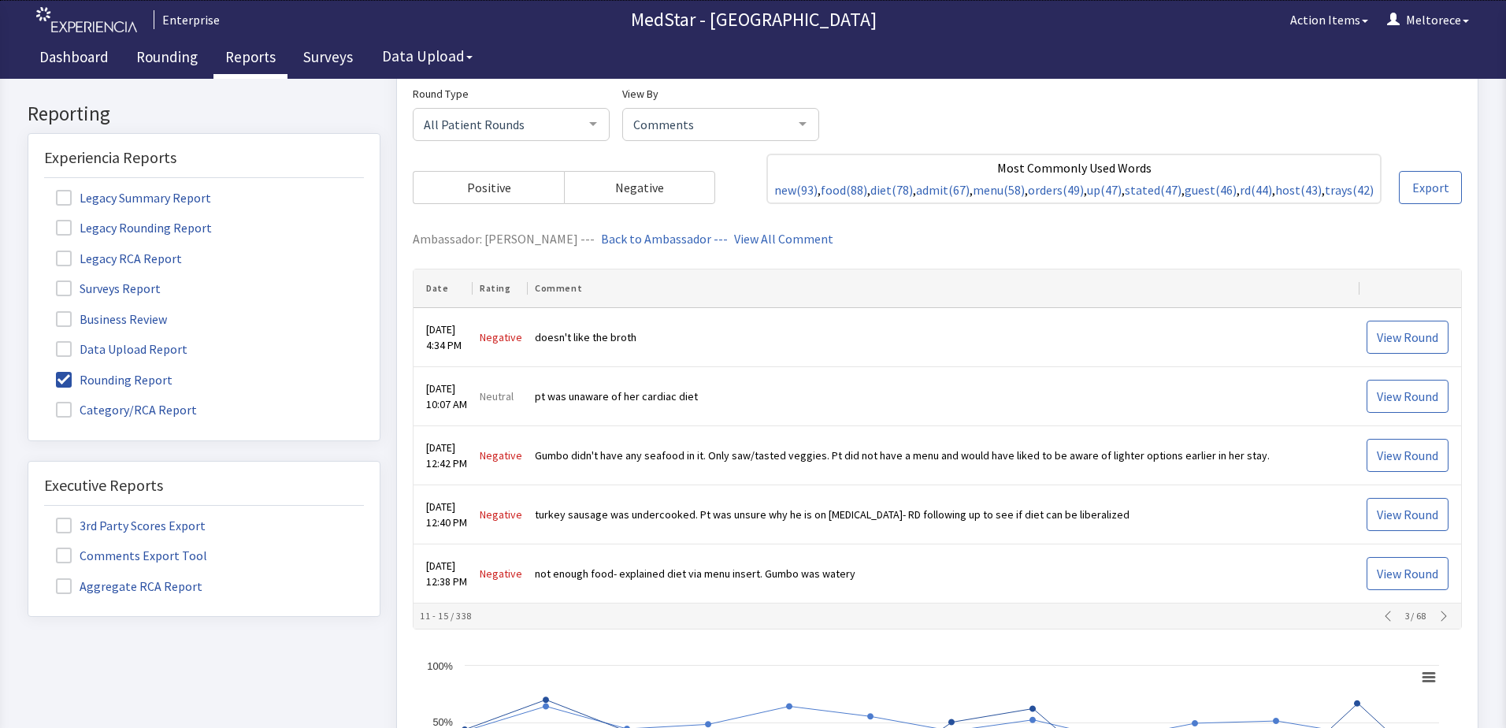
click at [1437, 622] on icon "button" at bounding box center [1443, 616] width 13 height 13
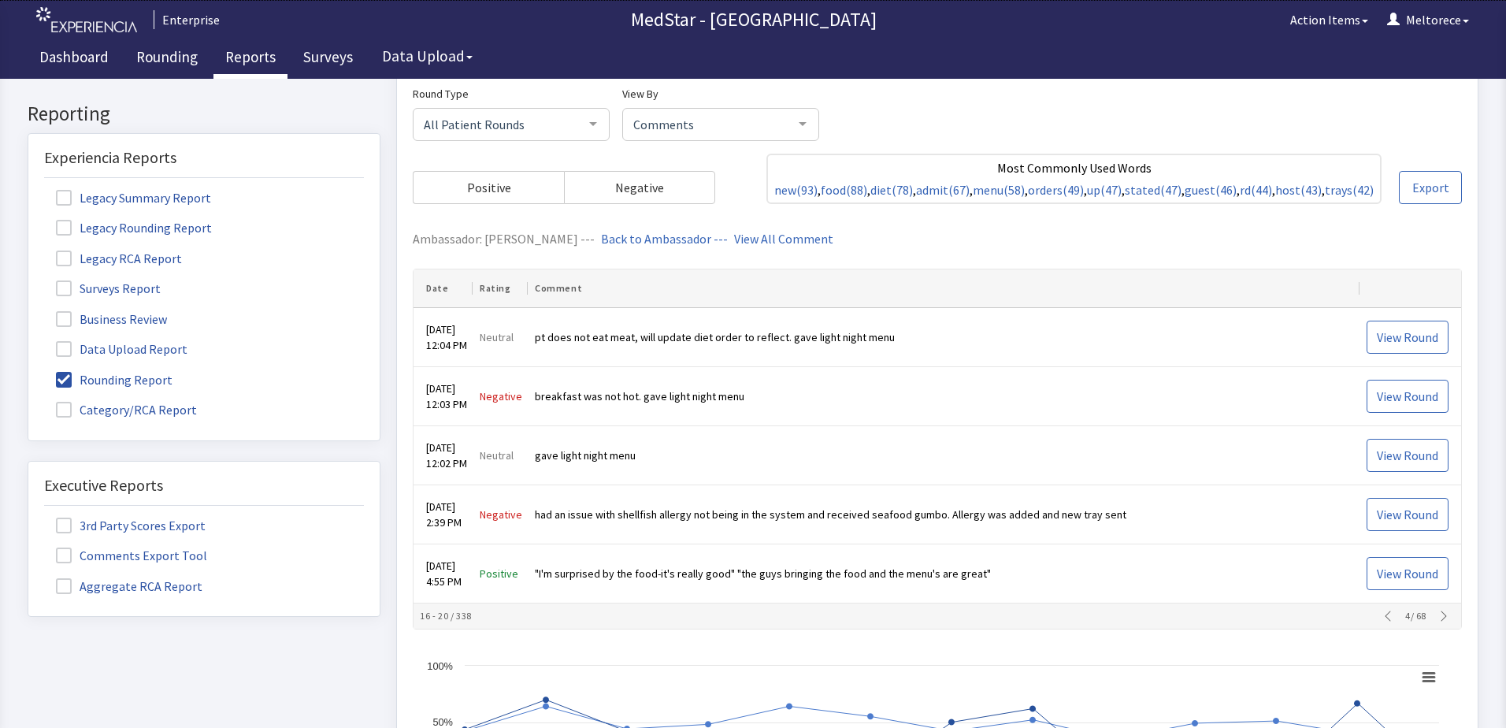
click at [1437, 622] on icon "button" at bounding box center [1443, 616] width 13 height 13
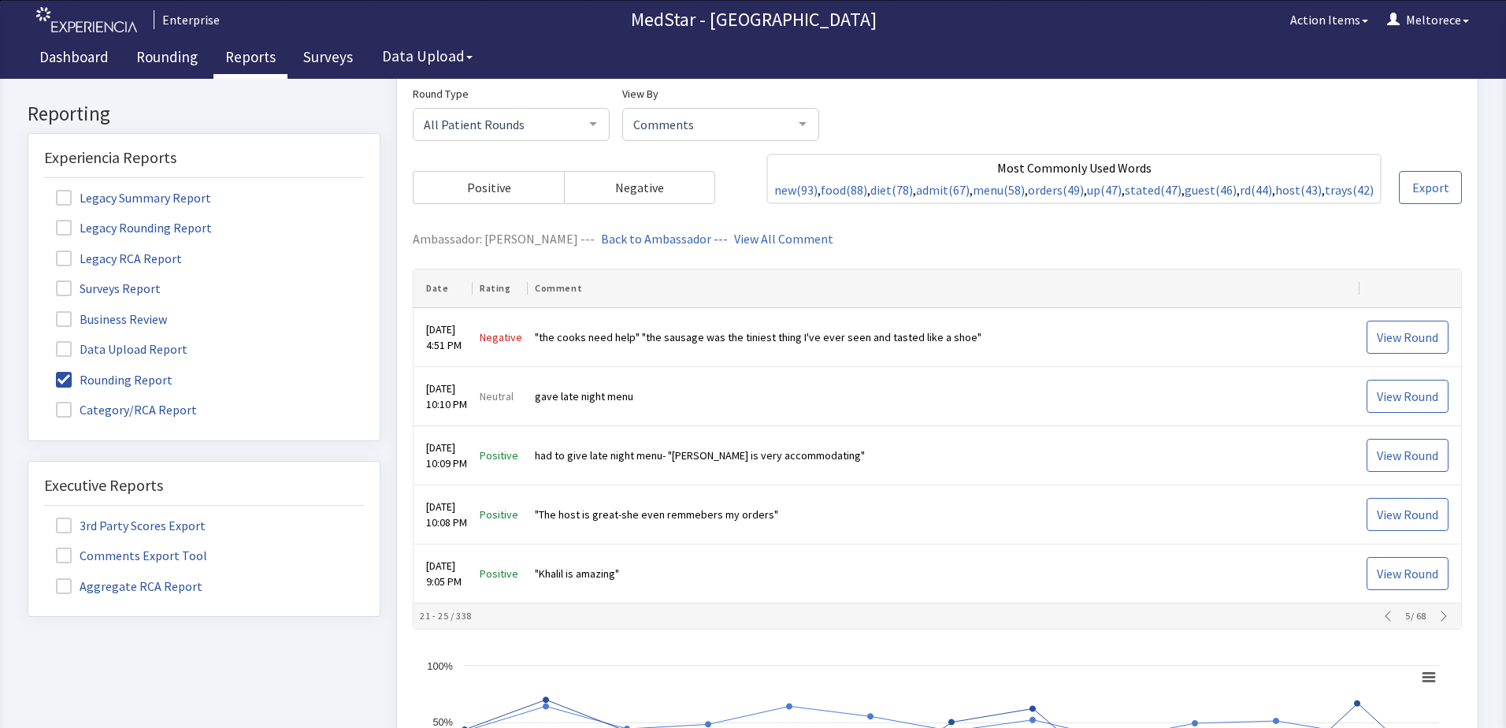
click at [1437, 622] on icon "button" at bounding box center [1443, 616] width 13 height 13
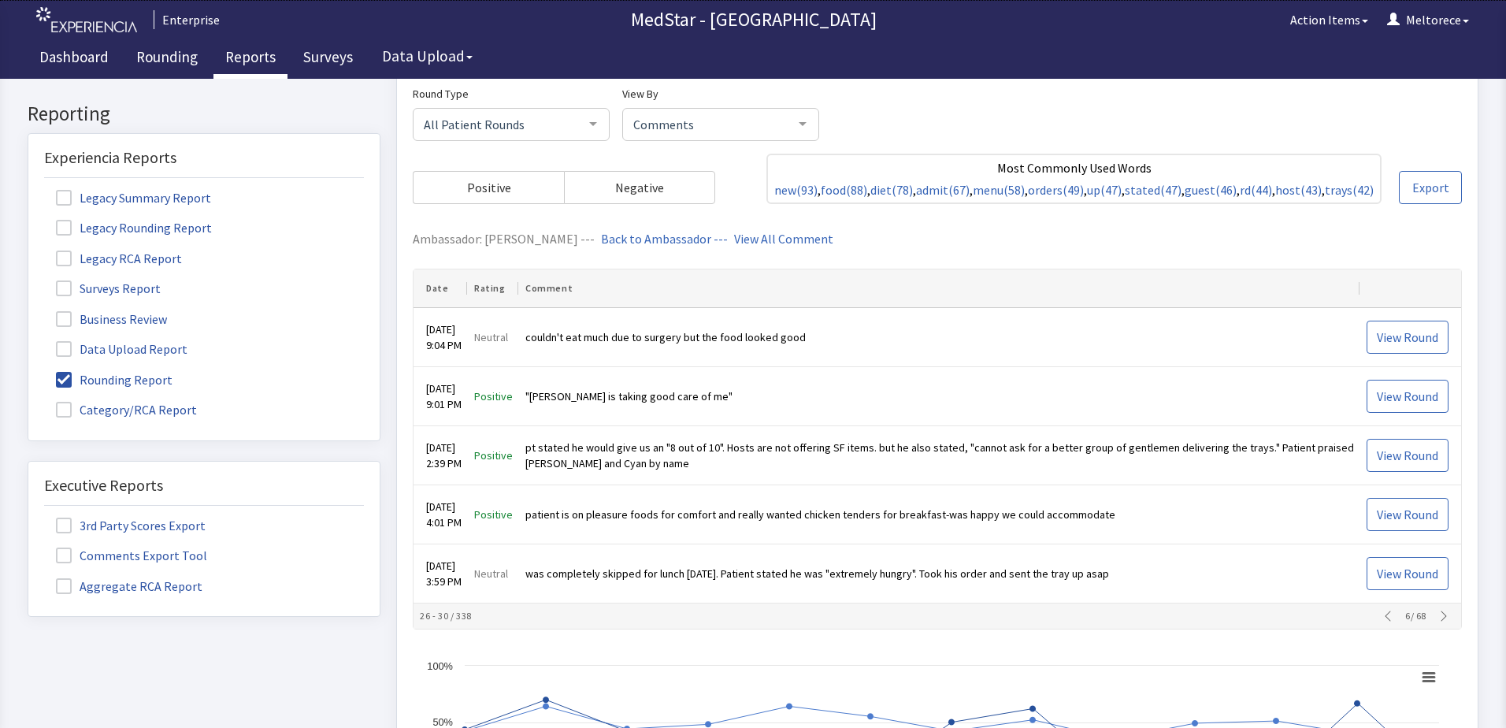
click at [1437, 622] on icon "button" at bounding box center [1443, 616] width 13 height 13
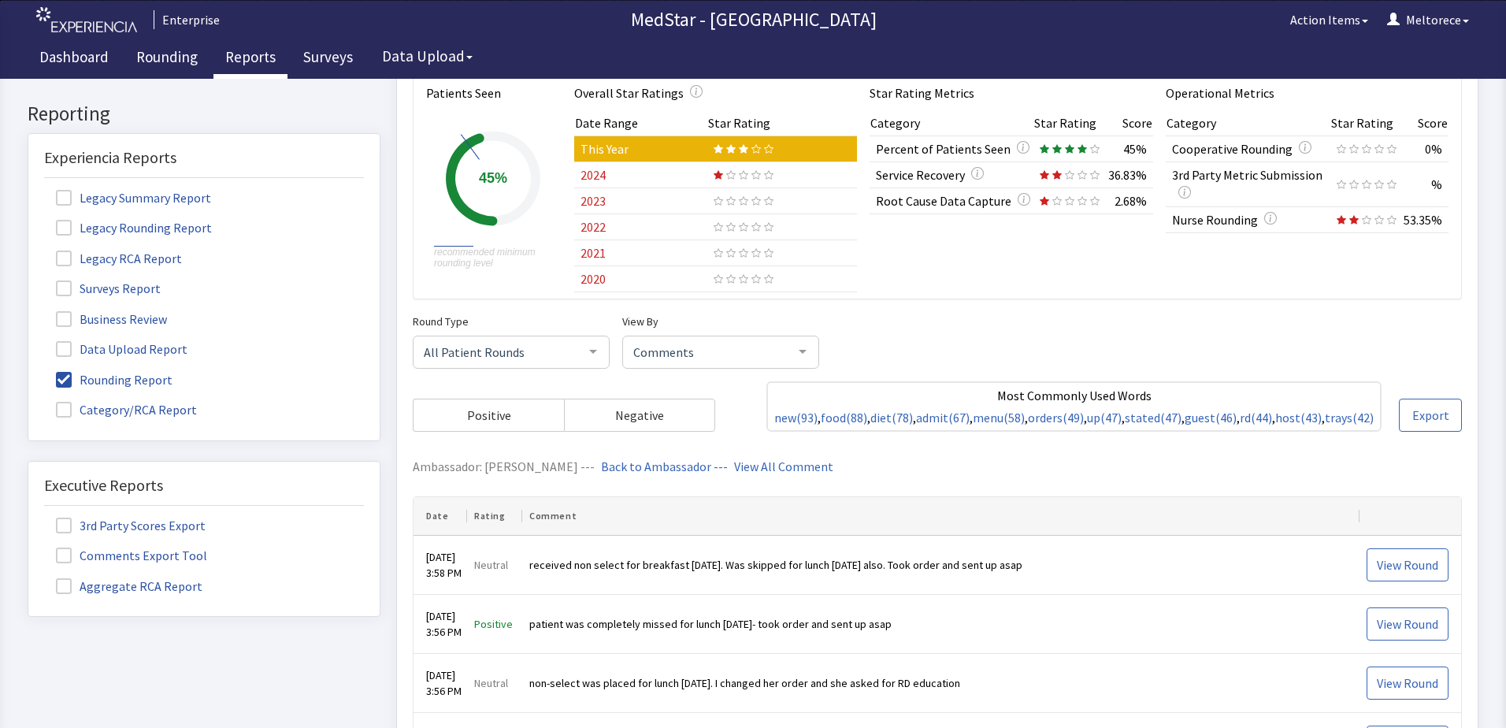
scroll to position [0, 0]
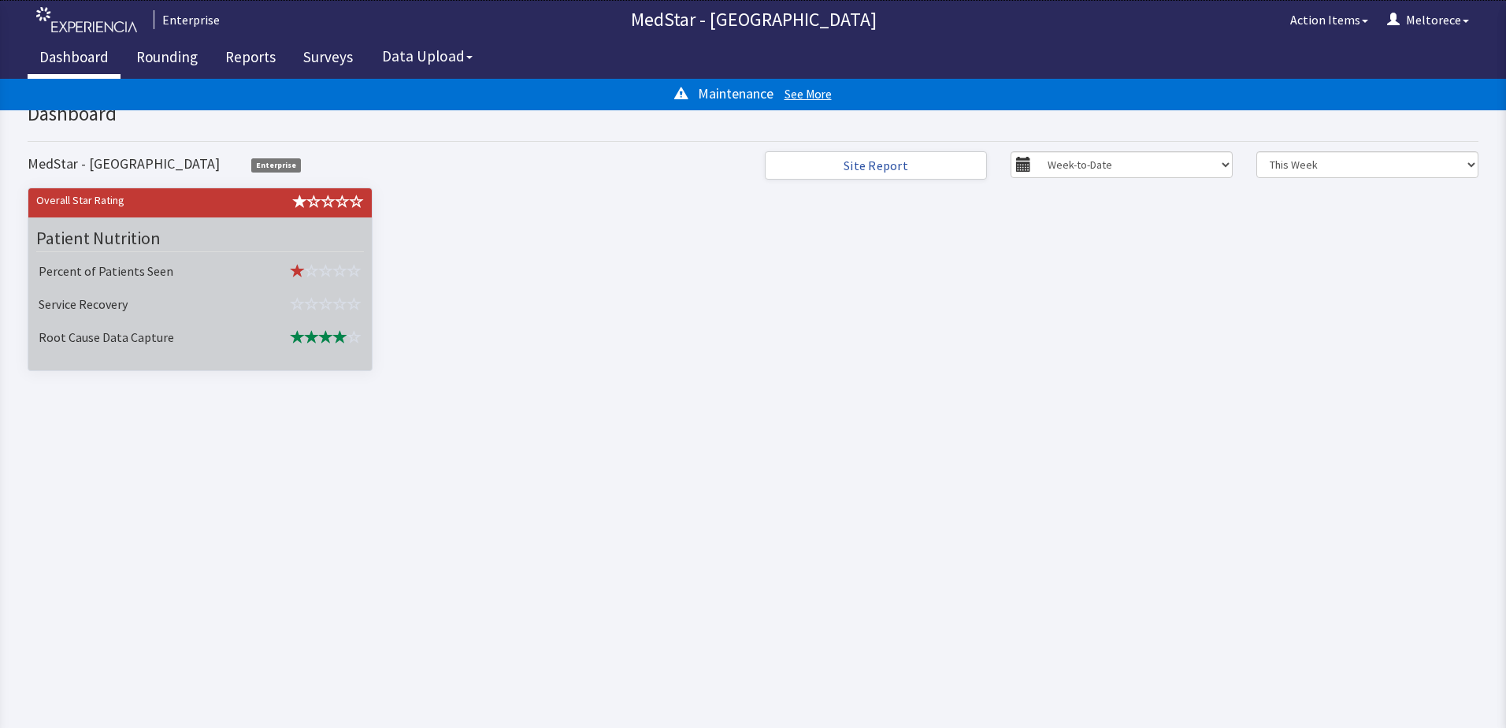
click at [225, 302] on td "Service Recovery" at bounding box center [139, 305] width 214 height 33
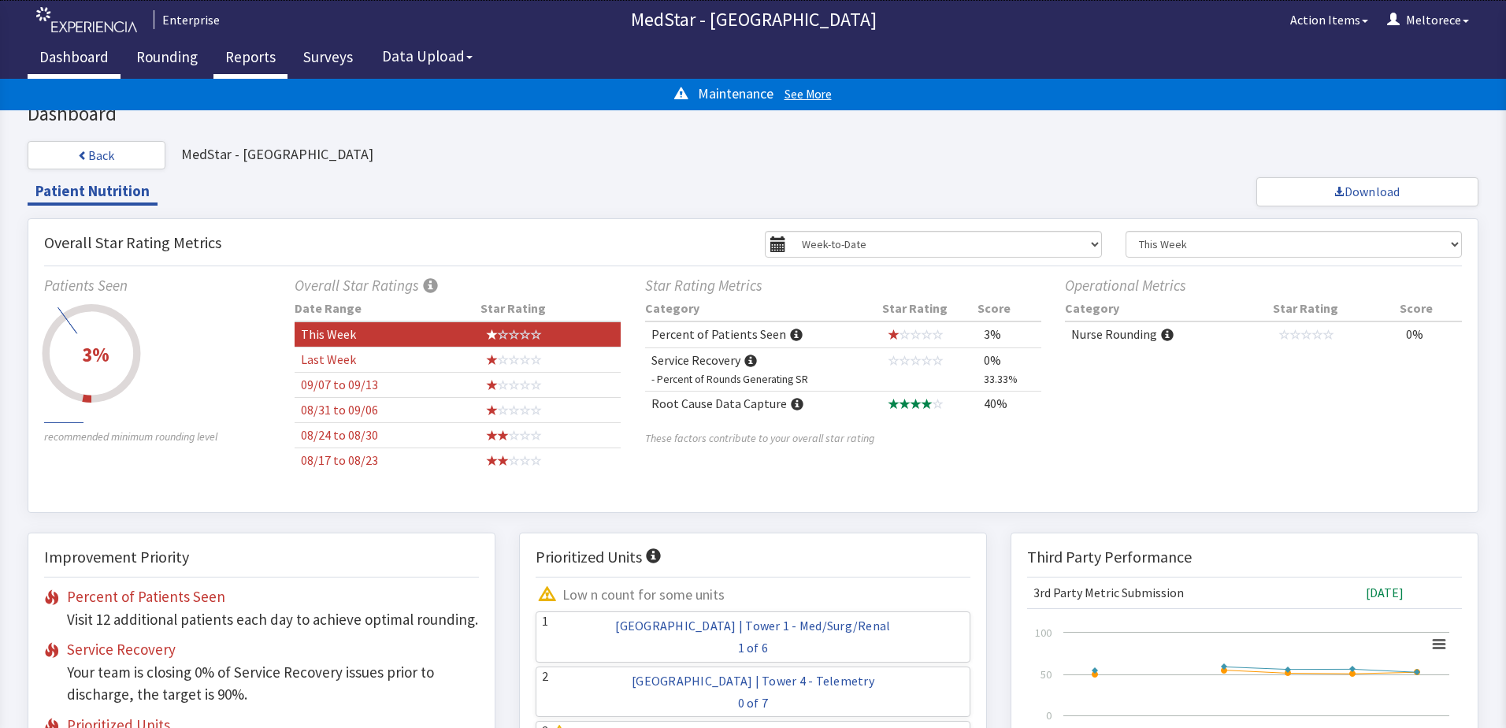
click at [255, 66] on link "Reports" at bounding box center [250, 58] width 74 height 39
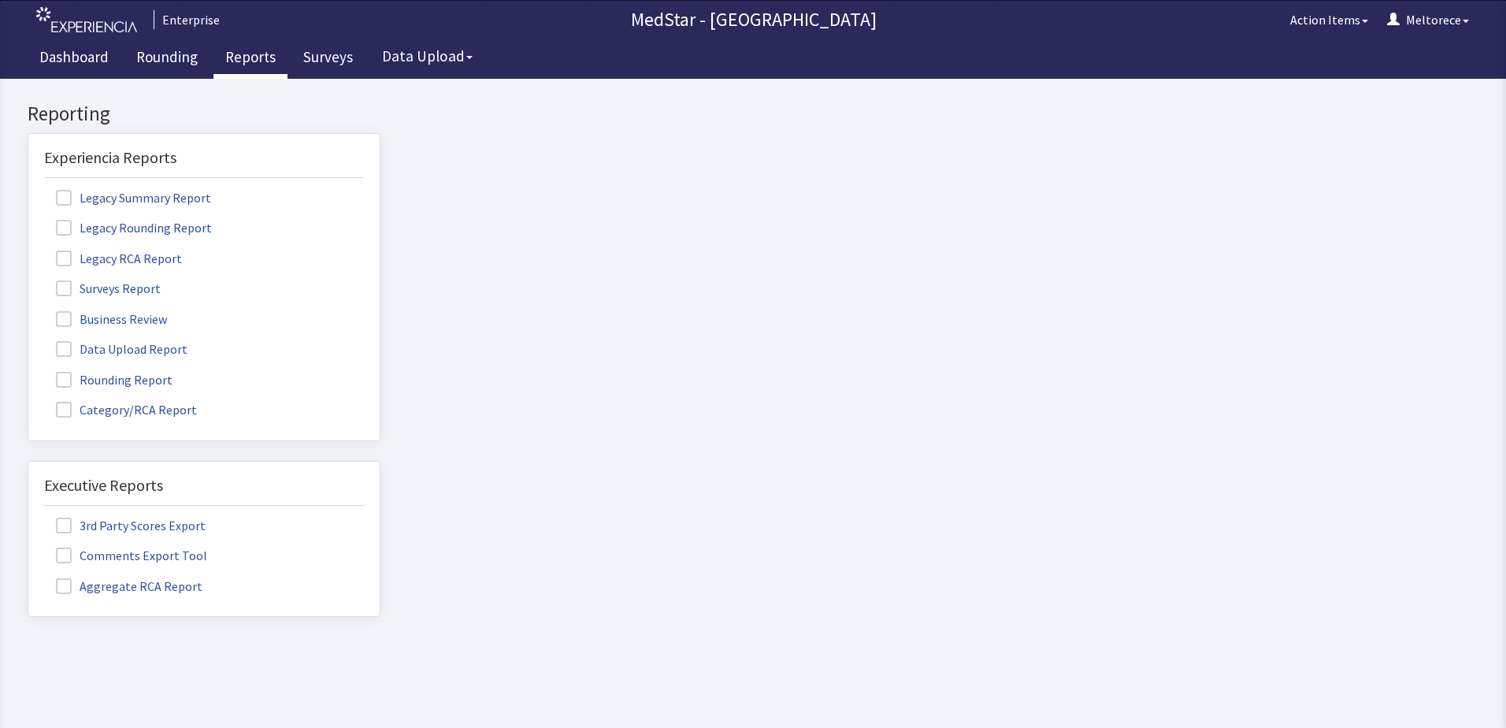
click at [65, 380] on span at bounding box center [64, 380] width 16 height 16
click at [28, 371] on input "Rounding Report" at bounding box center [28, 371] width 0 height 0
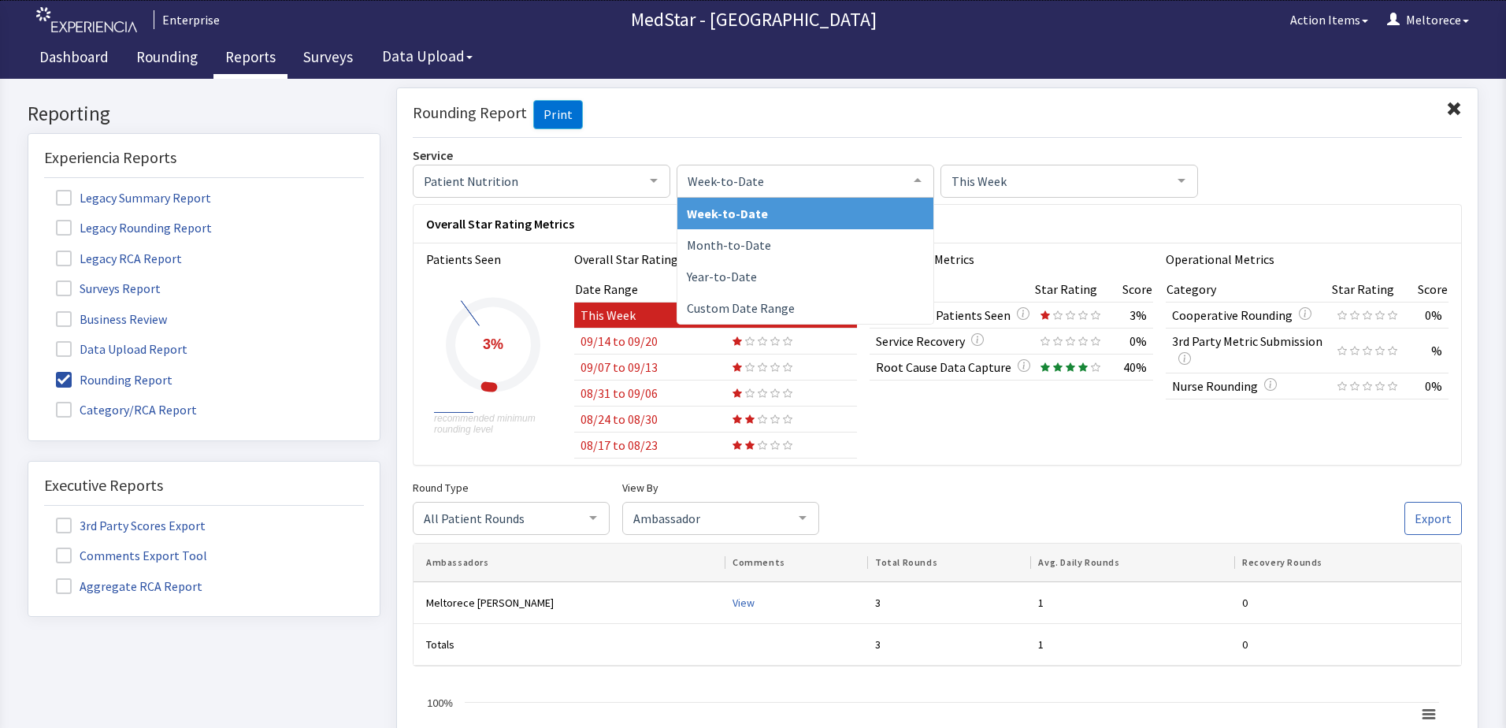
click at [832, 180] on span "Week-to-Date" at bounding box center [793, 179] width 218 height 17
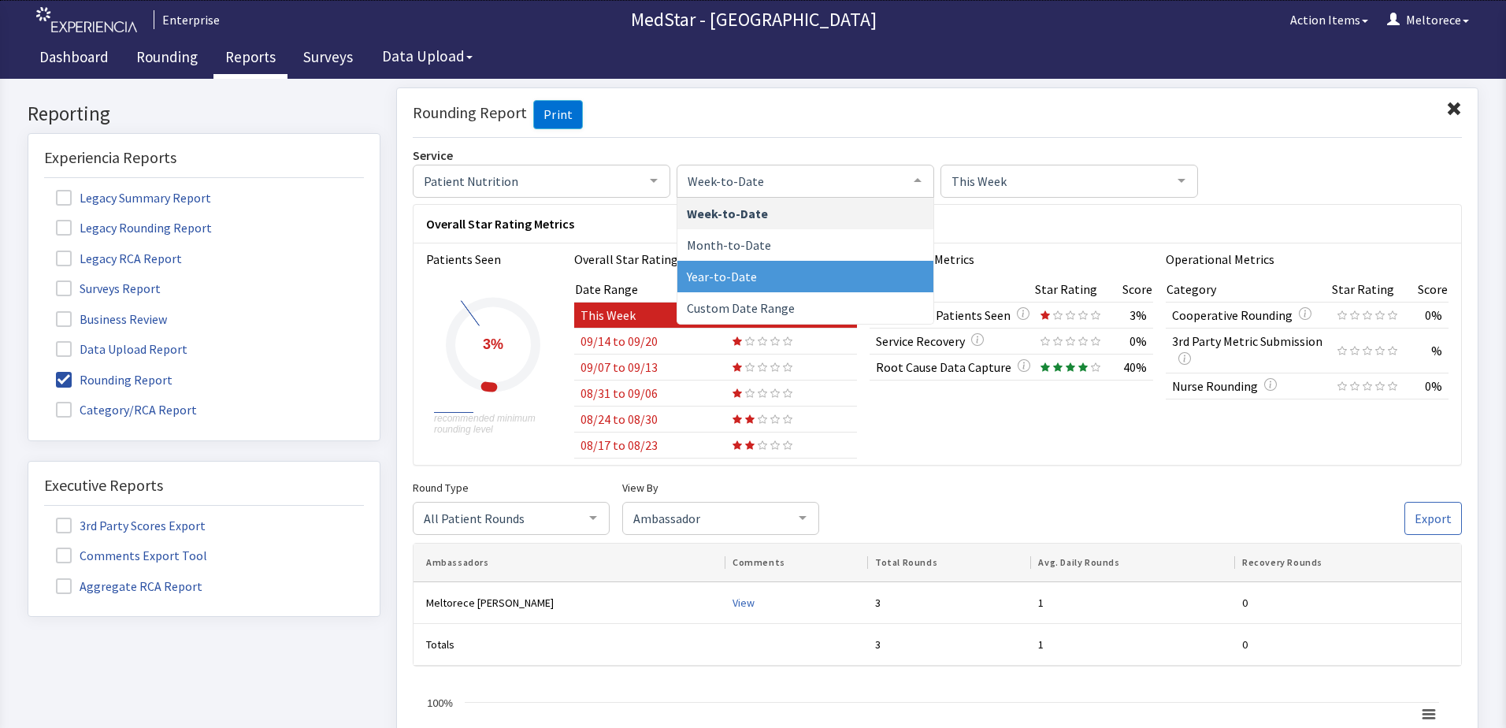
click at [750, 284] on span "Year-to-Date" at bounding box center [805, 276] width 256 height 32
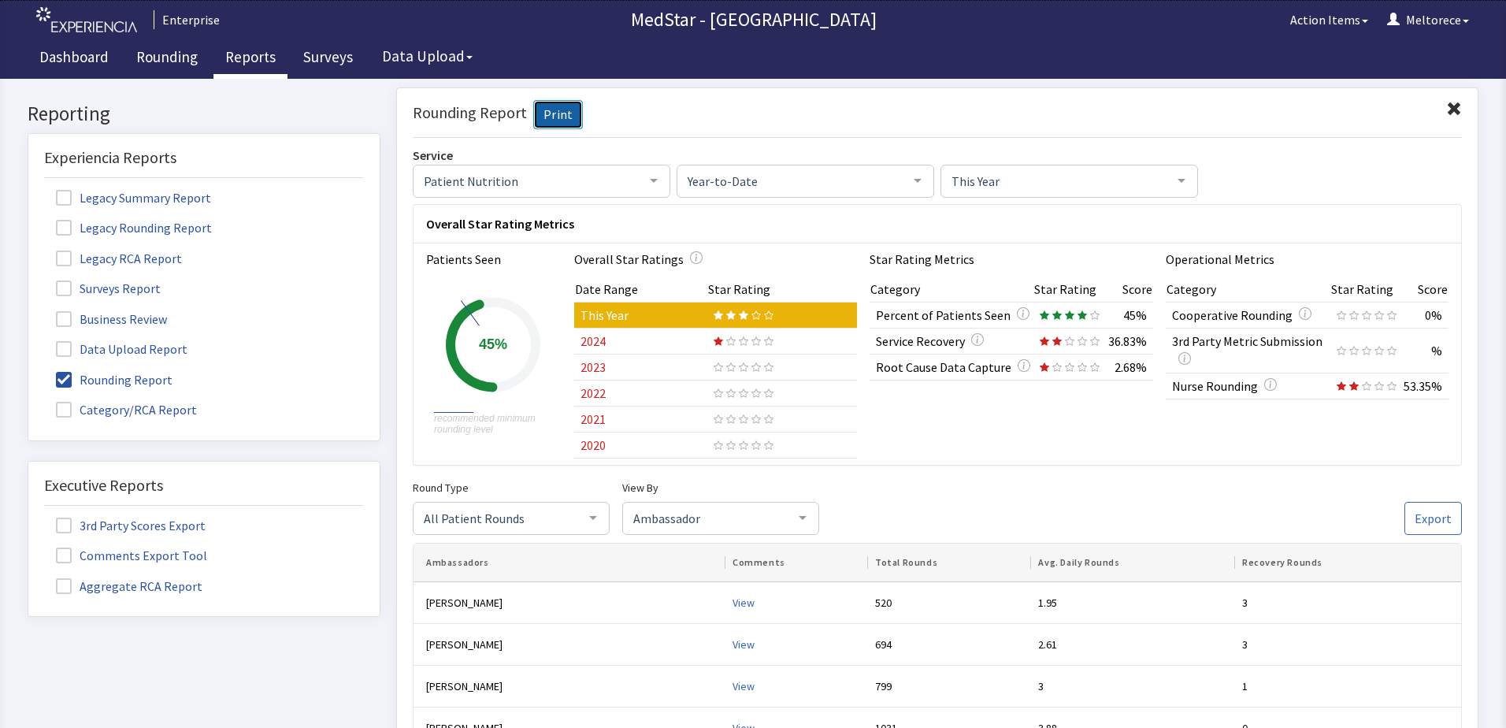
click at [555, 118] on link "Print" at bounding box center [558, 114] width 50 height 29
